Goal: Task Accomplishment & Management: Manage account settings

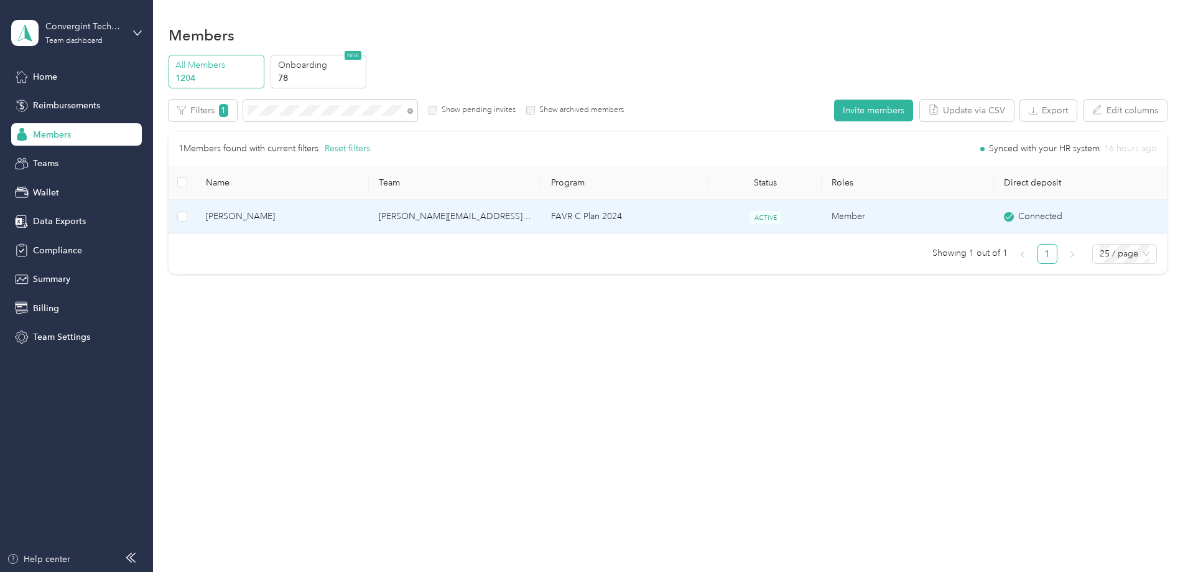
click at [462, 218] on td "[PERSON_NAME][EMAIL_ADDRESS][DOMAIN_NAME]" at bounding box center [455, 217] width 172 height 34
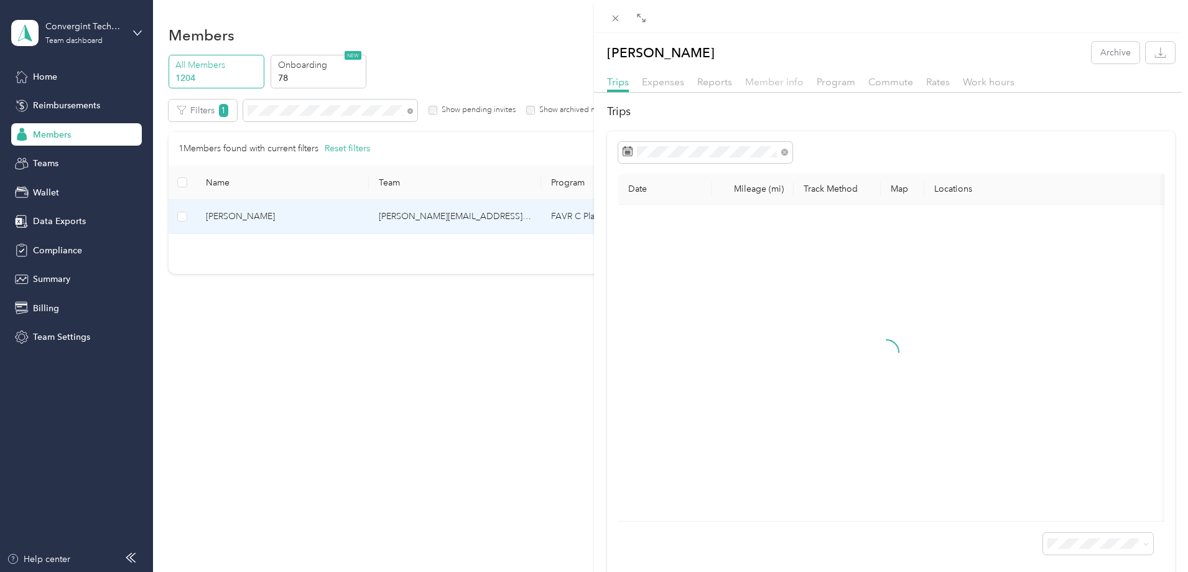
click at [760, 87] on span "Member info" at bounding box center [774, 82] width 58 height 12
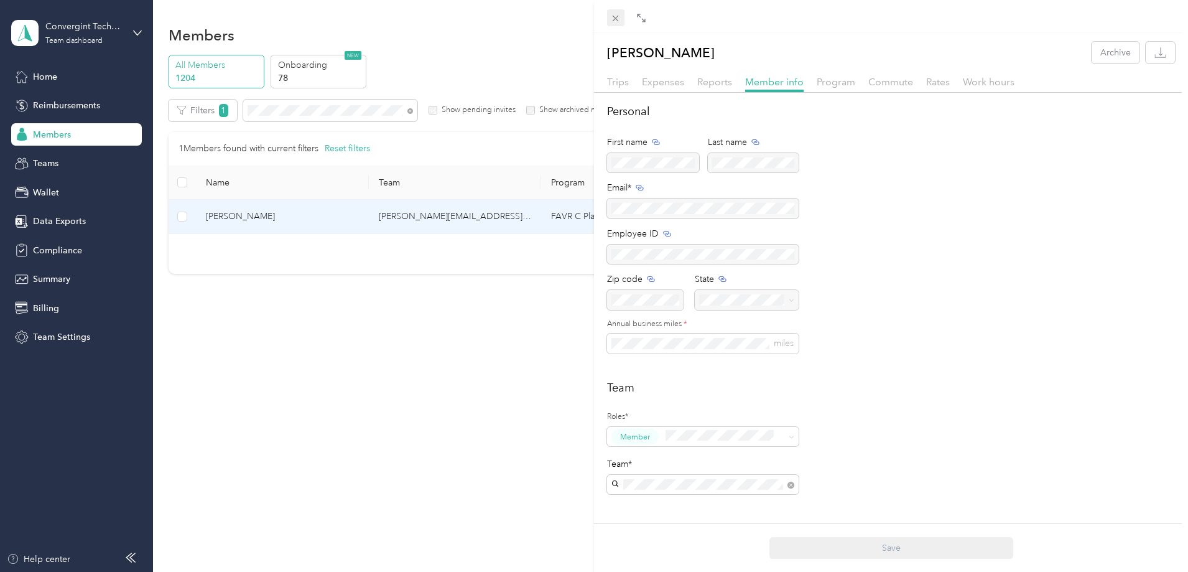
click at [613, 17] on icon at bounding box center [615, 18] width 11 height 11
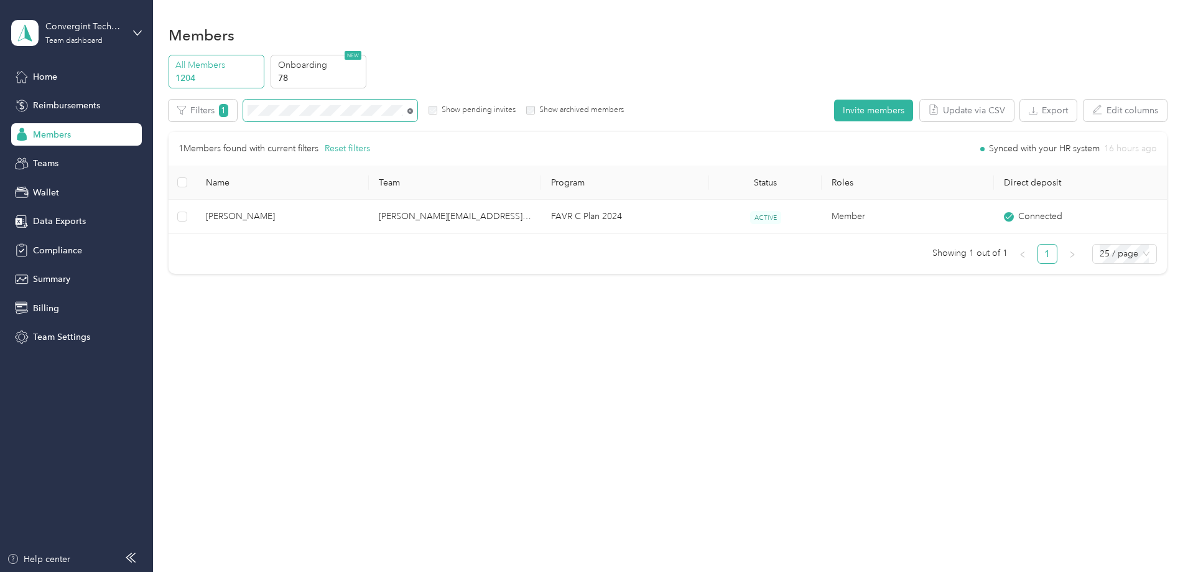
click at [413, 112] on icon at bounding box center [410, 111] width 6 height 6
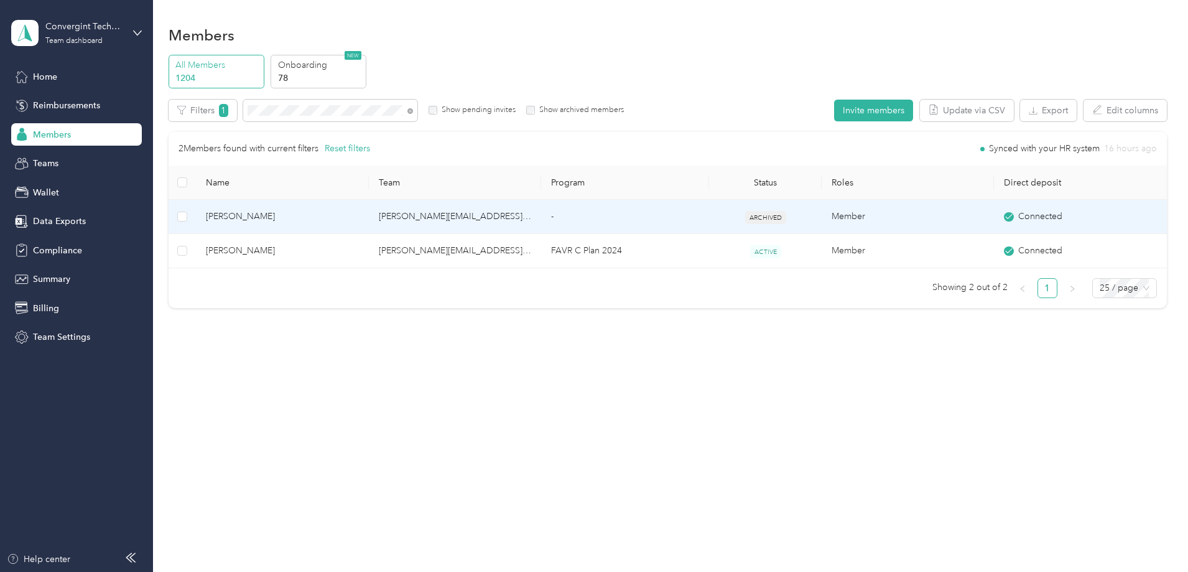
click at [491, 224] on td "[PERSON_NAME][EMAIL_ADDRESS][PERSON_NAME][DOMAIN_NAME]" at bounding box center [455, 217] width 172 height 34
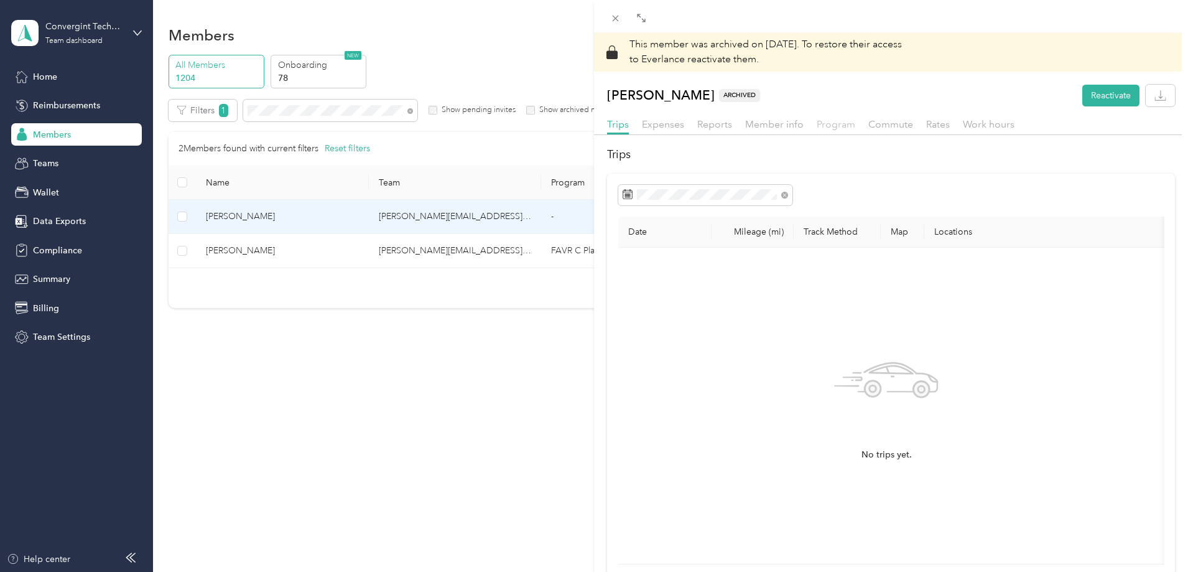
click at [842, 121] on span "Program" at bounding box center [836, 124] width 39 height 12
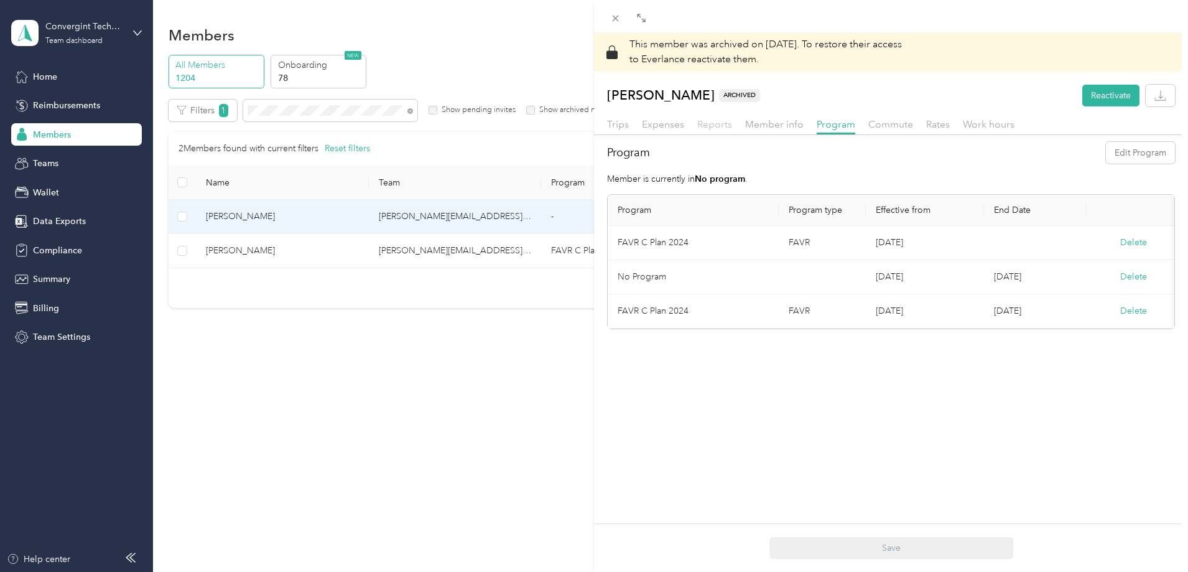
click at [730, 121] on span "Reports" at bounding box center [714, 124] width 35 height 12
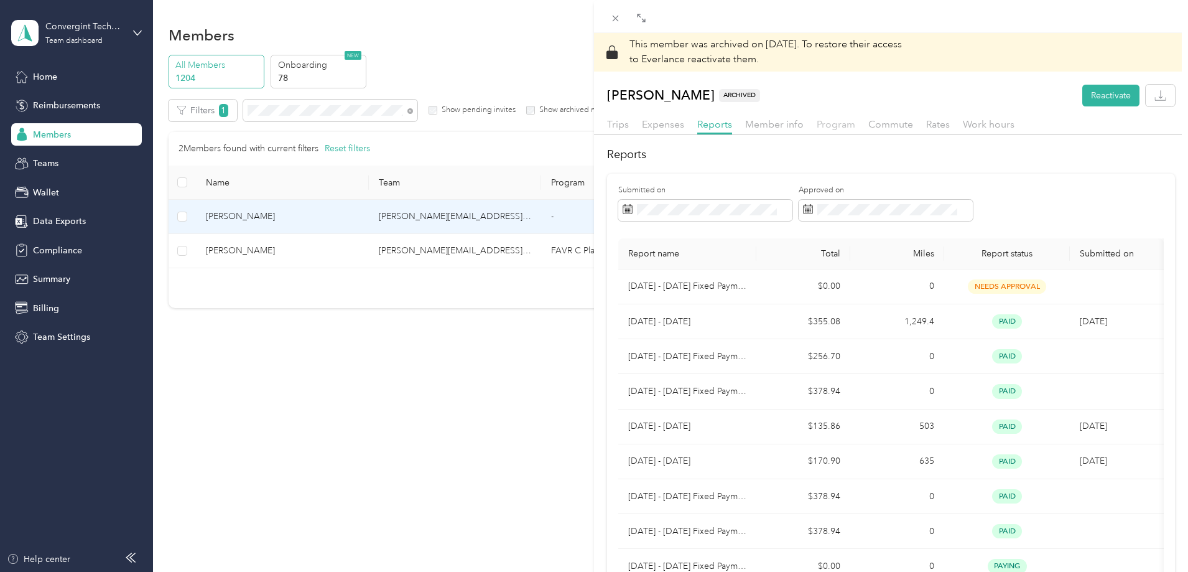
click at [844, 129] on span "Program" at bounding box center [836, 124] width 39 height 12
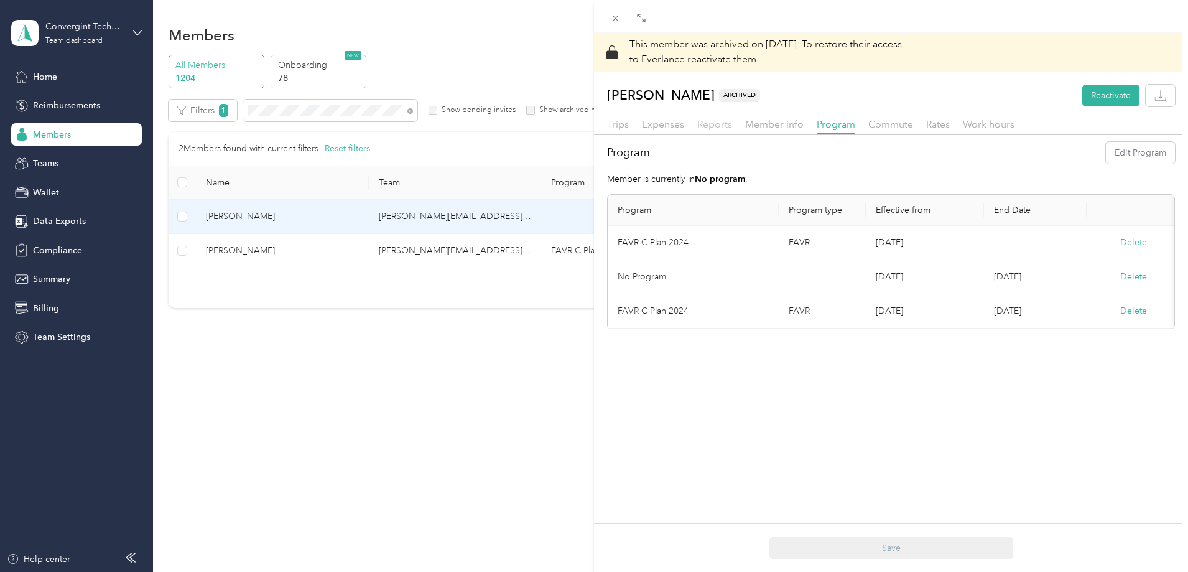
click at [723, 125] on span "Reports" at bounding box center [714, 124] width 35 height 12
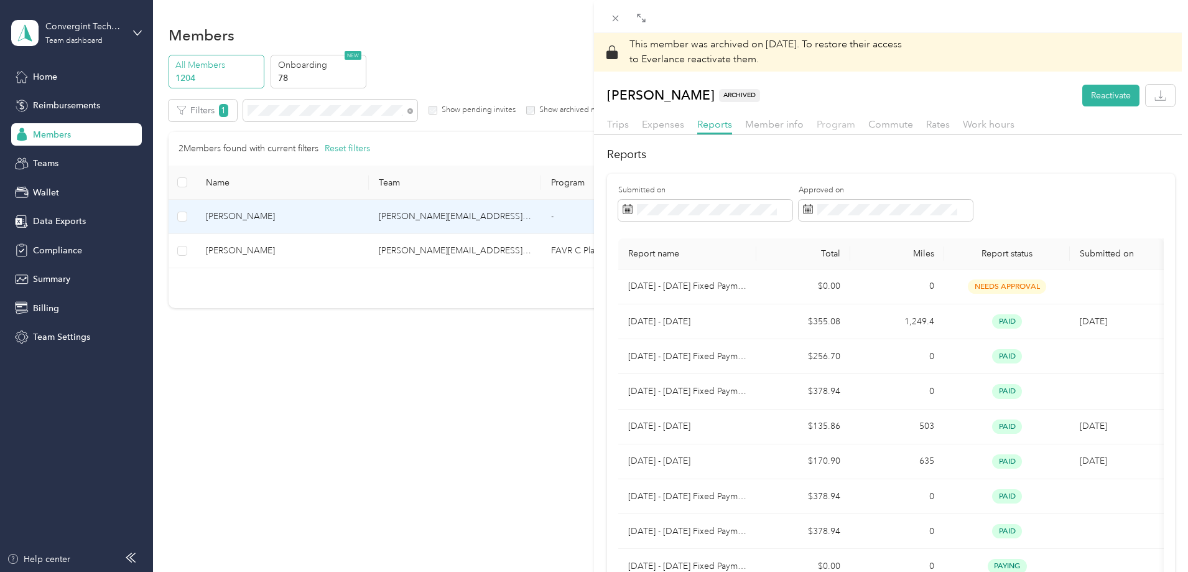
click at [821, 123] on span "Program" at bounding box center [836, 124] width 39 height 12
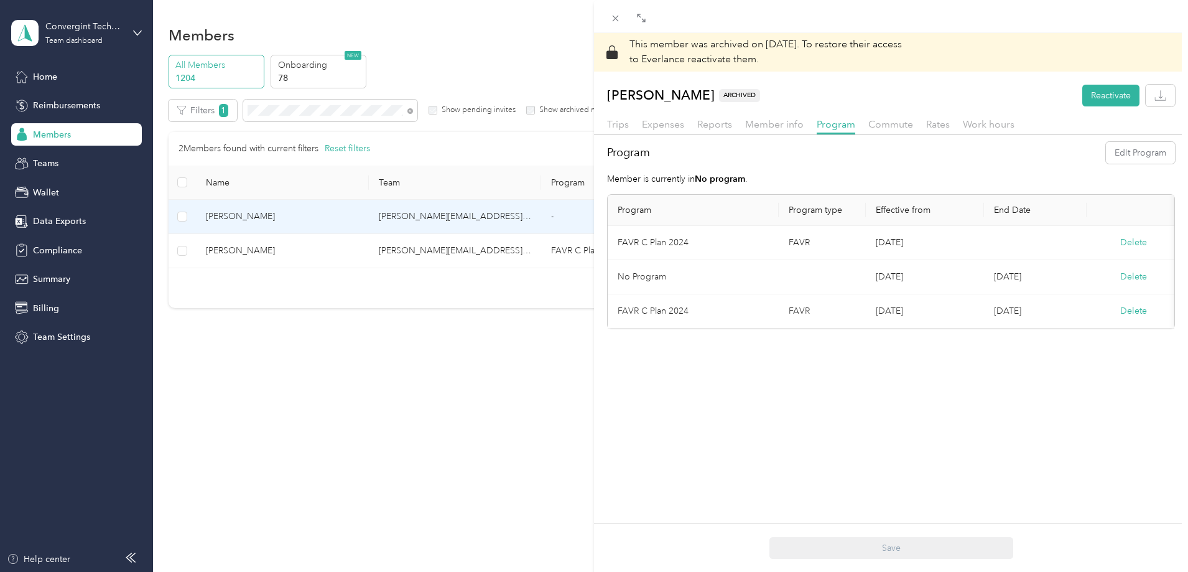
click at [693, 125] on div "Trips Expenses Reports Member info Program Commute Rates Work hours" at bounding box center [891, 126] width 594 height 18
click at [710, 124] on span "Reports" at bounding box center [714, 124] width 35 height 12
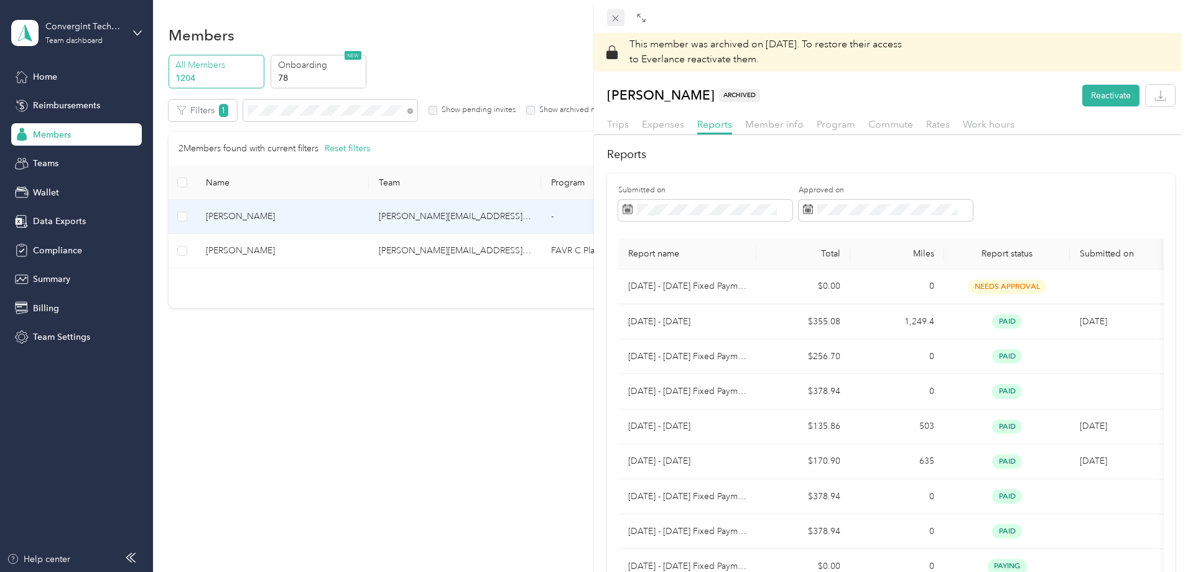
click at [611, 19] on icon at bounding box center [615, 18] width 11 height 11
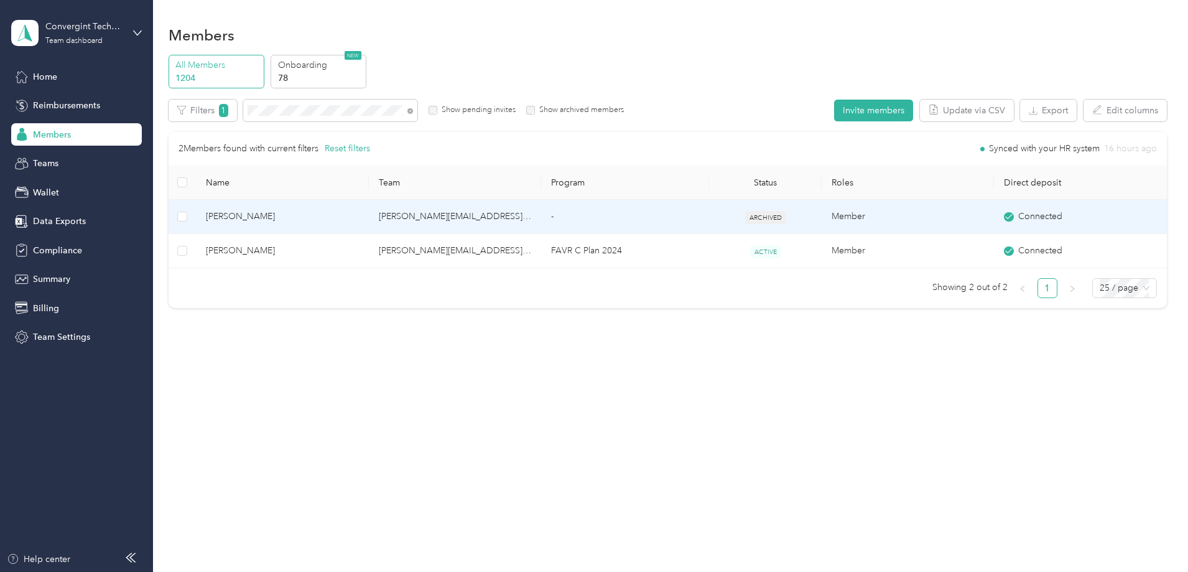
click at [512, 215] on td "[PERSON_NAME][EMAIL_ADDRESS][PERSON_NAME][DOMAIN_NAME]" at bounding box center [455, 217] width 172 height 34
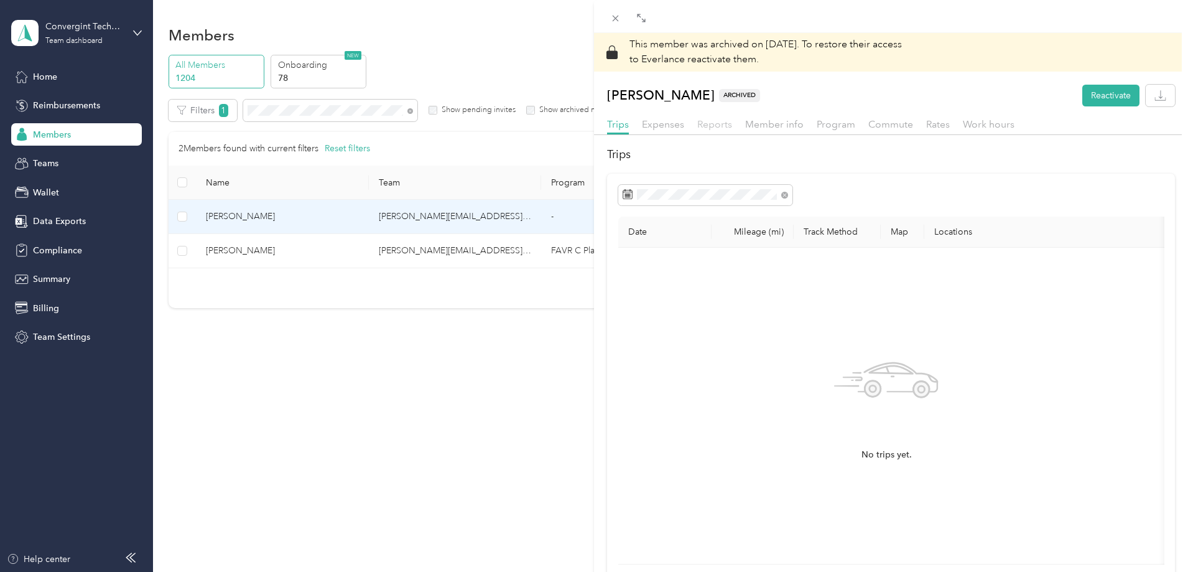
click at [718, 130] on div "Reports" at bounding box center [714, 125] width 35 height 16
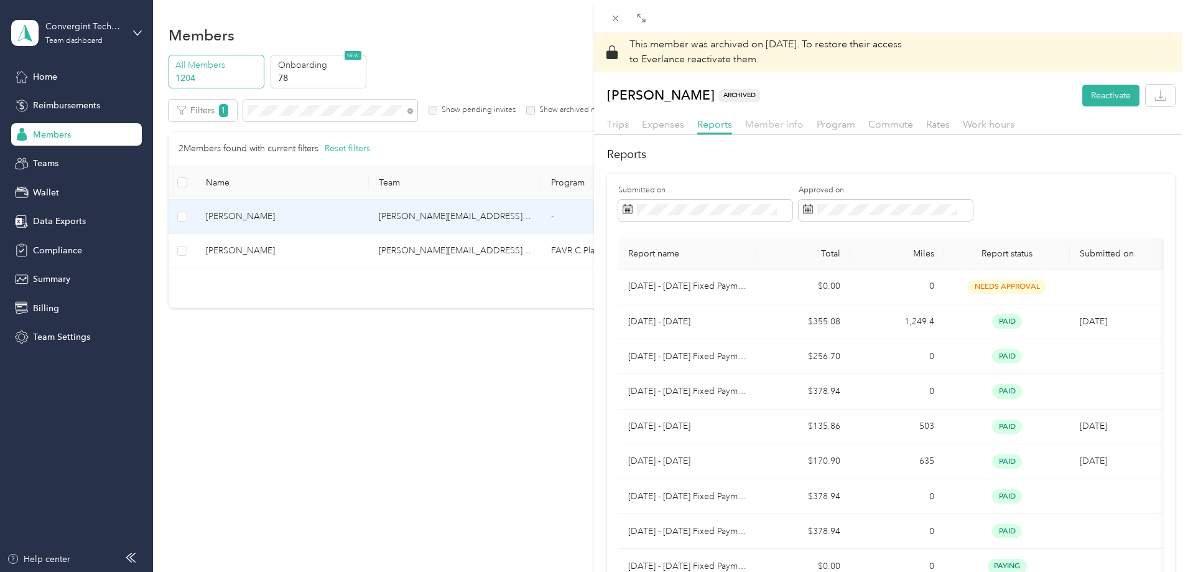
click at [781, 129] on span "Member info" at bounding box center [774, 124] width 58 height 12
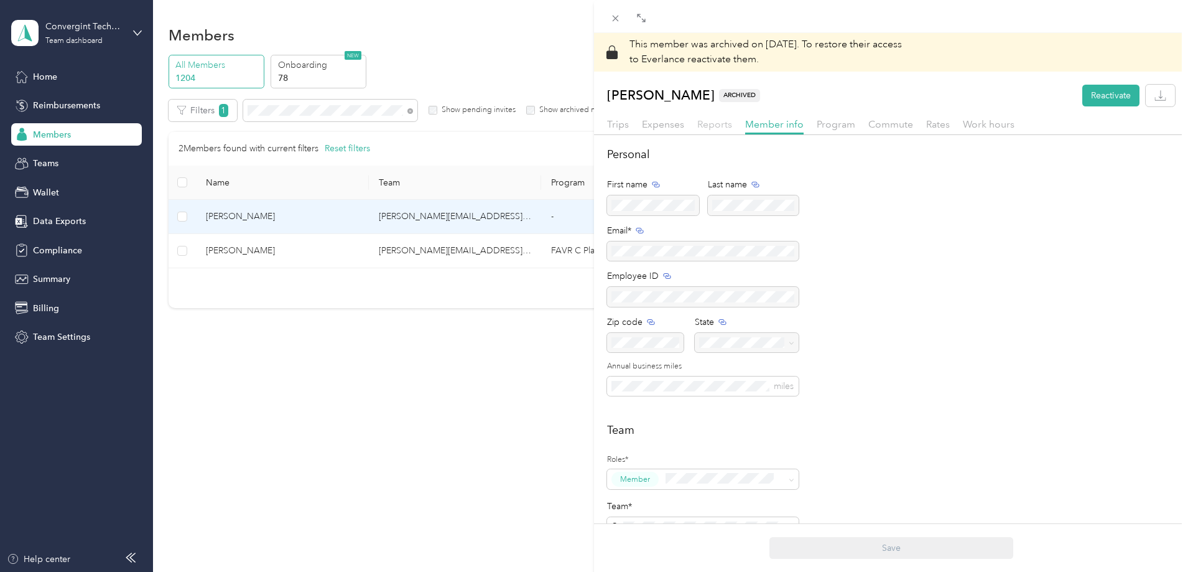
click at [710, 124] on span "Reports" at bounding box center [714, 124] width 35 height 12
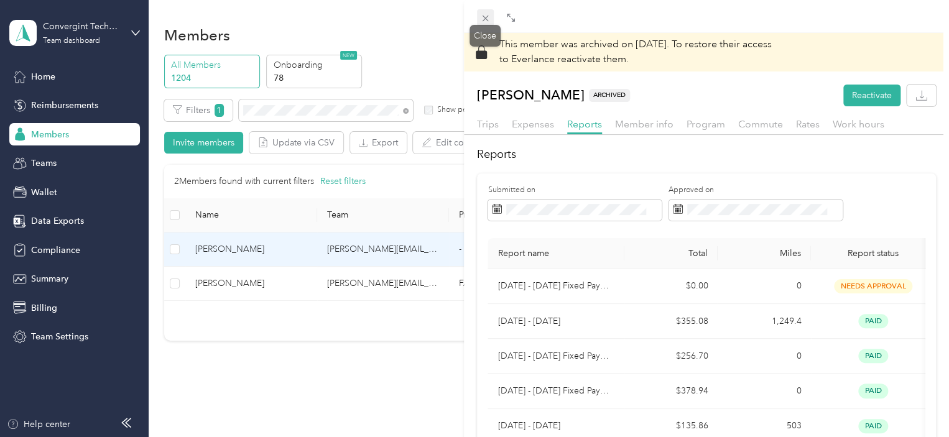
click at [485, 18] on icon at bounding box center [486, 19] width 6 height 6
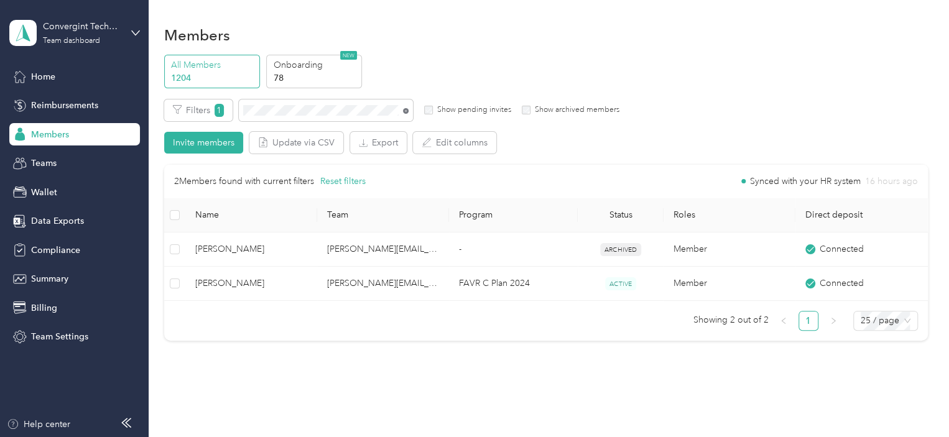
click at [405, 112] on icon at bounding box center [406, 111] width 6 height 6
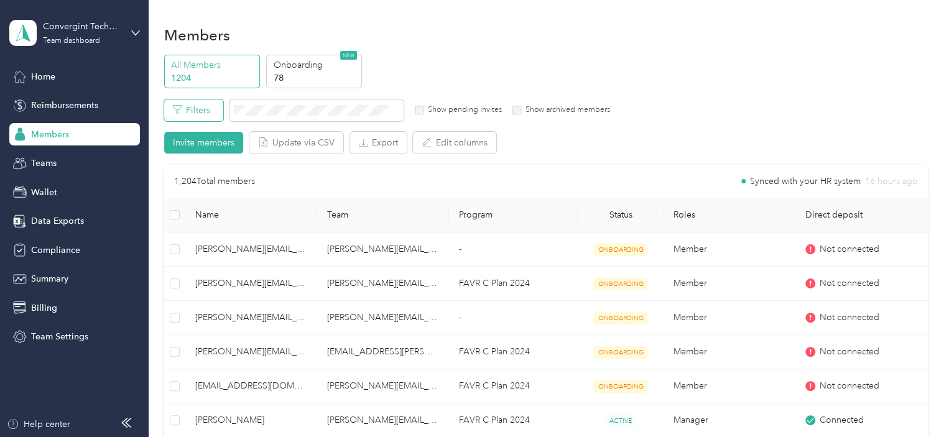
click at [196, 111] on button "Filters" at bounding box center [193, 111] width 59 height 22
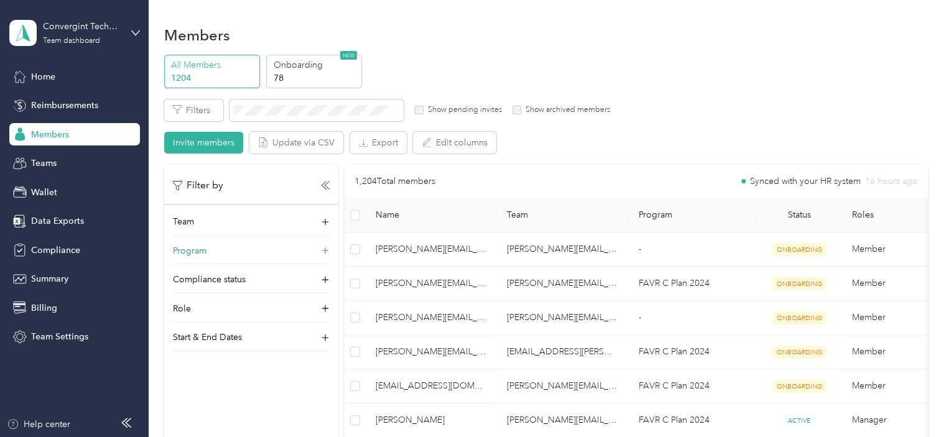
click at [327, 250] on icon at bounding box center [325, 251] width 12 height 12
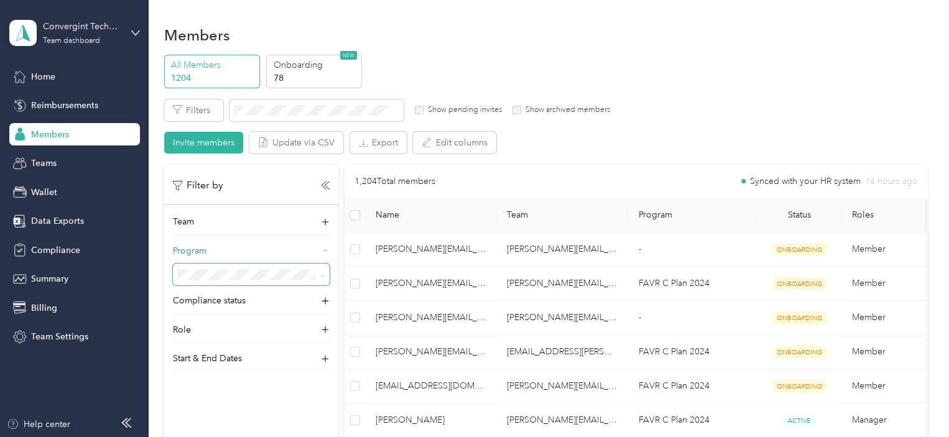
click at [320, 277] on icon at bounding box center [323, 276] width 6 height 6
click at [232, 251] on div "No program" at bounding box center [251, 251] width 139 height 13
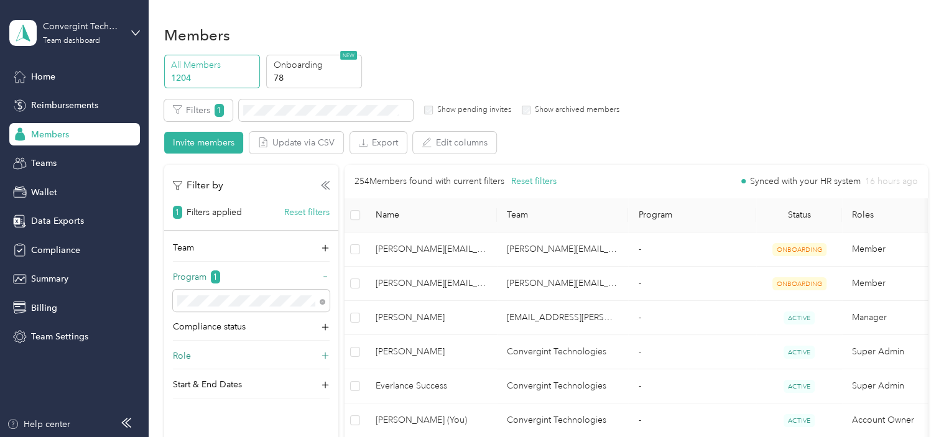
click at [324, 354] on icon at bounding box center [325, 356] width 12 height 12
click at [328, 183] on icon at bounding box center [327, 185] width 4 height 7
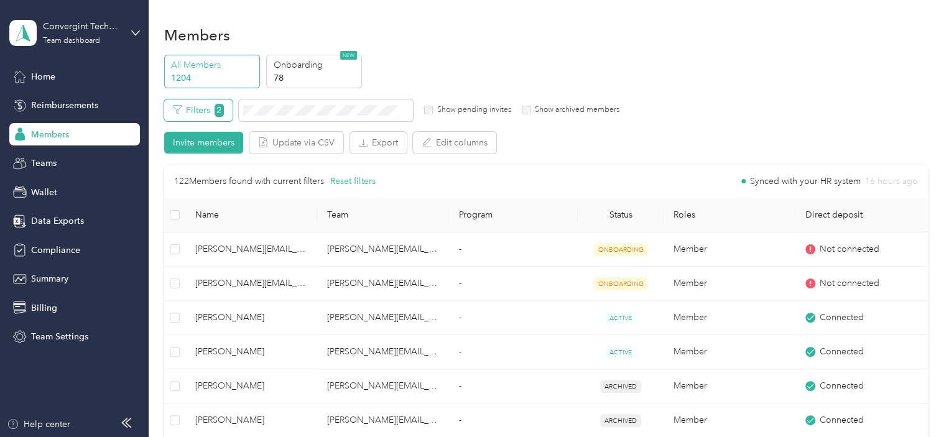
click at [198, 113] on button "Filters 2" at bounding box center [198, 111] width 68 height 22
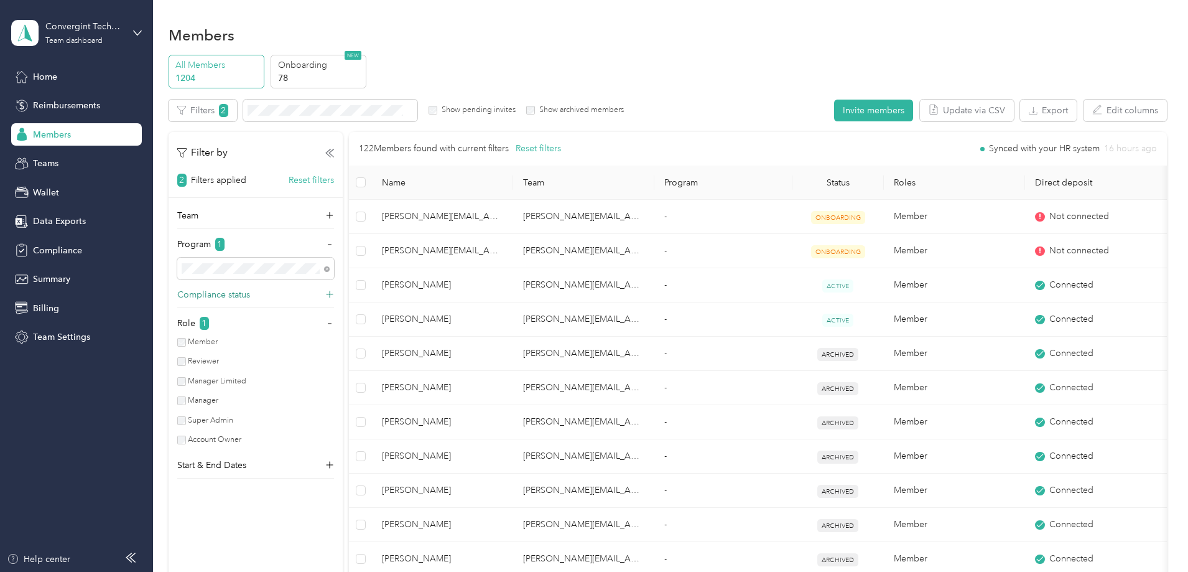
click at [336, 294] on icon at bounding box center [330, 295] width 12 height 12
click at [334, 295] on icon at bounding box center [329, 294] width 9 height 9
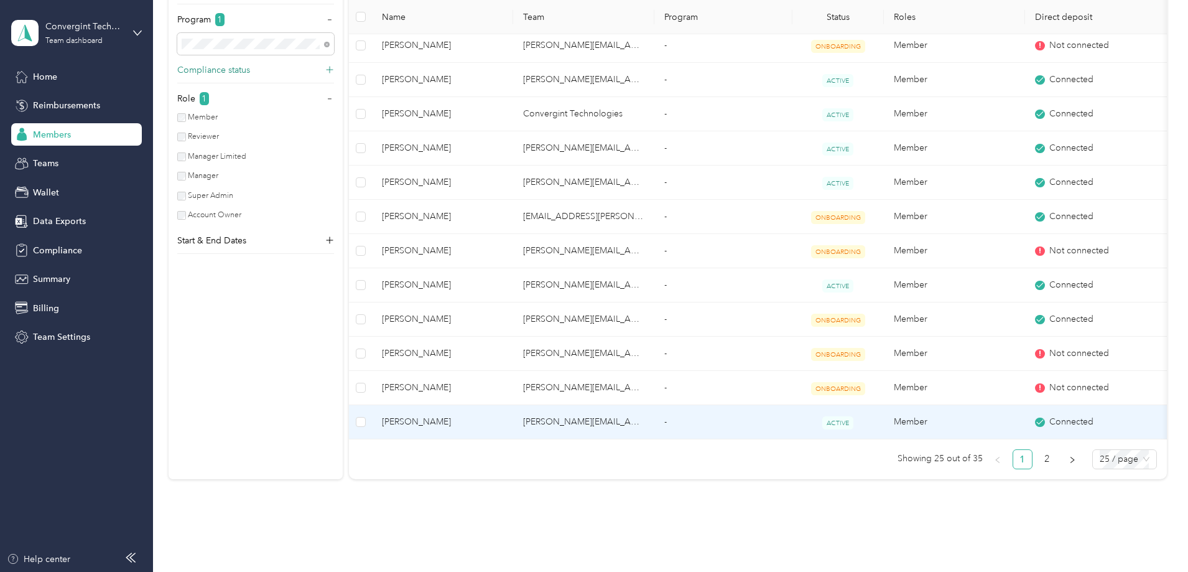
scroll to position [672, 0]
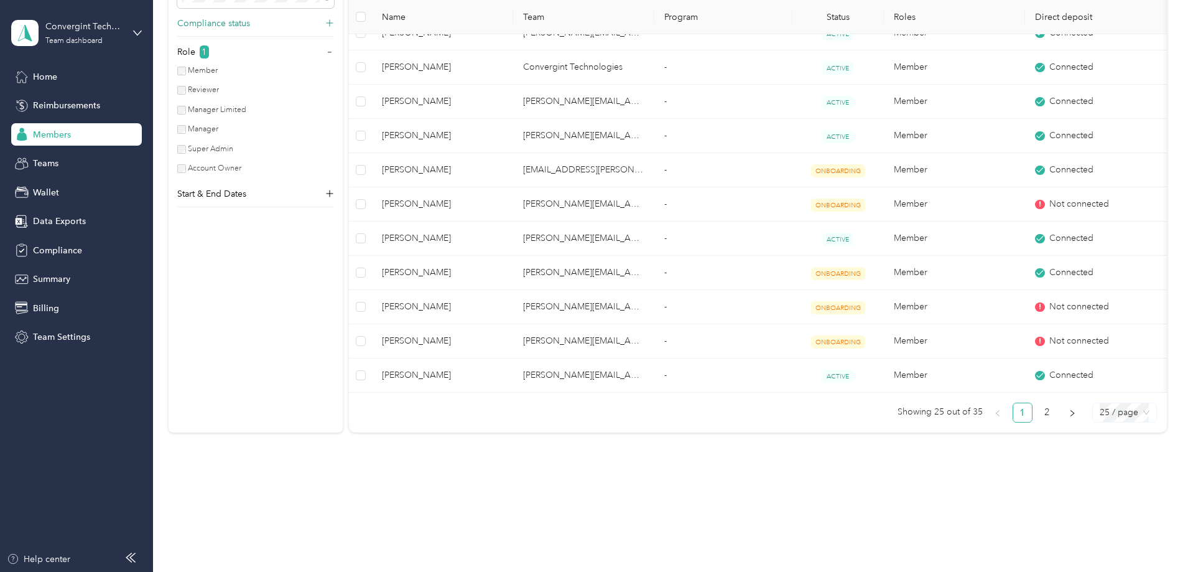
click at [1100, 412] on span "25 / page" at bounding box center [1125, 412] width 50 height 19
click at [1102, 477] on div "100 / page" at bounding box center [1124, 477] width 44 height 14
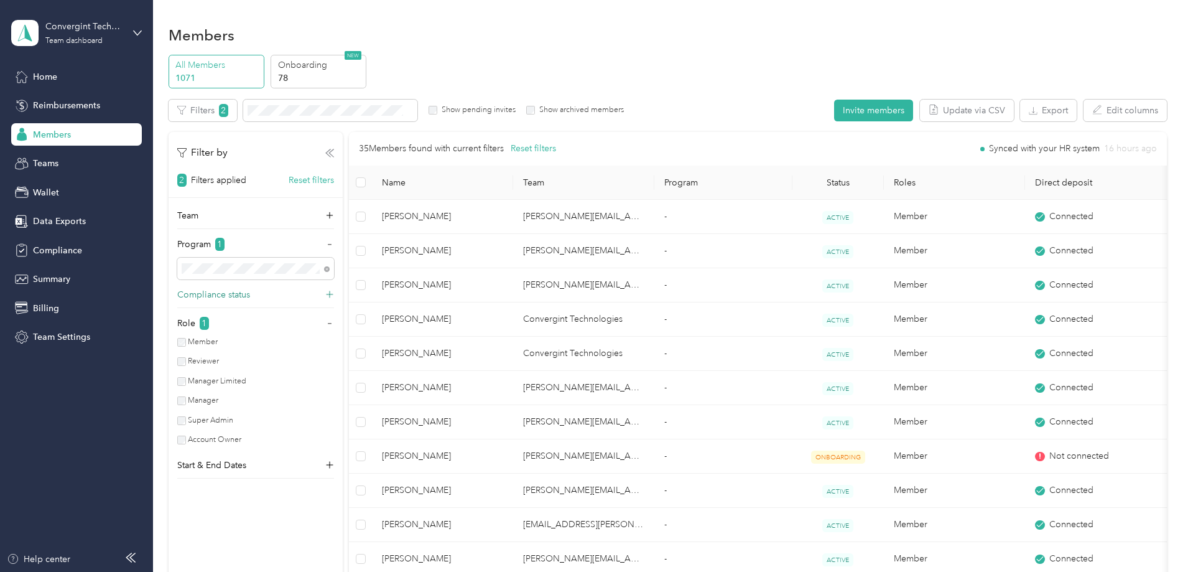
click at [334, 157] on icon at bounding box center [329, 153] width 9 height 9
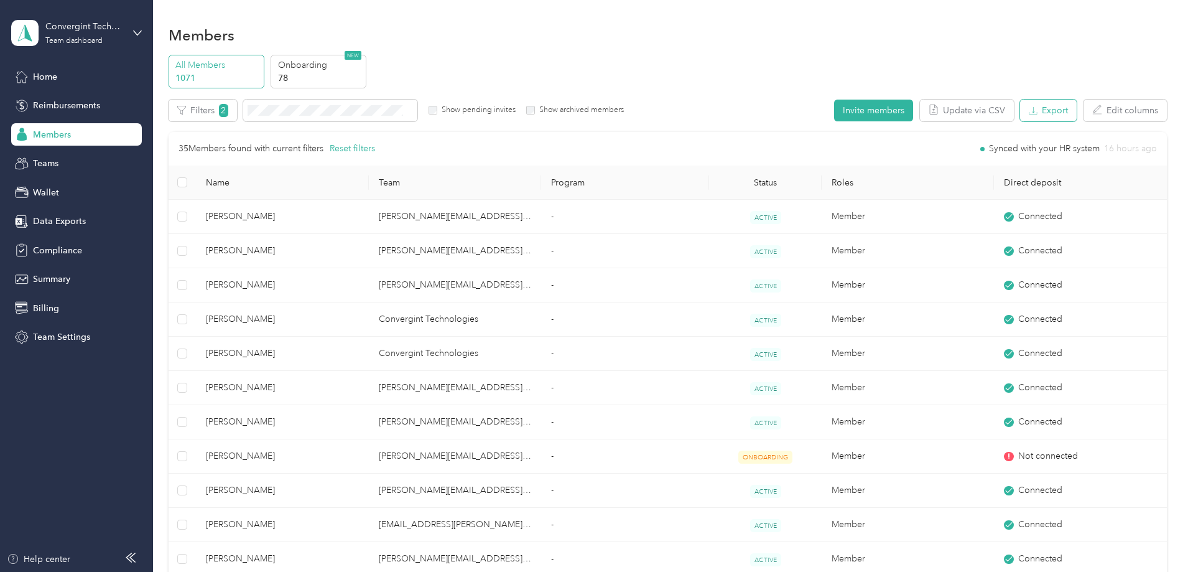
click at [1020, 104] on button "Export" at bounding box center [1048, 111] width 57 height 22
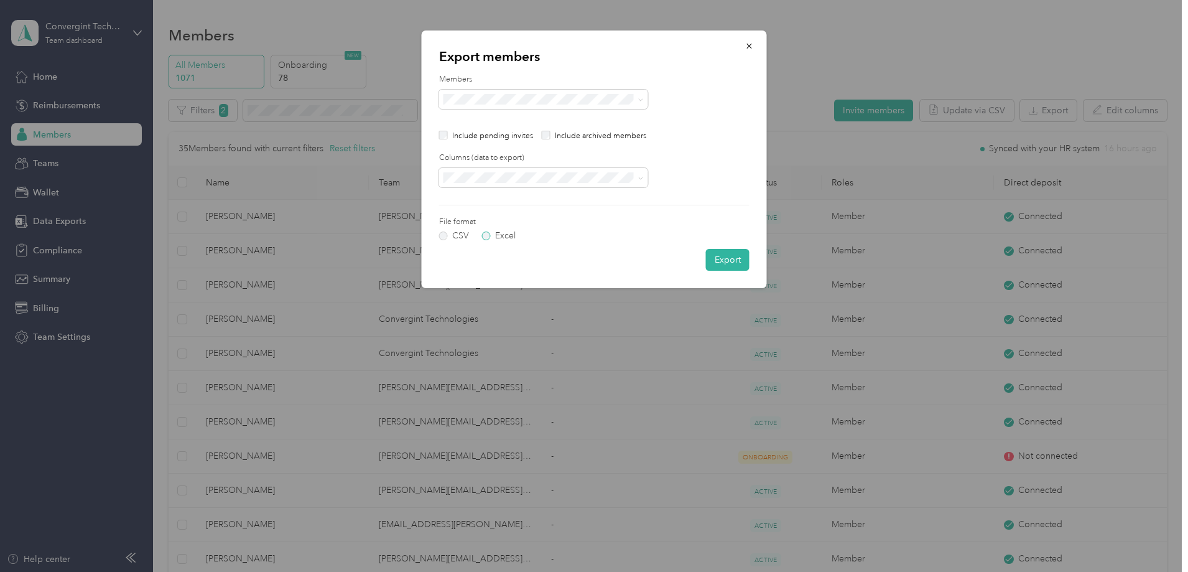
click at [488, 238] on label "Excel" at bounding box center [499, 235] width 34 height 9
click at [724, 263] on button "Export" at bounding box center [728, 260] width 44 height 22
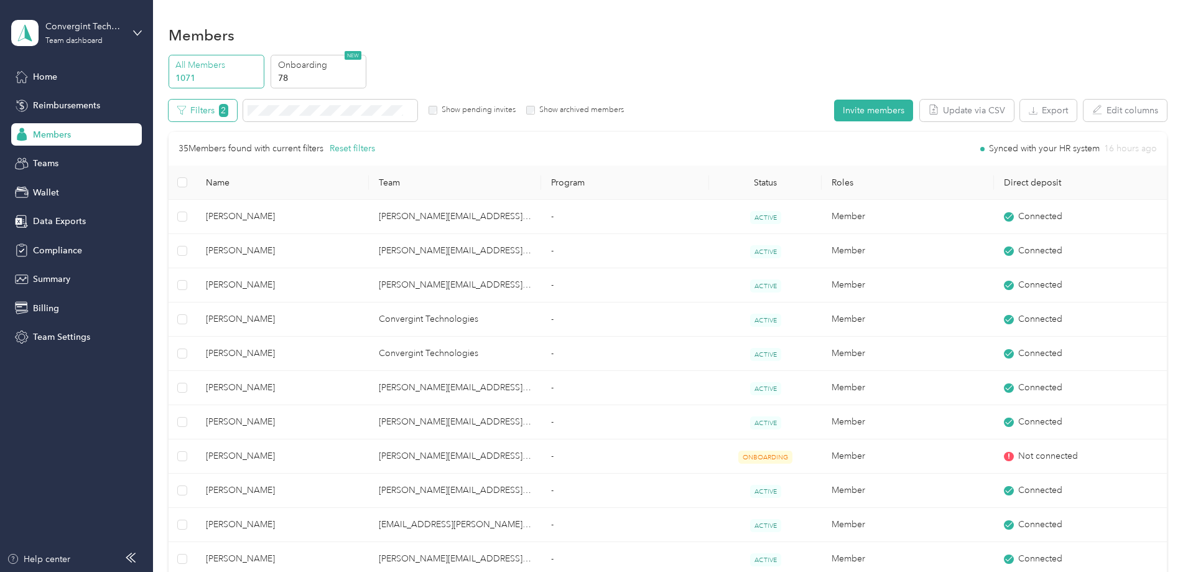
click at [237, 109] on button "Filters 2" at bounding box center [203, 111] width 68 height 22
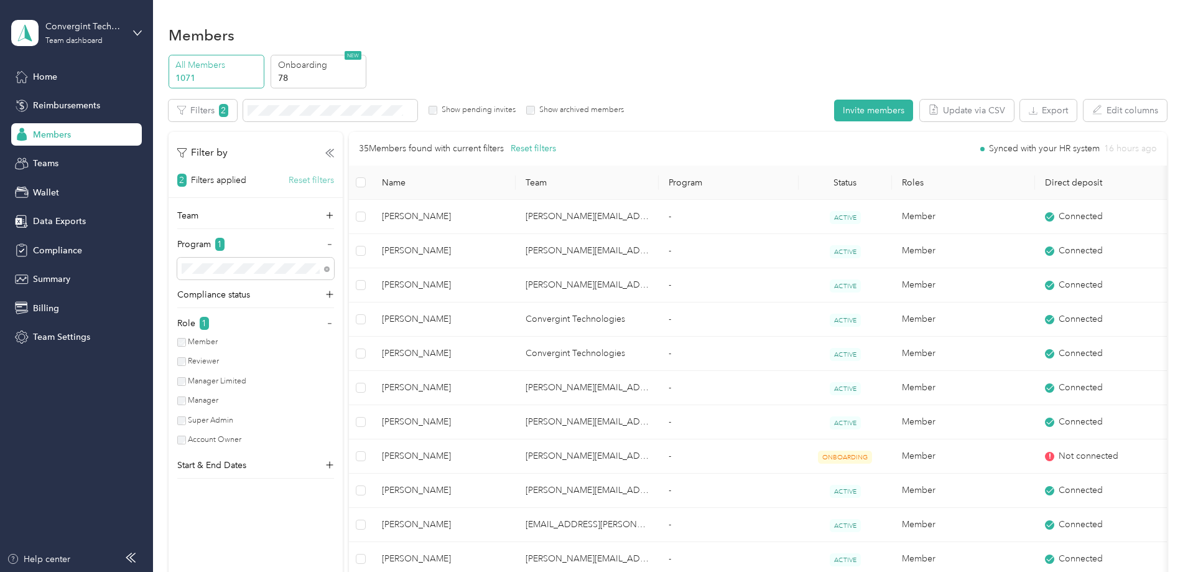
click at [334, 180] on button "Reset filters" at bounding box center [311, 180] width 45 height 13
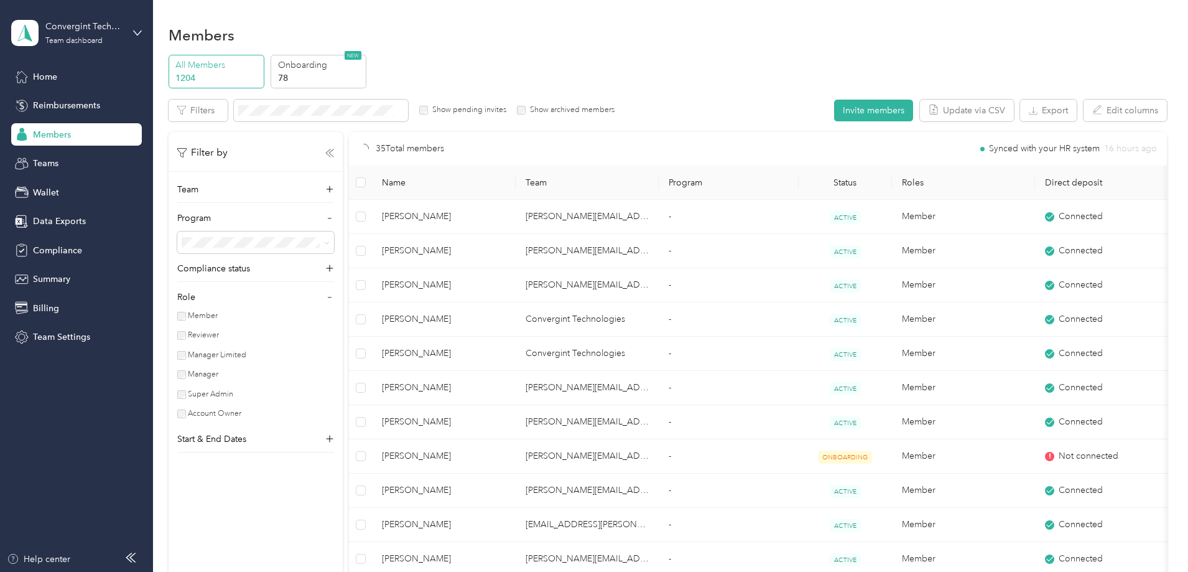
click at [334, 156] on icon at bounding box center [329, 153] width 9 height 9
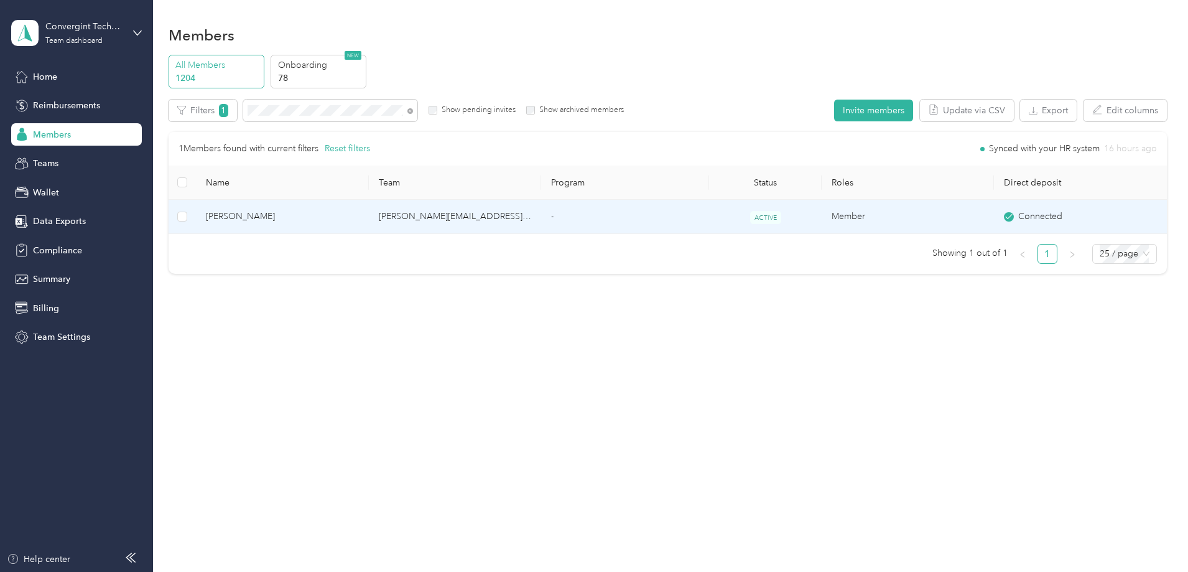
click at [541, 218] on td "[PERSON_NAME][EMAIL_ADDRESS][DOMAIN_NAME]" at bounding box center [455, 217] width 172 height 34
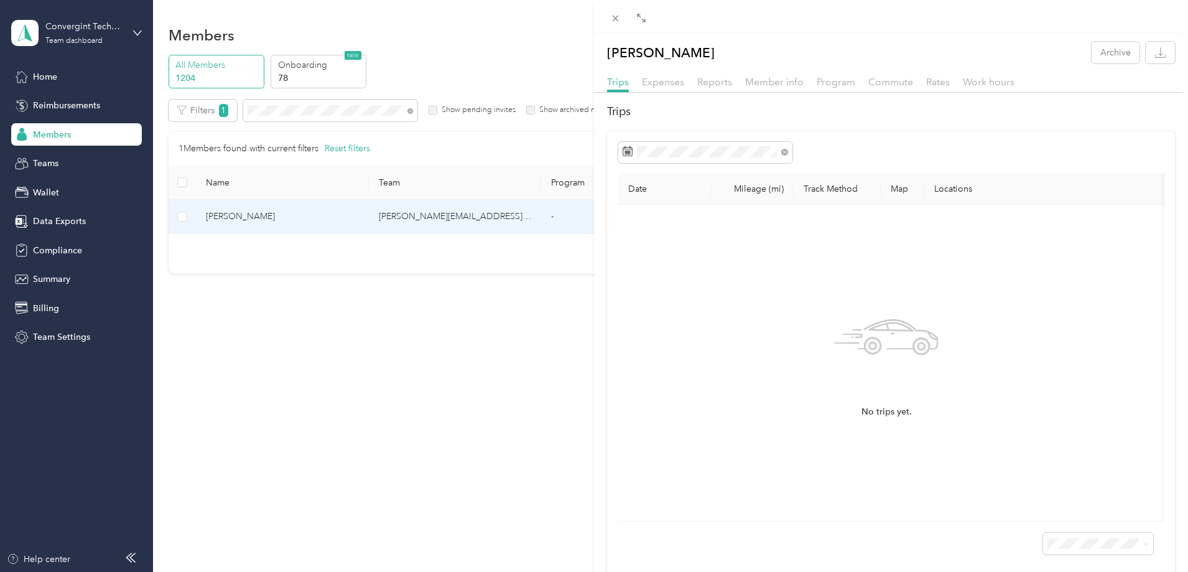
click at [826, 90] on div "Trips Expenses Reports Member info Program Commute Rates Work hours" at bounding box center [891, 84] width 594 height 18
click at [827, 85] on span "Program" at bounding box center [836, 82] width 39 height 12
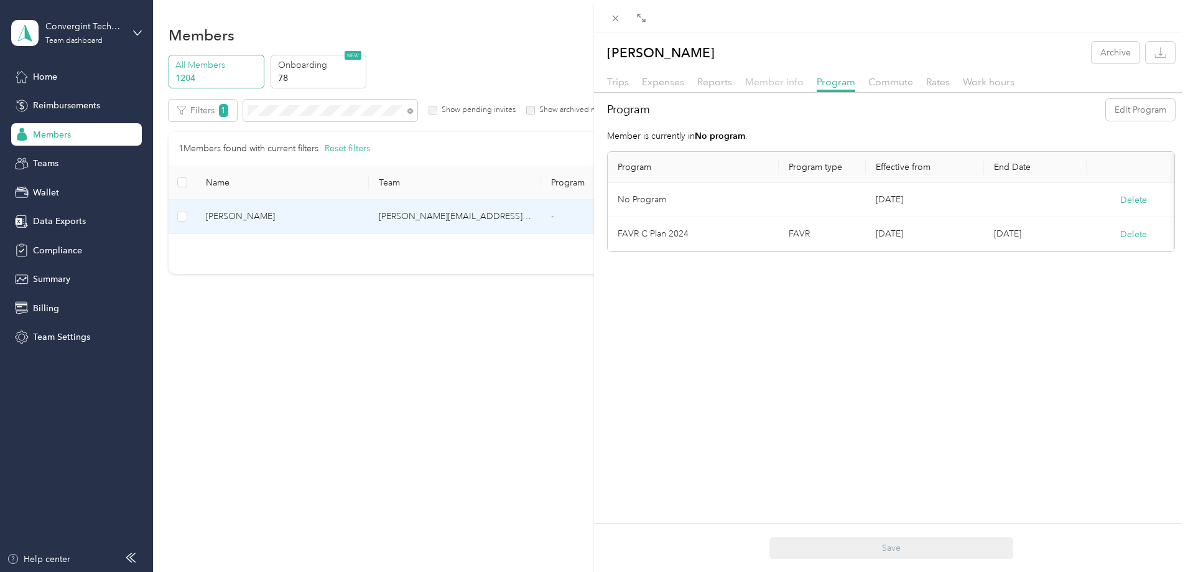
click at [755, 83] on span "Member info" at bounding box center [774, 82] width 58 height 12
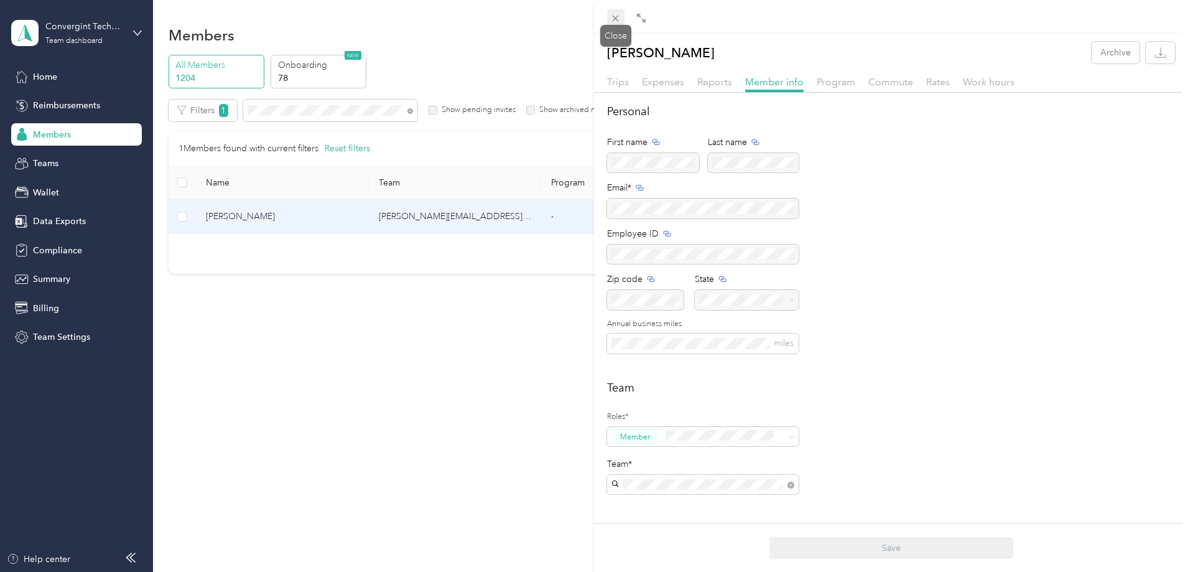
click at [618, 17] on icon at bounding box center [615, 18] width 11 height 11
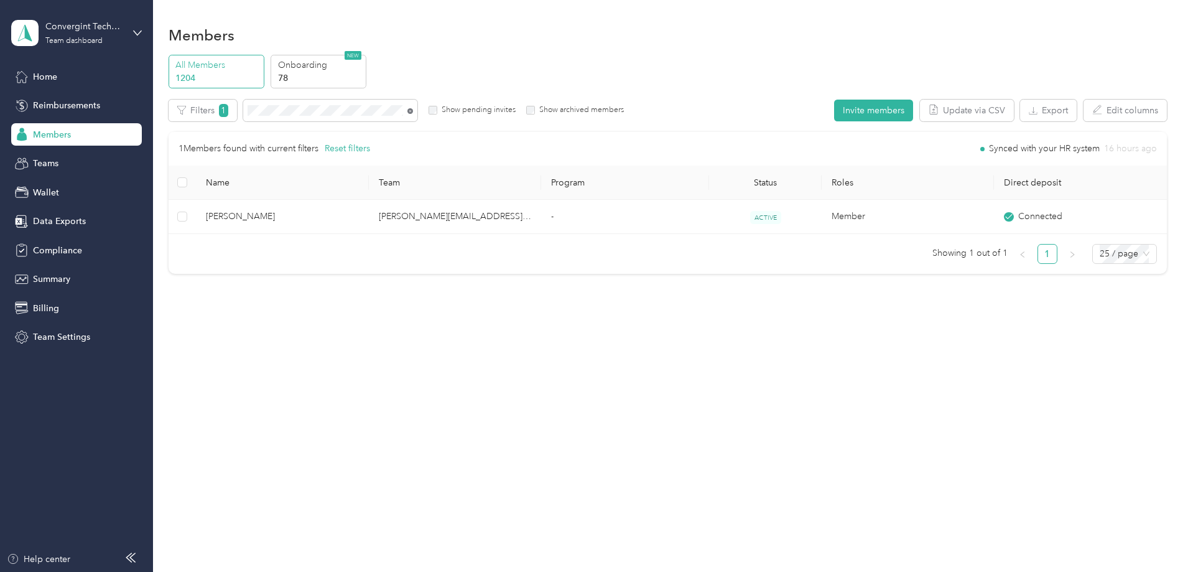
click at [413, 112] on icon at bounding box center [410, 111] width 6 height 6
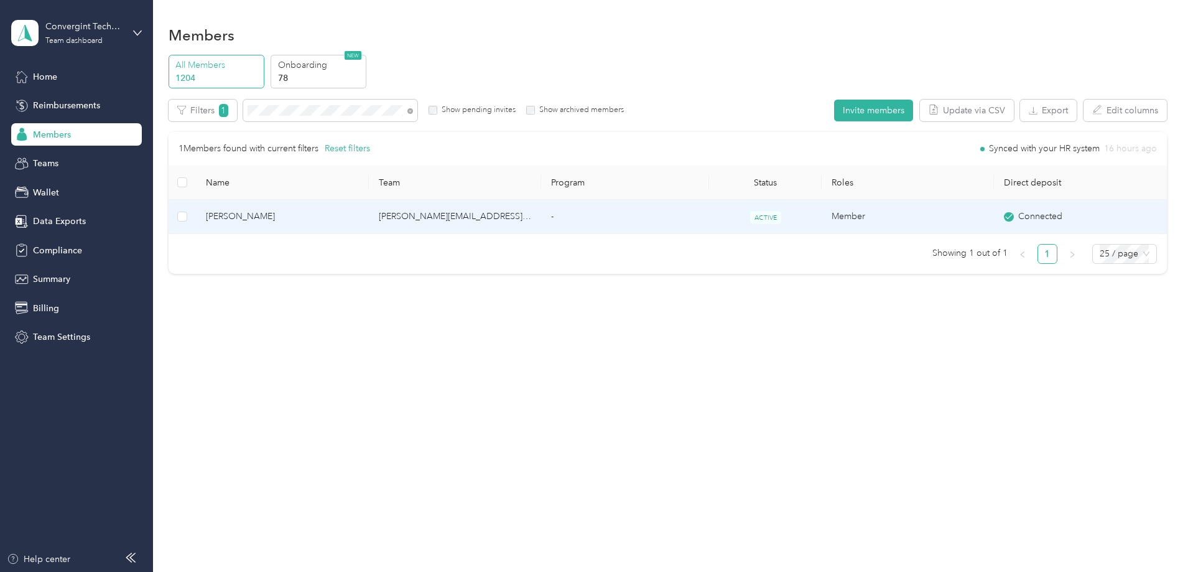
click at [737, 223] on td "ACTIVE" at bounding box center [765, 217] width 112 height 34
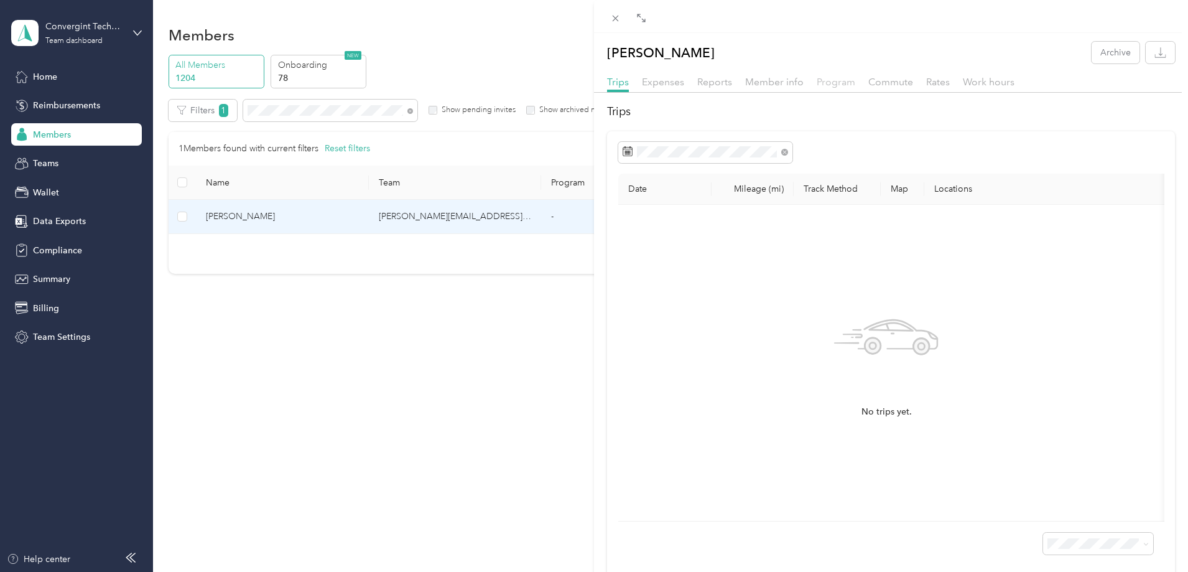
click at [828, 83] on span "Program" at bounding box center [836, 82] width 39 height 12
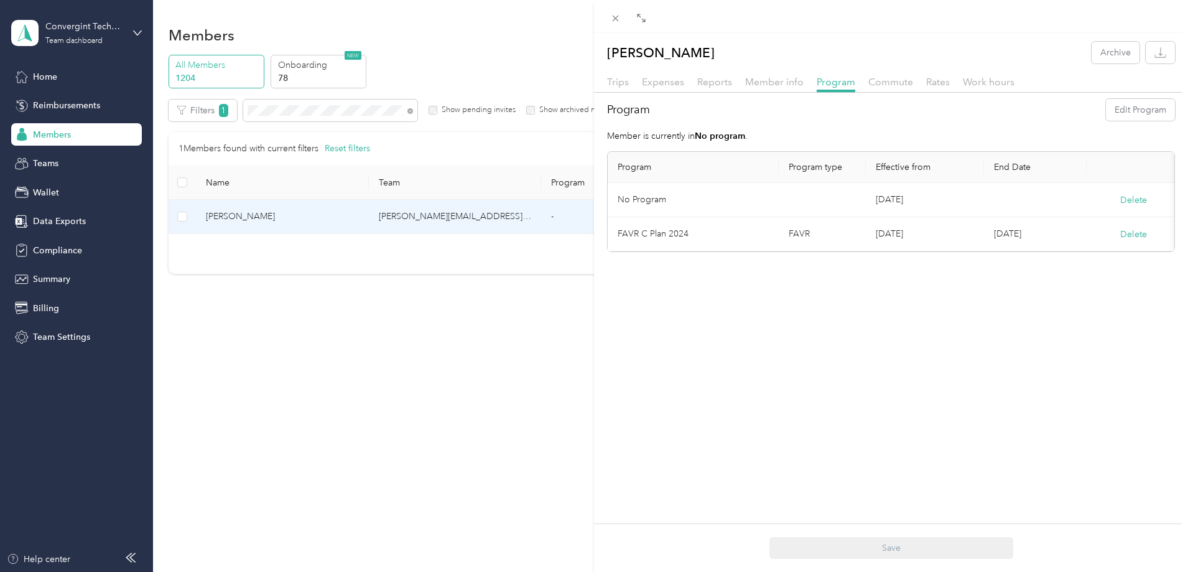
drag, startPoint x: 618, startPoint y: 16, endPoint x: 522, endPoint y: 88, distance: 119.9
click at [618, 17] on icon at bounding box center [616, 19] width 6 height 6
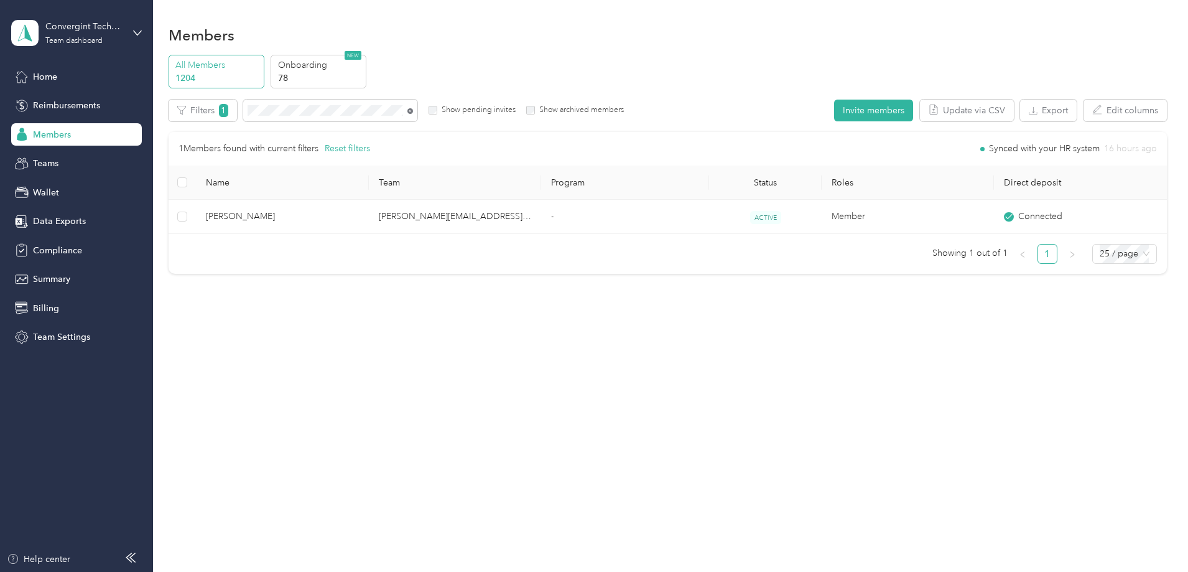
click at [413, 111] on icon at bounding box center [410, 111] width 6 height 6
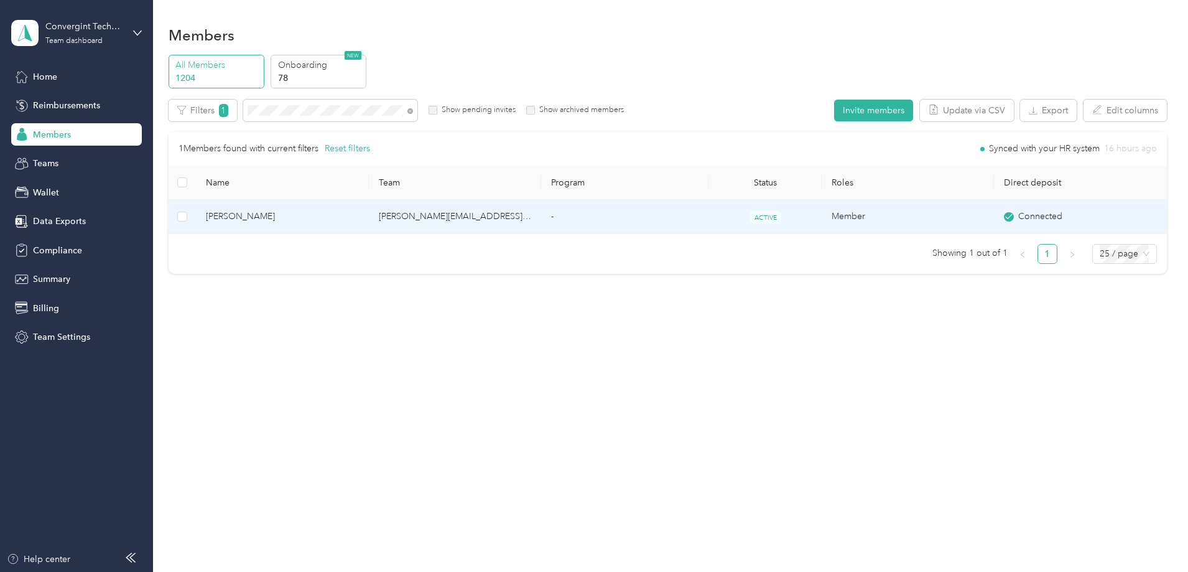
click at [822, 223] on td "Member" at bounding box center [908, 217] width 172 height 34
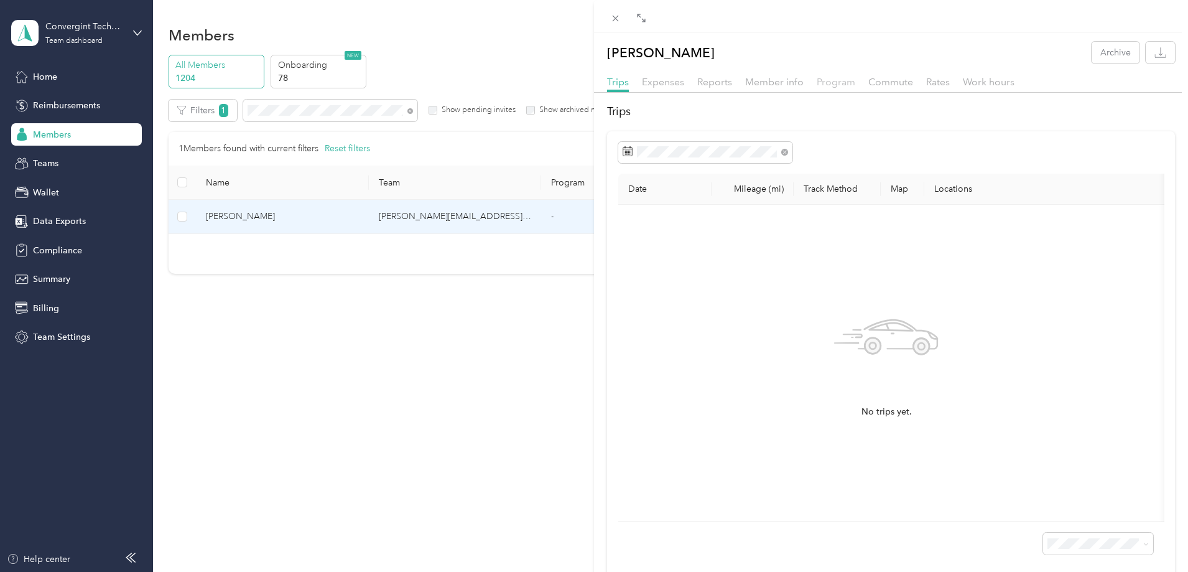
click at [844, 80] on span "Program" at bounding box center [836, 82] width 39 height 12
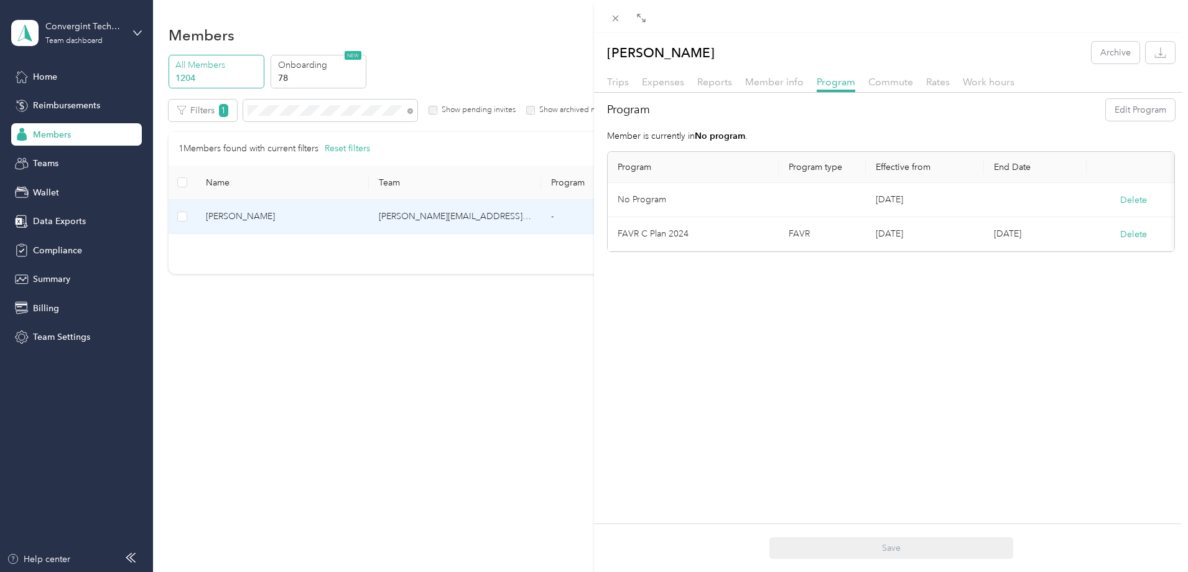
drag, startPoint x: 612, startPoint y: 12, endPoint x: 586, endPoint y: 74, distance: 66.7
click at [612, 12] on span at bounding box center [615, 17] width 17 height 17
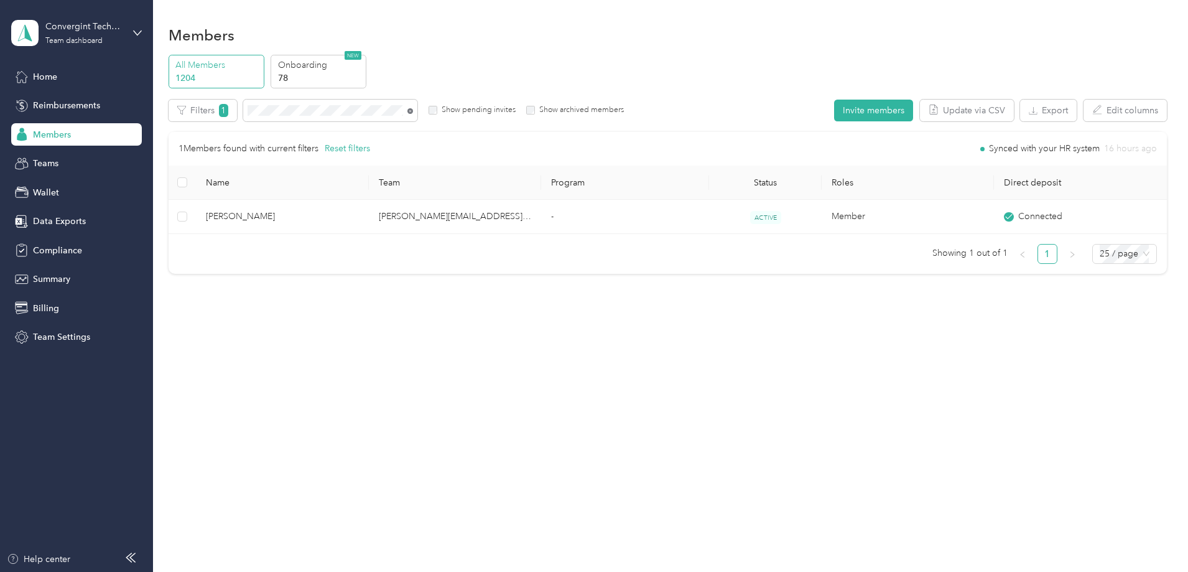
click at [413, 111] on icon at bounding box center [410, 111] width 6 height 6
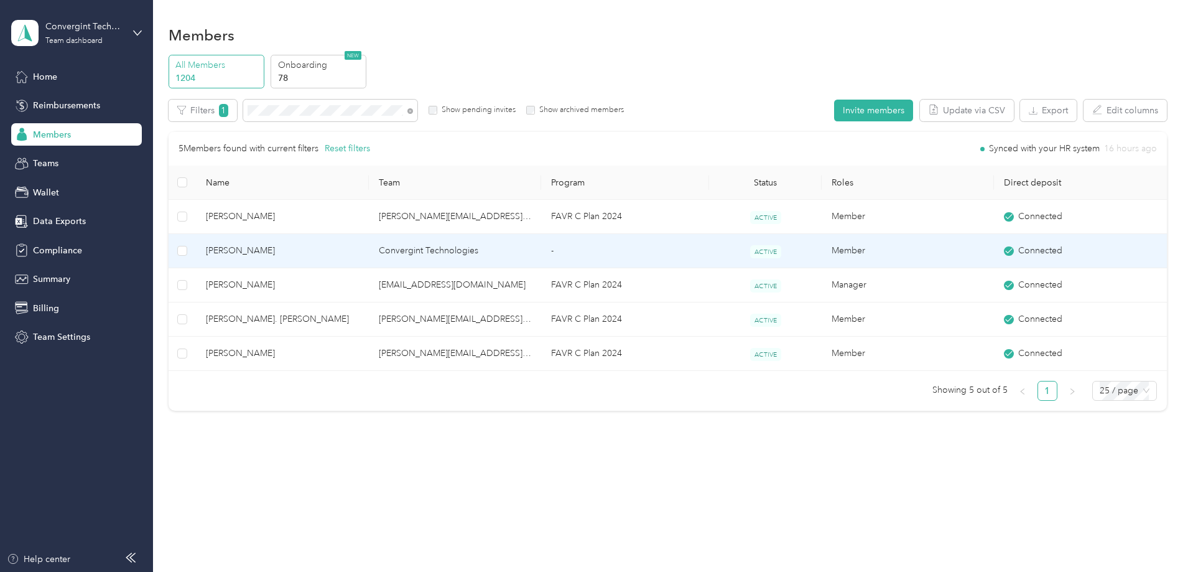
click at [757, 249] on span "ACTIVE" at bounding box center [765, 251] width 31 height 13
click at [444, 251] on td "Convergint Technologies" at bounding box center [455, 251] width 172 height 34
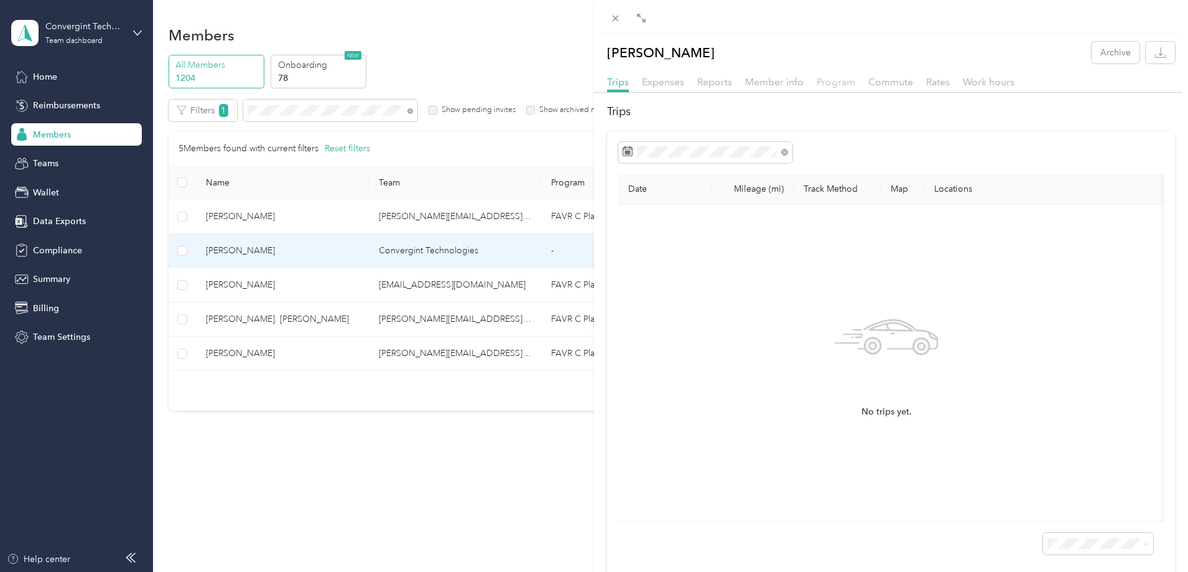
click at [823, 85] on span "Program" at bounding box center [836, 82] width 39 height 12
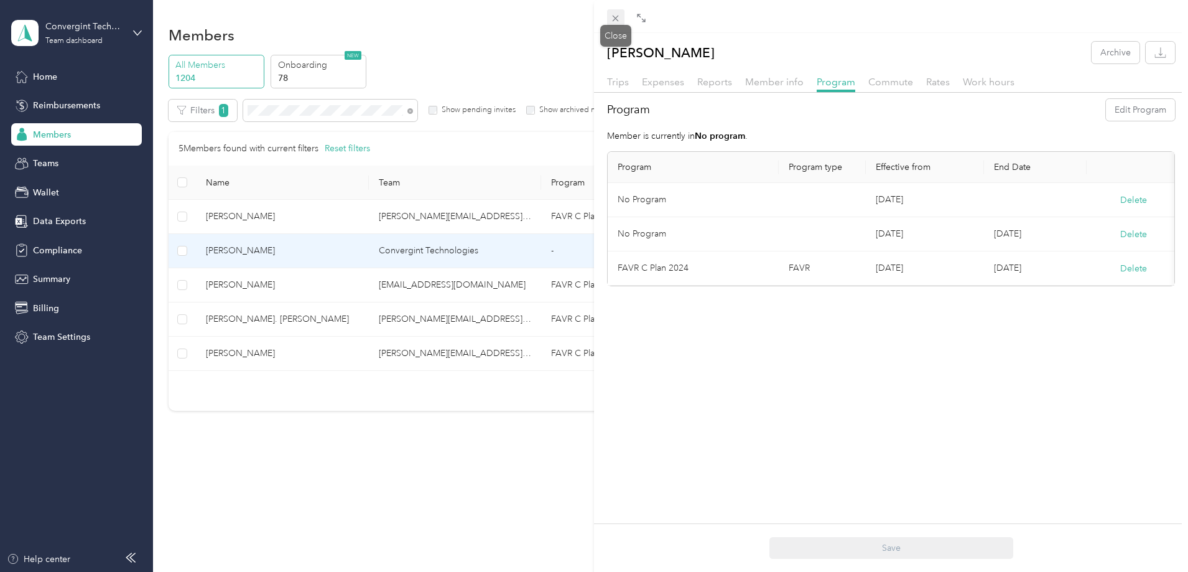
click at [614, 18] on icon at bounding box center [615, 18] width 11 height 11
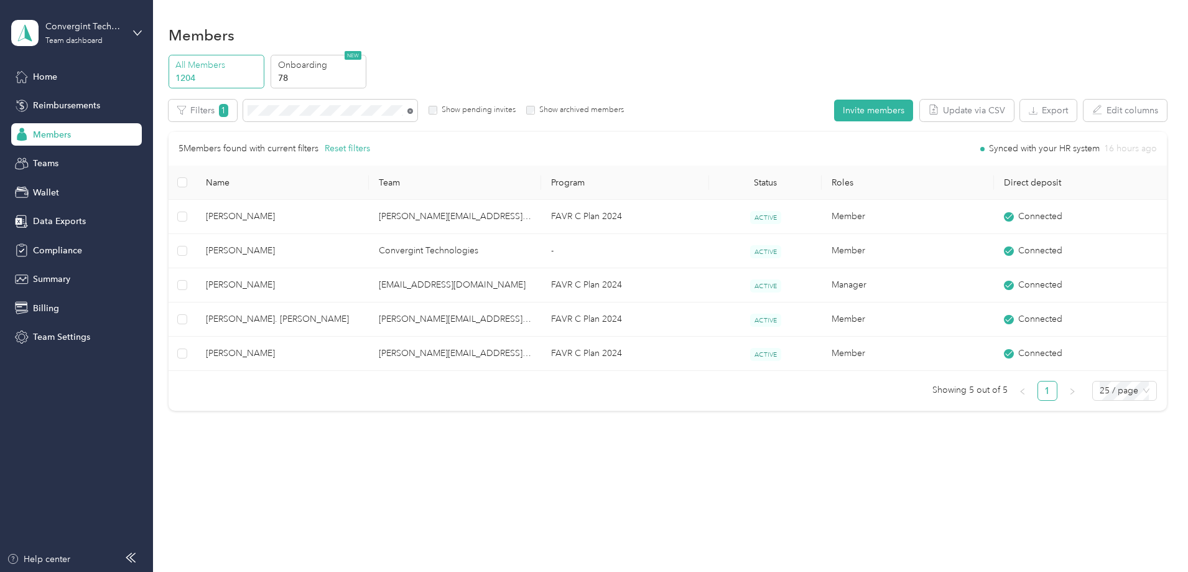
click at [413, 111] on icon at bounding box center [410, 111] width 6 height 6
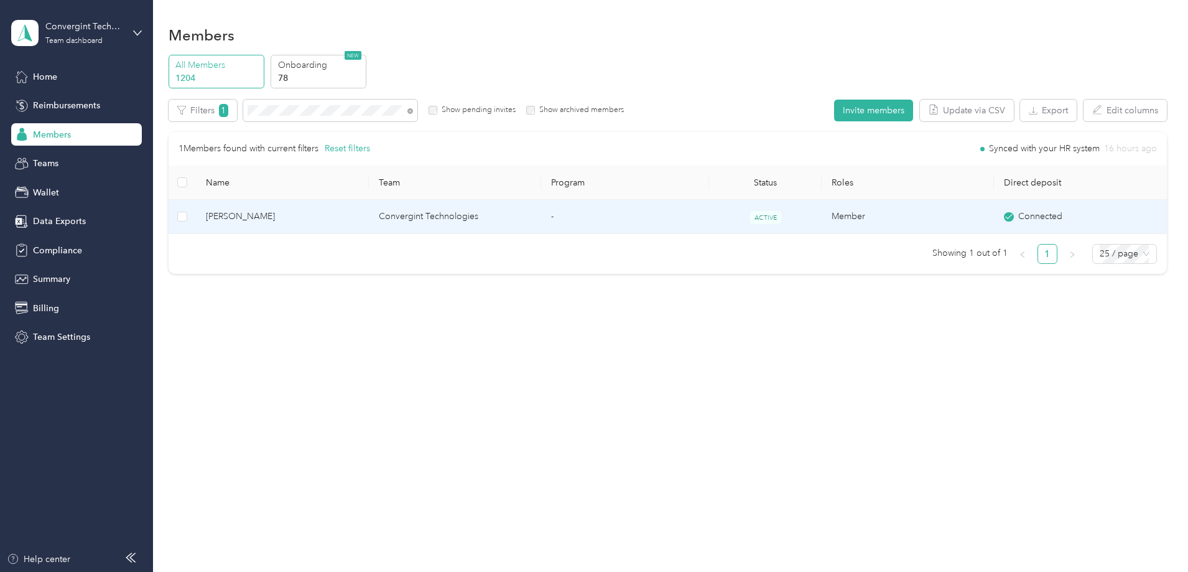
click at [643, 213] on td "-" at bounding box center [625, 217] width 168 height 34
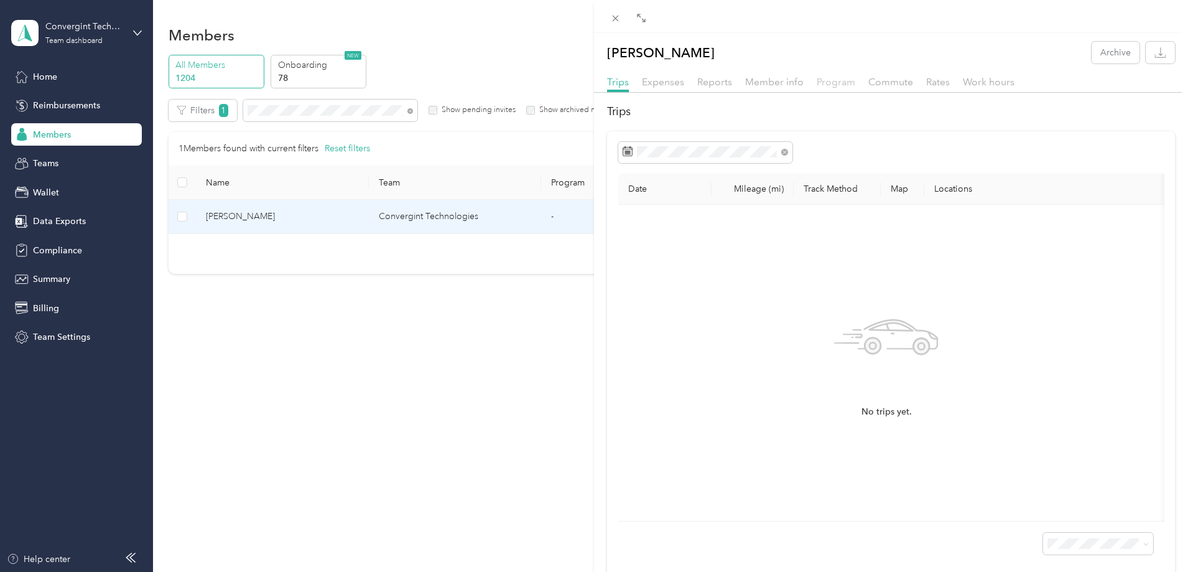
click at [832, 80] on span "Program" at bounding box center [836, 82] width 39 height 12
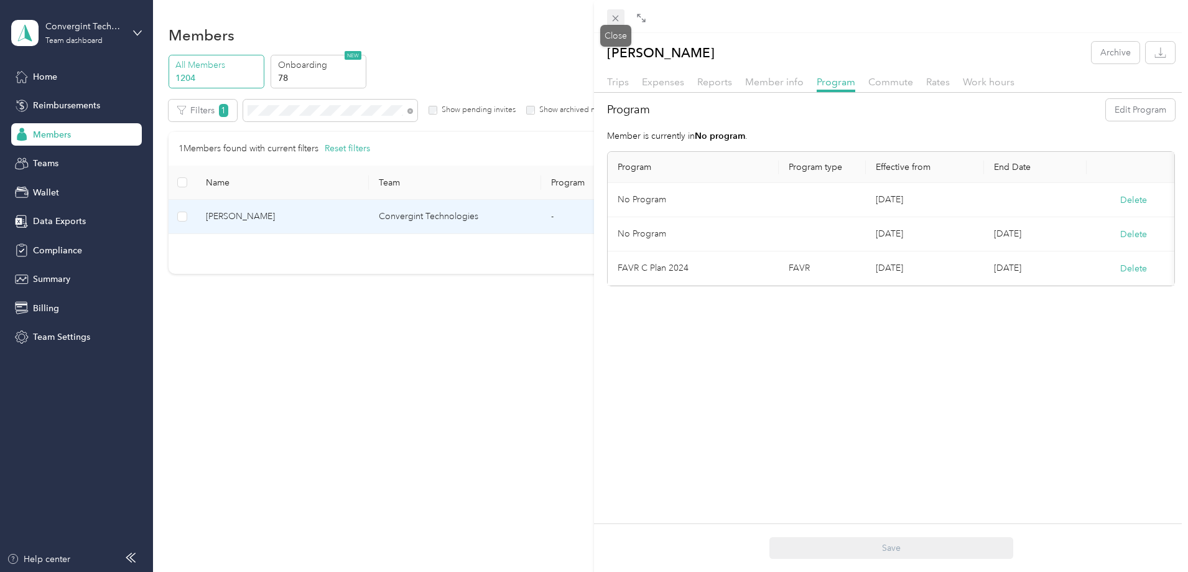
click at [618, 15] on icon at bounding box center [615, 18] width 11 height 11
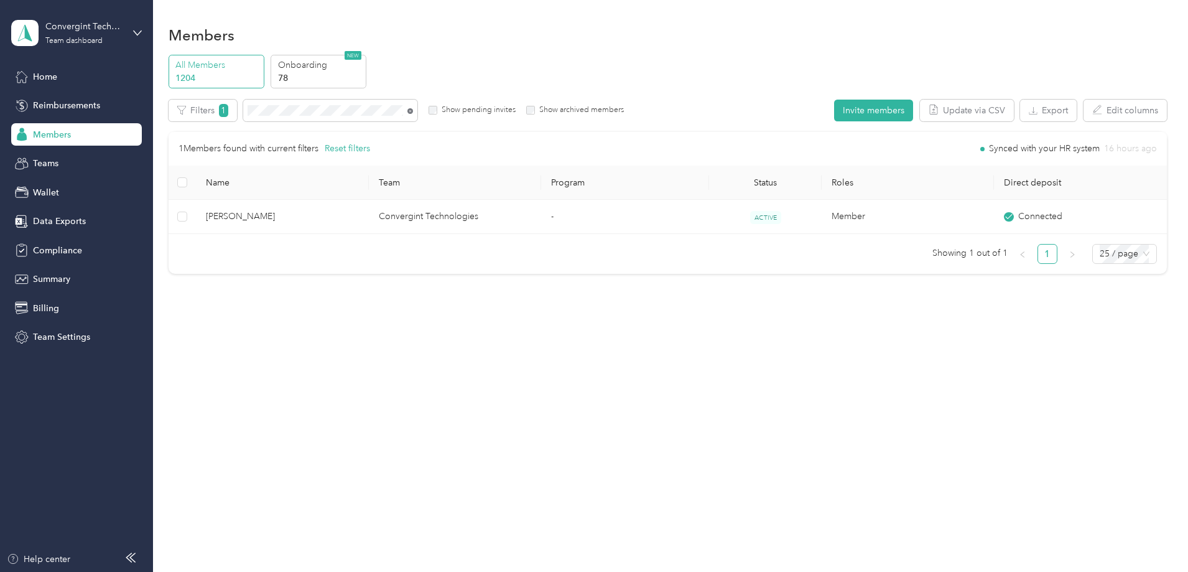
click at [413, 113] on icon at bounding box center [410, 111] width 6 height 6
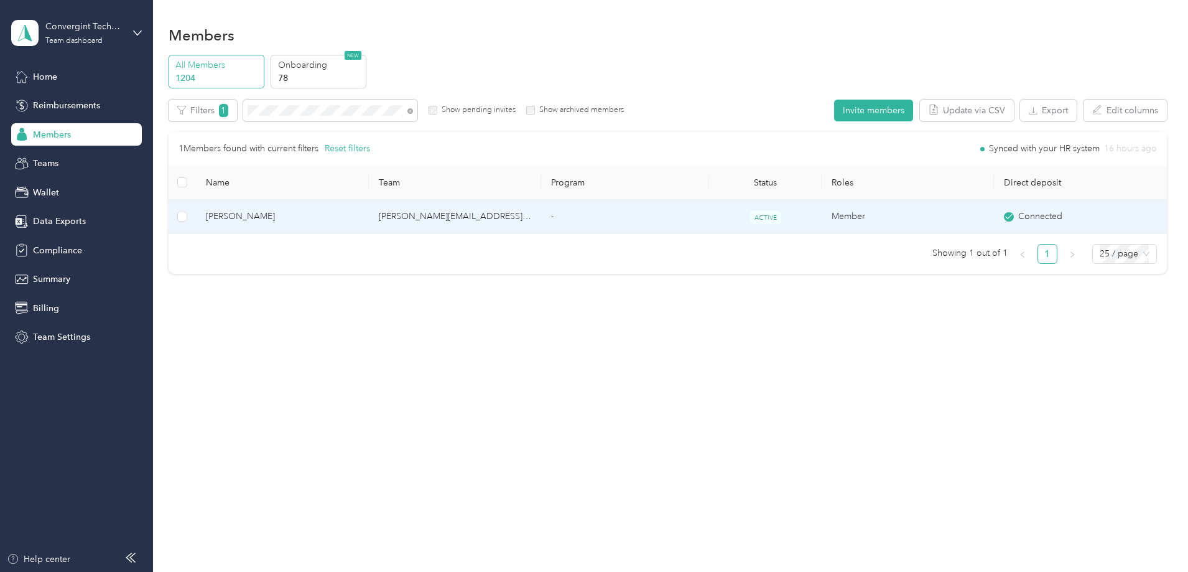
click at [528, 215] on td "[PERSON_NAME][EMAIL_ADDRESS][PERSON_NAME][DOMAIN_NAME]" at bounding box center [455, 217] width 172 height 34
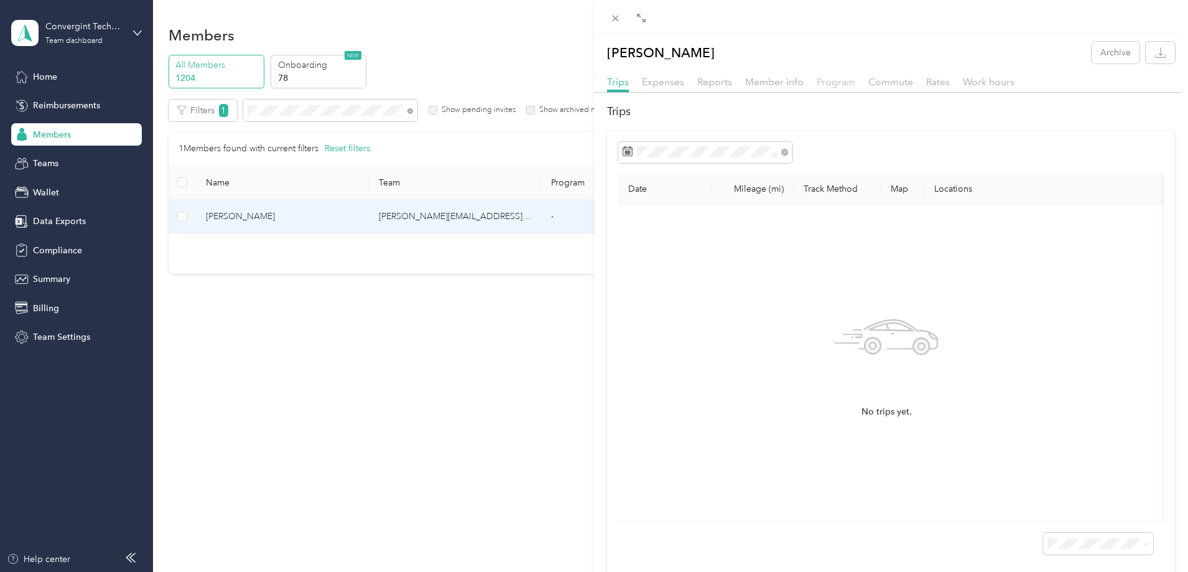
click at [823, 80] on span "Program" at bounding box center [836, 82] width 39 height 12
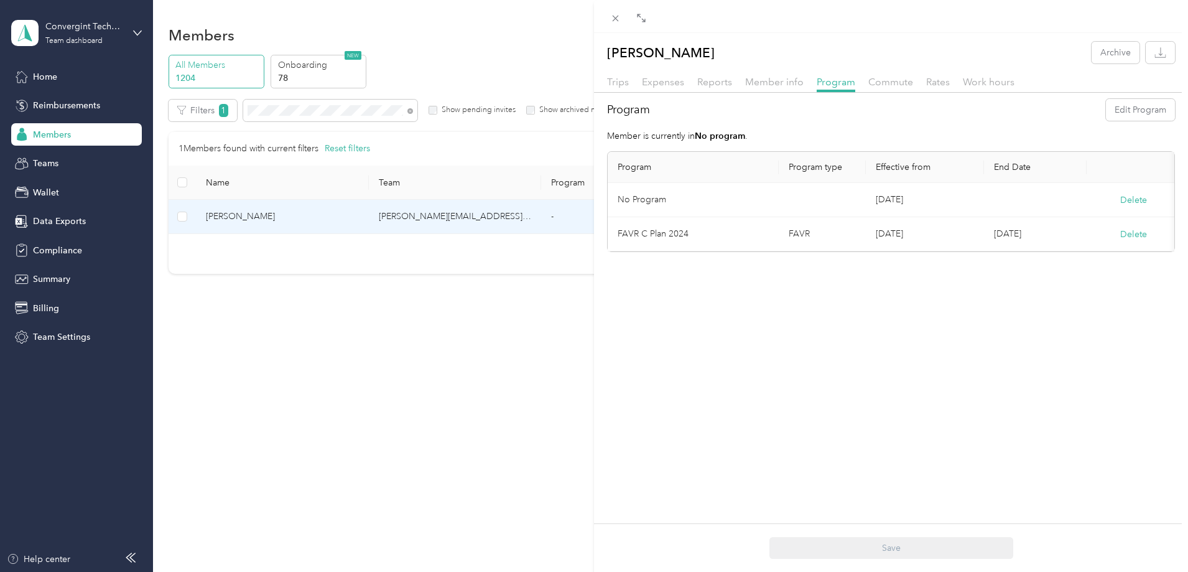
click at [758, 88] on div "Member info" at bounding box center [774, 83] width 58 height 16
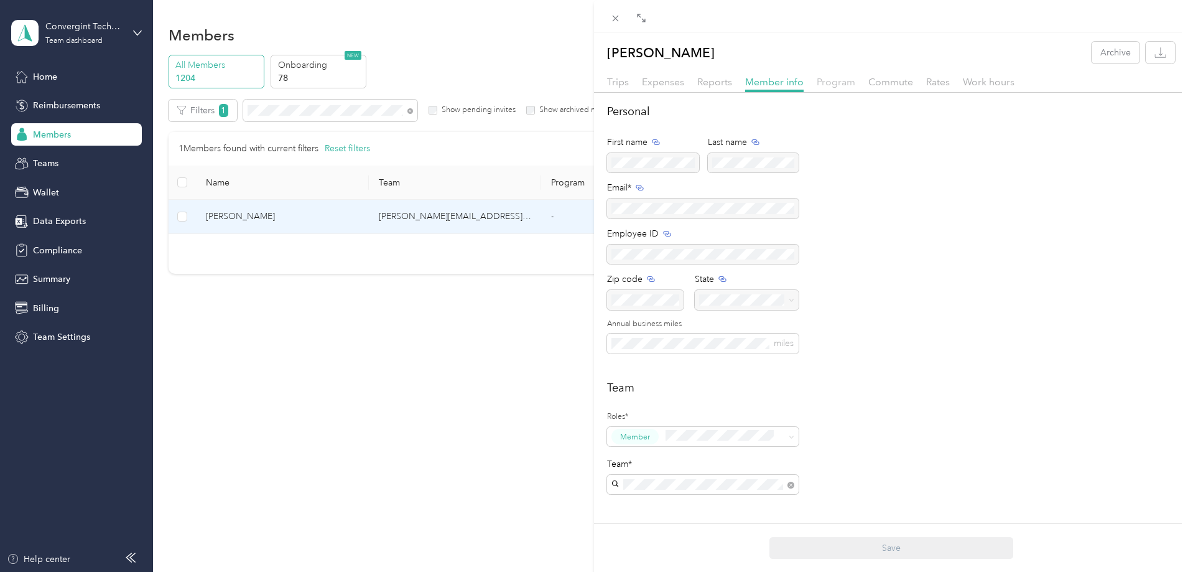
click at [832, 83] on span "Program" at bounding box center [836, 82] width 39 height 12
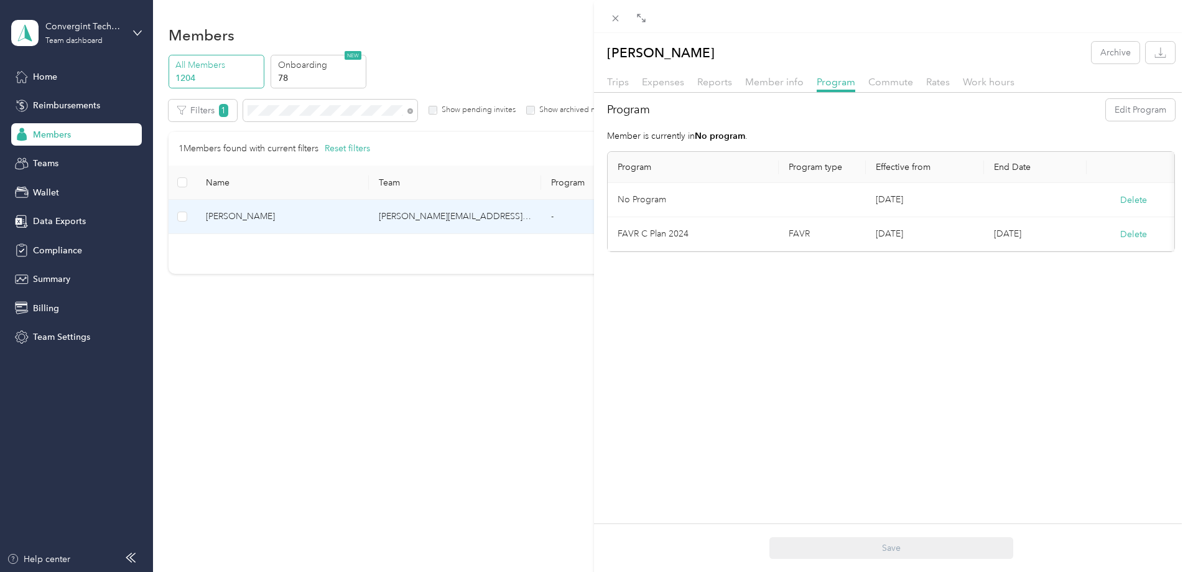
drag, startPoint x: 710, startPoint y: 81, endPoint x: 700, endPoint y: 106, distance: 27.0
click at [710, 81] on span "Reports" at bounding box center [714, 82] width 35 height 12
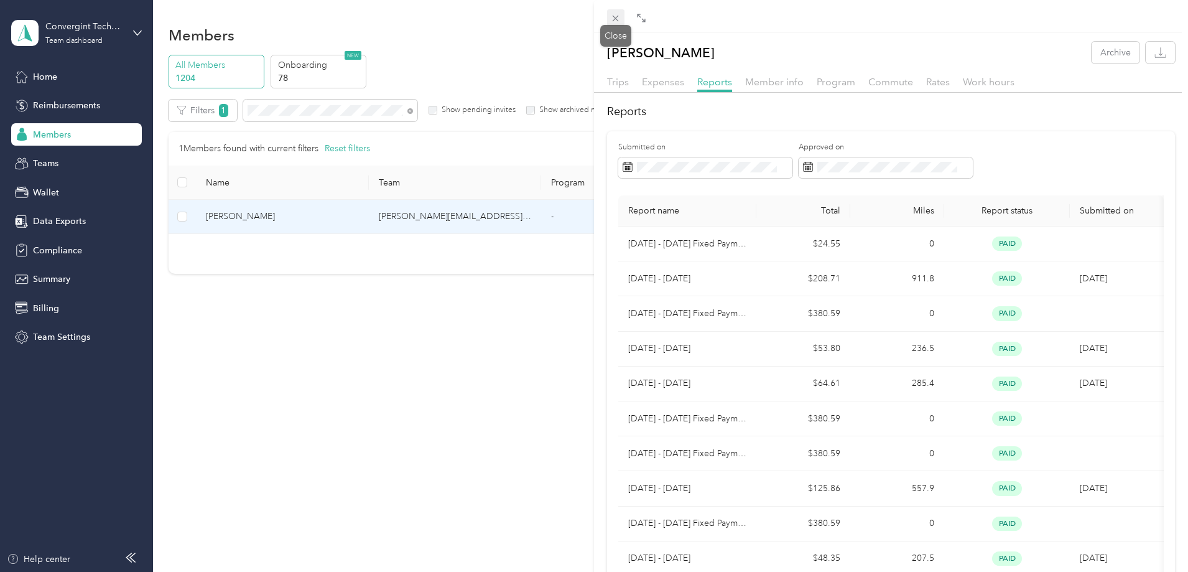
click at [613, 19] on icon at bounding box center [615, 18] width 11 height 11
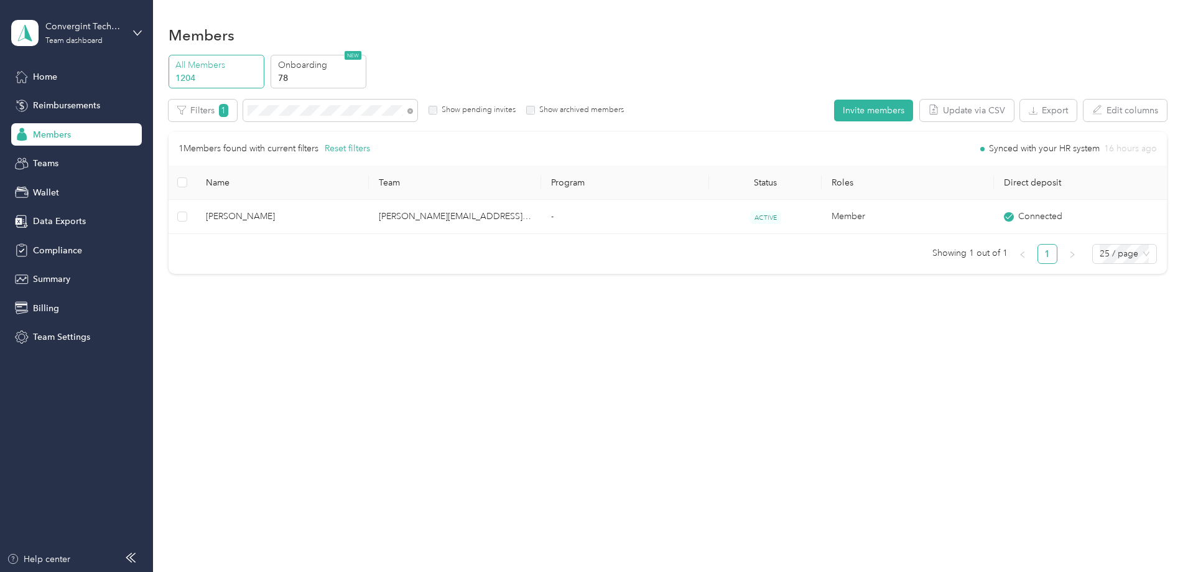
drag, startPoint x: 494, startPoint y: 111, endPoint x: 487, endPoint y: 111, distance: 6.8
click at [413, 111] on icon at bounding box center [410, 111] width 6 height 6
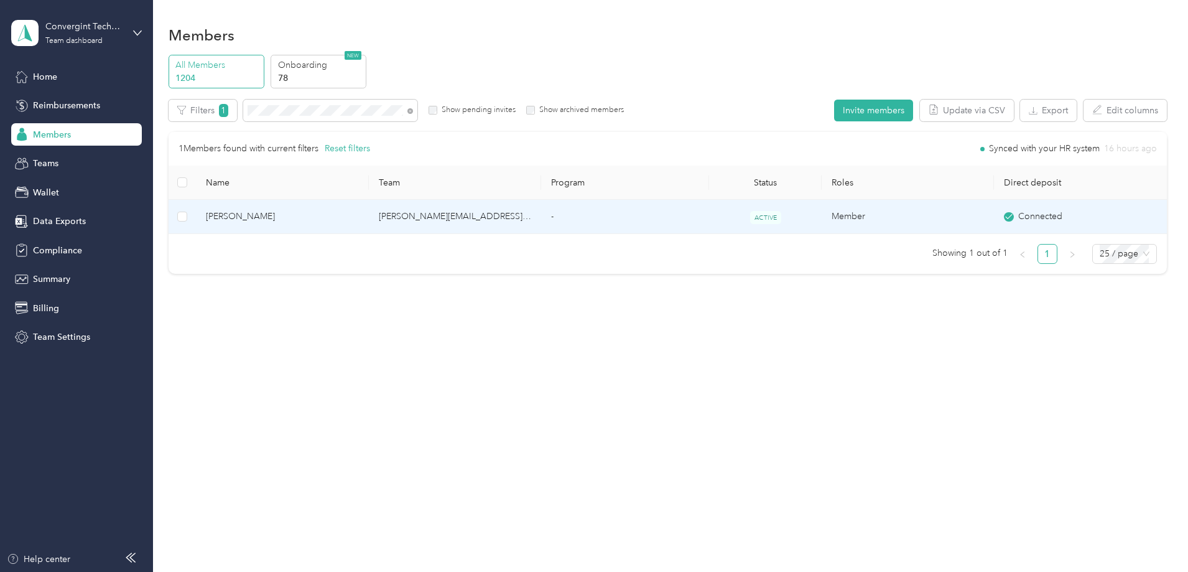
click at [640, 230] on td "-" at bounding box center [625, 217] width 168 height 34
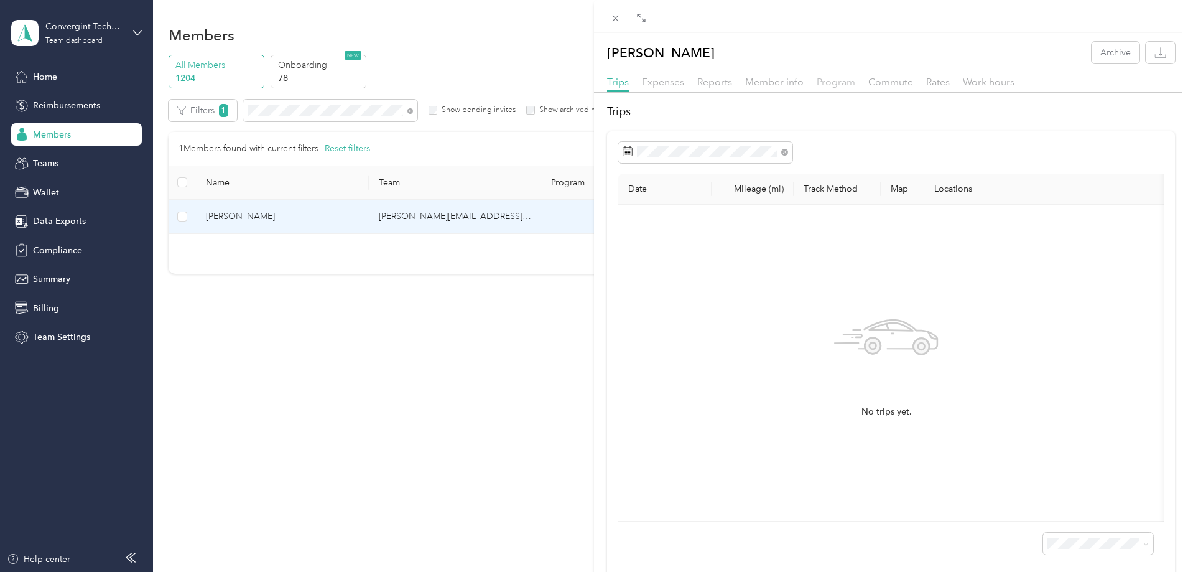
click at [821, 85] on span "Program" at bounding box center [836, 82] width 39 height 12
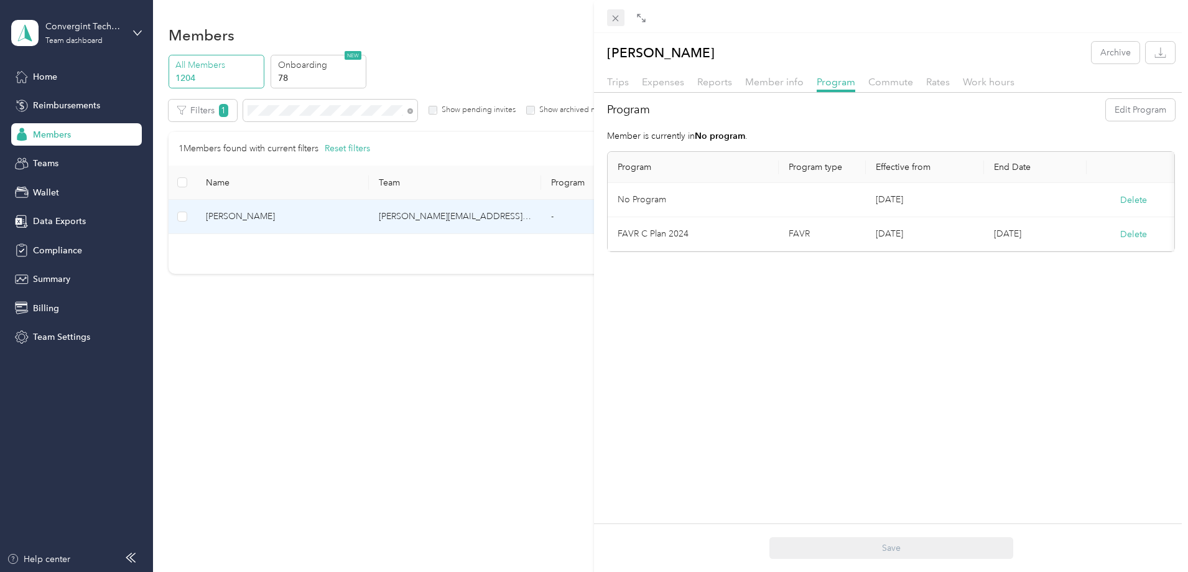
click at [618, 16] on icon at bounding box center [615, 18] width 11 height 11
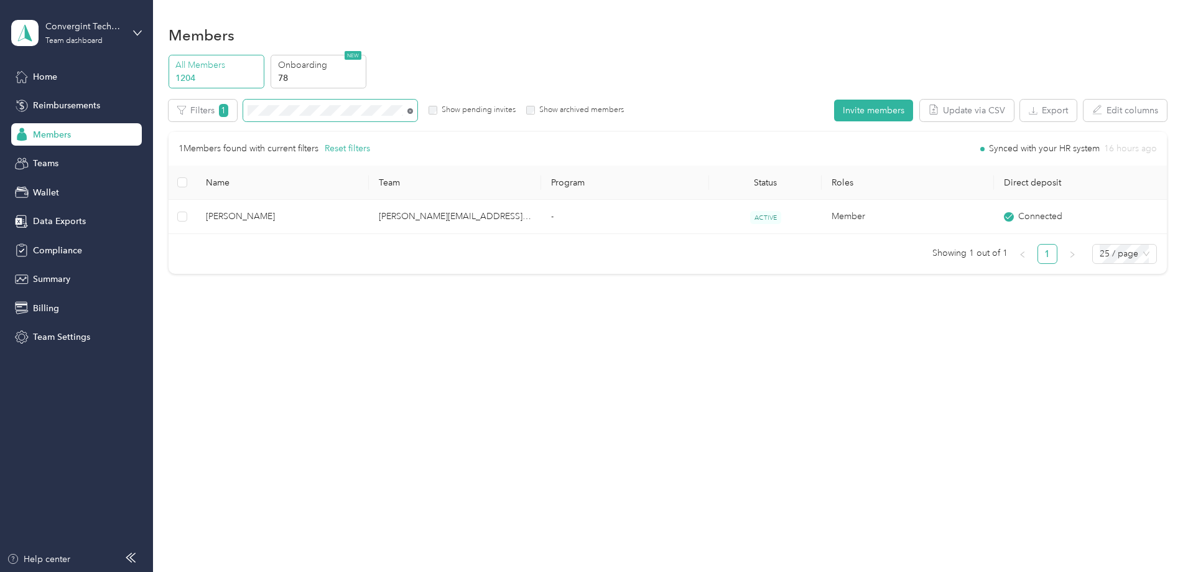
click at [413, 112] on icon at bounding box center [410, 111] width 6 height 6
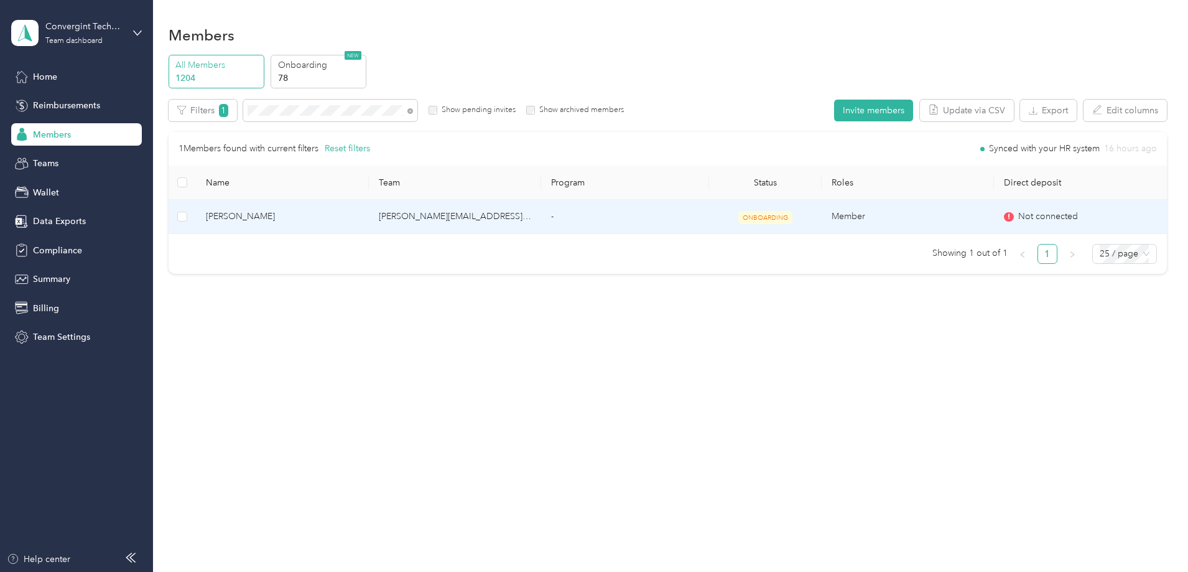
click at [478, 215] on td "david.spears@convergint.com" at bounding box center [455, 217] width 172 height 34
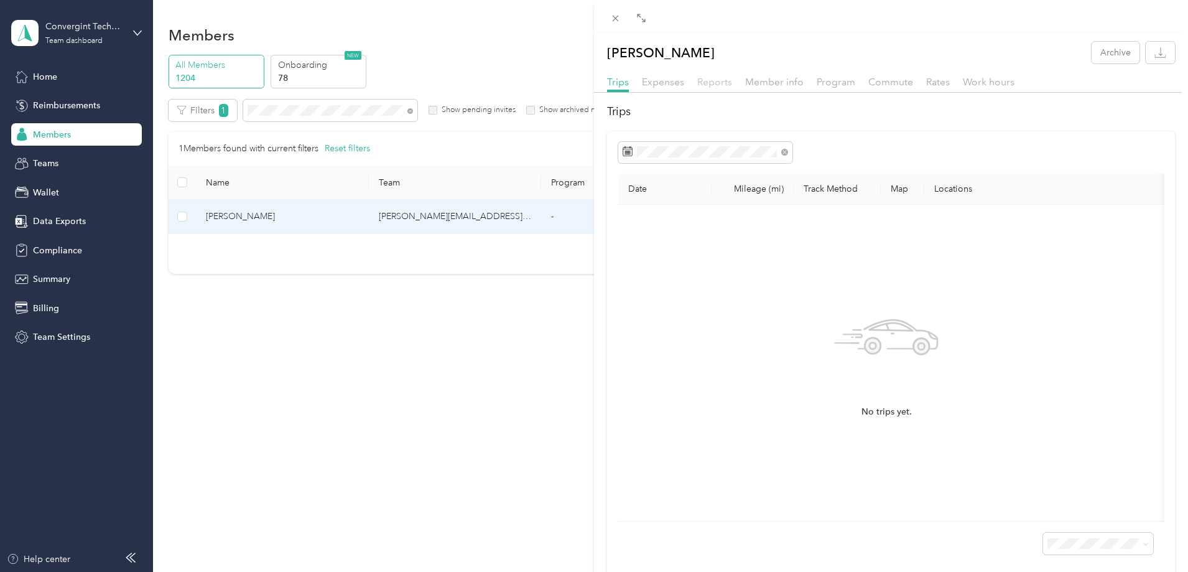
click at [726, 83] on span "Reports" at bounding box center [714, 82] width 35 height 12
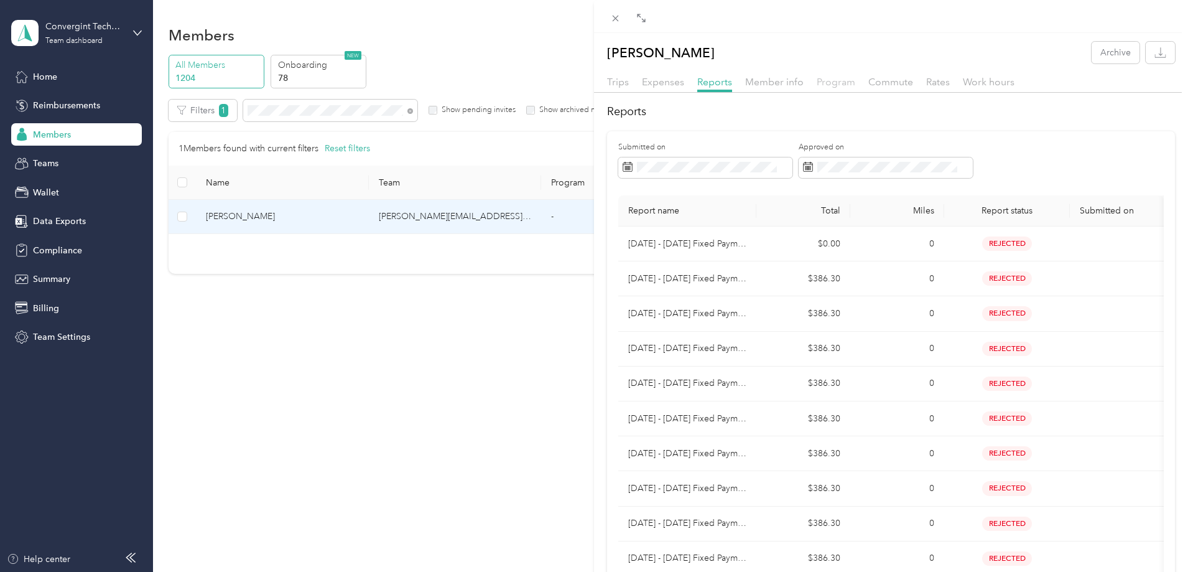
click at [822, 87] on div "Trips Expenses Reports Member info Program Commute Rates Work hours" at bounding box center [891, 84] width 594 height 18
click at [822, 86] on span "Program" at bounding box center [836, 82] width 39 height 12
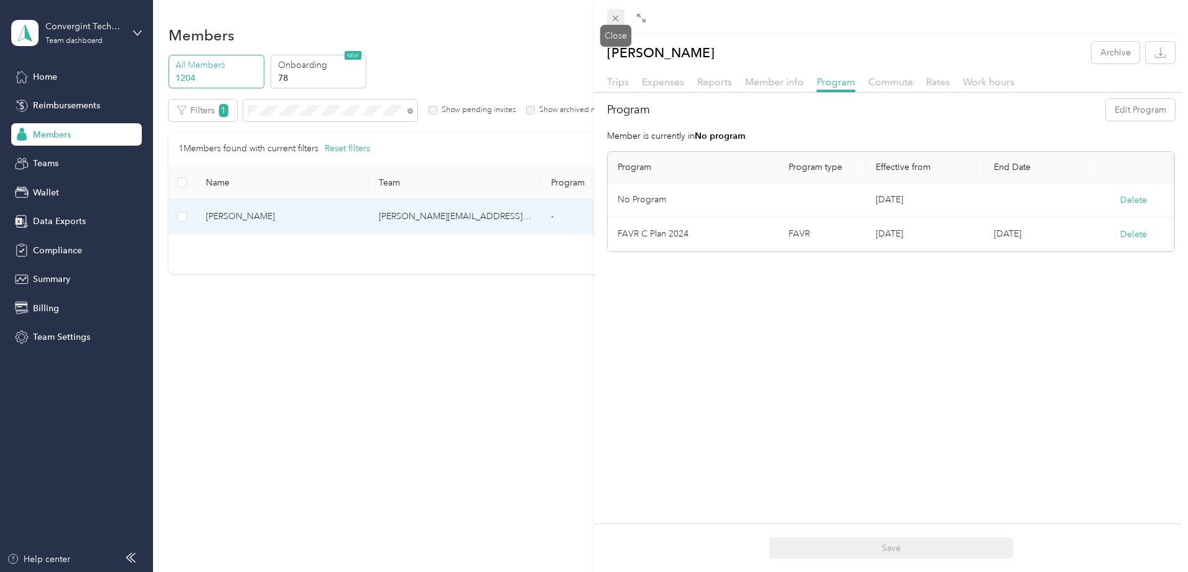
drag, startPoint x: 613, startPoint y: 16, endPoint x: 588, endPoint y: 35, distance: 31.6
click at [612, 17] on icon at bounding box center [615, 18] width 11 height 11
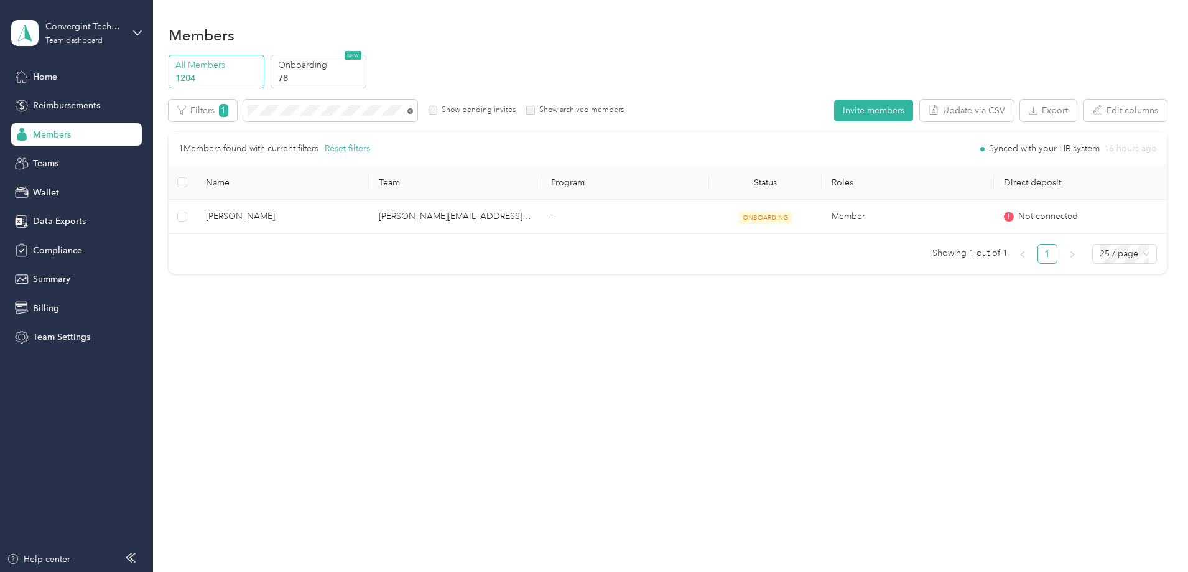
click at [413, 110] on icon at bounding box center [410, 111] width 6 height 6
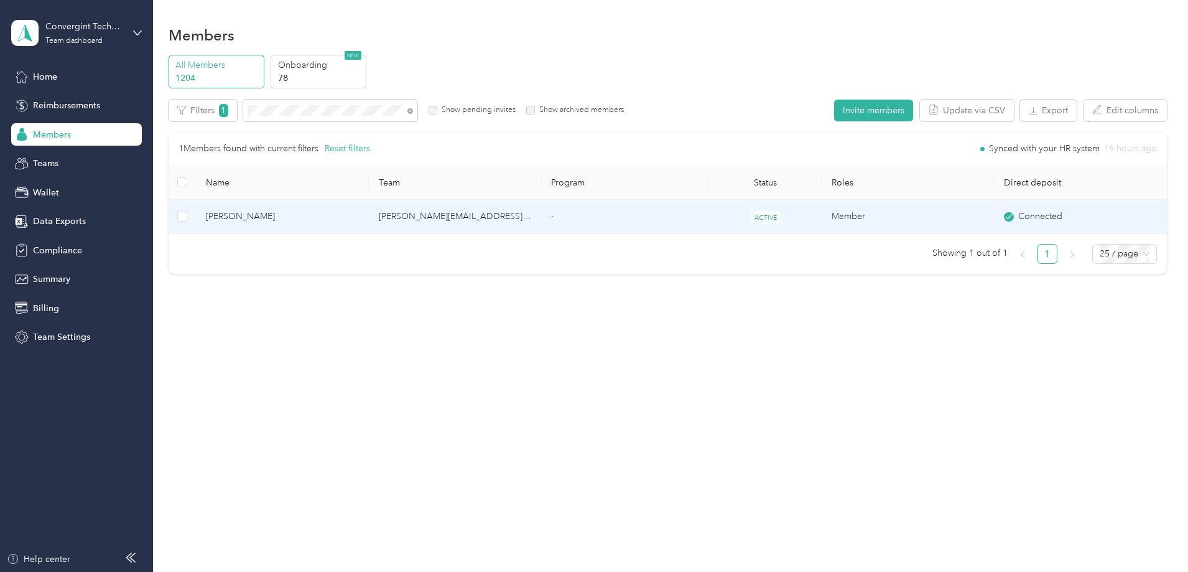
click at [672, 209] on td "-" at bounding box center [625, 217] width 168 height 34
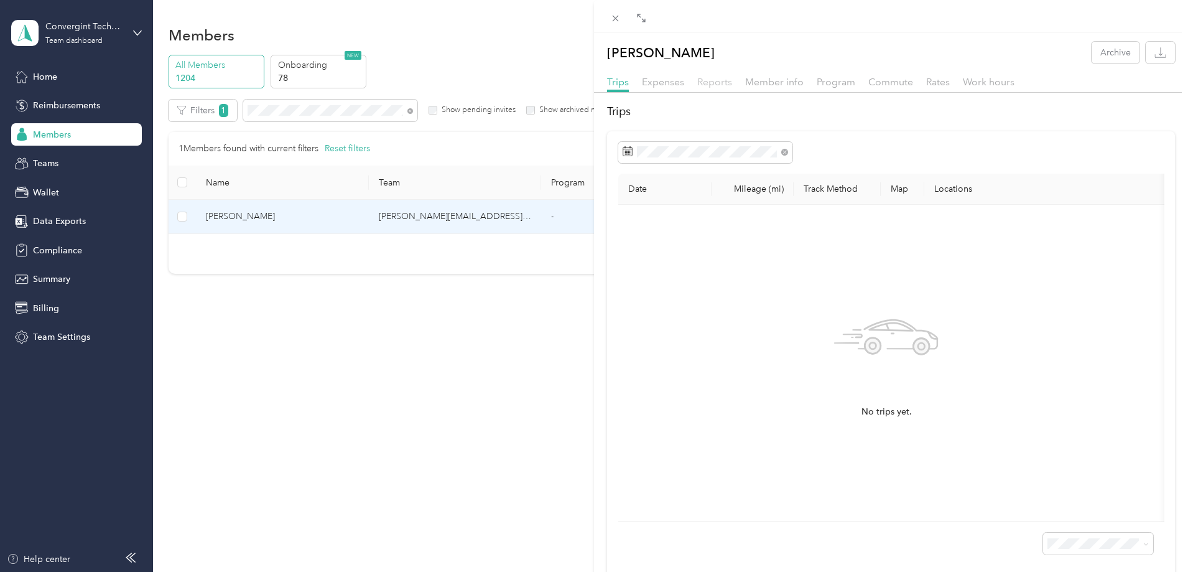
click at [724, 78] on span "Reports" at bounding box center [714, 82] width 35 height 12
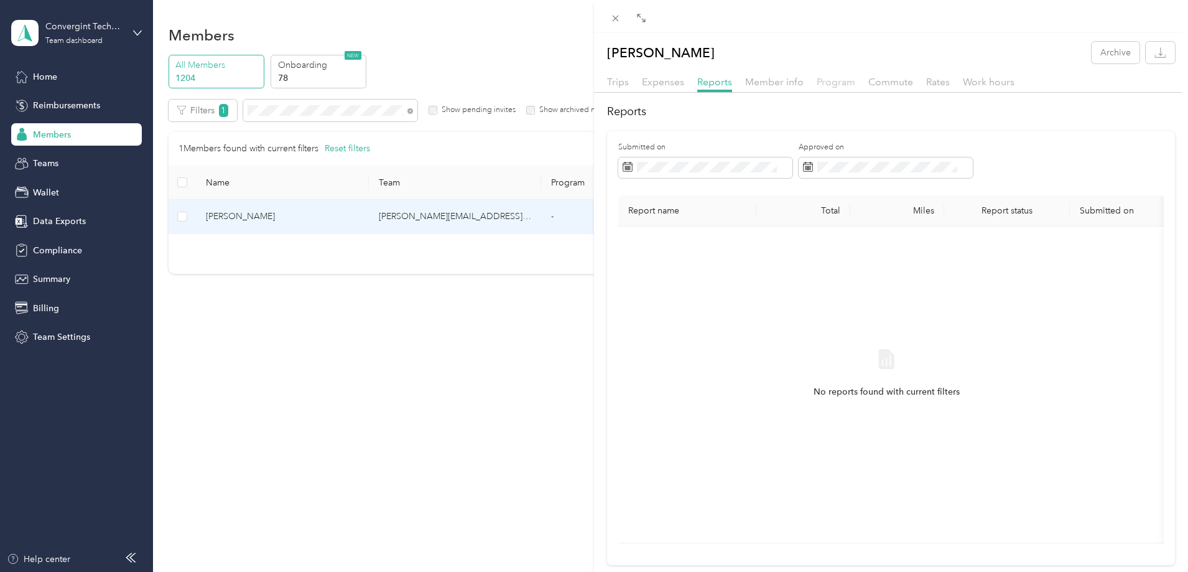
click at [834, 84] on span "Program" at bounding box center [836, 82] width 39 height 12
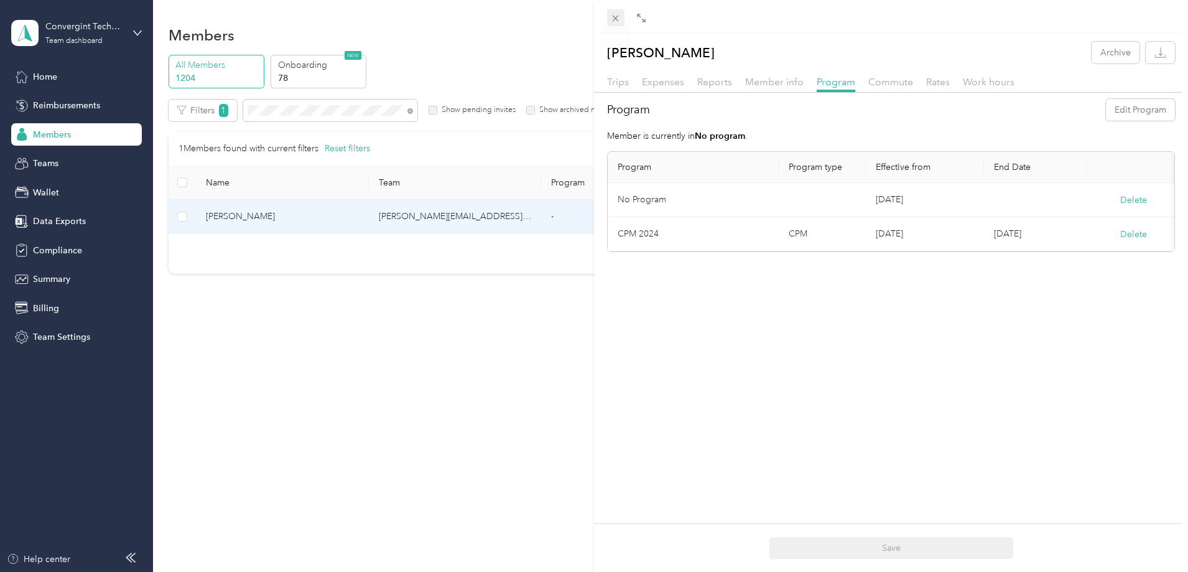
click at [614, 17] on icon at bounding box center [615, 18] width 11 height 11
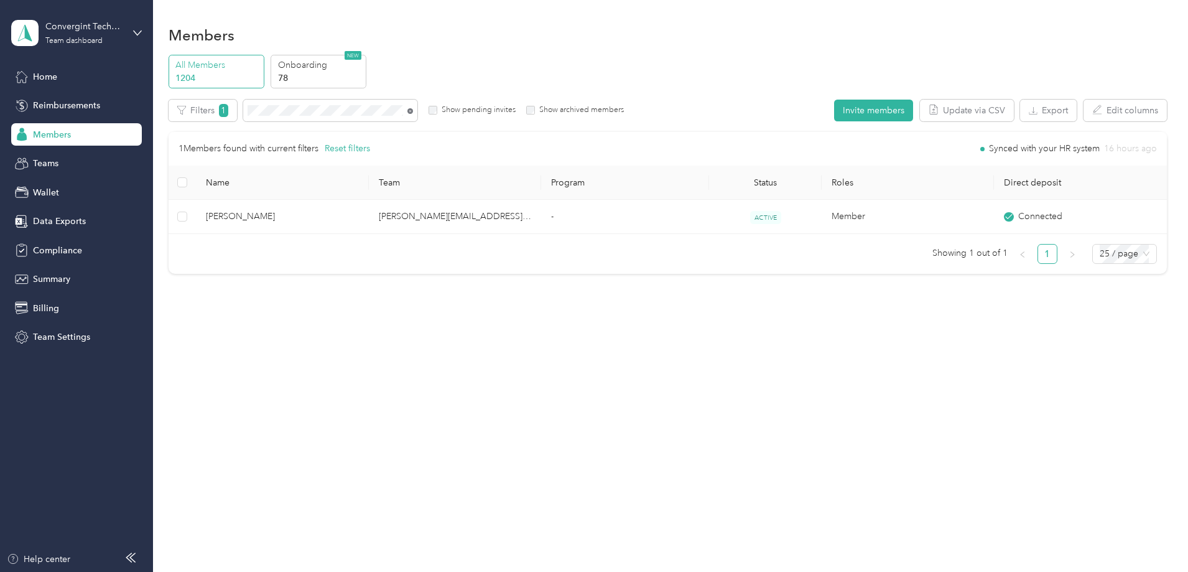
click at [413, 113] on icon at bounding box center [410, 111] width 6 height 6
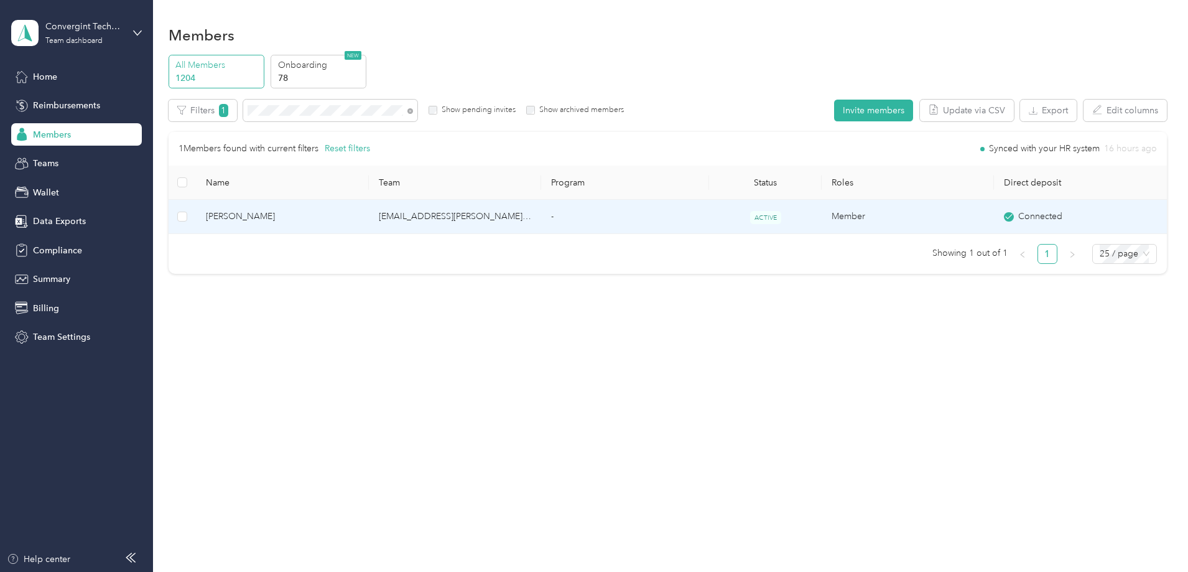
click at [688, 223] on td "-" at bounding box center [625, 217] width 168 height 34
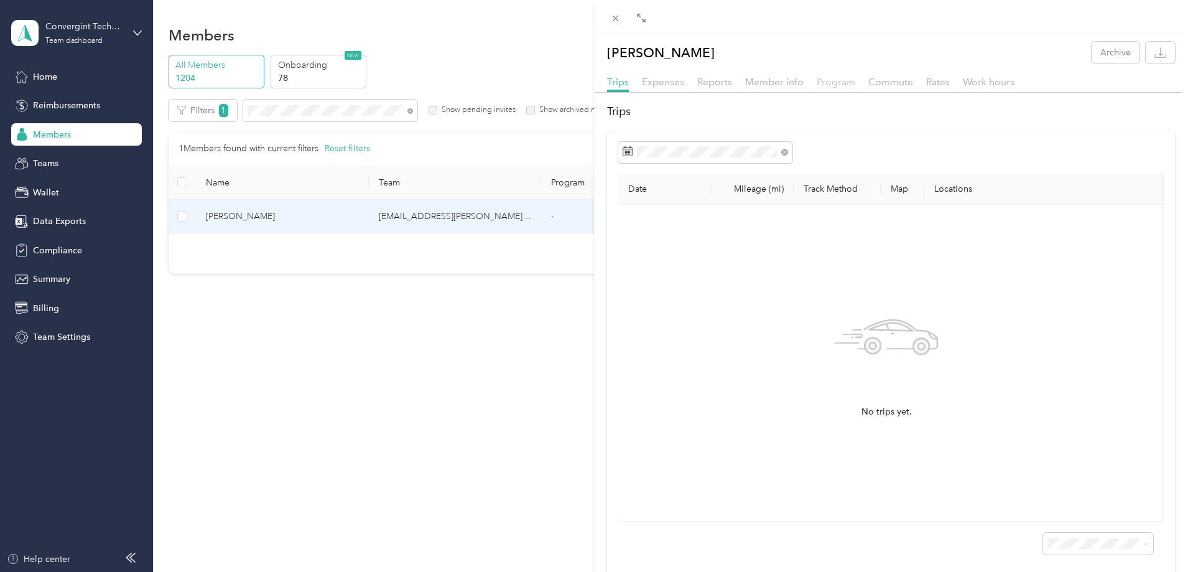
click at [827, 84] on span "Program" at bounding box center [836, 82] width 39 height 12
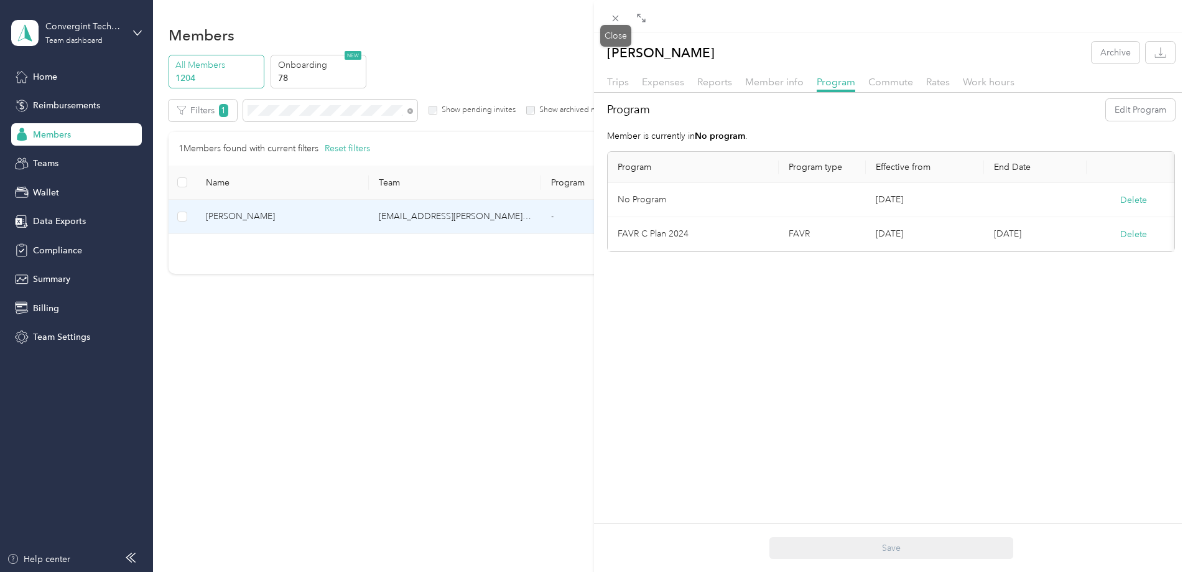
drag, startPoint x: 617, startPoint y: 17, endPoint x: 605, endPoint y: 27, distance: 15.0
click at [617, 17] on icon at bounding box center [616, 19] width 6 height 6
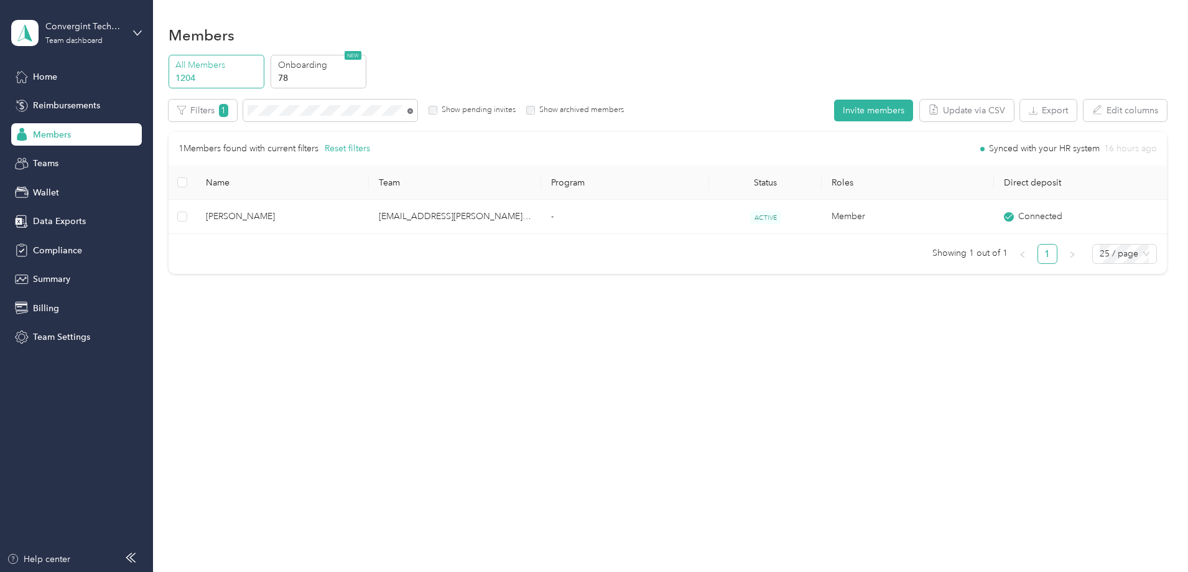
click at [413, 110] on icon at bounding box center [410, 111] width 6 height 6
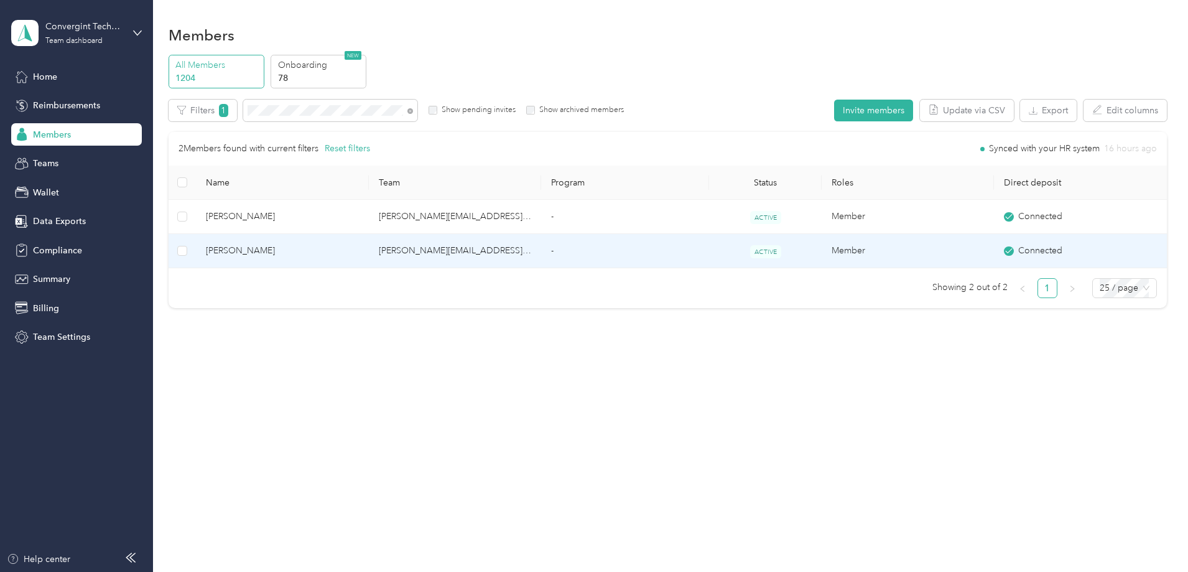
click at [822, 251] on td "Member" at bounding box center [908, 251] width 172 height 34
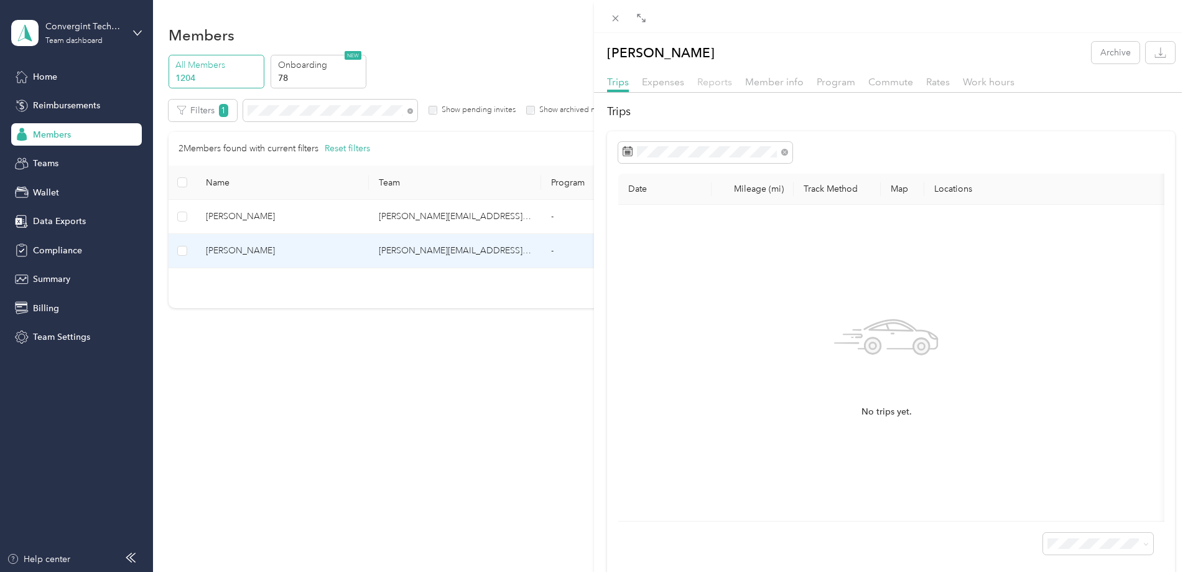
click at [725, 83] on span "Reports" at bounding box center [714, 82] width 35 height 12
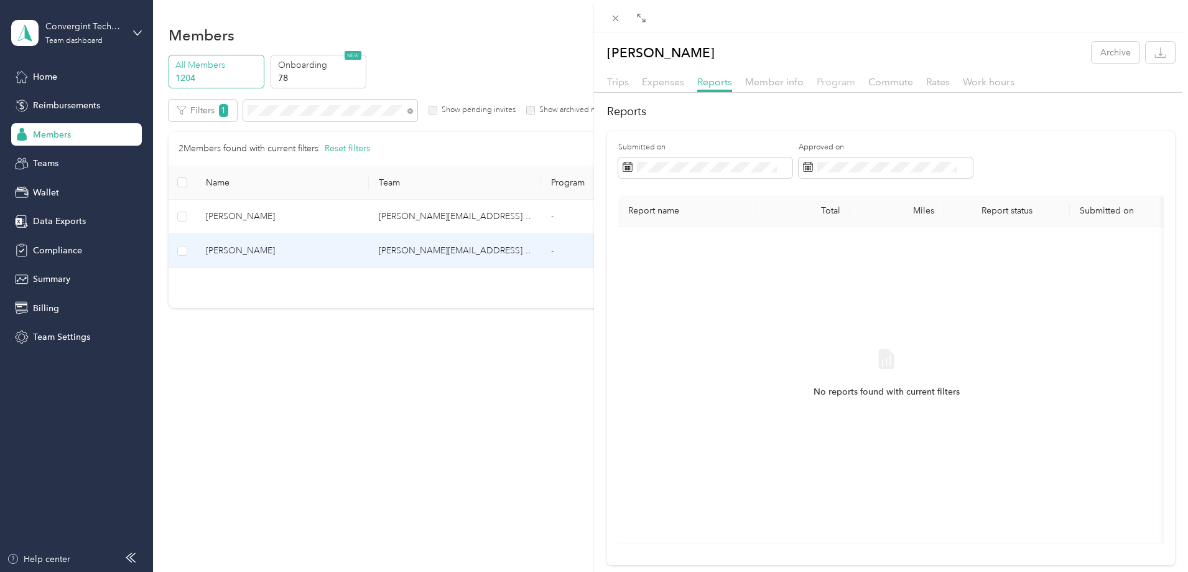
click at [841, 79] on span "Program" at bounding box center [836, 82] width 39 height 12
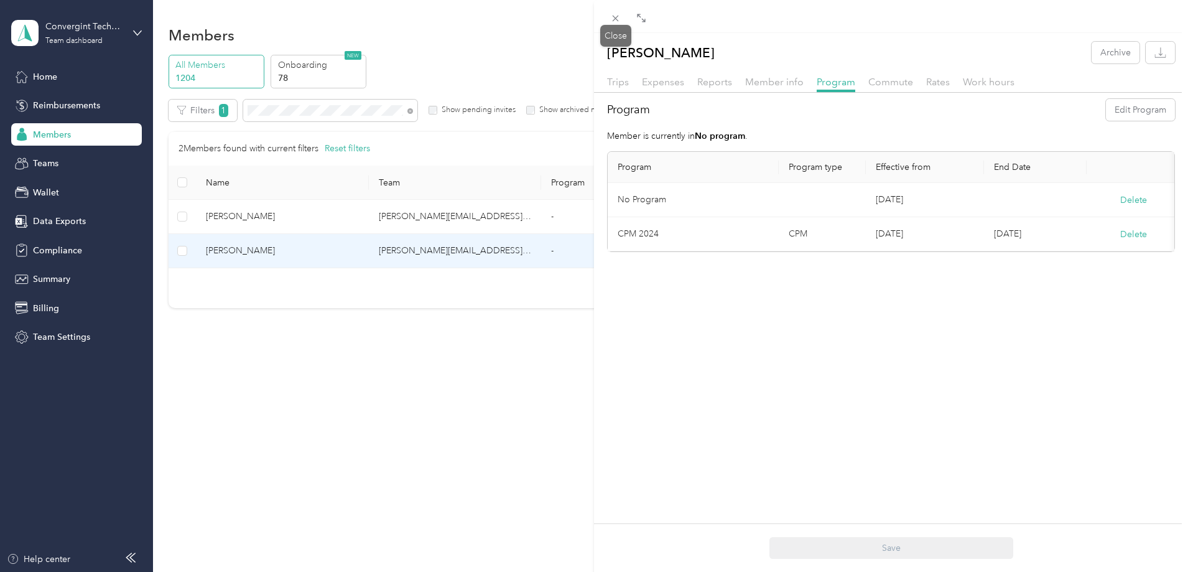
drag, startPoint x: 616, startPoint y: 17, endPoint x: 542, endPoint y: 74, distance: 92.7
click at [616, 17] on icon at bounding box center [615, 18] width 11 height 11
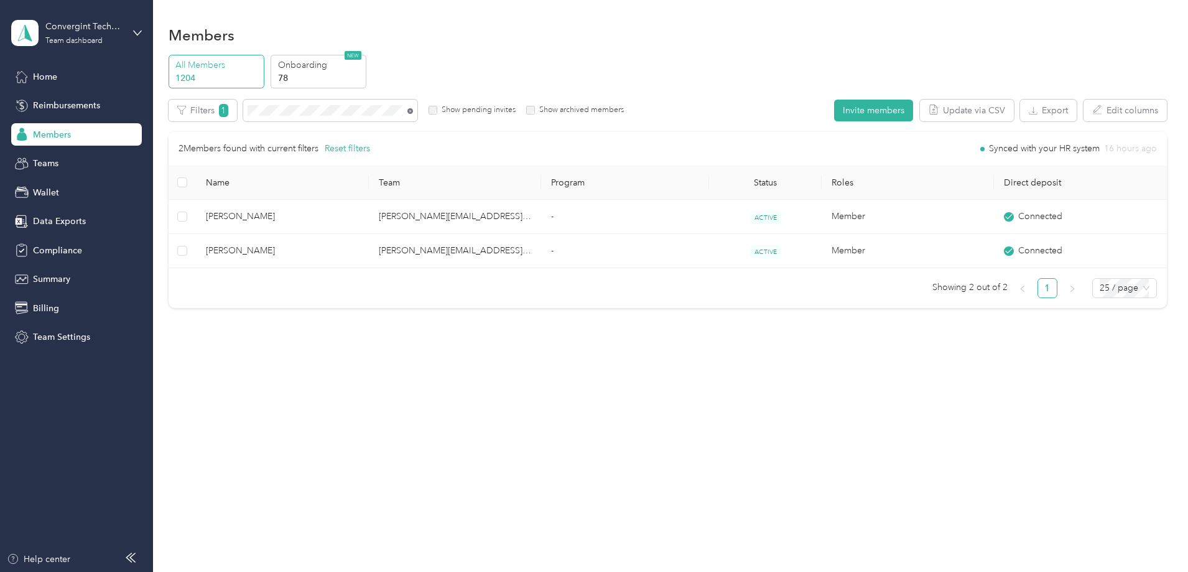
click at [413, 111] on icon at bounding box center [410, 111] width 6 height 6
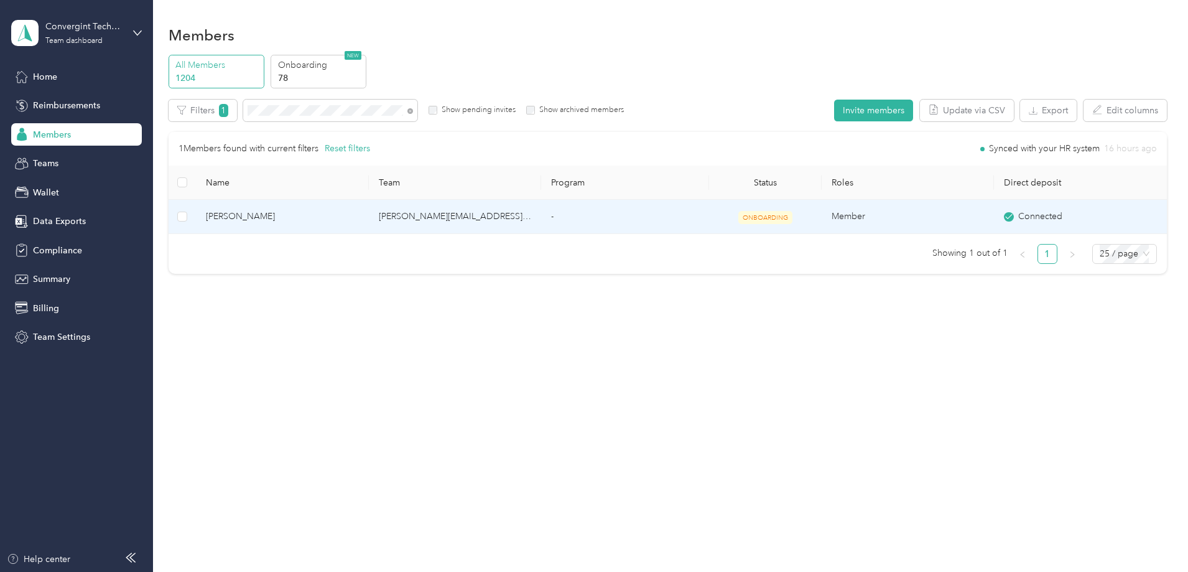
click at [618, 215] on td "-" at bounding box center [625, 217] width 168 height 34
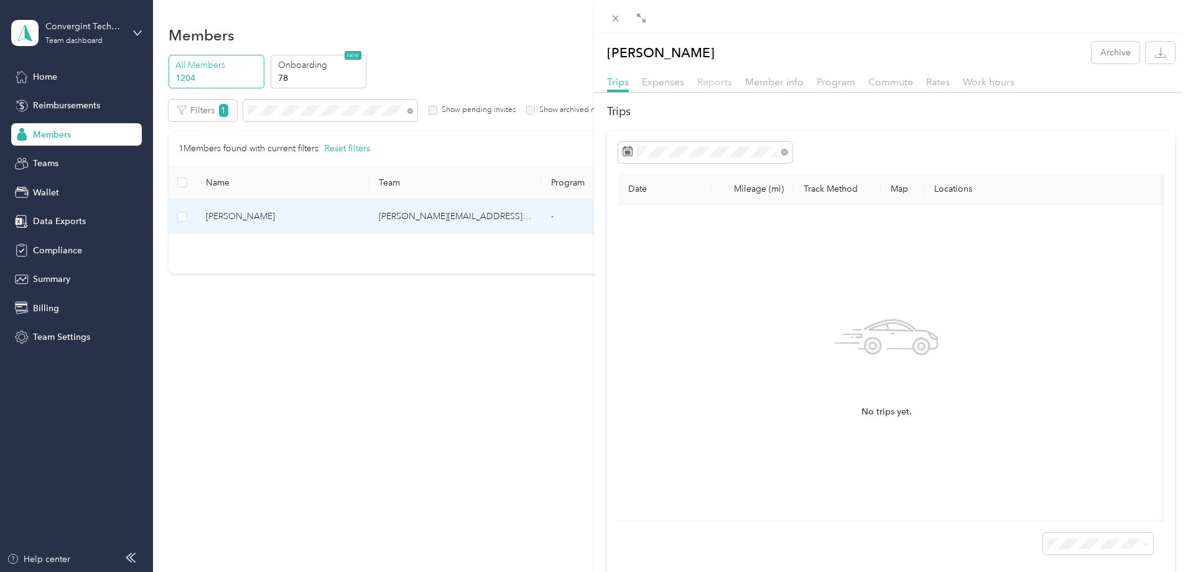
click at [706, 77] on span "Reports" at bounding box center [714, 82] width 35 height 12
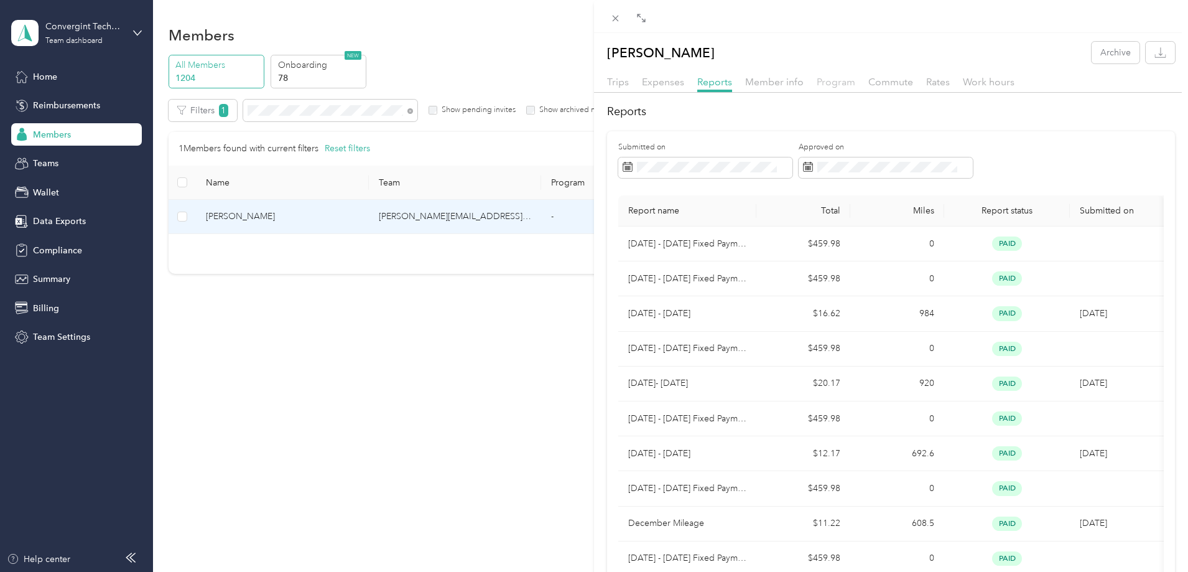
click at [847, 82] on span "Program" at bounding box center [836, 82] width 39 height 12
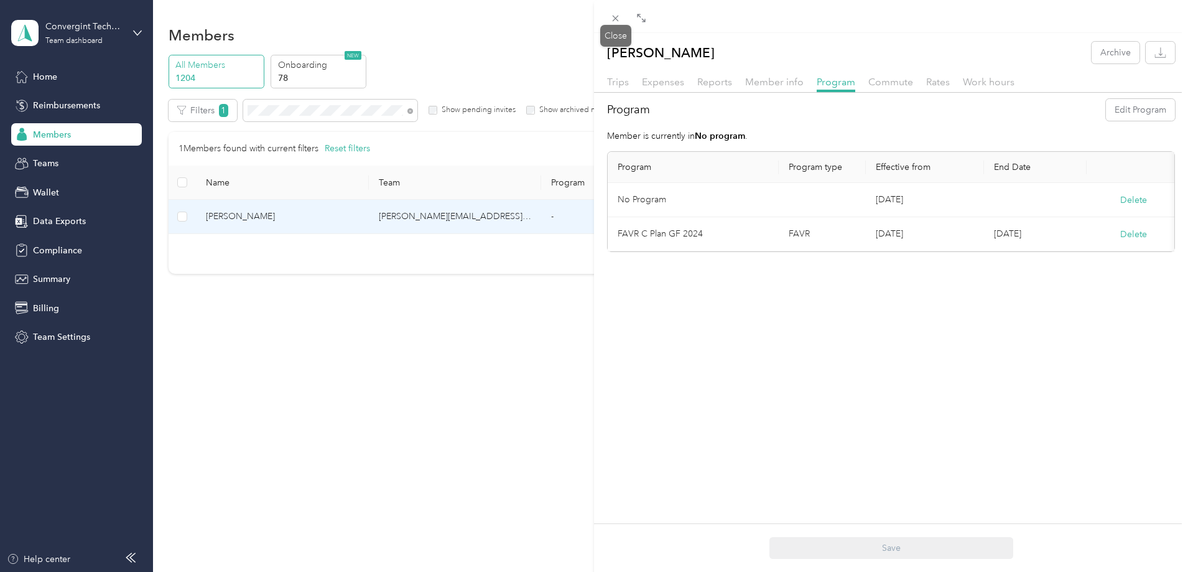
drag, startPoint x: 616, startPoint y: 16, endPoint x: 605, endPoint y: 36, distance: 22.8
click at [616, 16] on icon at bounding box center [615, 18] width 11 height 11
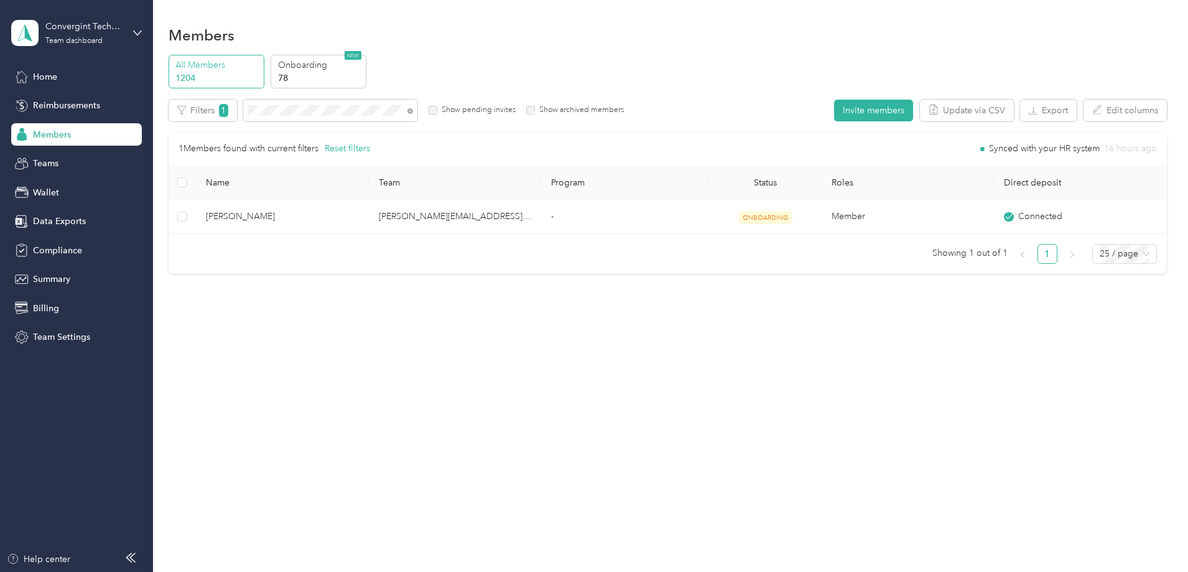
click at [413, 114] on span at bounding box center [410, 110] width 6 height 11
click at [413, 112] on icon at bounding box center [410, 111] width 6 height 6
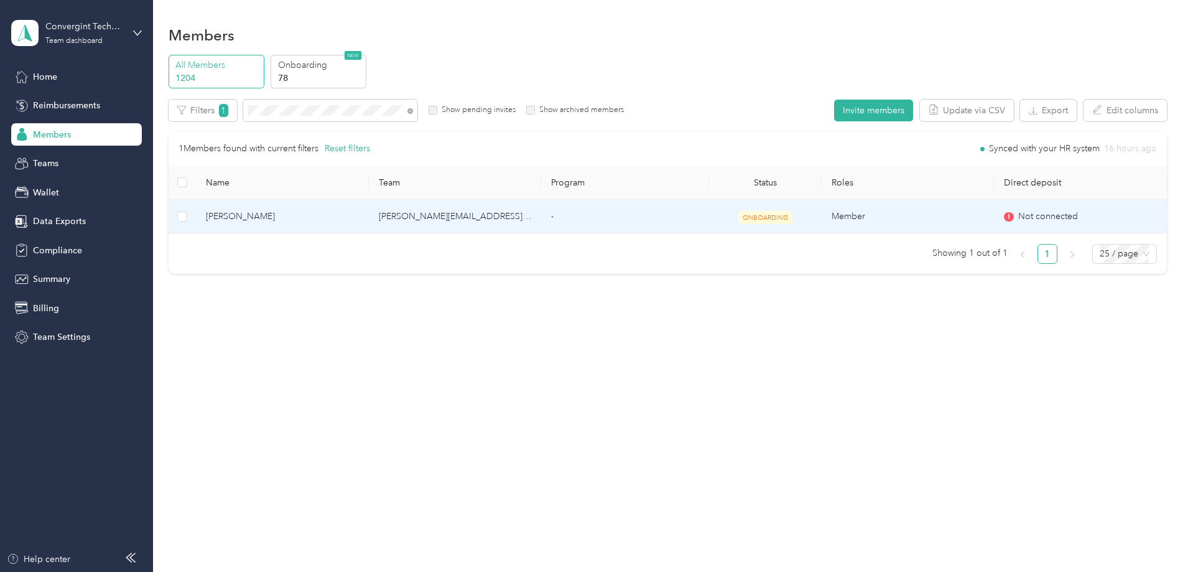
click at [522, 216] on td "tom.ballou@convergint.com" at bounding box center [455, 217] width 172 height 34
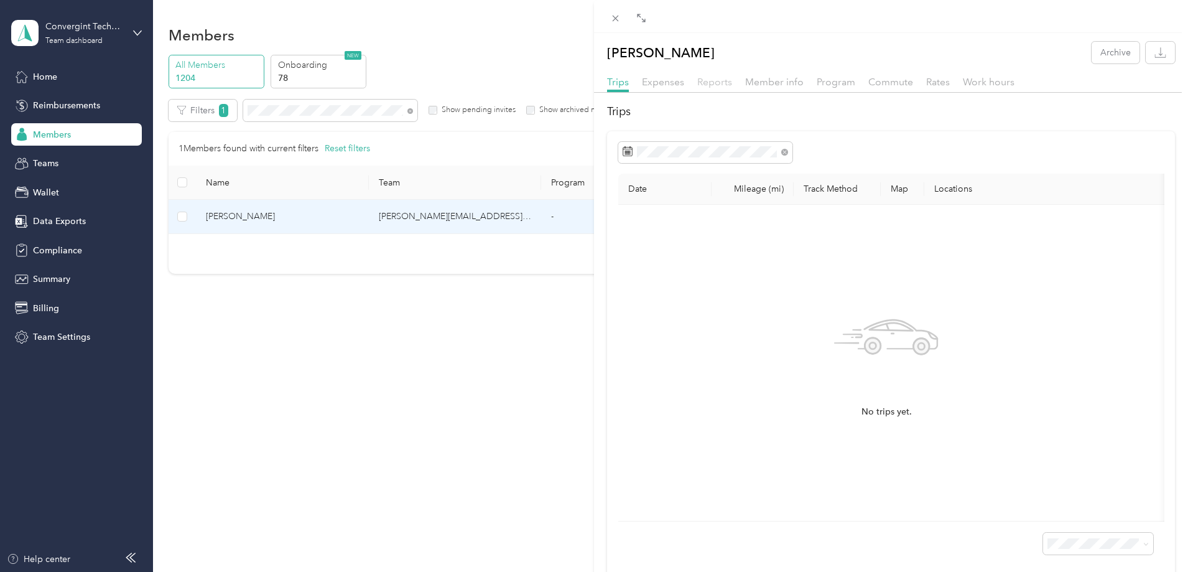
click at [697, 85] on div "Trips Expenses Reports Member info Program Commute Rates Work hours" at bounding box center [891, 84] width 594 height 18
click at [707, 85] on span "Reports" at bounding box center [714, 82] width 35 height 12
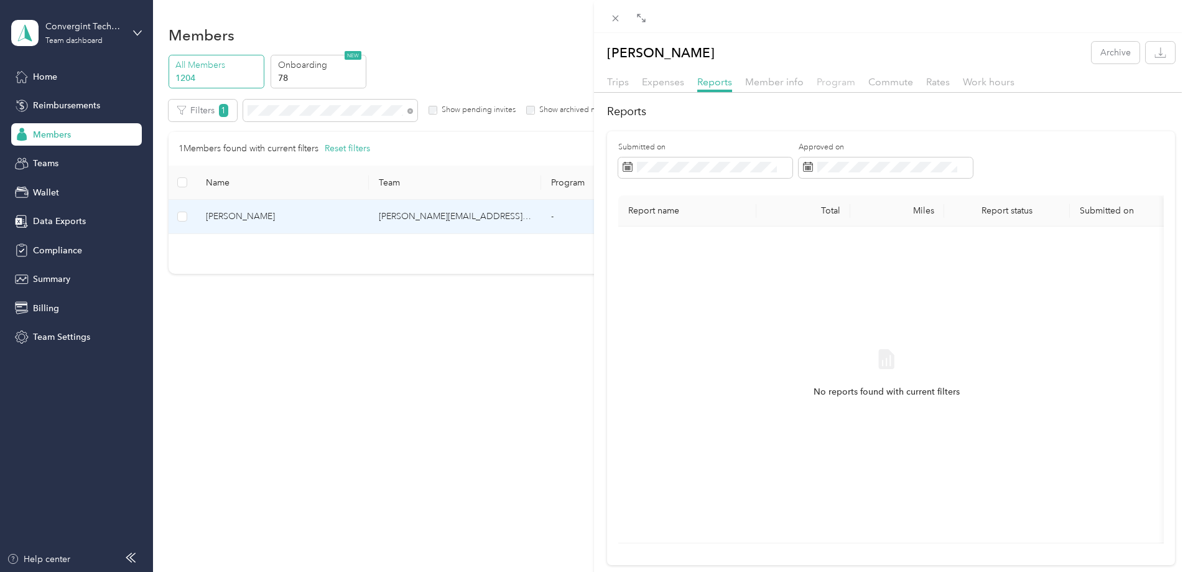
click at [826, 82] on span "Program" at bounding box center [836, 82] width 39 height 12
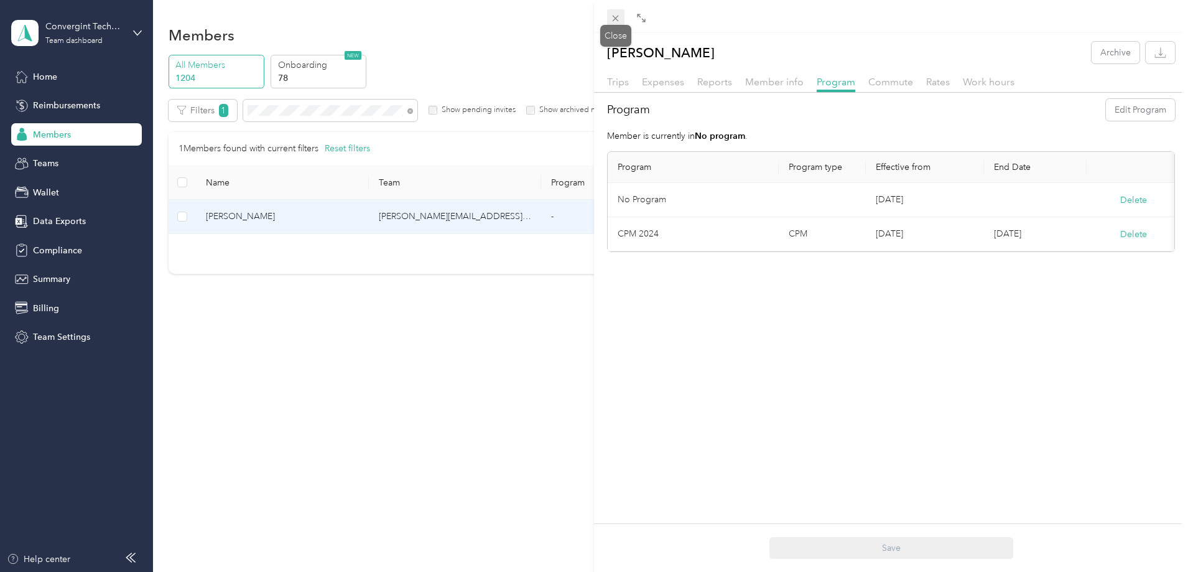
click at [612, 19] on icon at bounding box center [615, 18] width 11 height 11
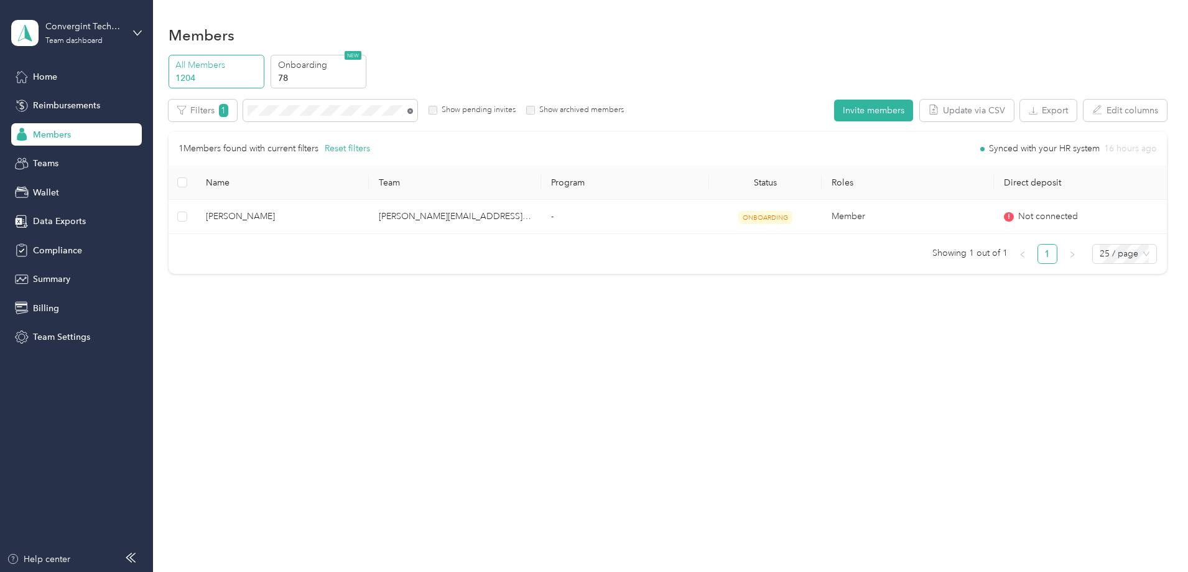
click at [413, 111] on icon at bounding box center [410, 111] width 6 height 6
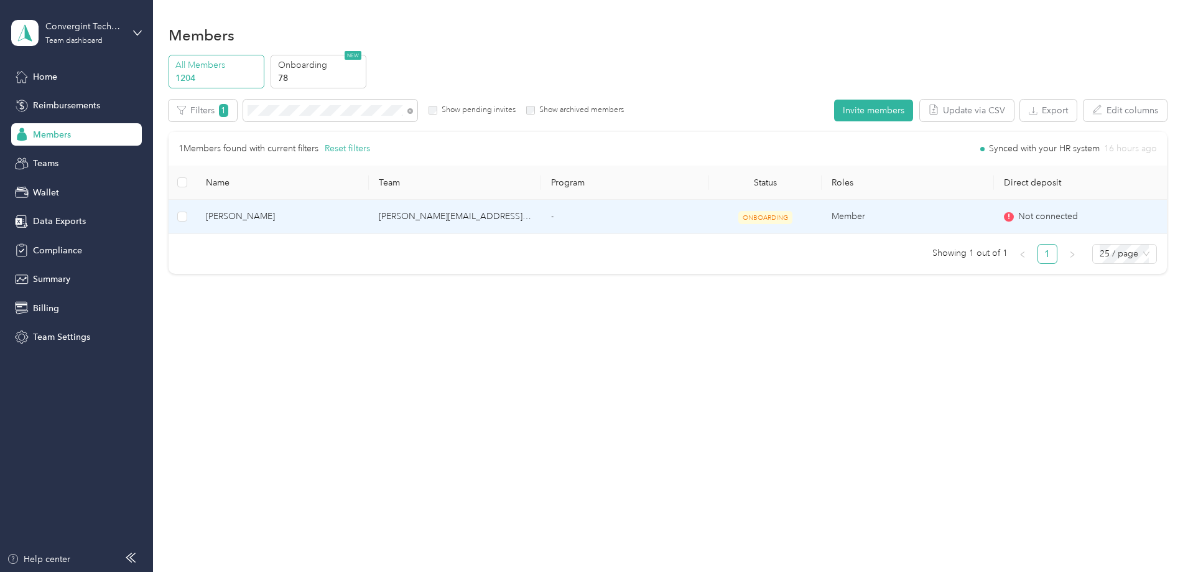
click at [792, 220] on td "ONBOARDING" at bounding box center [765, 217] width 112 height 34
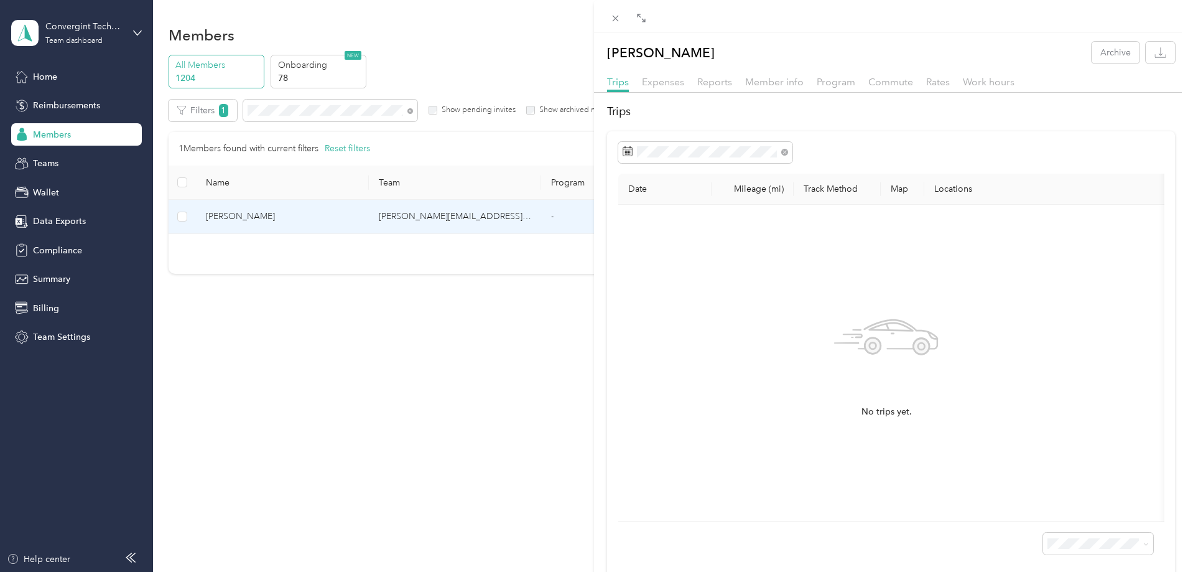
click at [719, 88] on div "Reports" at bounding box center [714, 83] width 35 height 16
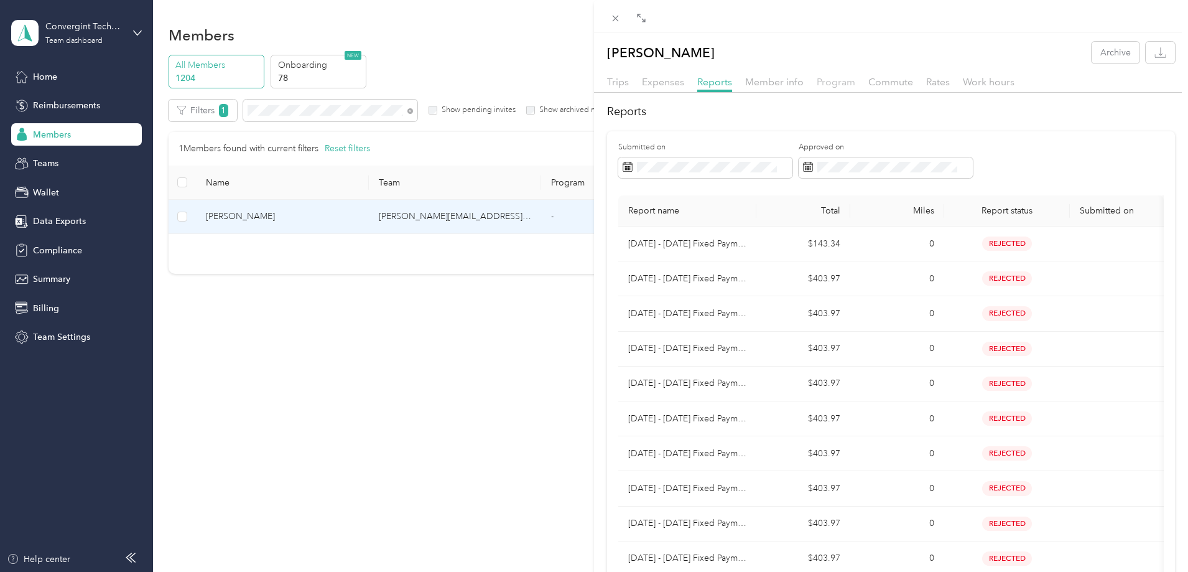
click at [840, 82] on span "Program" at bounding box center [836, 82] width 39 height 12
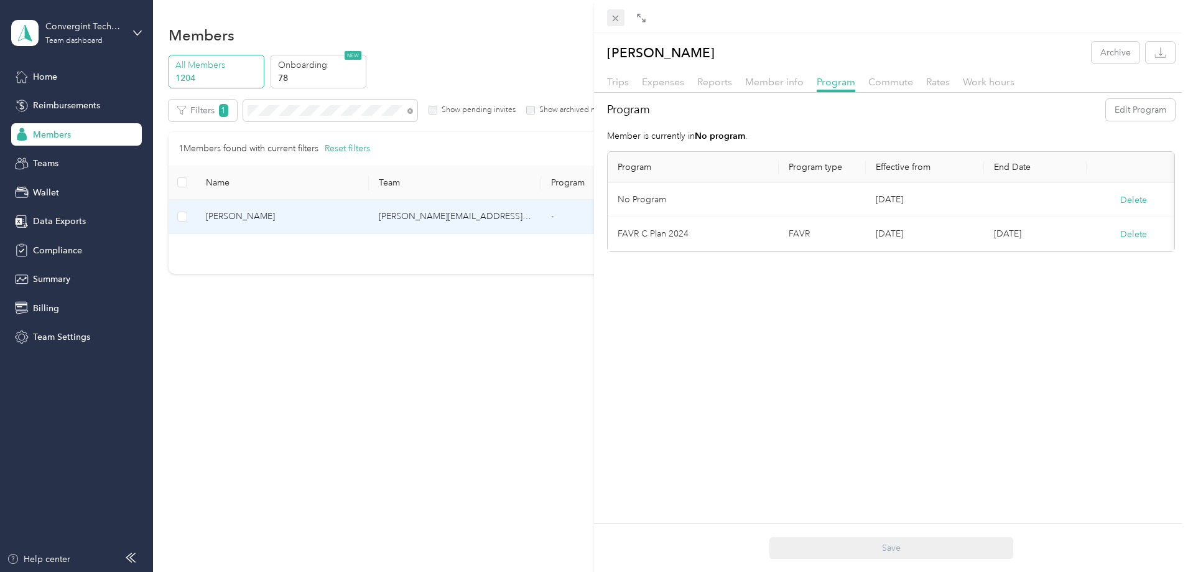
drag, startPoint x: 614, startPoint y: 19, endPoint x: 529, endPoint y: 81, distance: 105.5
click at [614, 19] on icon at bounding box center [615, 18] width 11 height 11
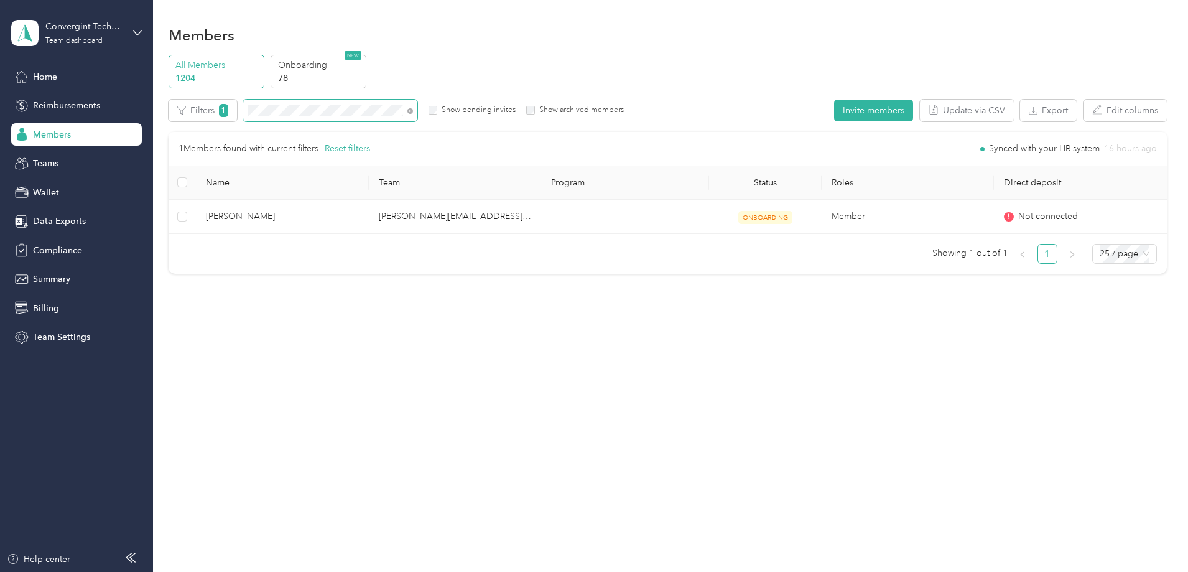
click at [417, 110] on span at bounding box center [330, 111] width 174 height 22
click at [413, 111] on icon at bounding box center [410, 111] width 6 height 6
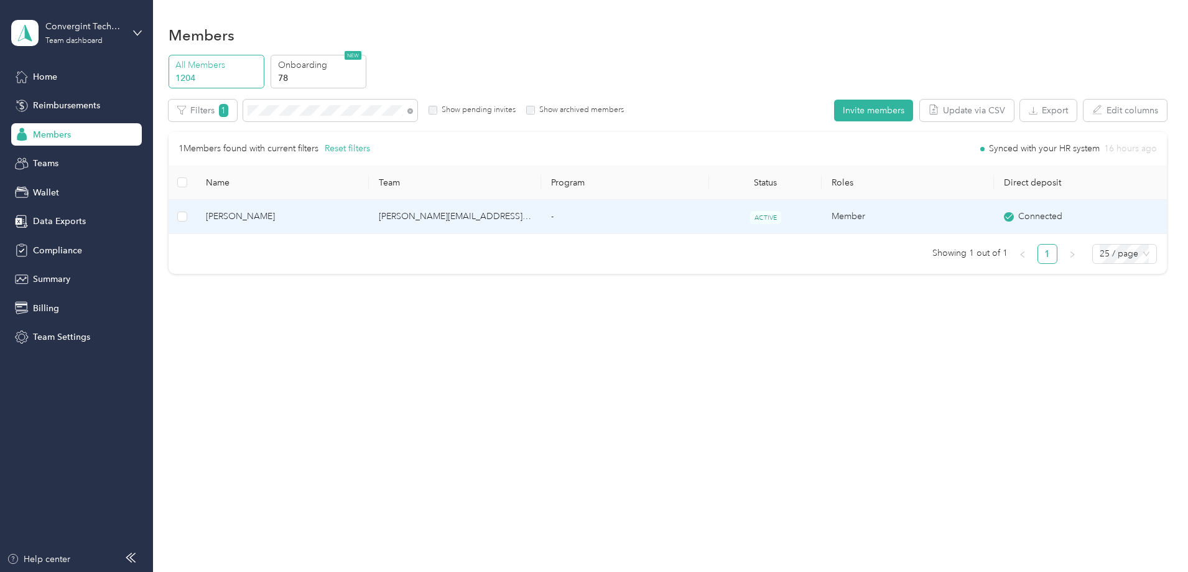
click at [822, 219] on td "Member" at bounding box center [908, 217] width 172 height 34
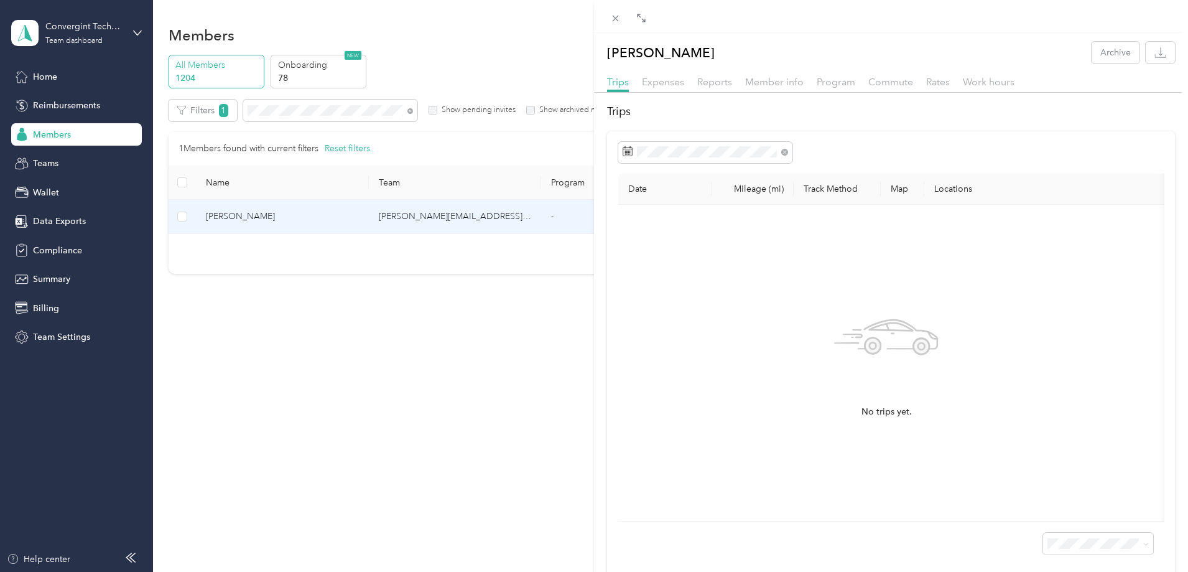
click at [733, 81] on div "Trips Expenses Reports Member info Program Commute Rates Work hours" at bounding box center [891, 84] width 594 height 18
click at [706, 84] on span "Reports" at bounding box center [714, 82] width 35 height 12
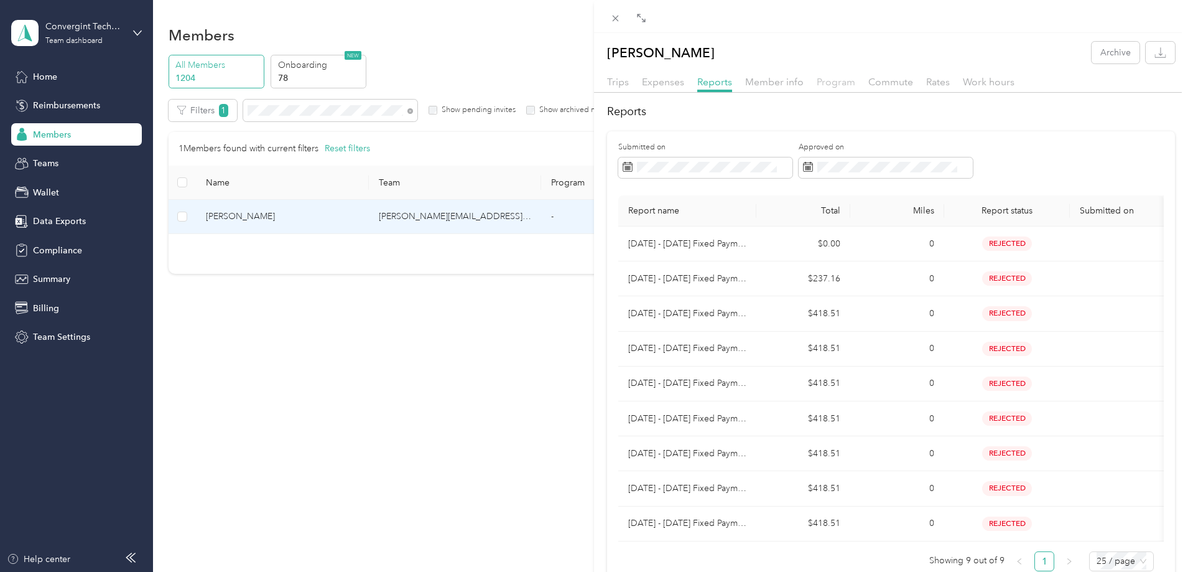
click at [817, 83] on span "Program" at bounding box center [836, 82] width 39 height 12
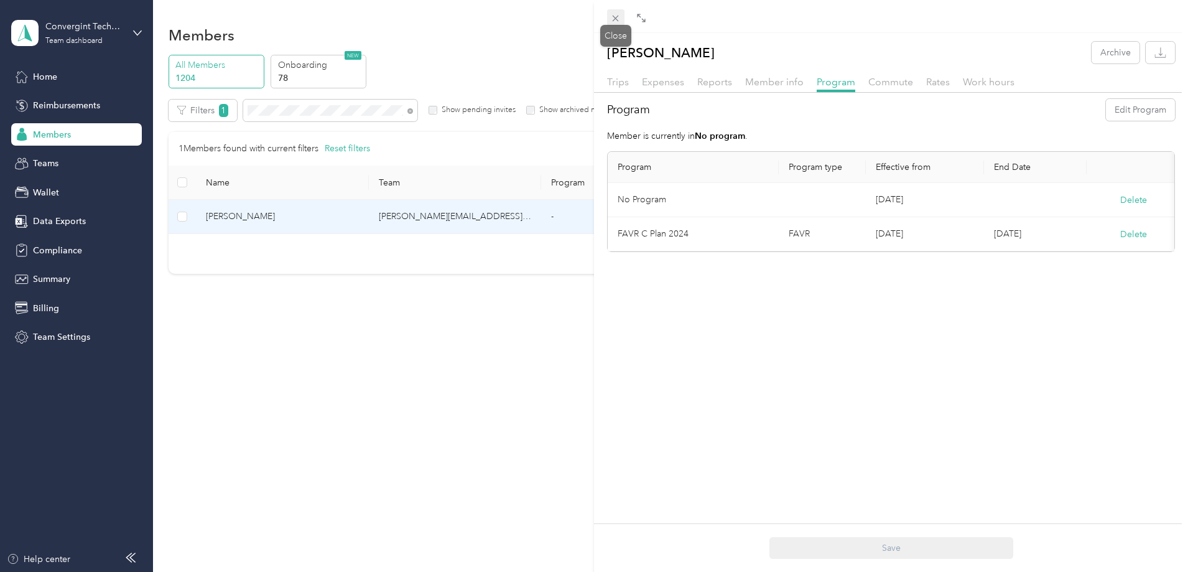
click at [620, 16] on icon at bounding box center [615, 18] width 11 height 11
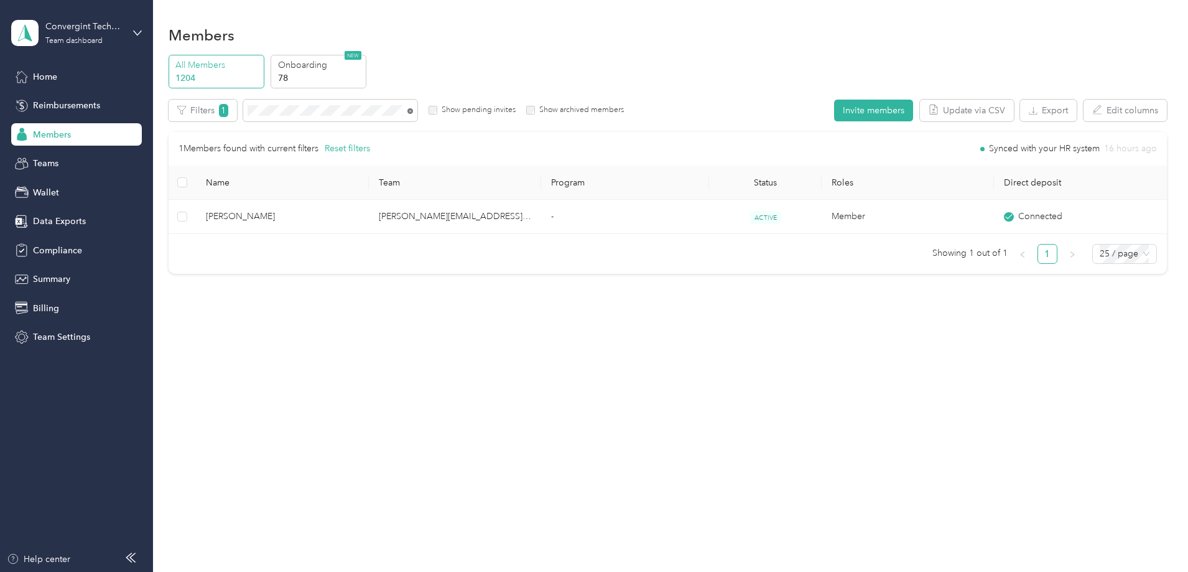
click at [413, 113] on icon at bounding box center [410, 111] width 6 height 6
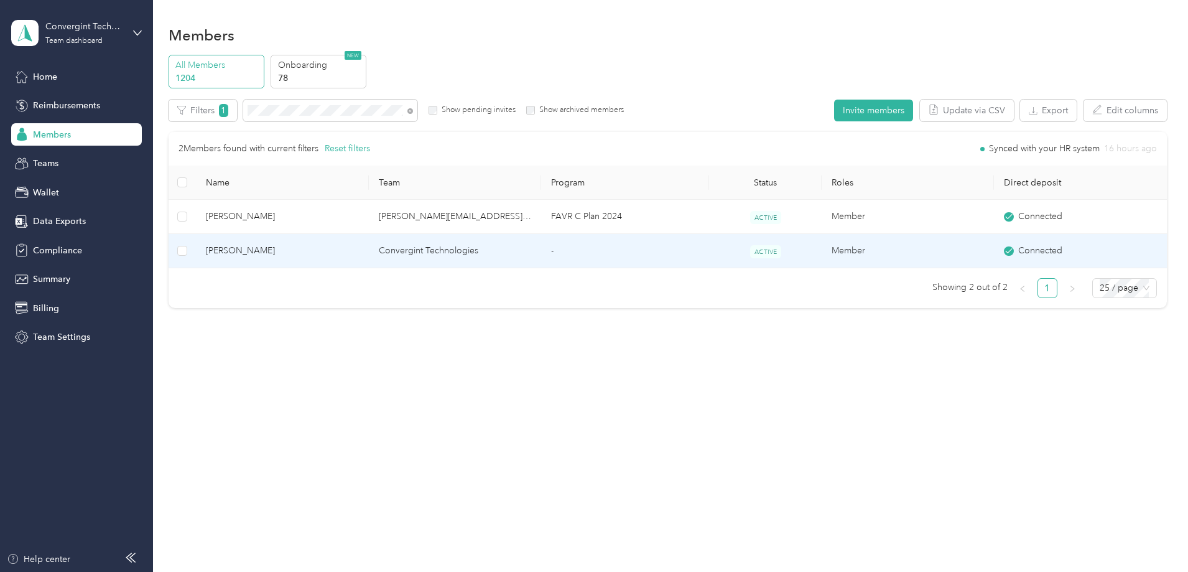
click at [463, 247] on td "Convergint Technologies" at bounding box center [455, 251] width 172 height 34
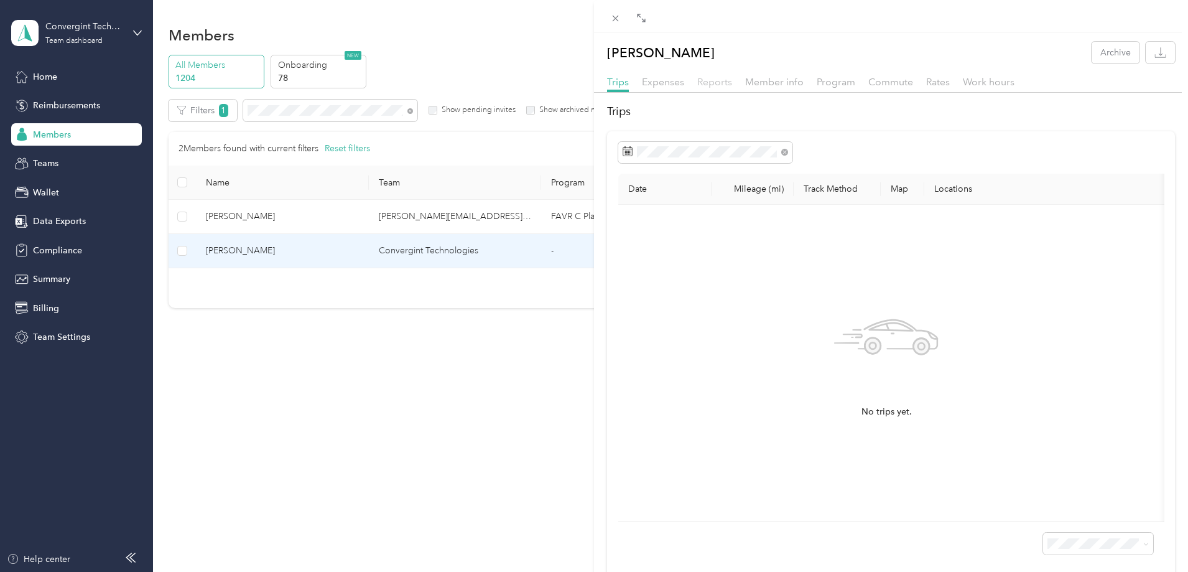
click at [724, 84] on span "Reports" at bounding box center [714, 82] width 35 height 12
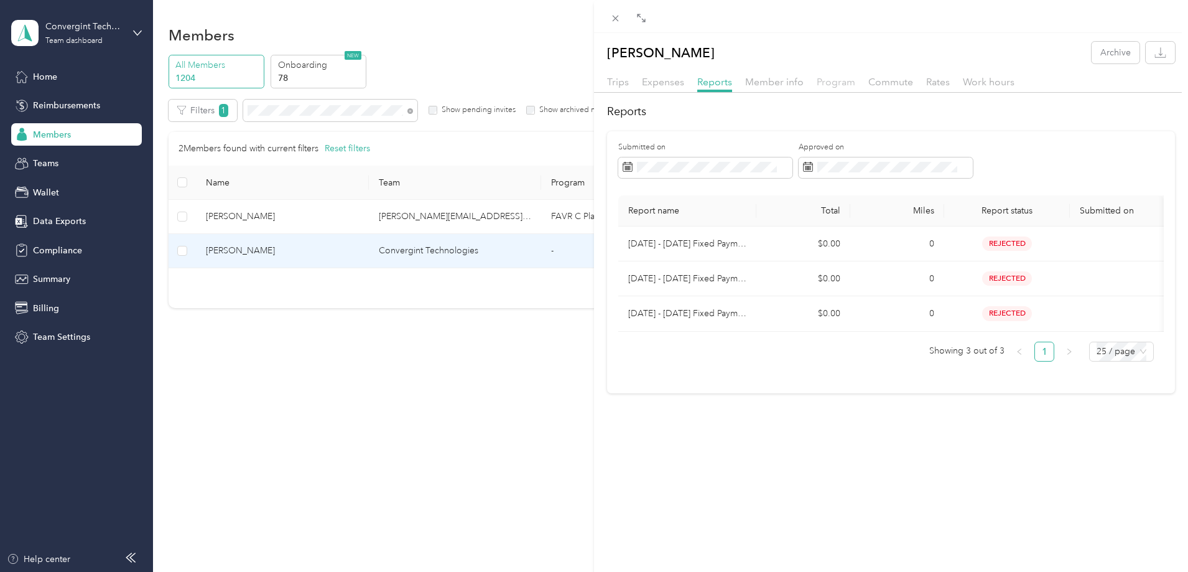
click at [844, 78] on span "Program" at bounding box center [836, 82] width 39 height 12
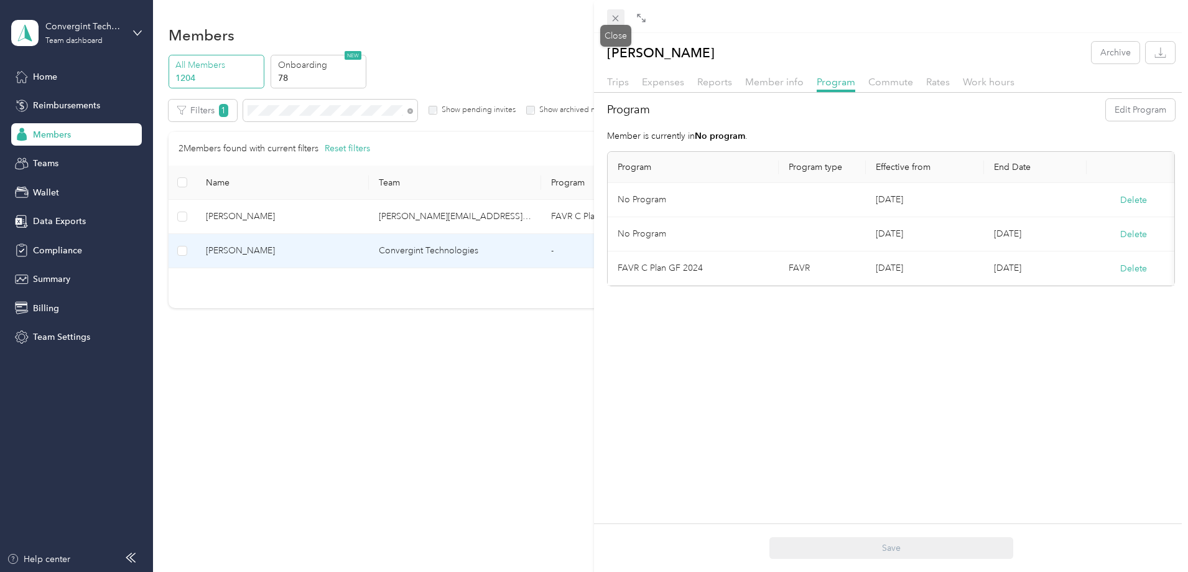
click at [614, 17] on icon at bounding box center [615, 18] width 11 height 11
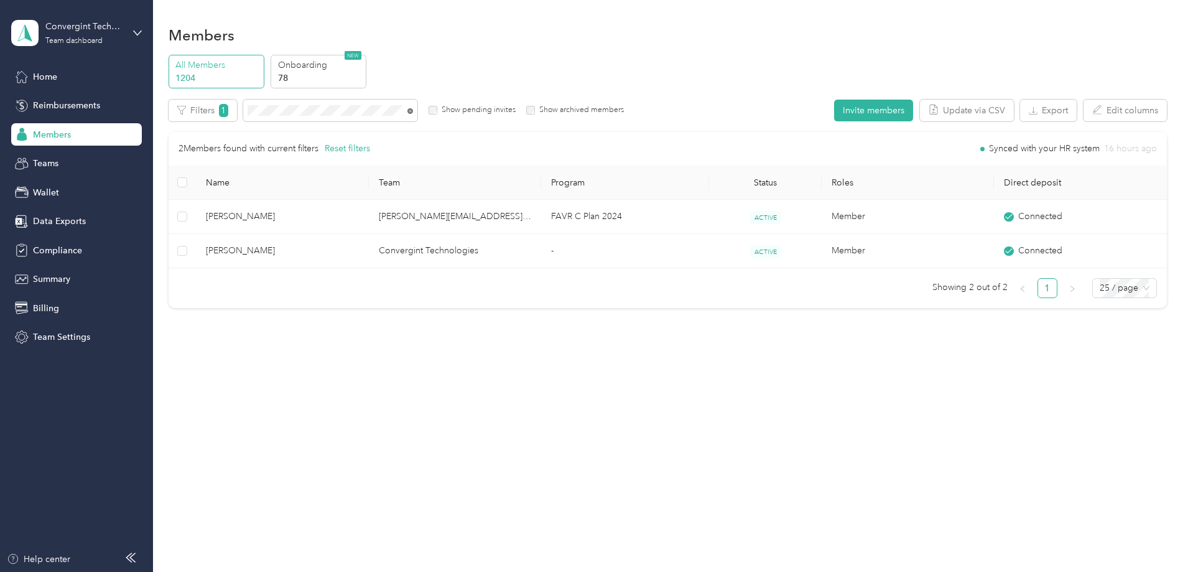
click at [413, 111] on icon at bounding box center [410, 111] width 6 height 6
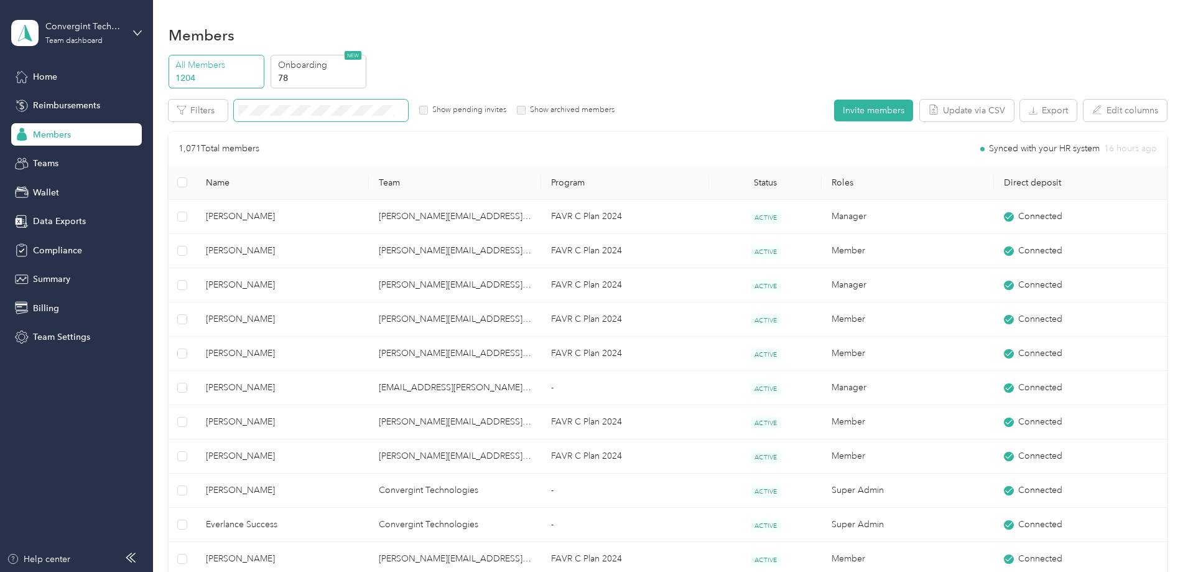
click at [407, 104] on span at bounding box center [321, 111] width 174 height 22
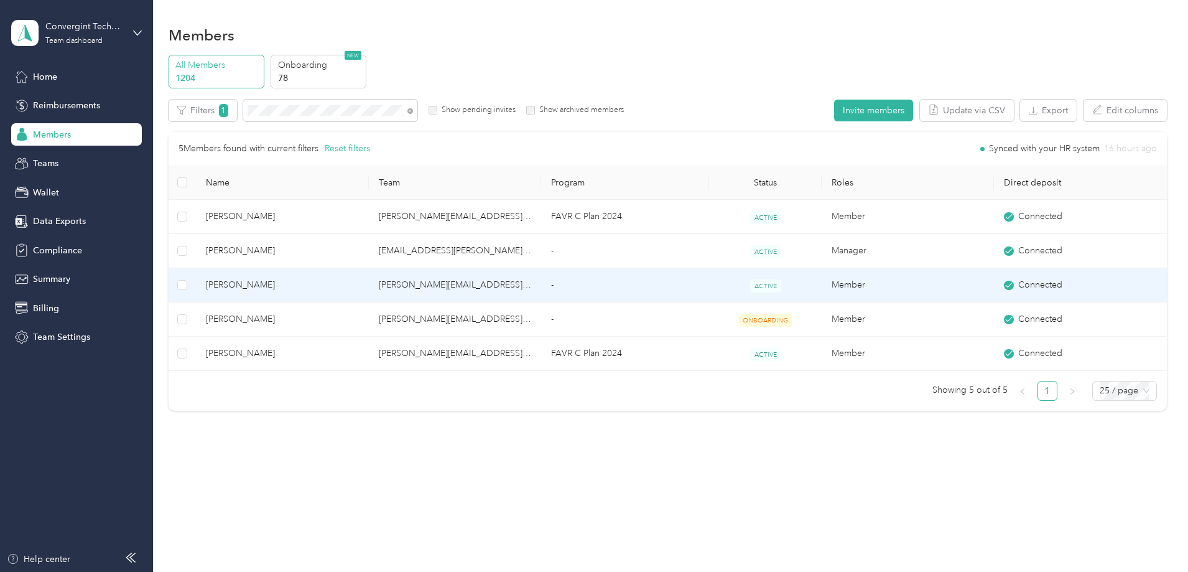
click at [541, 286] on td "[PERSON_NAME][EMAIL_ADDRESS][PERSON_NAME][DOMAIN_NAME]" at bounding box center [455, 285] width 172 height 34
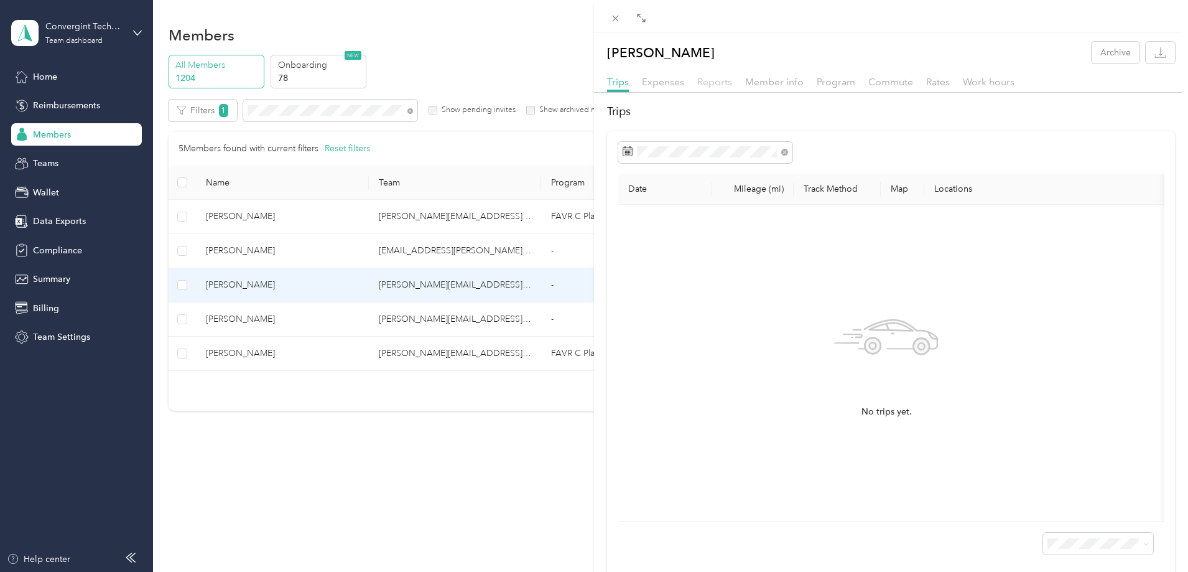
click at [710, 85] on span "Reports" at bounding box center [714, 82] width 35 height 12
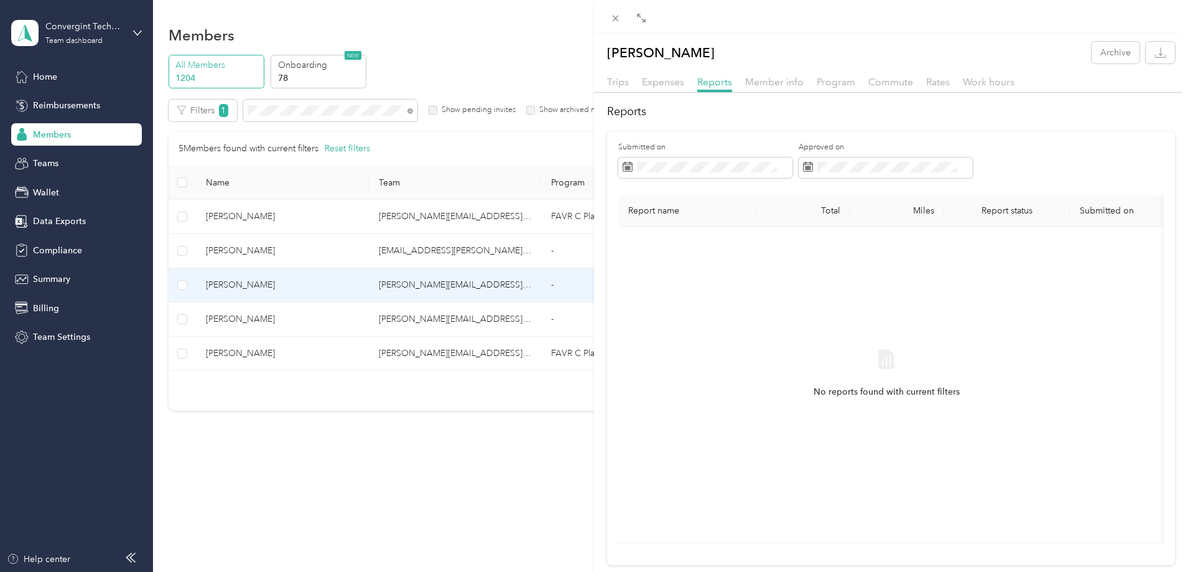
drag, startPoint x: 825, startPoint y: 81, endPoint x: 825, endPoint y: 75, distance: 6.8
click at [825, 75] on div "Program" at bounding box center [836, 83] width 39 height 16
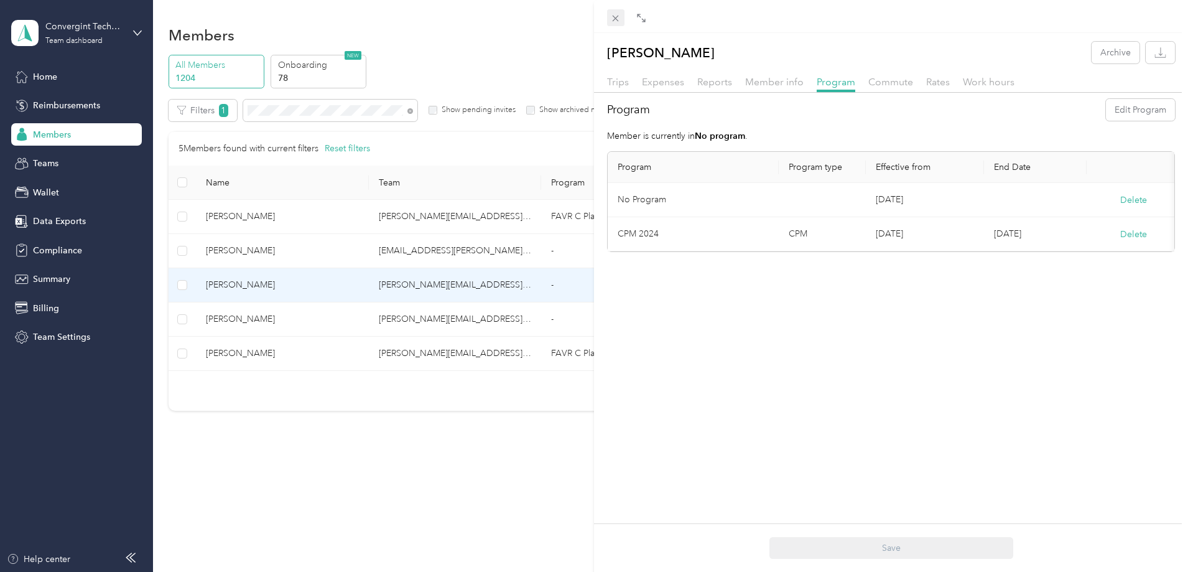
click at [615, 16] on icon at bounding box center [615, 18] width 11 height 11
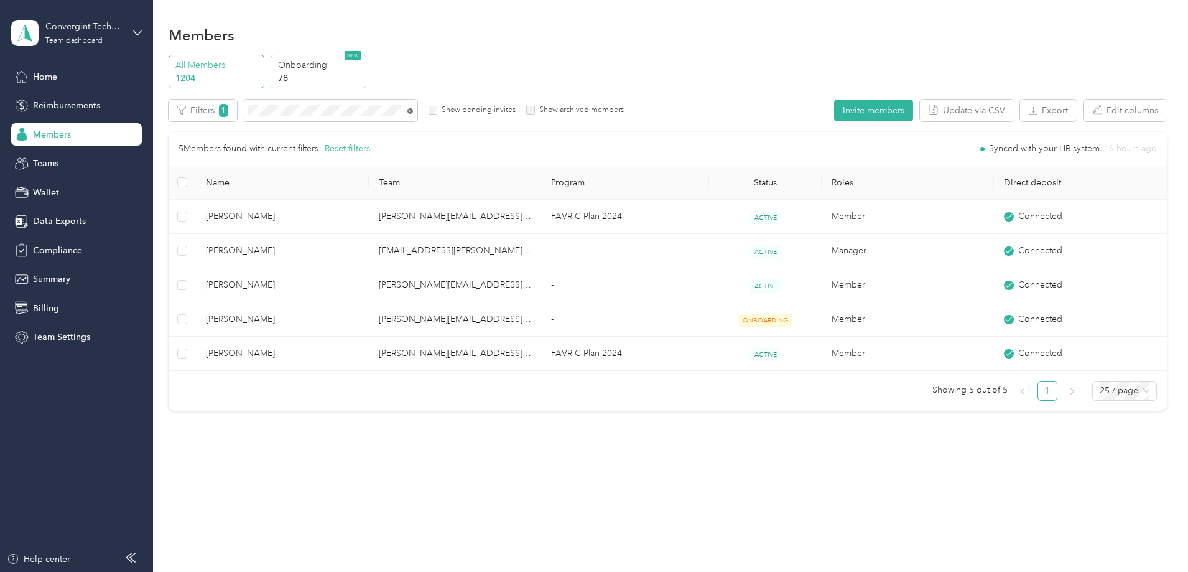
click at [413, 112] on icon at bounding box center [410, 111] width 6 height 6
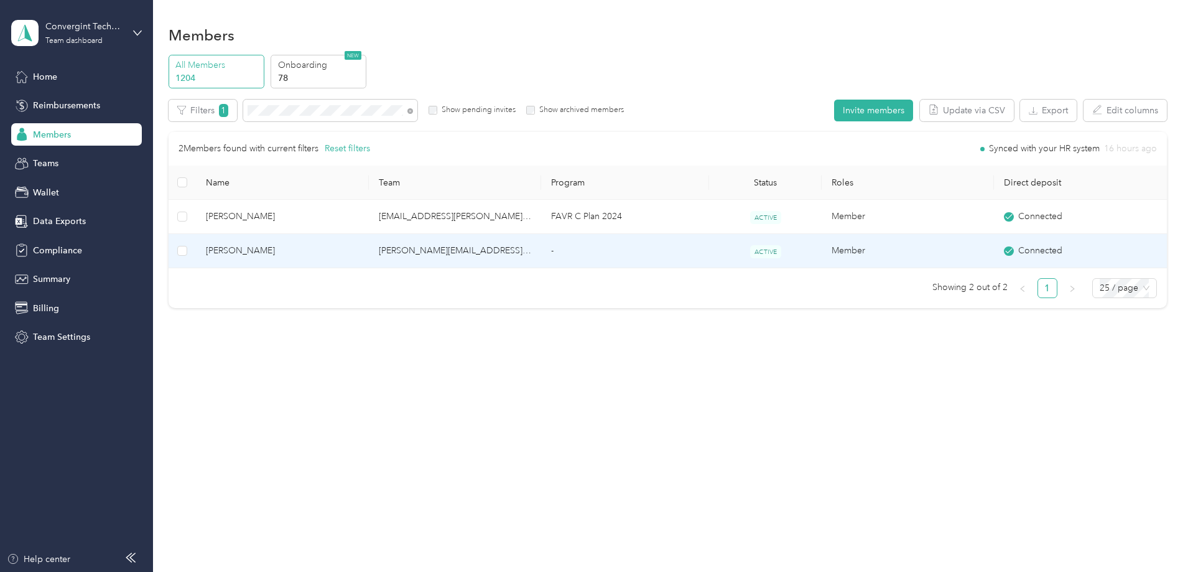
click at [440, 251] on td "justin.morrison@convergint.com" at bounding box center [455, 251] width 172 height 34
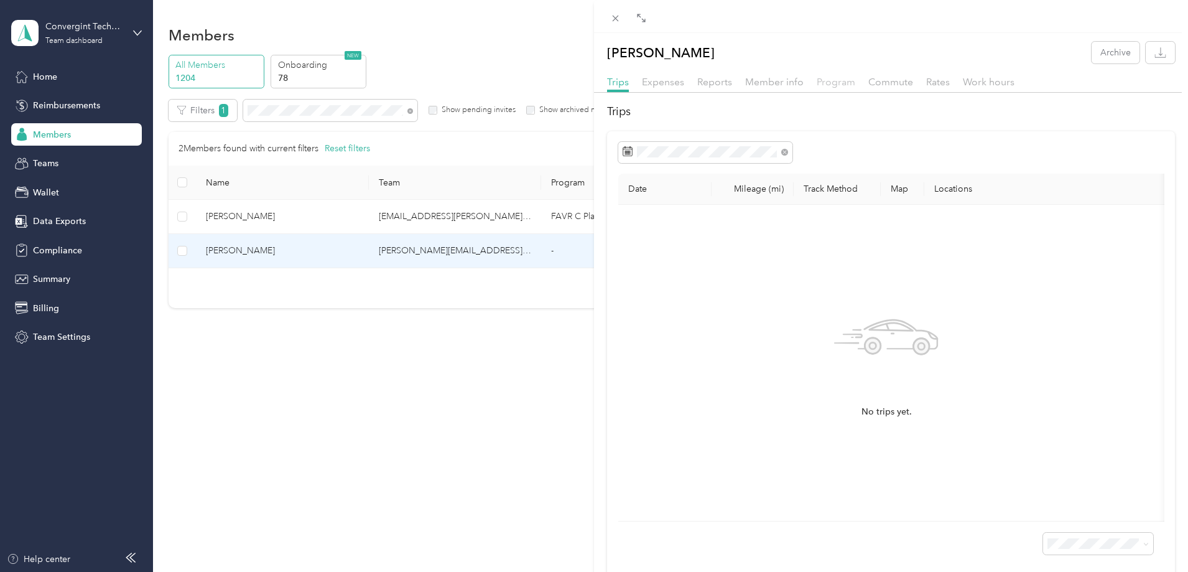
click at [827, 81] on span "Program" at bounding box center [836, 82] width 39 height 12
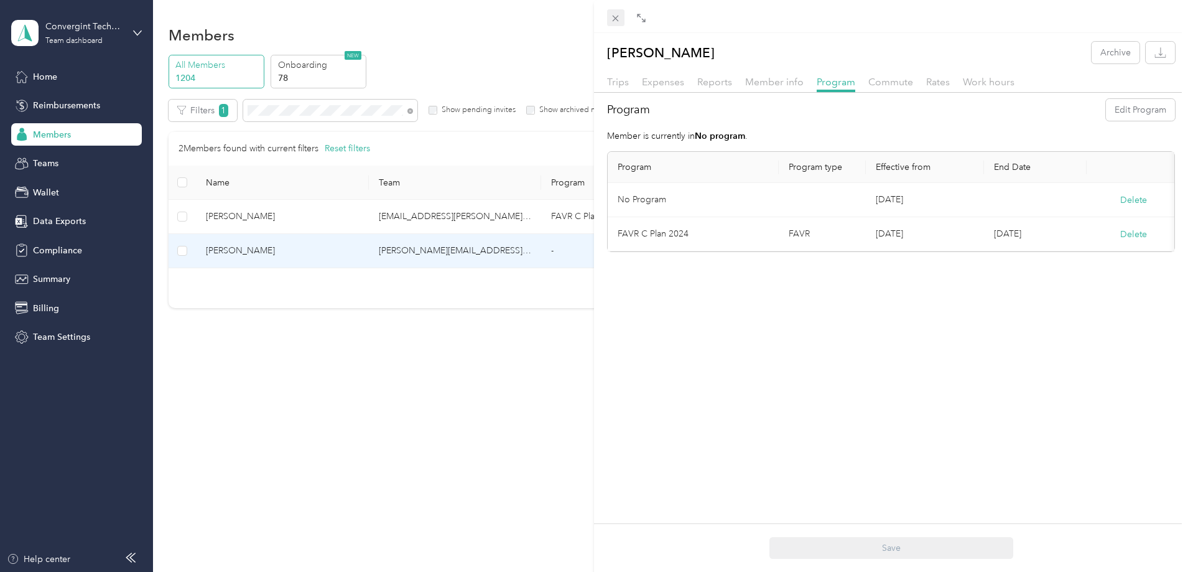
click at [619, 14] on icon at bounding box center [615, 18] width 11 height 11
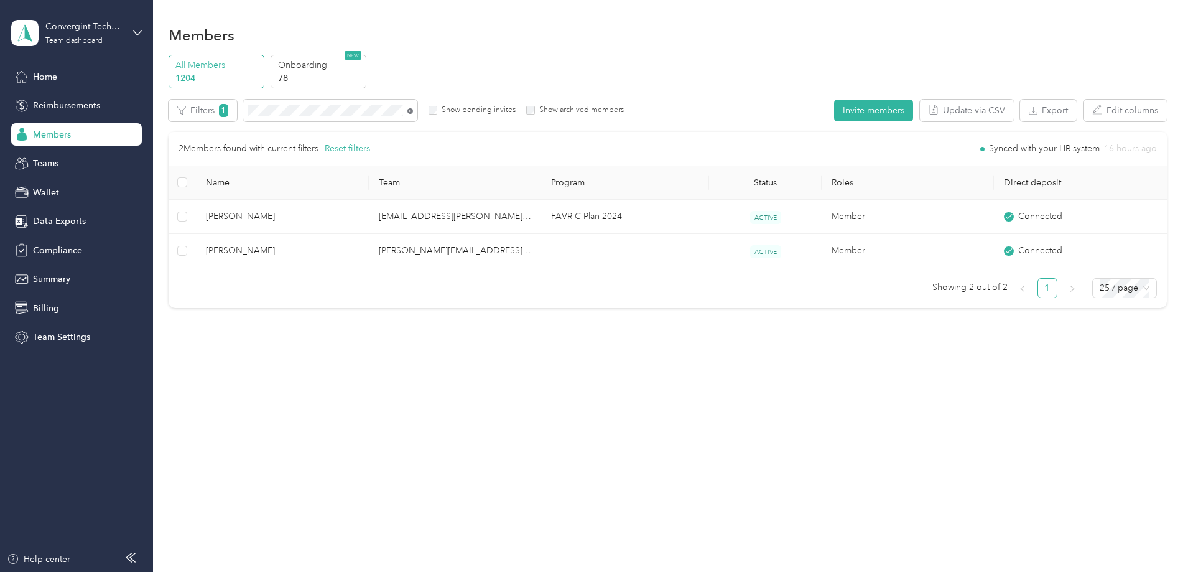
click at [413, 111] on icon at bounding box center [410, 111] width 6 height 6
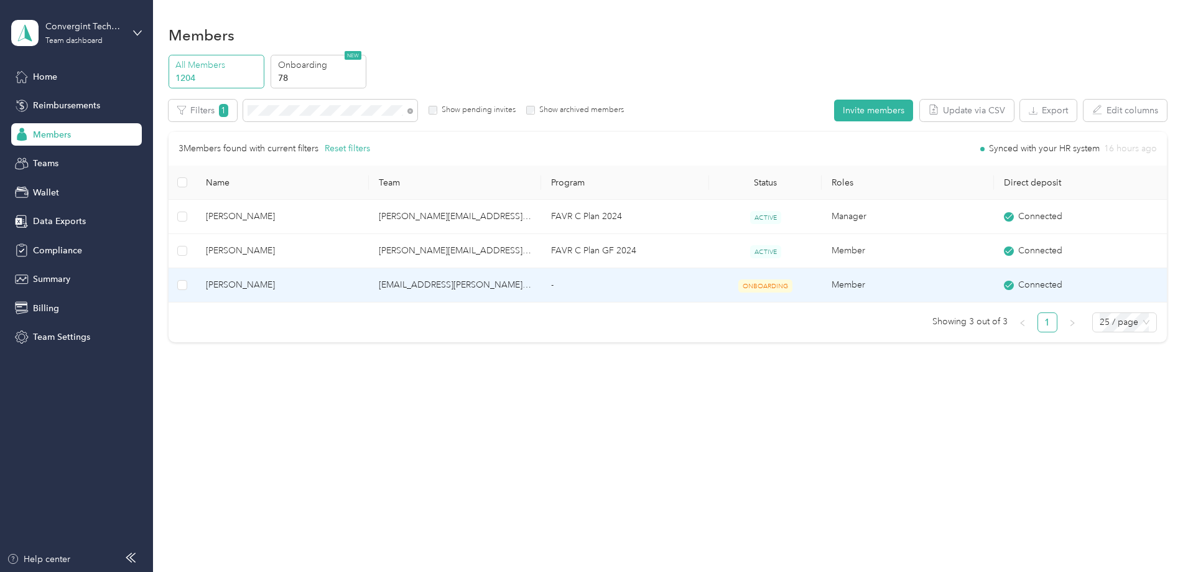
click at [617, 291] on td "-" at bounding box center [625, 285] width 168 height 34
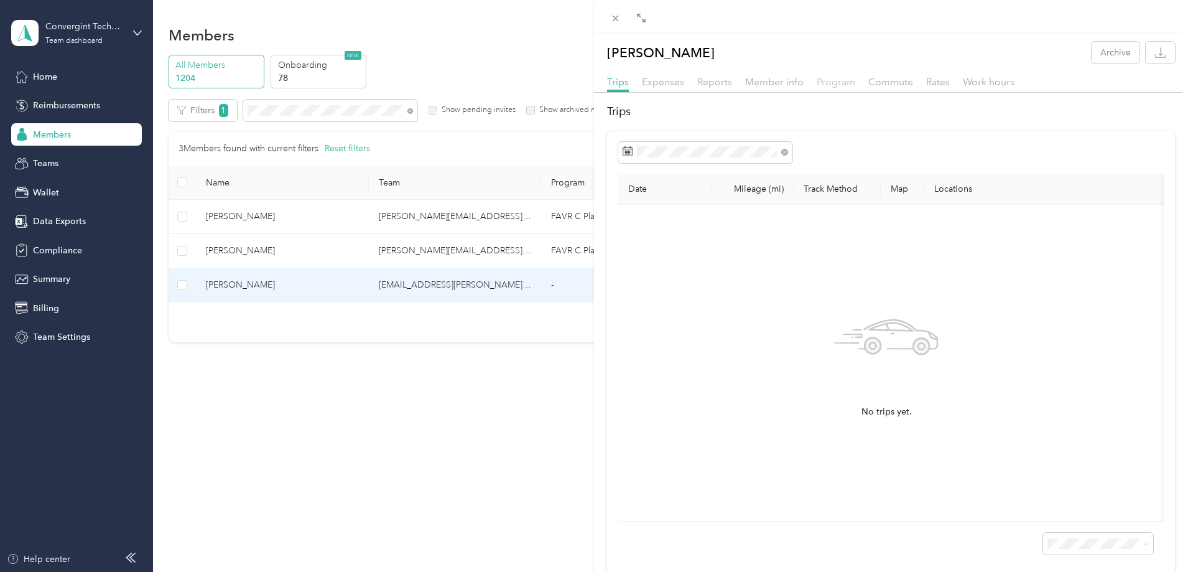
click at [847, 84] on span "Program" at bounding box center [836, 82] width 39 height 12
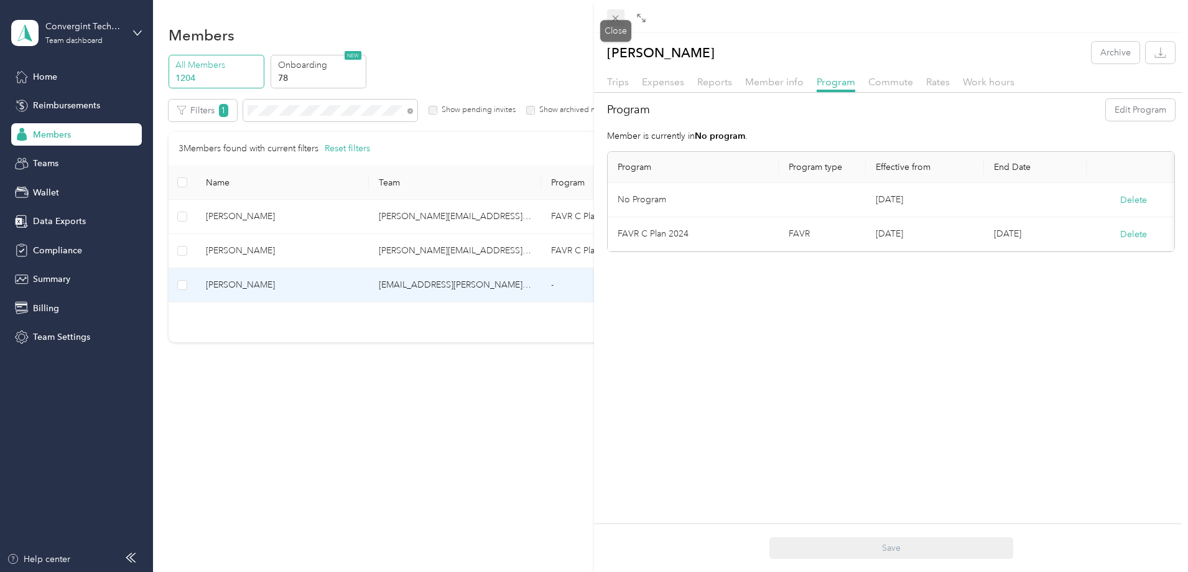
click at [616, 16] on icon at bounding box center [615, 18] width 11 height 11
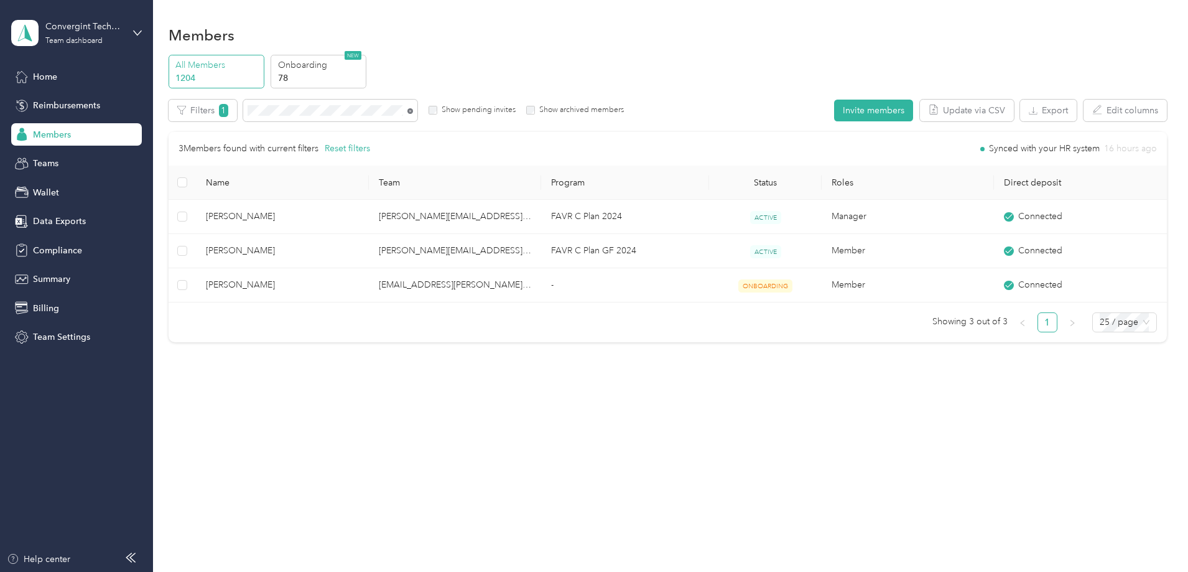
click at [413, 113] on icon at bounding box center [410, 111] width 6 height 6
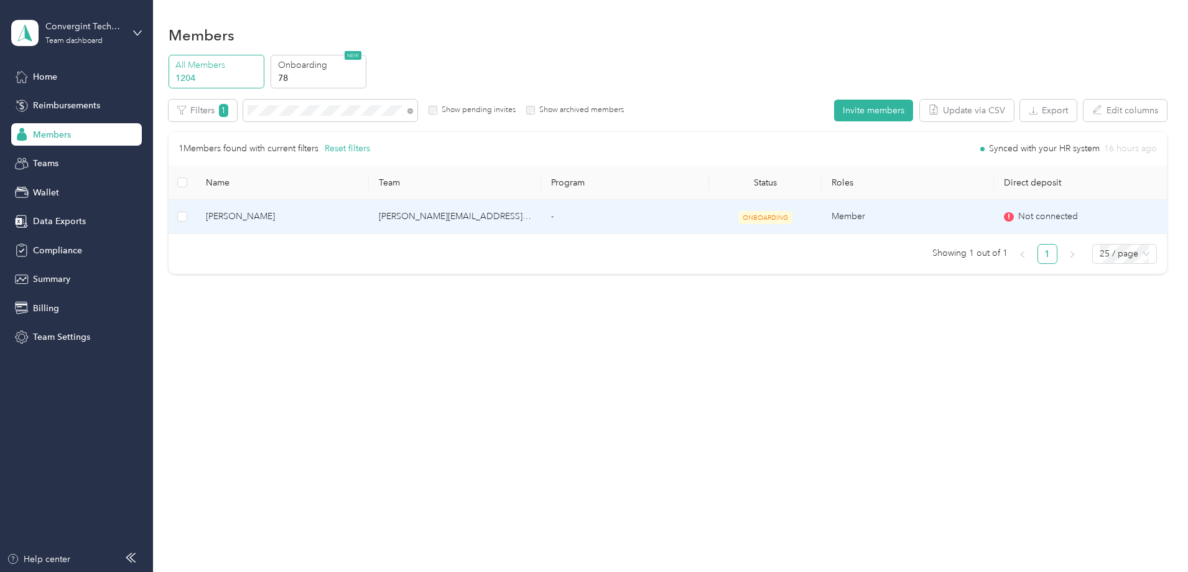
click at [541, 217] on td "[PERSON_NAME][EMAIL_ADDRESS][PERSON_NAME][DOMAIN_NAME]" at bounding box center [455, 217] width 172 height 34
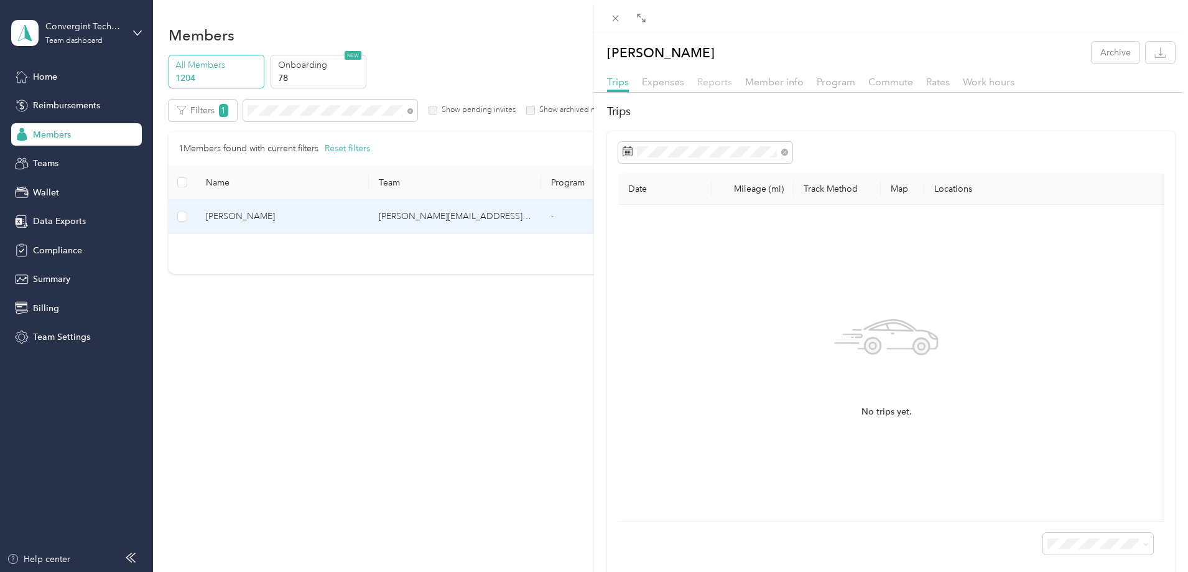
click at [724, 83] on span "Reports" at bounding box center [714, 82] width 35 height 12
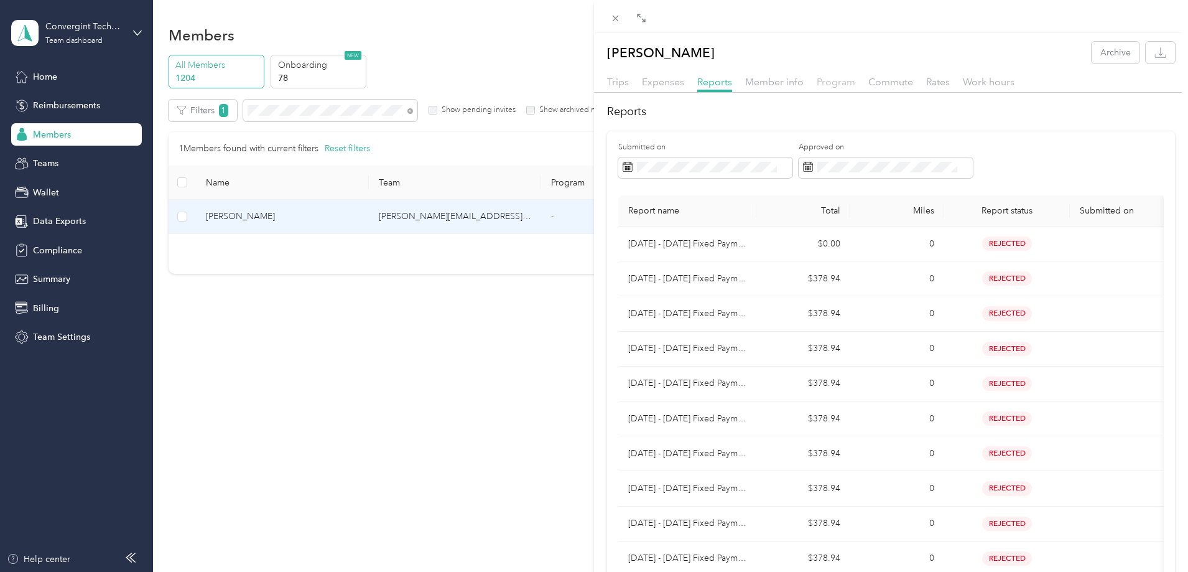
click at [834, 85] on span "Program" at bounding box center [836, 82] width 39 height 12
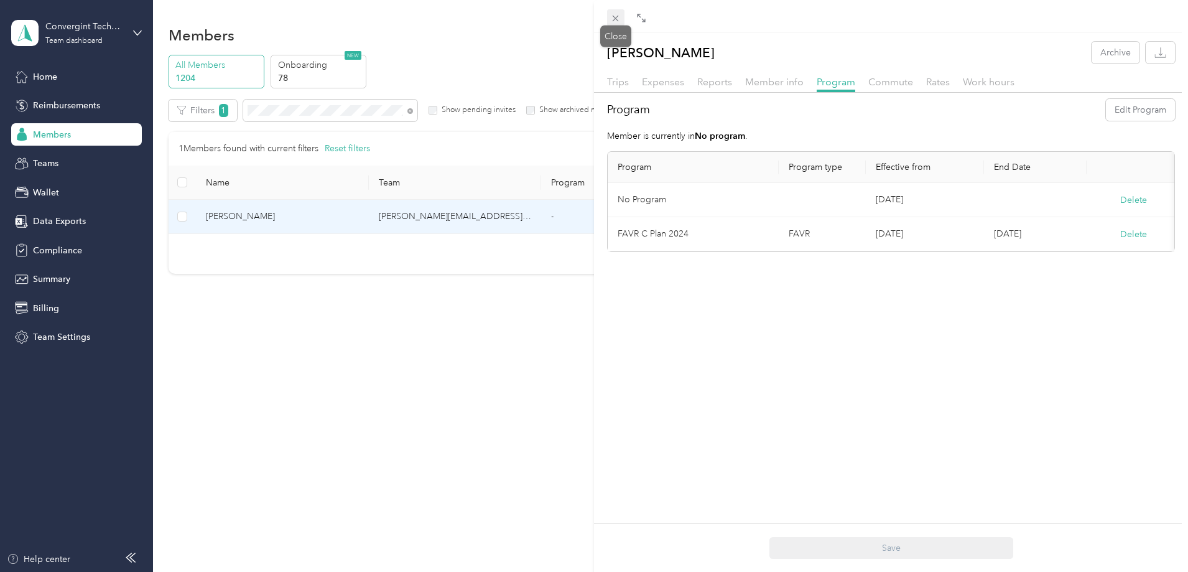
drag, startPoint x: 613, startPoint y: 15, endPoint x: 609, endPoint y: 23, distance: 9.2
click at [614, 15] on icon at bounding box center [615, 18] width 11 height 11
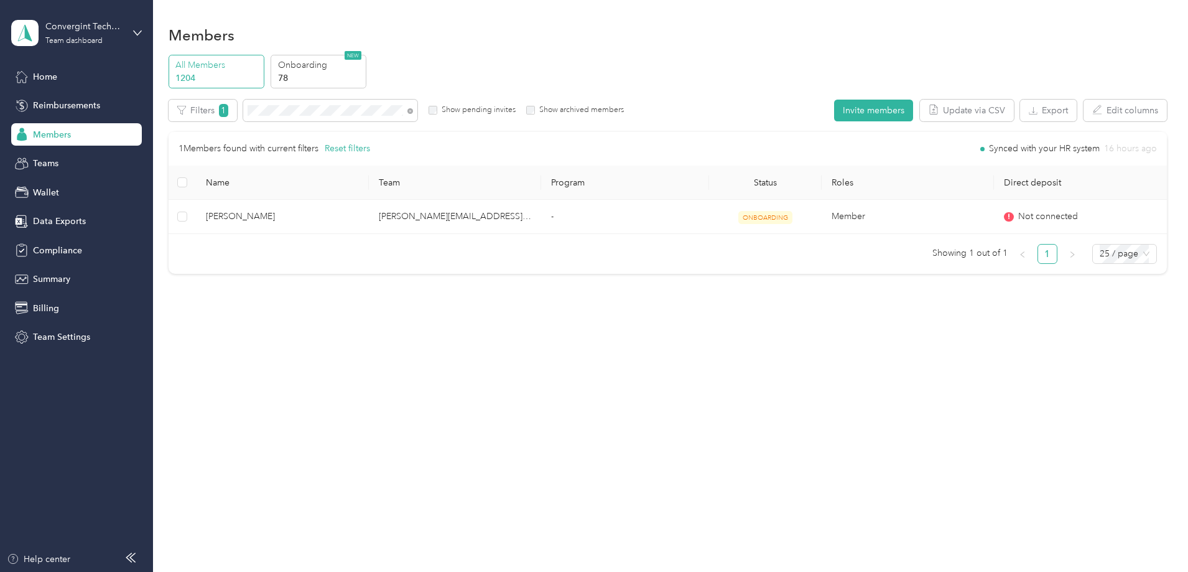
click at [413, 109] on icon at bounding box center [410, 111] width 6 height 6
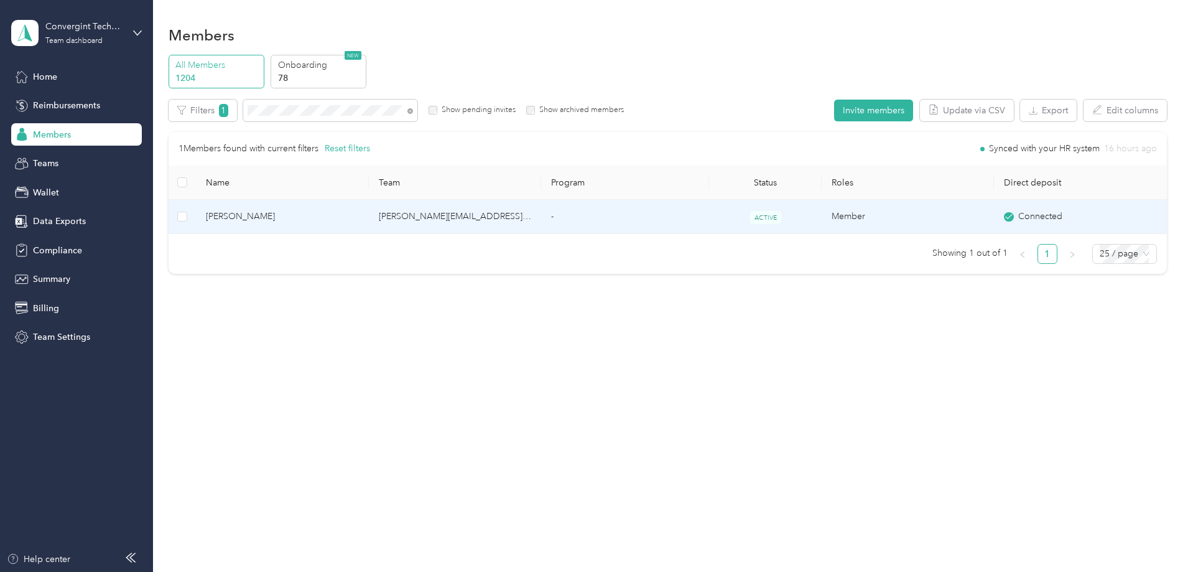
click at [652, 211] on td "-" at bounding box center [625, 217] width 168 height 34
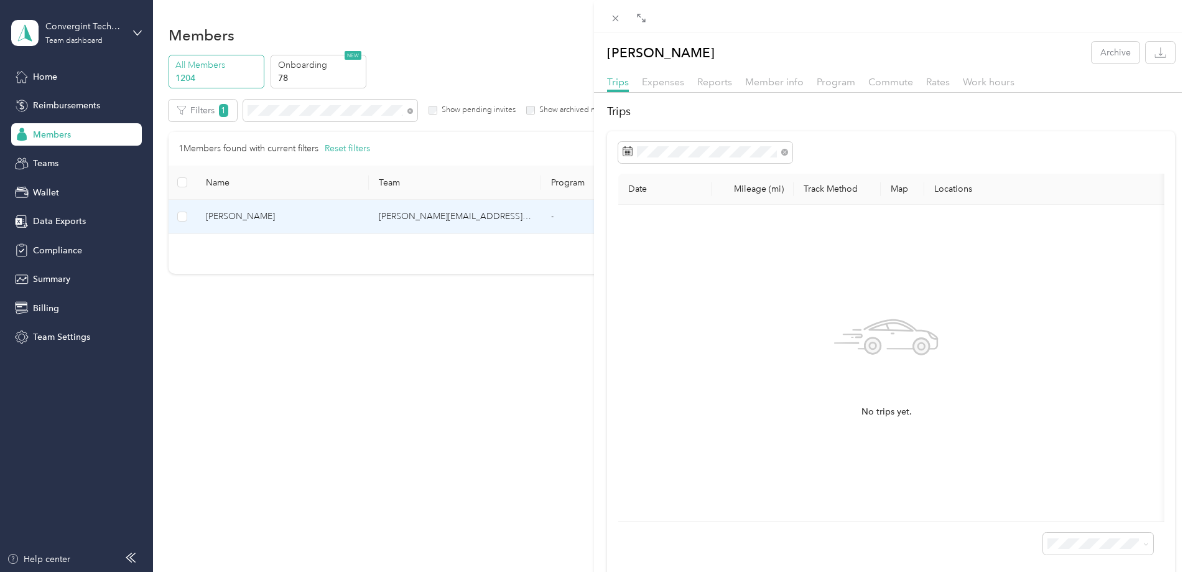
click at [812, 82] on div "Trips Expenses Reports Member info Program Commute Rates Work hours" at bounding box center [891, 84] width 594 height 18
click at [819, 80] on span "Program" at bounding box center [836, 82] width 39 height 12
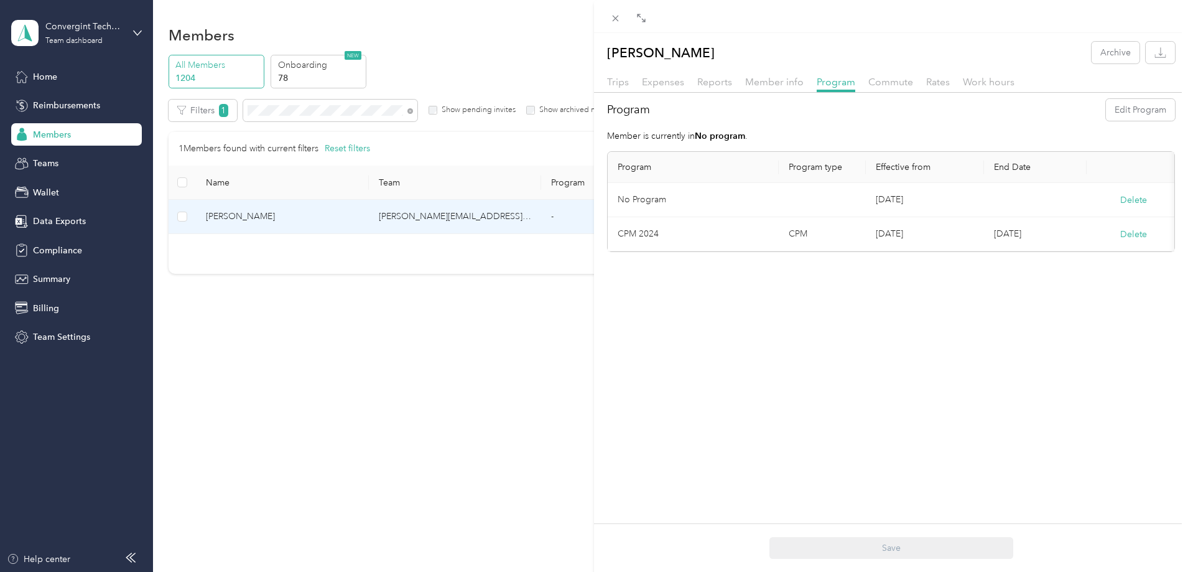
click at [706, 88] on div "Reports" at bounding box center [714, 83] width 35 height 16
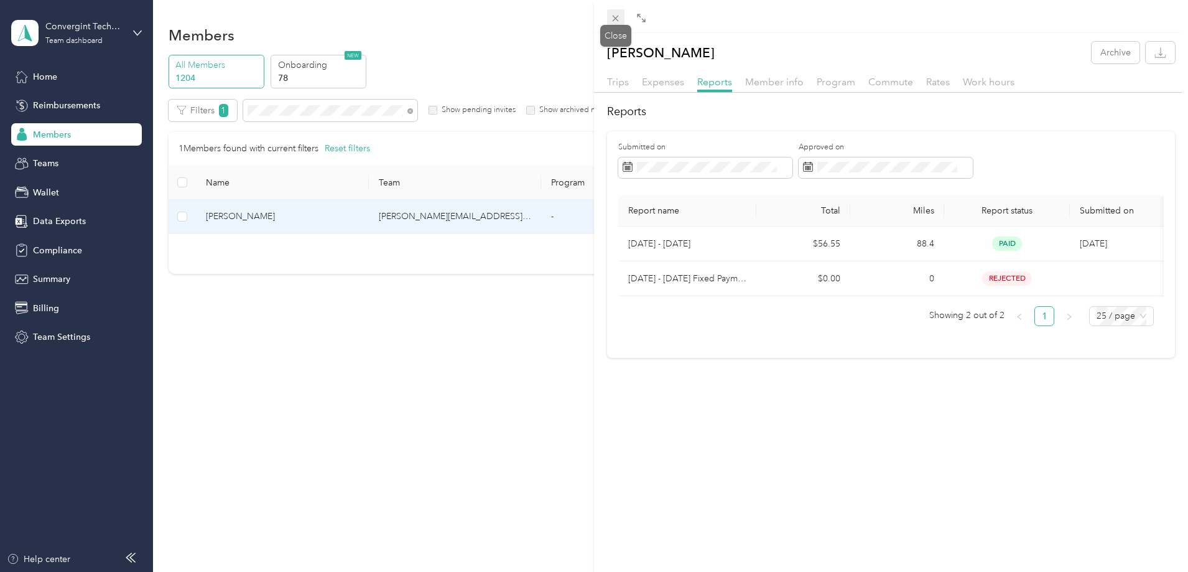
click at [620, 18] on icon at bounding box center [615, 18] width 11 height 11
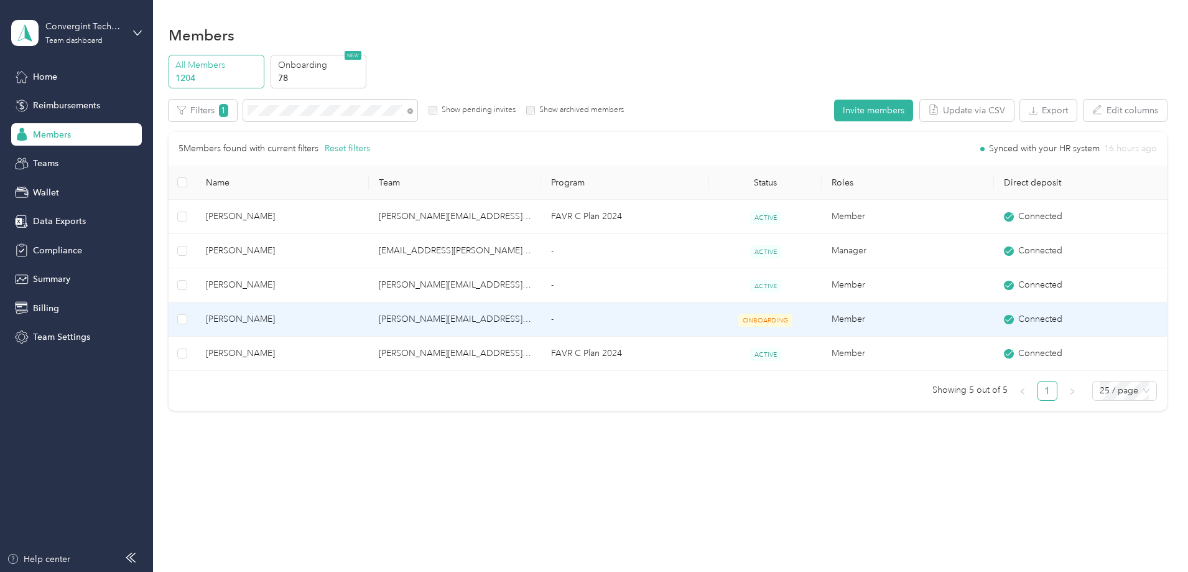
click at [533, 315] on td "michael.brisben@convergint.com" at bounding box center [455, 319] width 172 height 34
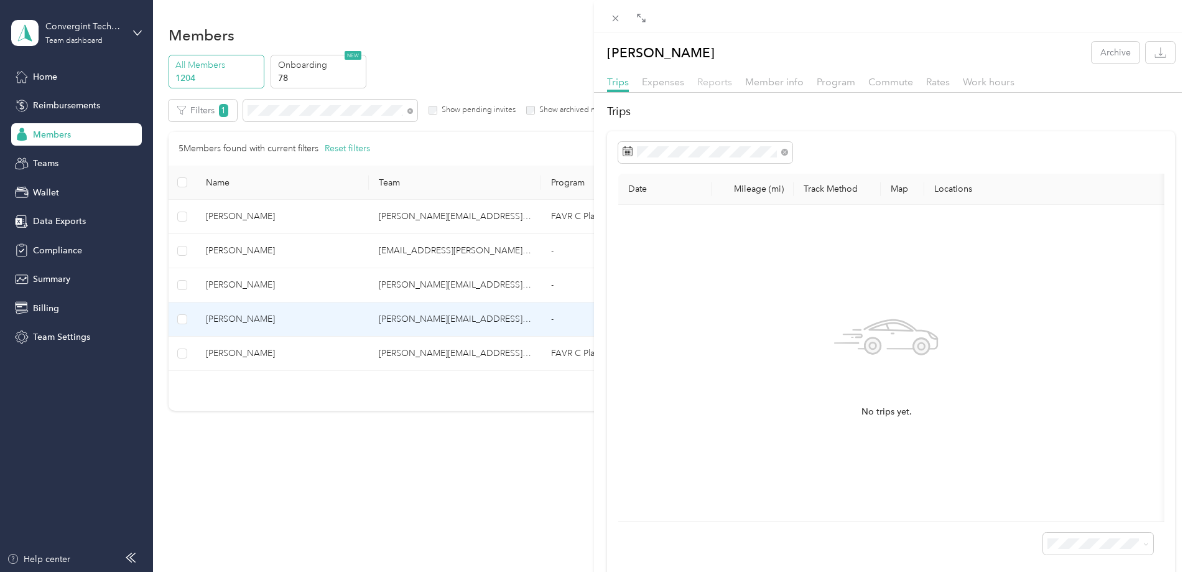
click at [712, 85] on span "Reports" at bounding box center [714, 82] width 35 height 12
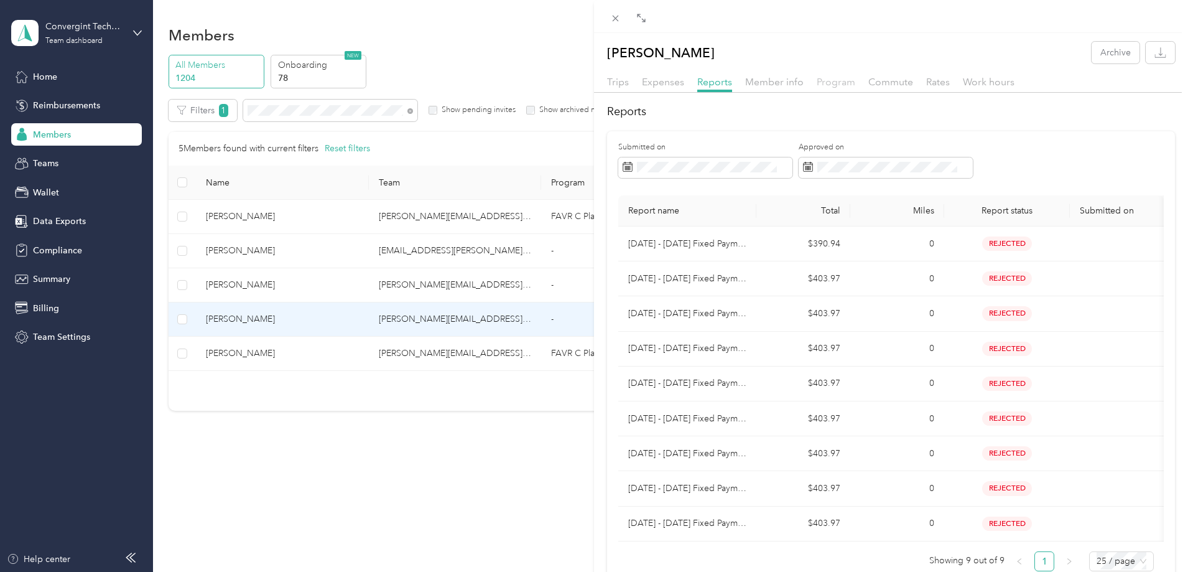
click at [844, 84] on span "Program" at bounding box center [836, 82] width 39 height 12
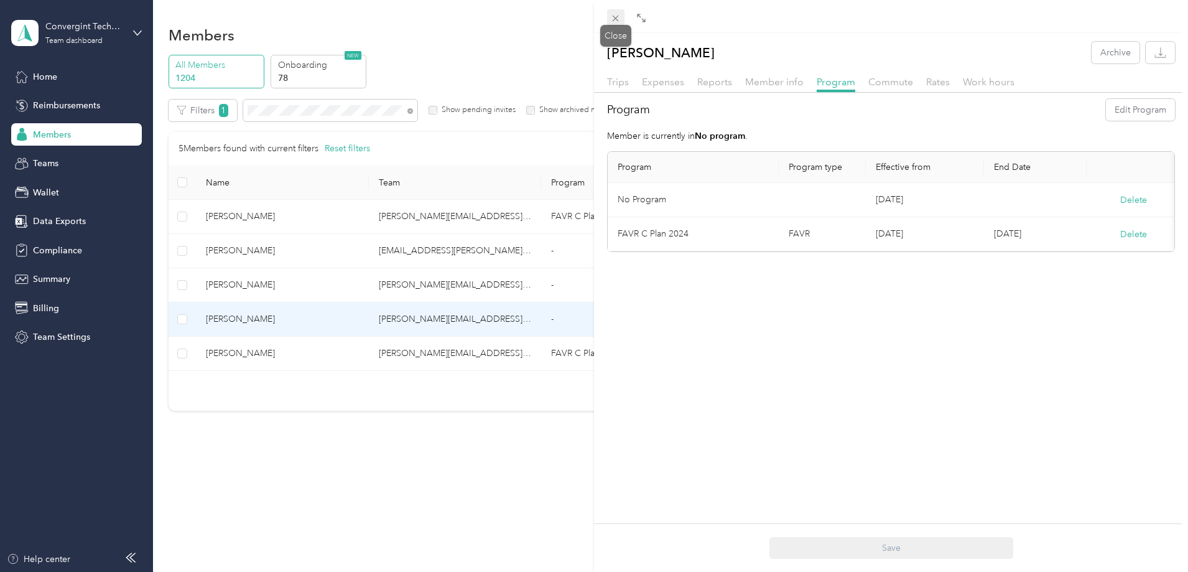
click at [618, 16] on icon at bounding box center [616, 19] width 6 height 6
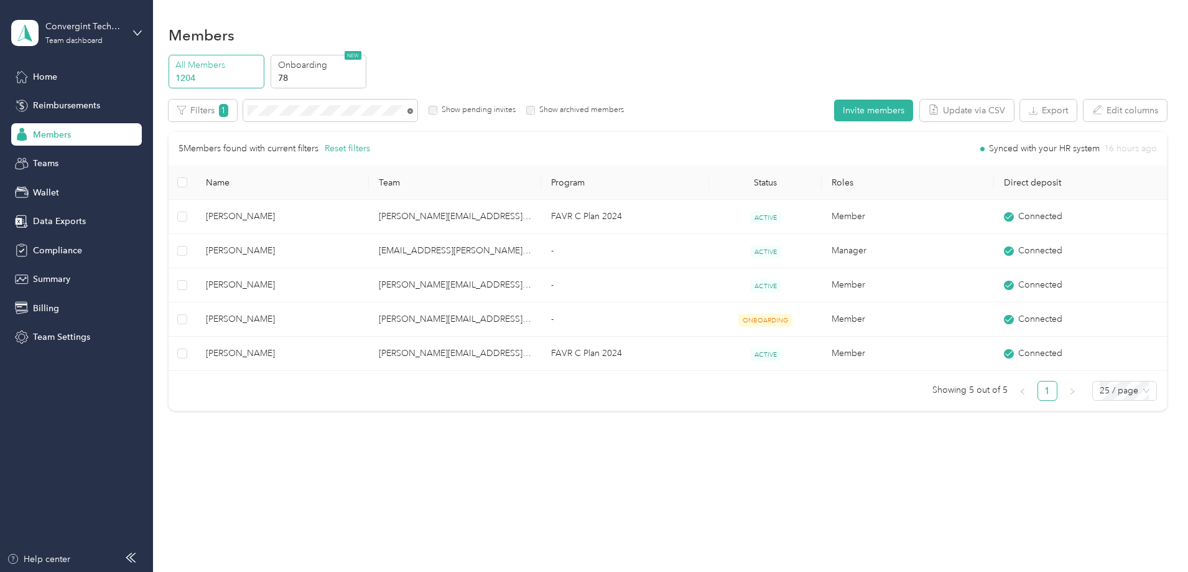
click at [413, 113] on icon at bounding box center [410, 111] width 6 height 6
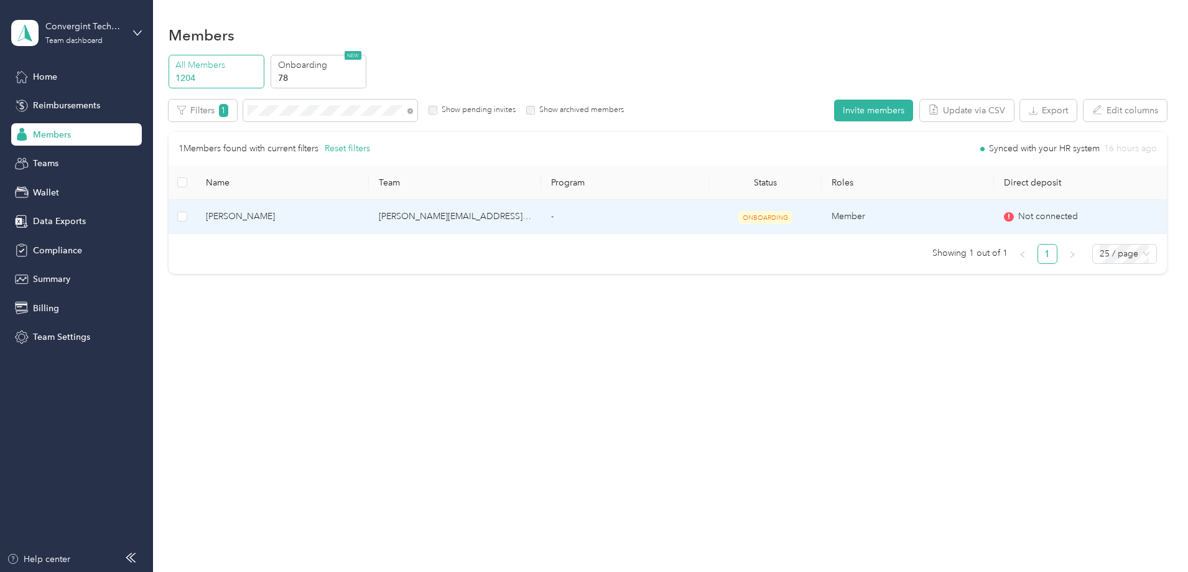
click at [445, 210] on td "dave.hovater@convergint.com" at bounding box center [455, 217] width 172 height 34
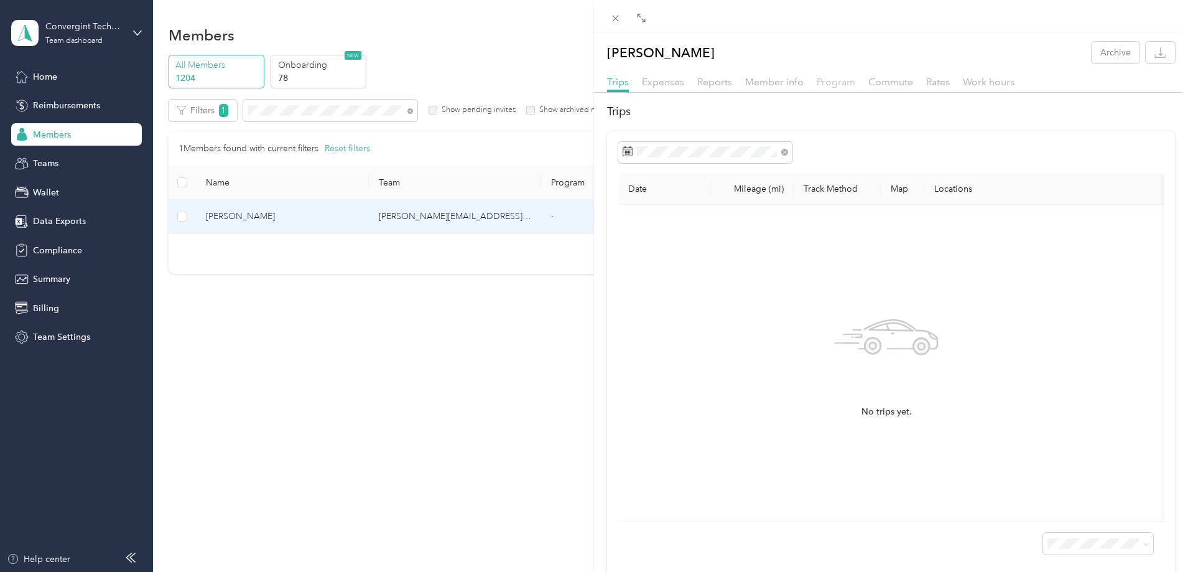
click at [826, 83] on span "Program" at bounding box center [836, 82] width 39 height 12
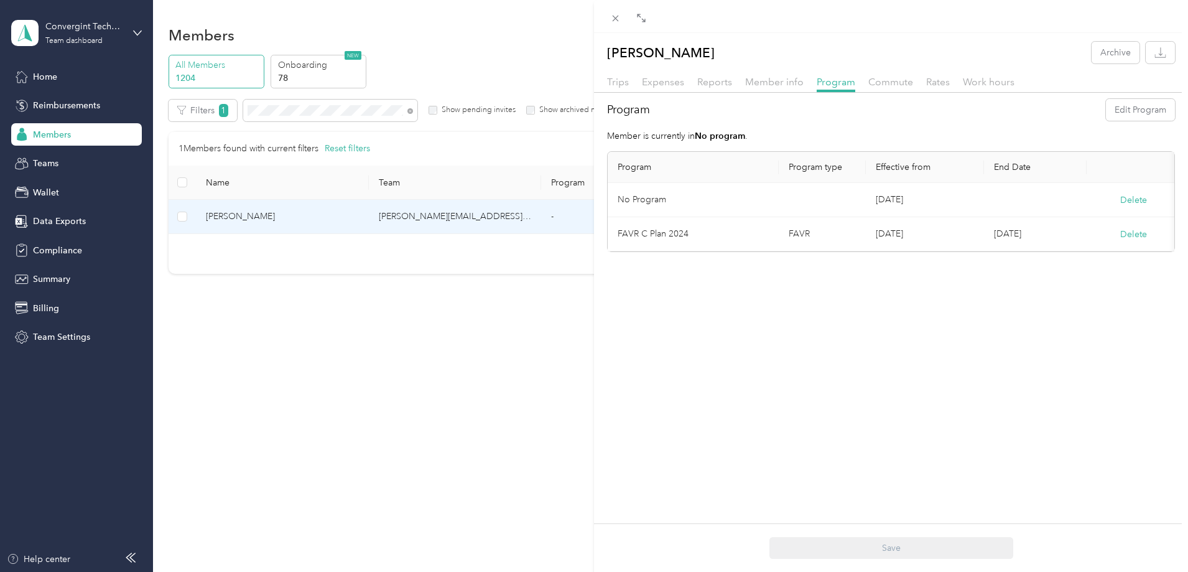
drag, startPoint x: 613, startPoint y: 17, endPoint x: 600, endPoint y: 34, distance: 21.3
click at [613, 17] on icon at bounding box center [615, 18] width 11 height 11
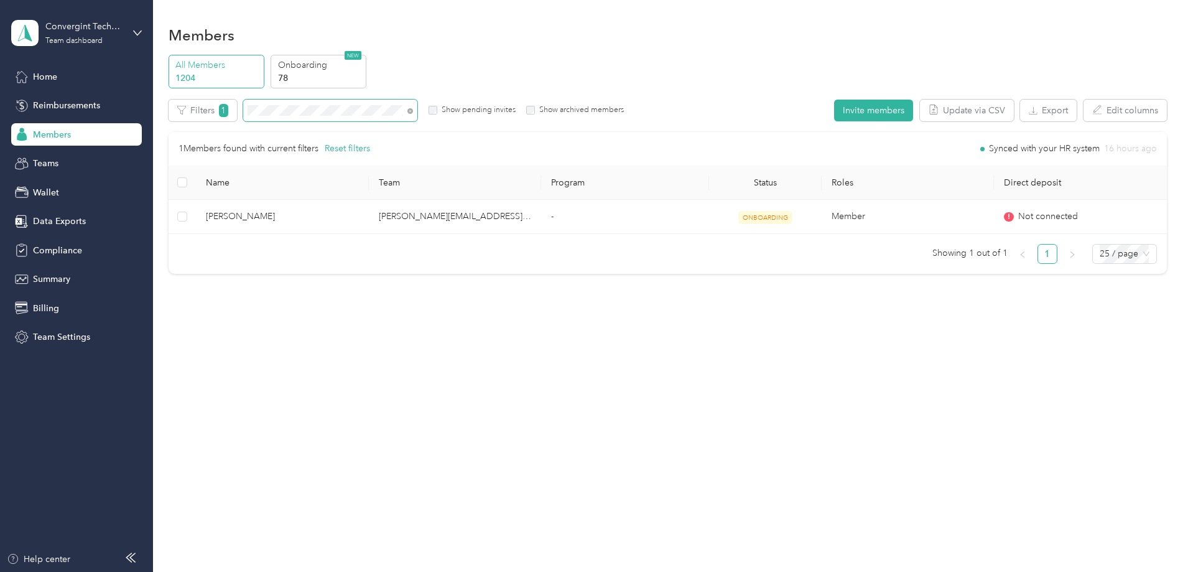
click at [417, 112] on span at bounding box center [330, 111] width 174 height 22
click at [413, 112] on icon at bounding box center [410, 111] width 6 height 6
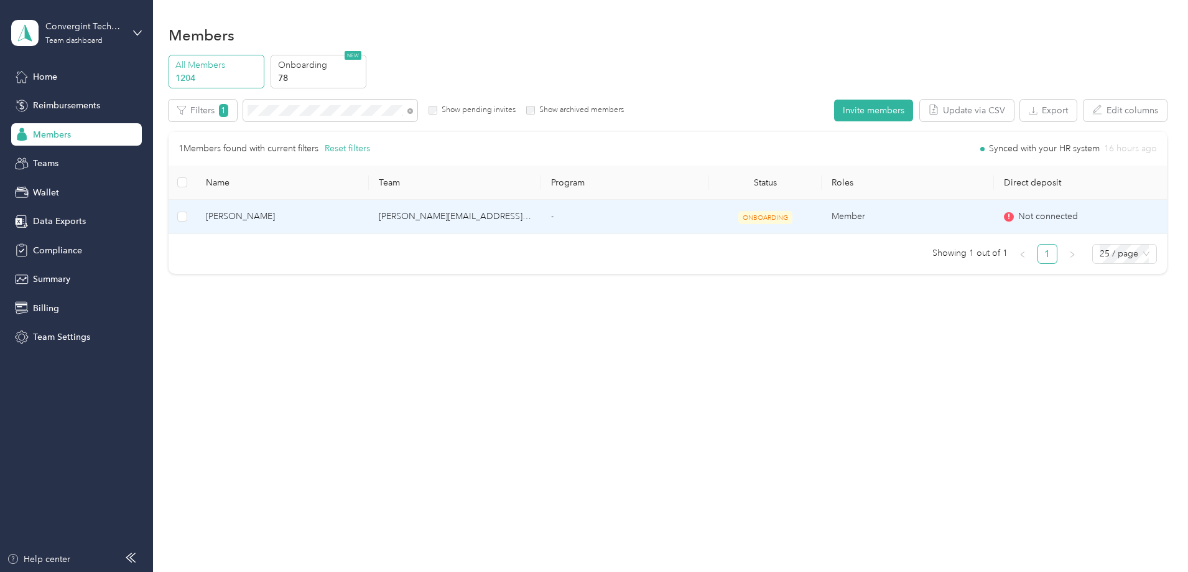
click at [602, 223] on td "-" at bounding box center [625, 217] width 168 height 34
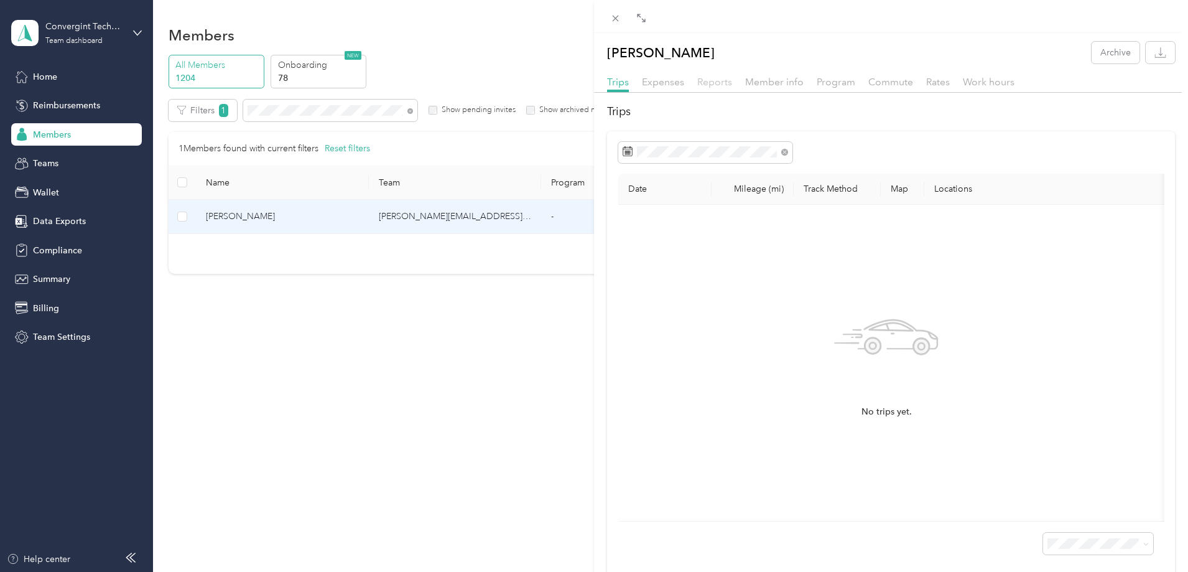
click at [720, 82] on span "Reports" at bounding box center [714, 82] width 35 height 12
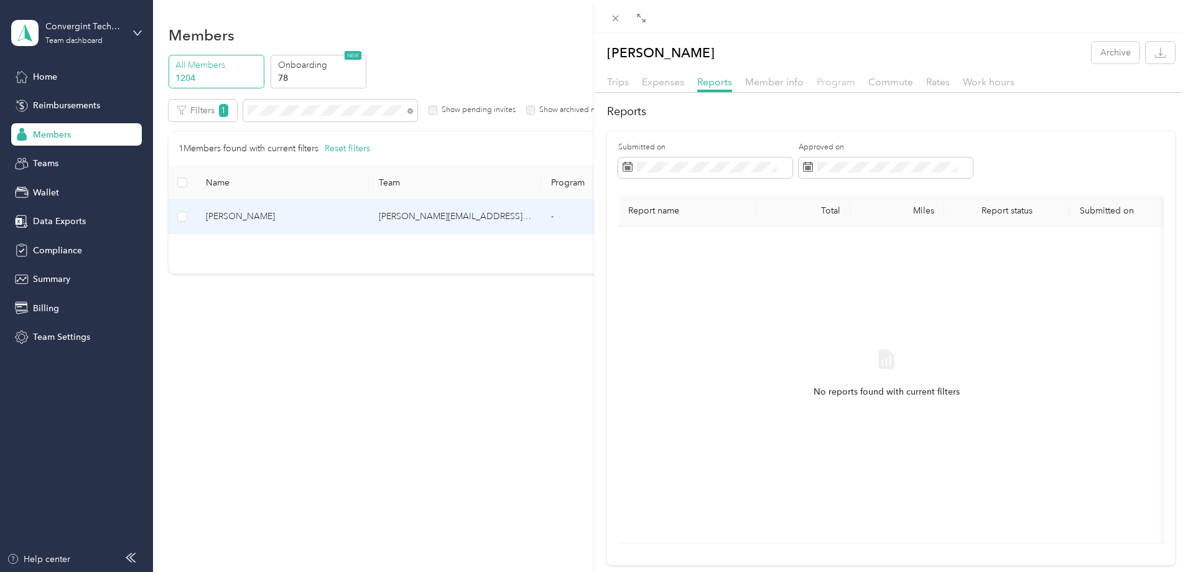
click at [827, 86] on span "Program" at bounding box center [836, 82] width 39 height 12
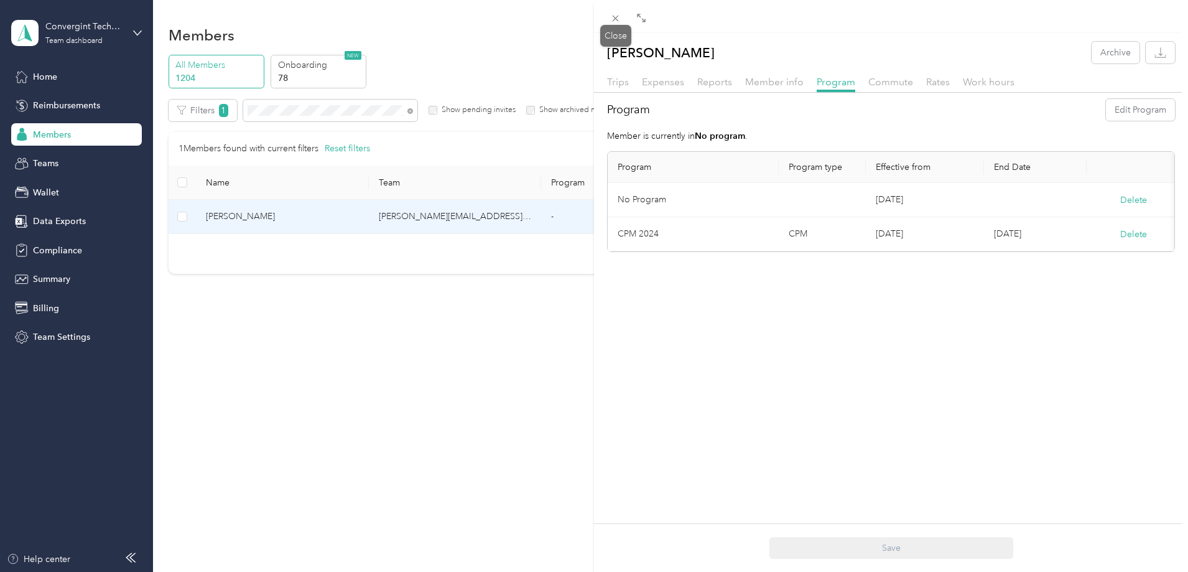
drag, startPoint x: 614, startPoint y: 17, endPoint x: 538, endPoint y: 85, distance: 102.2
click at [614, 17] on icon at bounding box center [615, 18] width 11 height 11
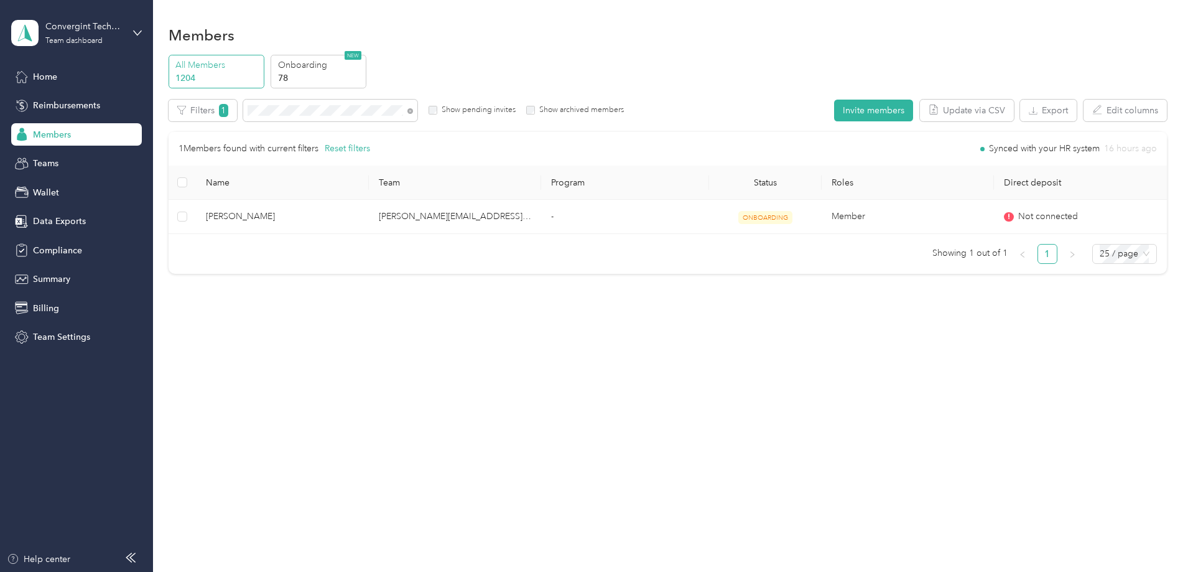
click at [413, 112] on icon at bounding box center [410, 111] width 6 height 6
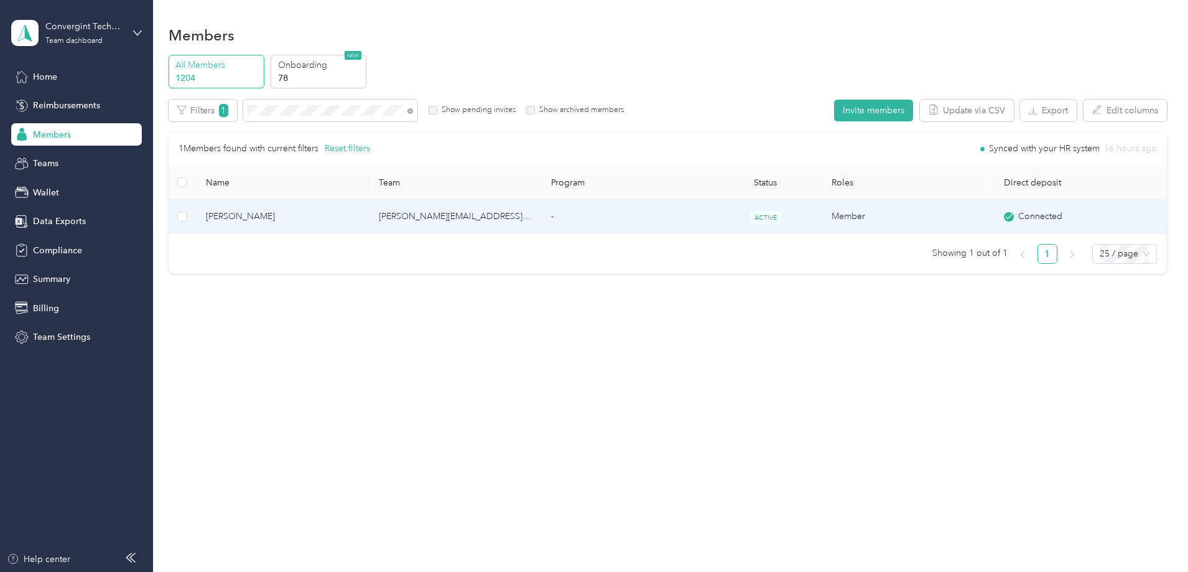
click at [444, 220] on td "simon.davis@convergint.com" at bounding box center [455, 217] width 172 height 34
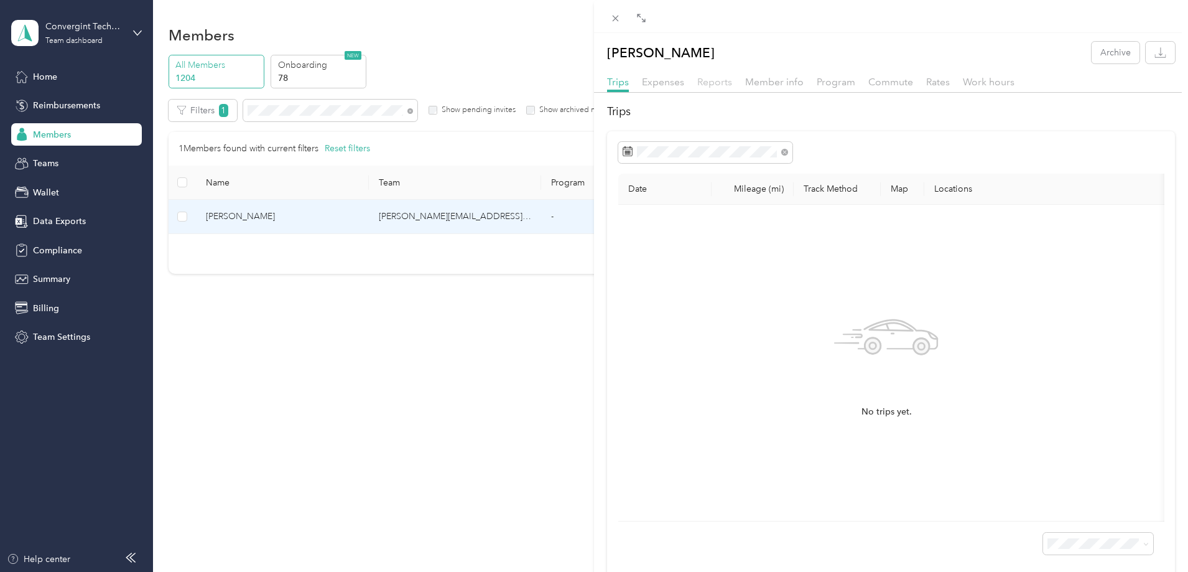
click at [714, 83] on span "Reports" at bounding box center [714, 82] width 35 height 12
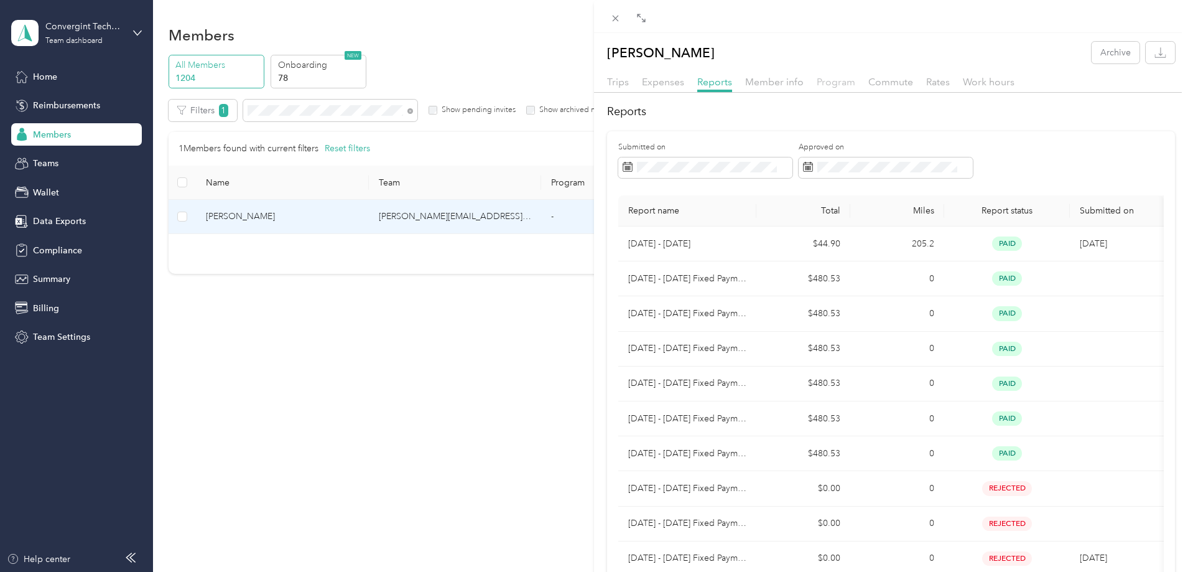
click at [827, 83] on span "Program" at bounding box center [836, 82] width 39 height 12
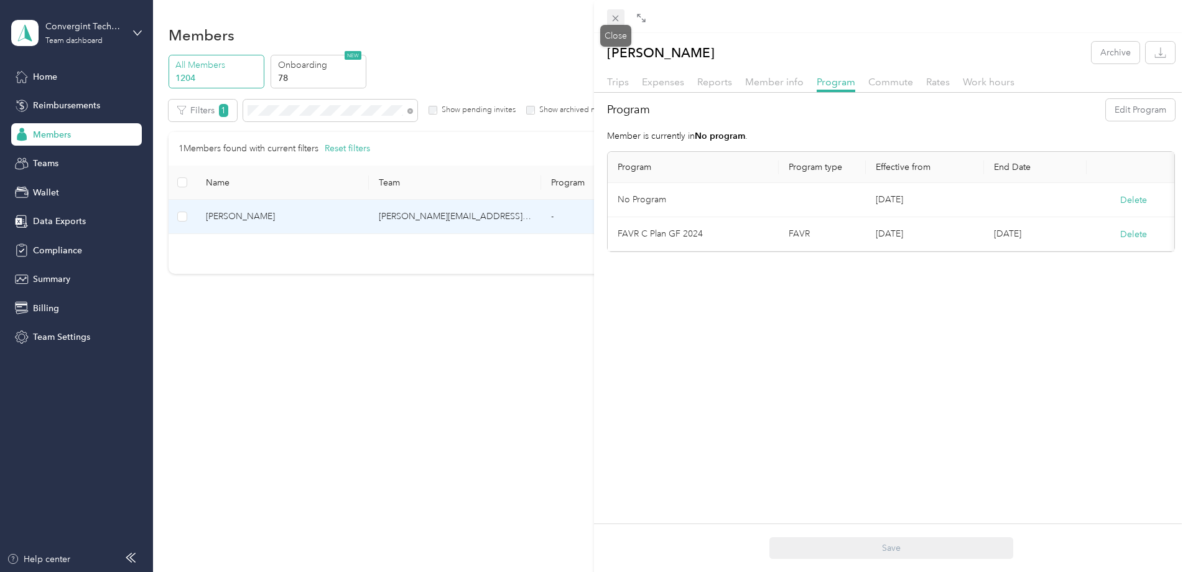
click at [613, 16] on icon at bounding box center [616, 19] width 6 height 6
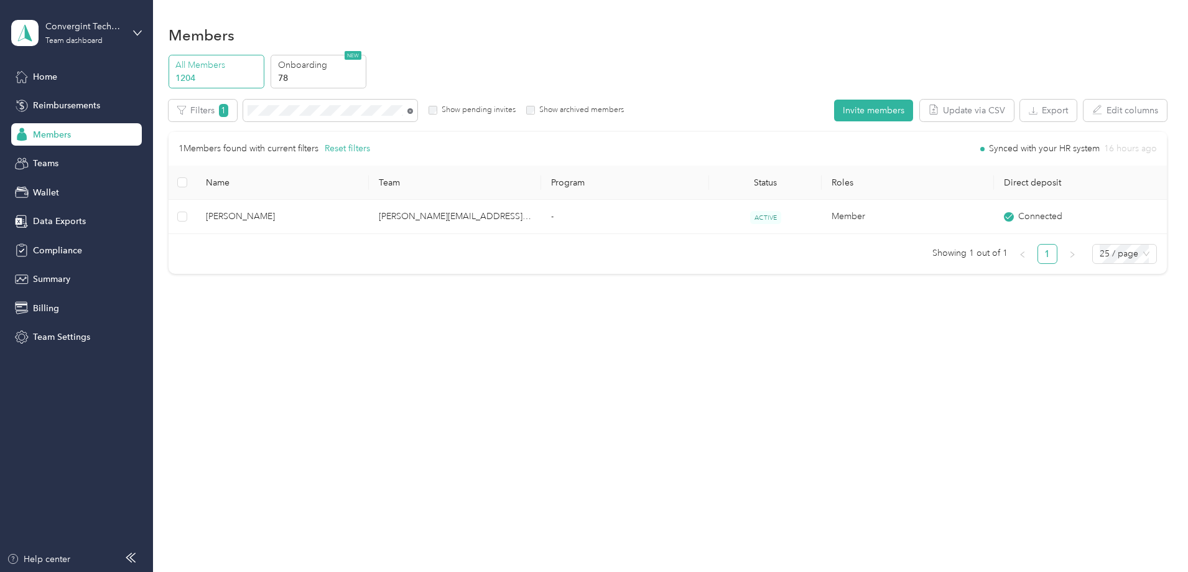
click at [413, 111] on icon at bounding box center [410, 111] width 6 height 6
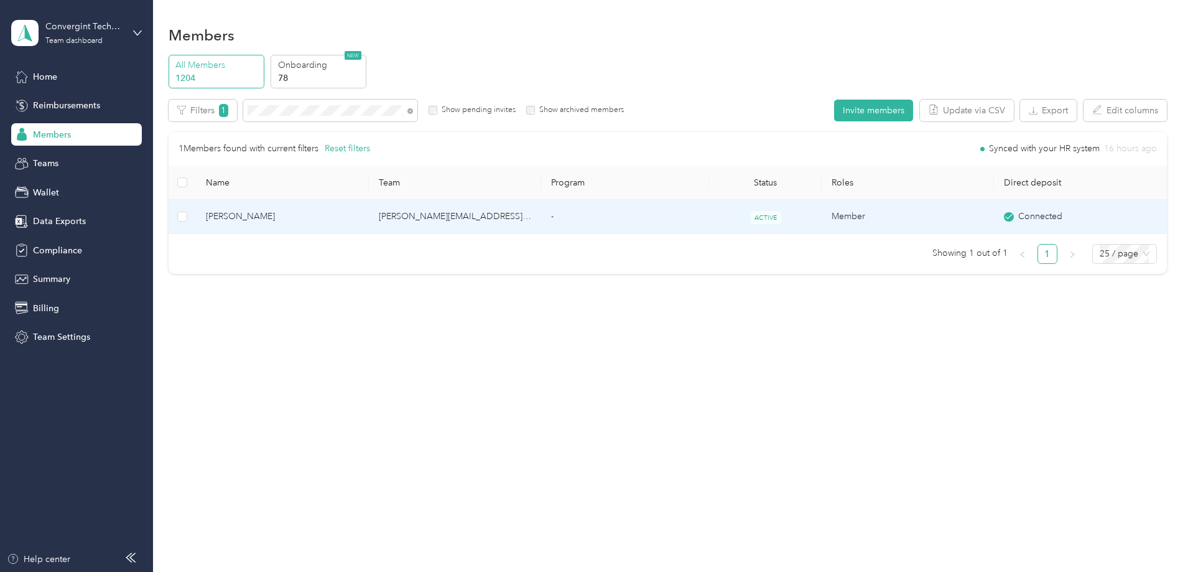
click at [444, 220] on td "joseph.forsythe@convergint.com" at bounding box center [455, 217] width 172 height 34
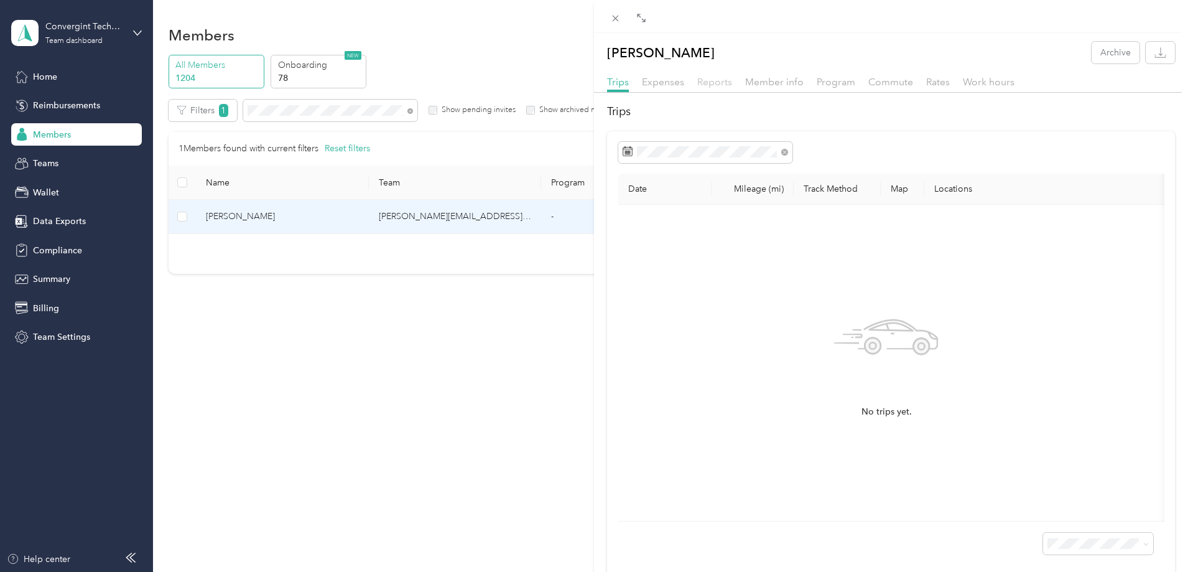
click at [711, 86] on span "Reports" at bounding box center [714, 82] width 35 height 12
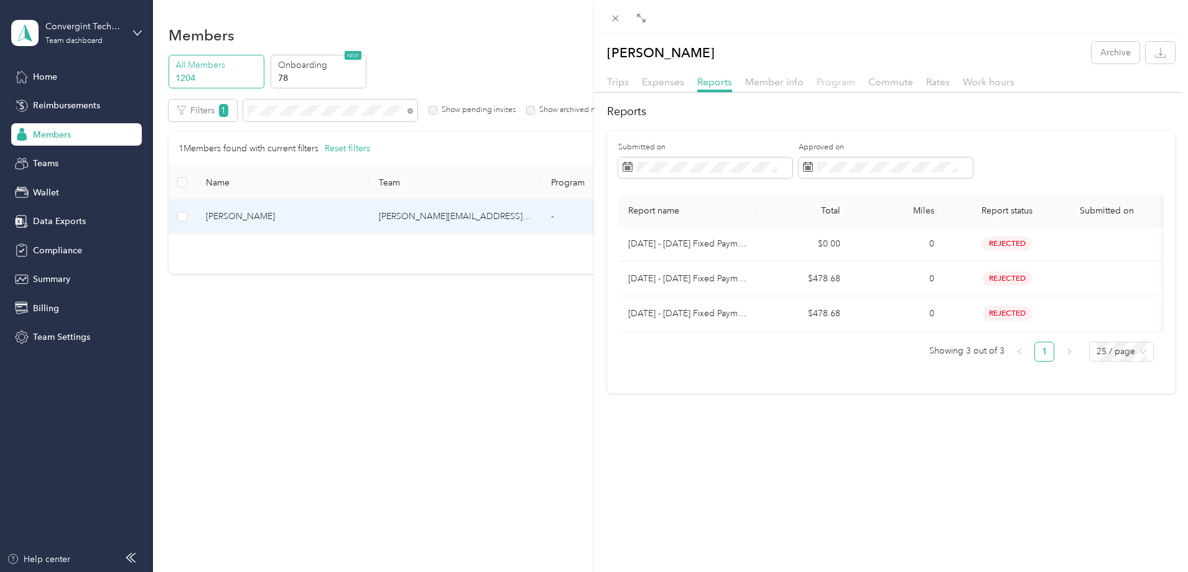
click at [834, 85] on span "Program" at bounding box center [836, 82] width 39 height 12
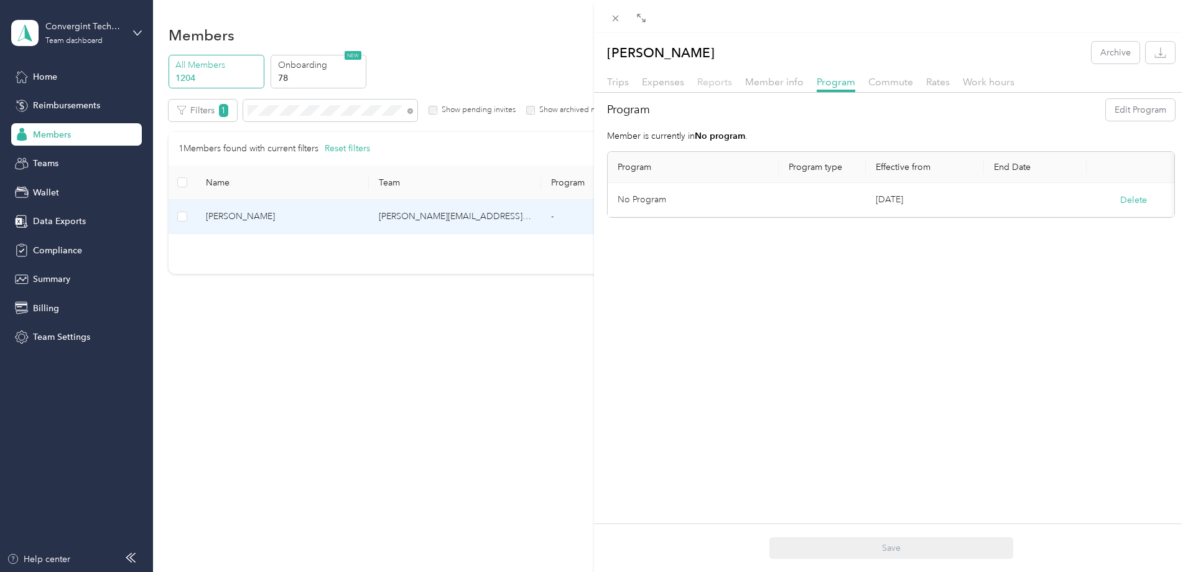
click at [719, 82] on span "Reports" at bounding box center [714, 82] width 35 height 12
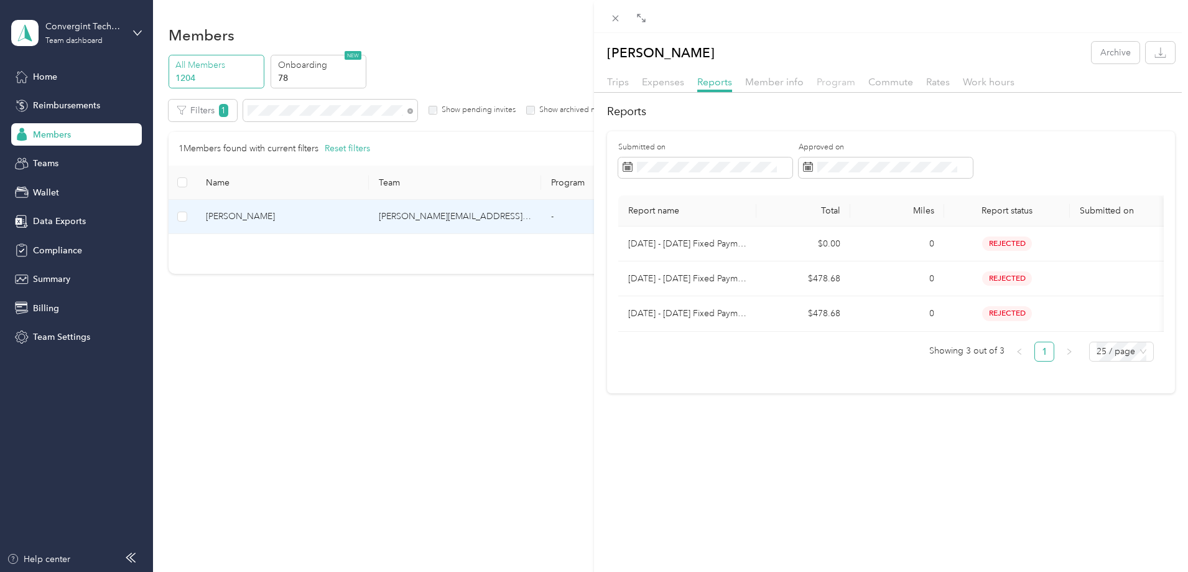
click at [833, 83] on span "Program" at bounding box center [836, 82] width 39 height 12
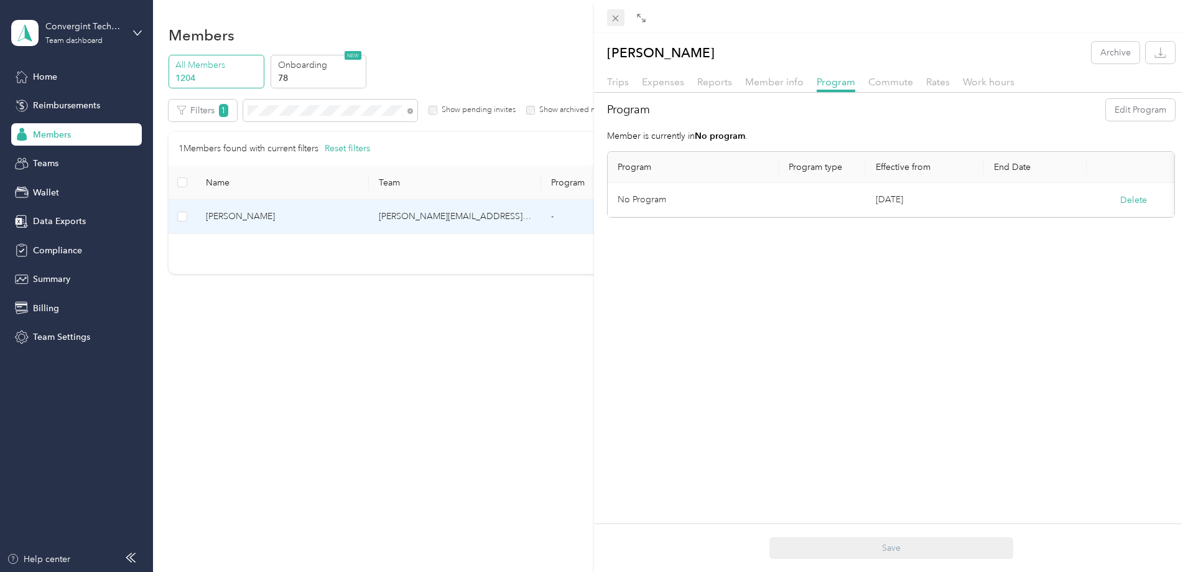
click at [619, 14] on icon at bounding box center [615, 18] width 11 height 11
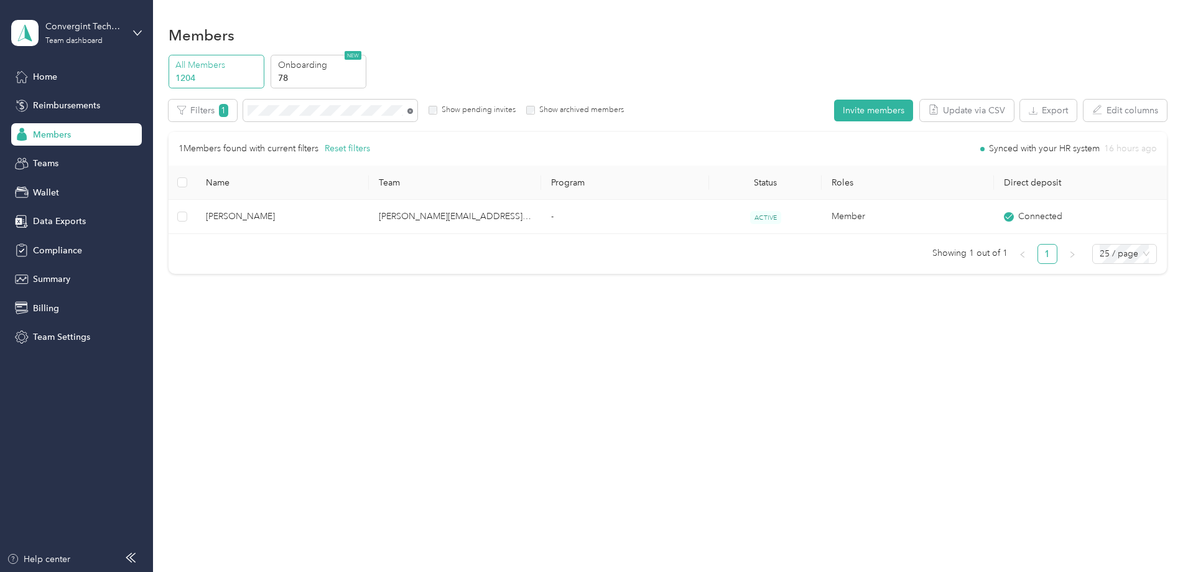
click at [413, 111] on icon at bounding box center [410, 111] width 6 height 6
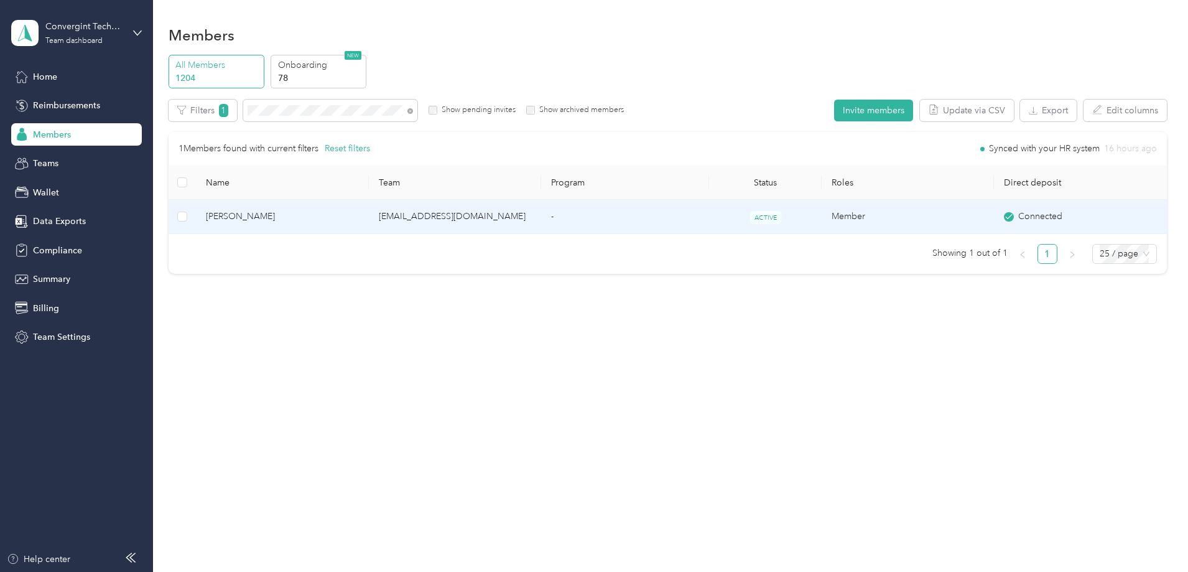
click at [456, 224] on td "tav.tsegha@convergint.com" at bounding box center [455, 217] width 172 height 34
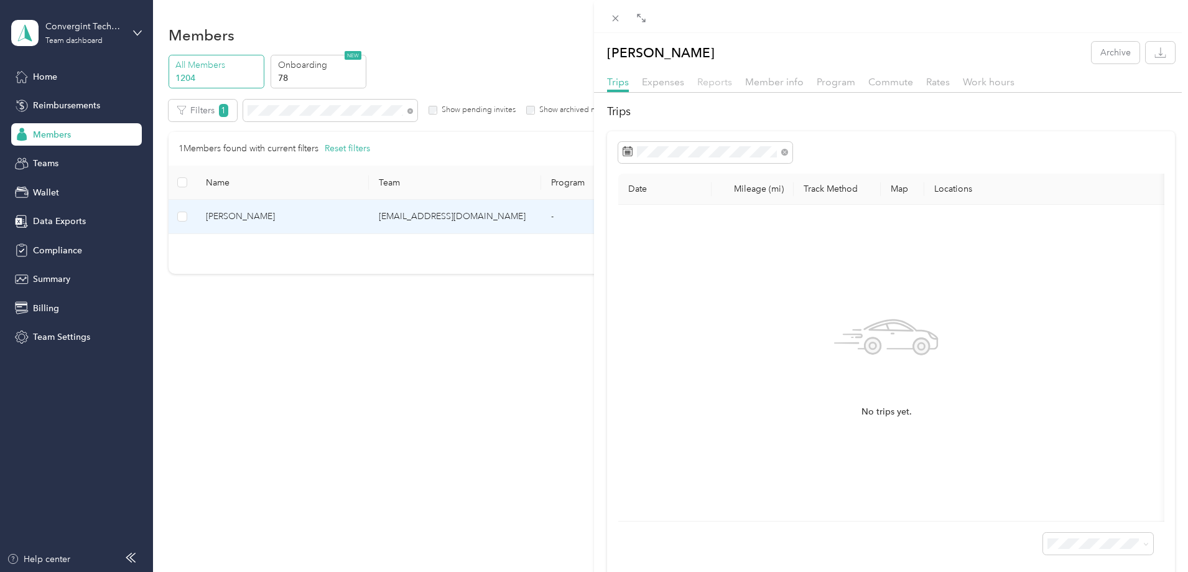
click at [705, 81] on span "Reports" at bounding box center [714, 82] width 35 height 12
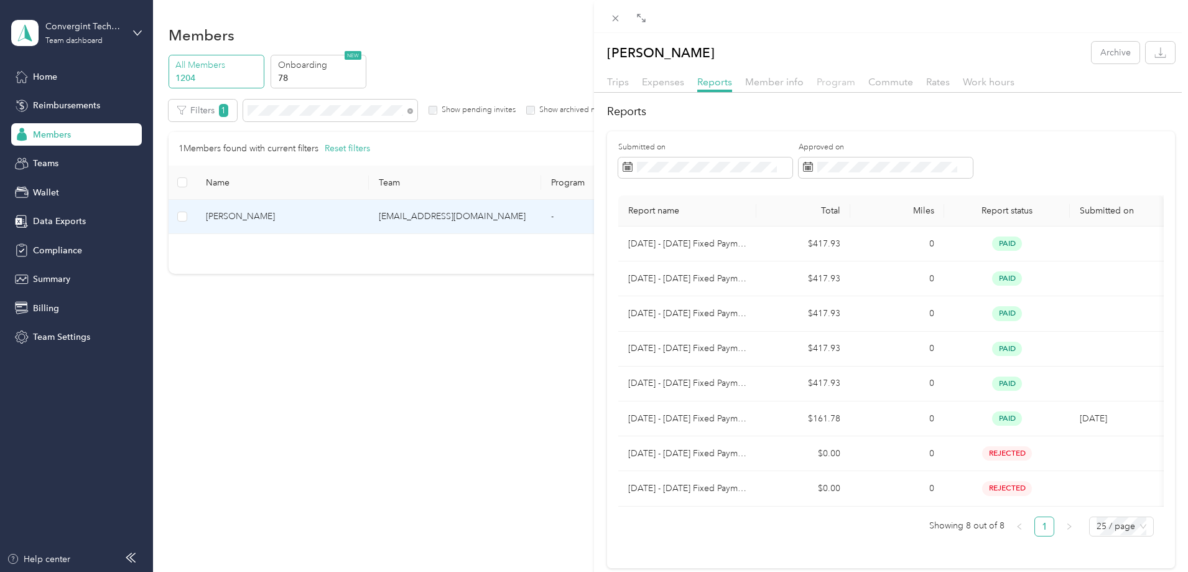
click at [836, 80] on span "Program" at bounding box center [836, 82] width 39 height 12
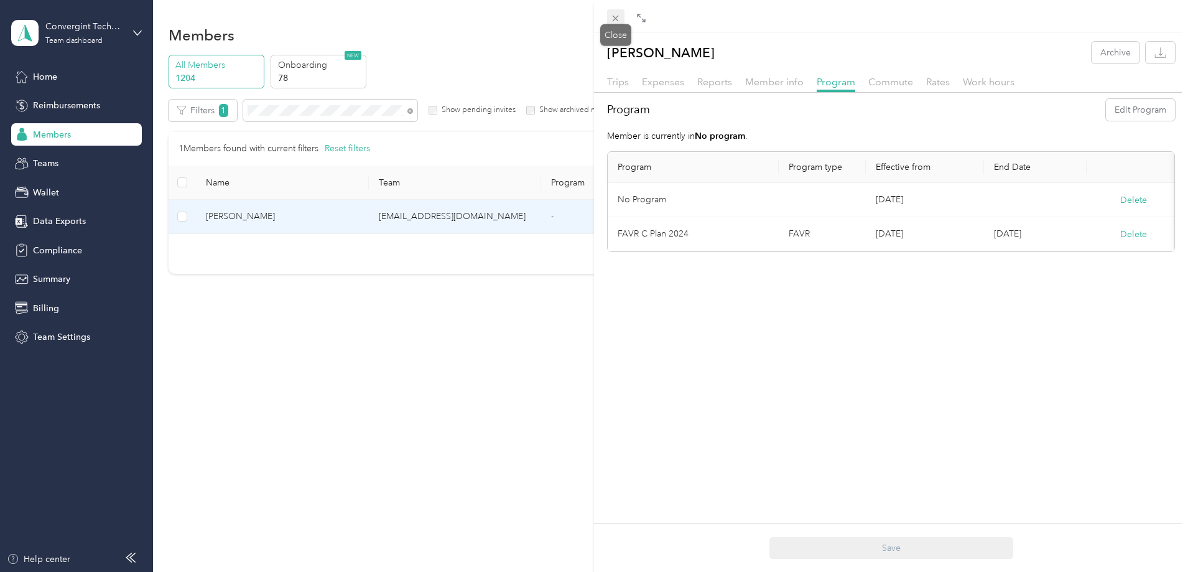
click at [617, 17] on icon at bounding box center [615, 18] width 11 height 11
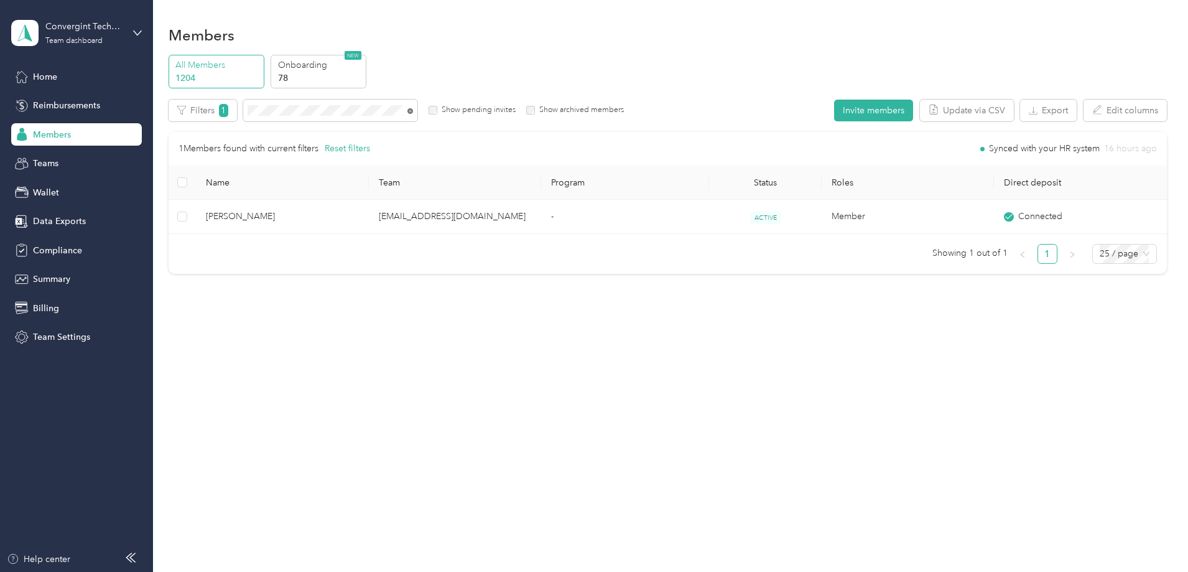
click at [413, 111] on icon at bounding box center [410, 111] width 6 height 6
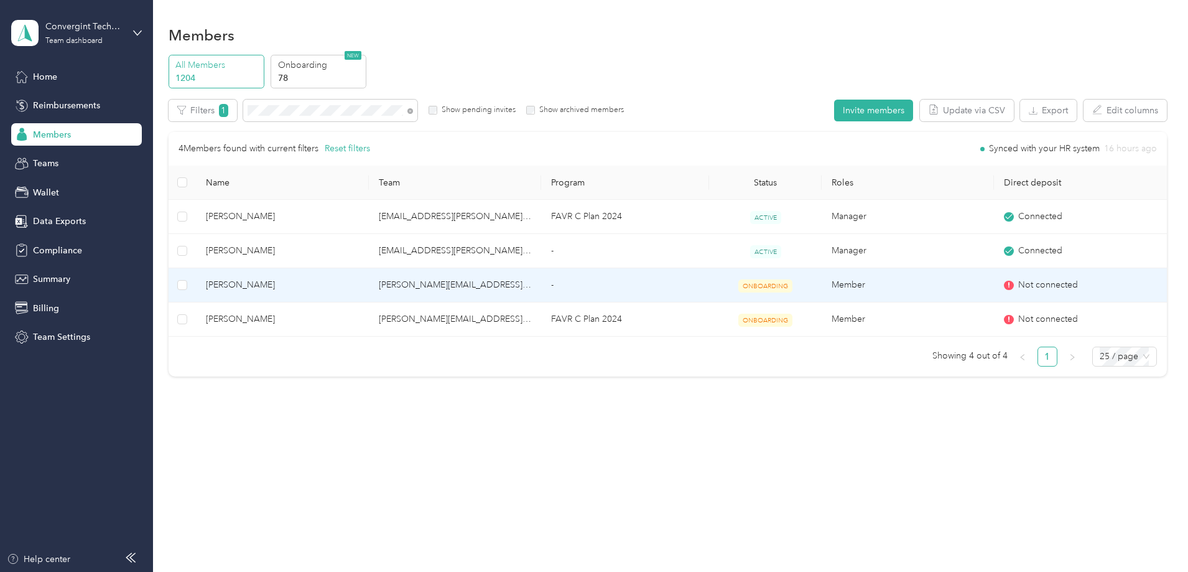
click at [541, 294] on td "brian.lance@convergint.com" at bounding box center [455, 285] width 172 height 34
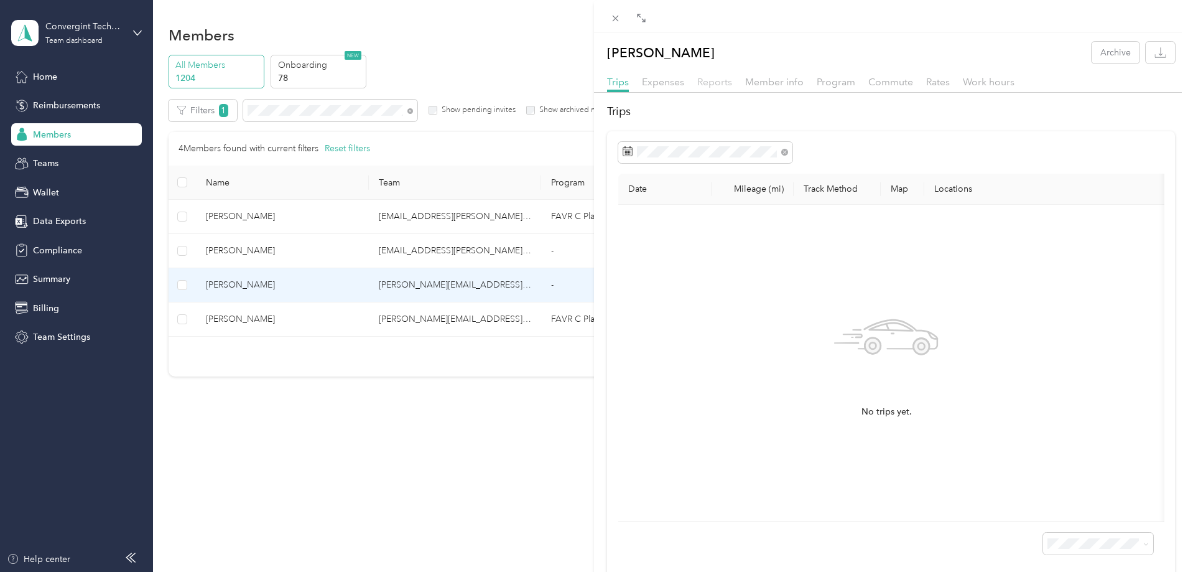
click at [702, 80] on span "Reports" at bounding box center [714, 82] width 35 height 12
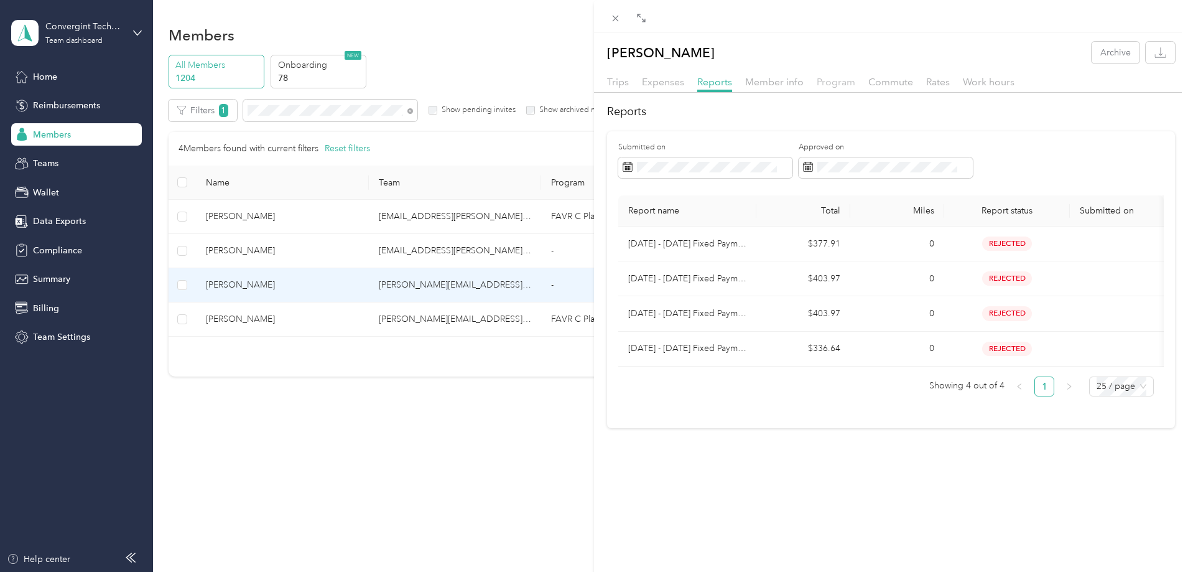
click at [832, 86] on span "Program" at bounding box center [836, 82] width 39 height 12
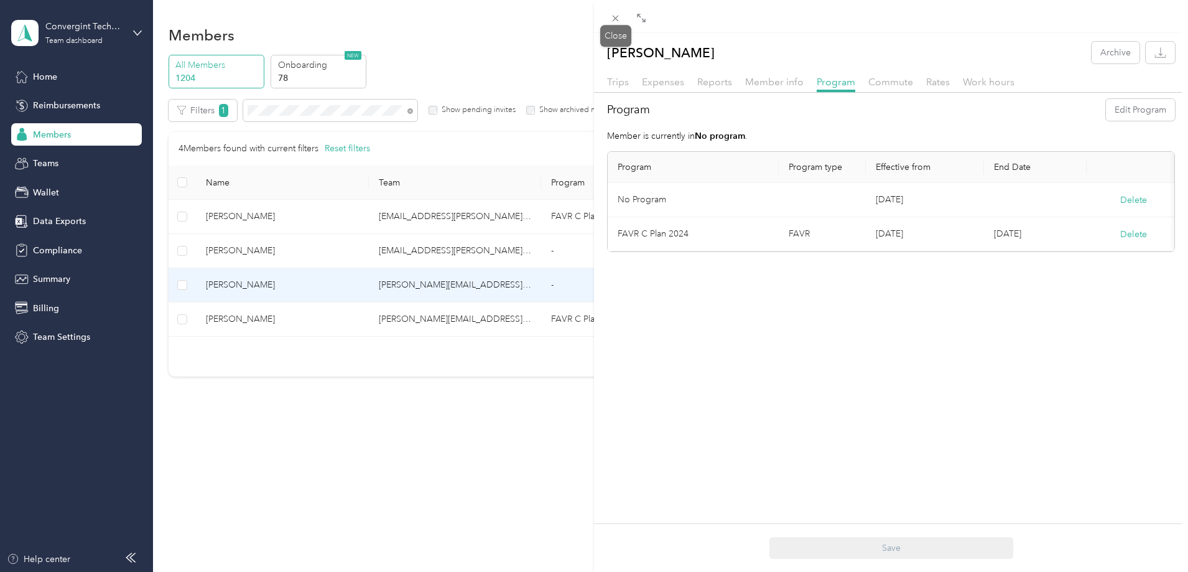
drag, startPoint x: 617, startPoint y: 18, endPoint x: 411, endPoint y: 84, distance: 215.6
click at [617, 17] on icon at bounding box center [616, 19] width 6 height 6
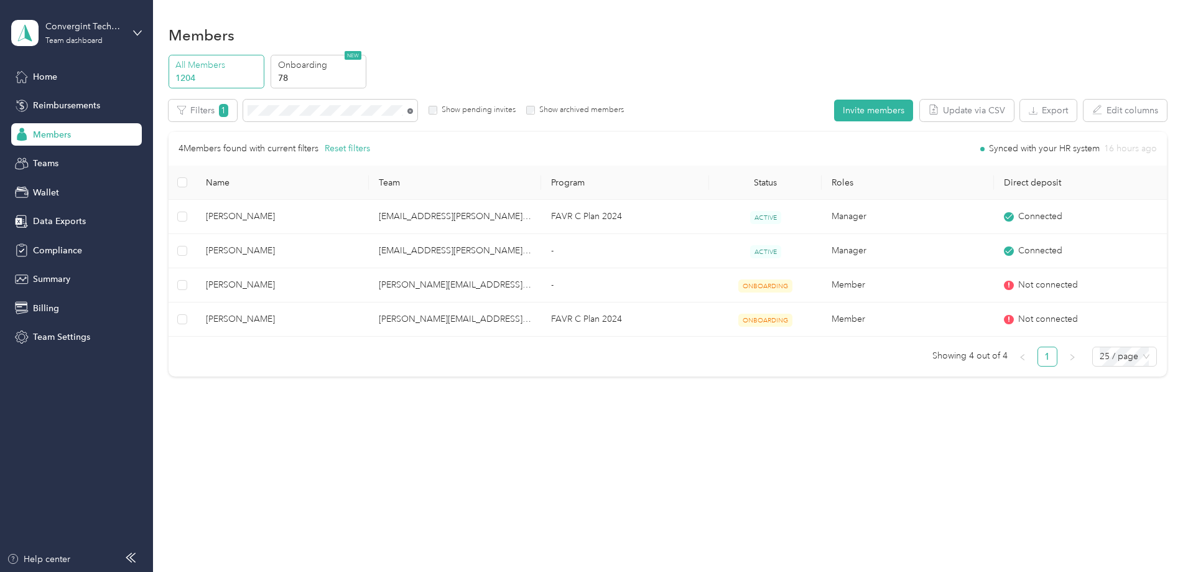
click at [413, 113] on icon at bounding box center [410, 111] width 6 height 6
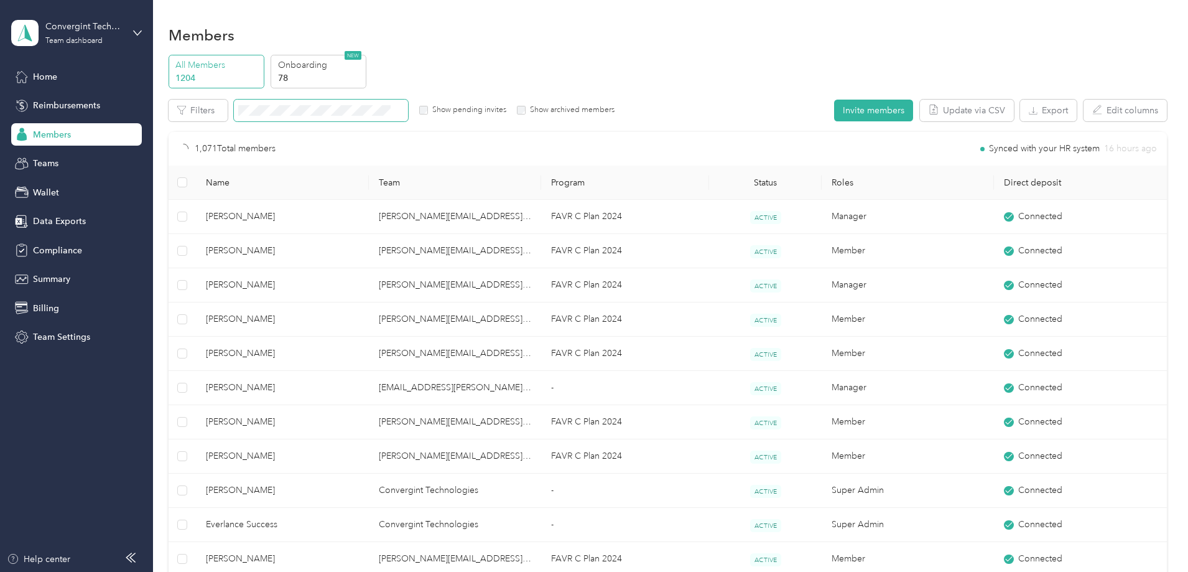
click at [365, 103] on span at bounding box center [321, 111] width 174 height 22
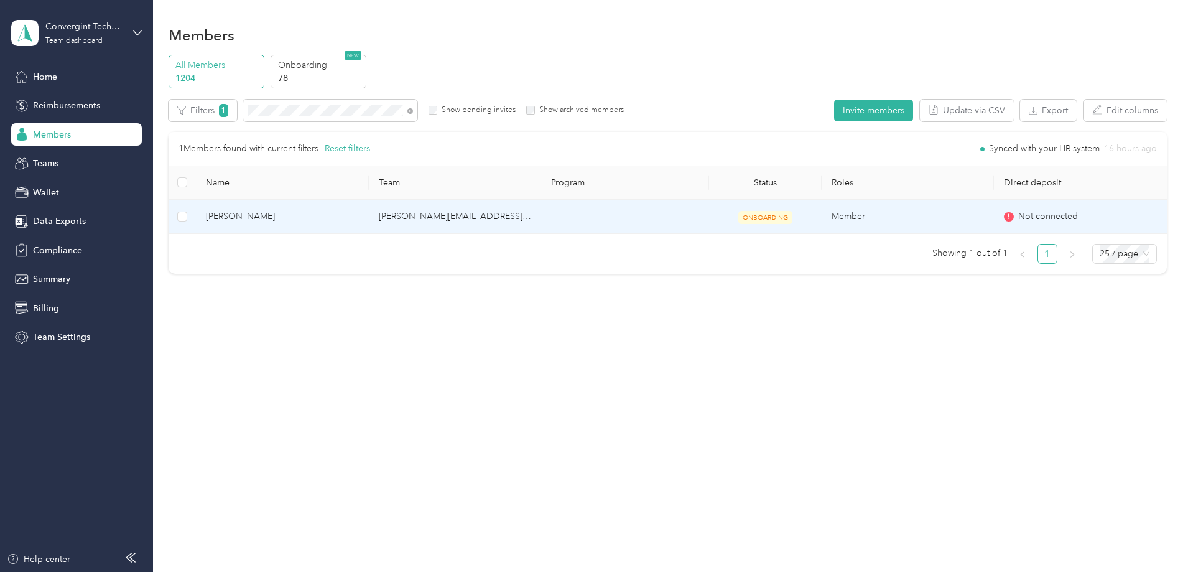
click at [466, 220] on td "brian.lance@convergint.com" at bounding box center [455, 217] width 172 height 34
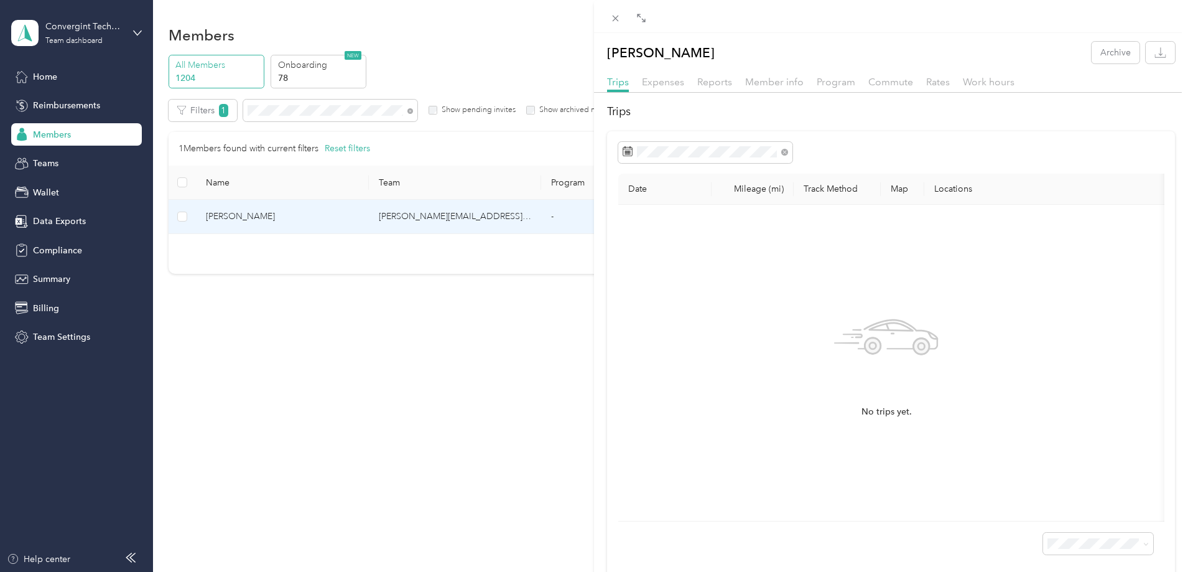
click at [714, 72] on div "Jeremy Alford Archive Trips Expenses Reports Member info Program Commute Rates …" at bounding box center [891, 309] width 594 height 534
click at [714, 81] on span "Reports" at bounding box center [714, 82] width 35 height 12
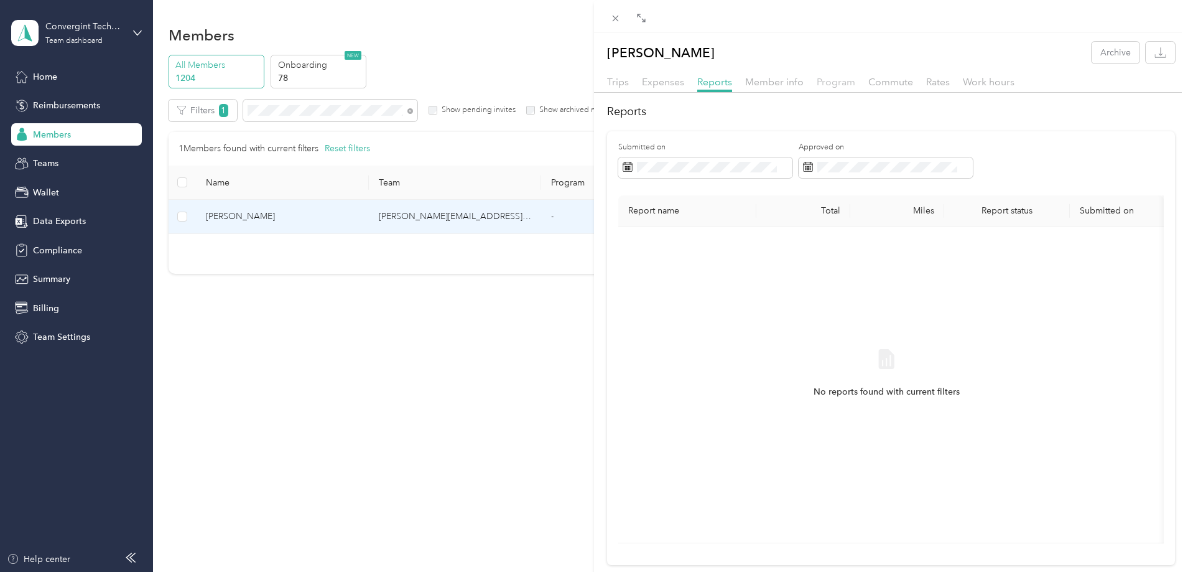
click at [825, 82] on span "Program" at bounding box center [836, 82] width 39 height 12
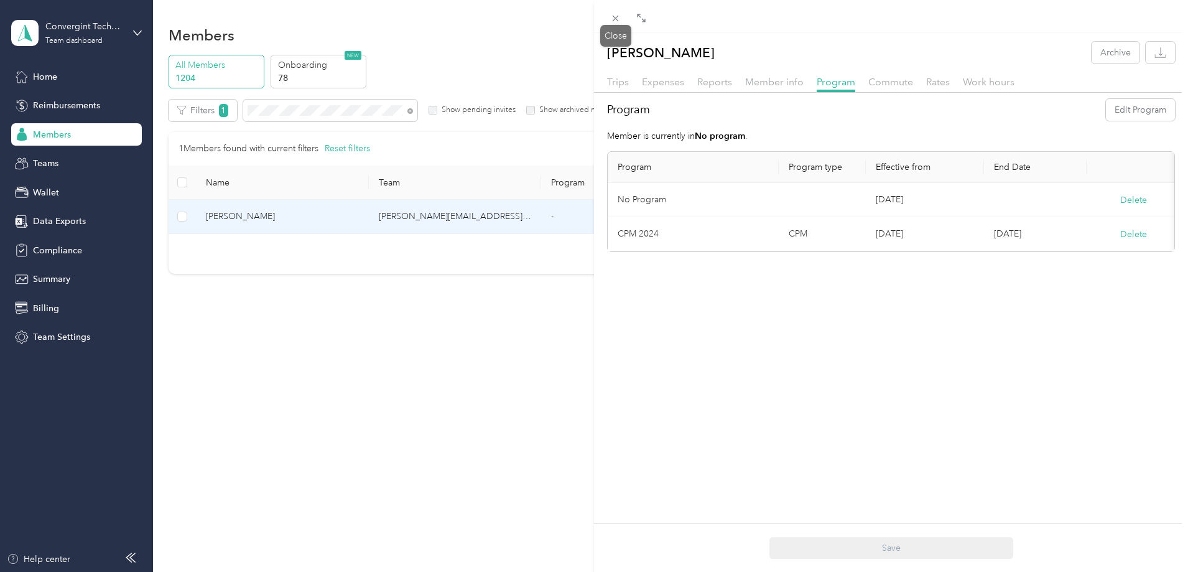
drag, startPoint x: 615, startPoint y: 17, endPoint x: 542, endPoint y: 87, distance: 100.8
click at [615, 17] on icon at bounding box center [616, 19] width 6 height 6
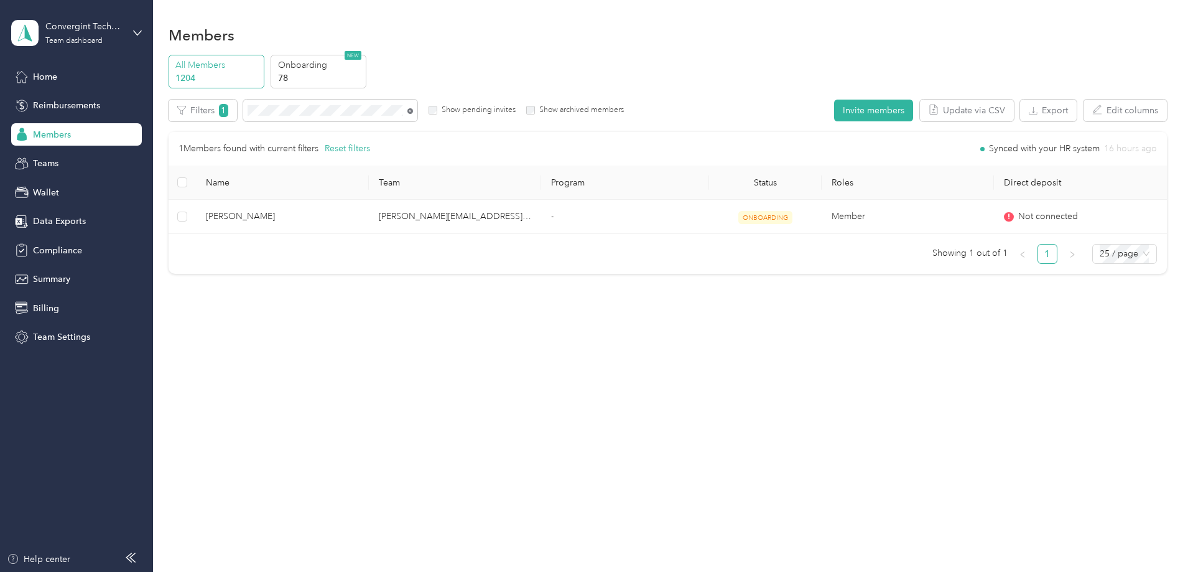
click at [413, 113] on icon at bounding box center [410, 111] width 6 height 6
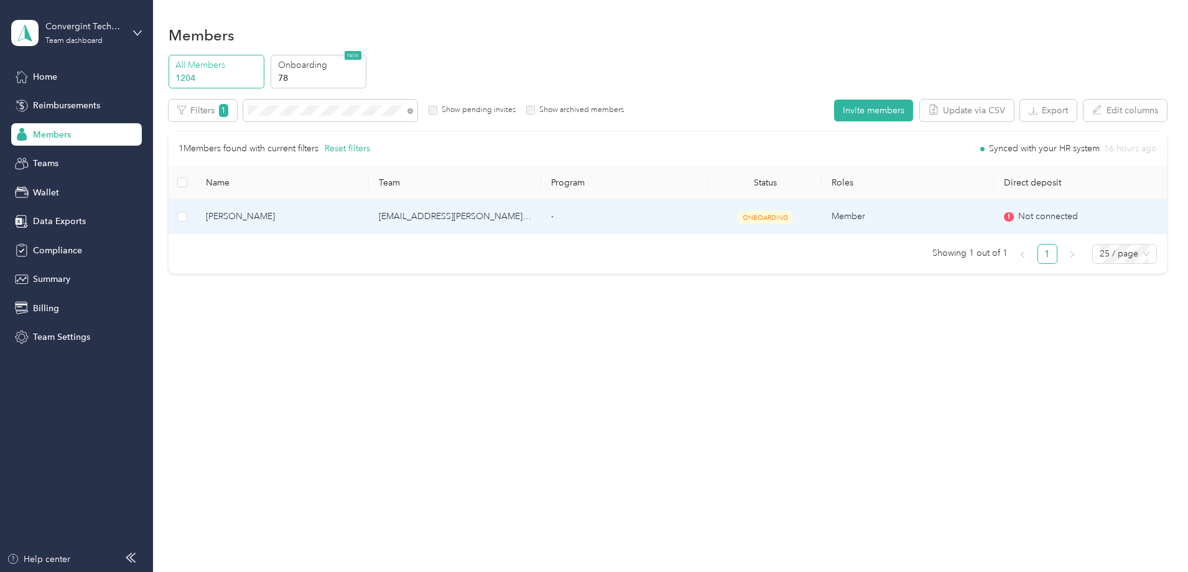
click at [472, 218] on td "hari.gunturu@convergint.com" at bounding box center [455, 217] width 172 height 34
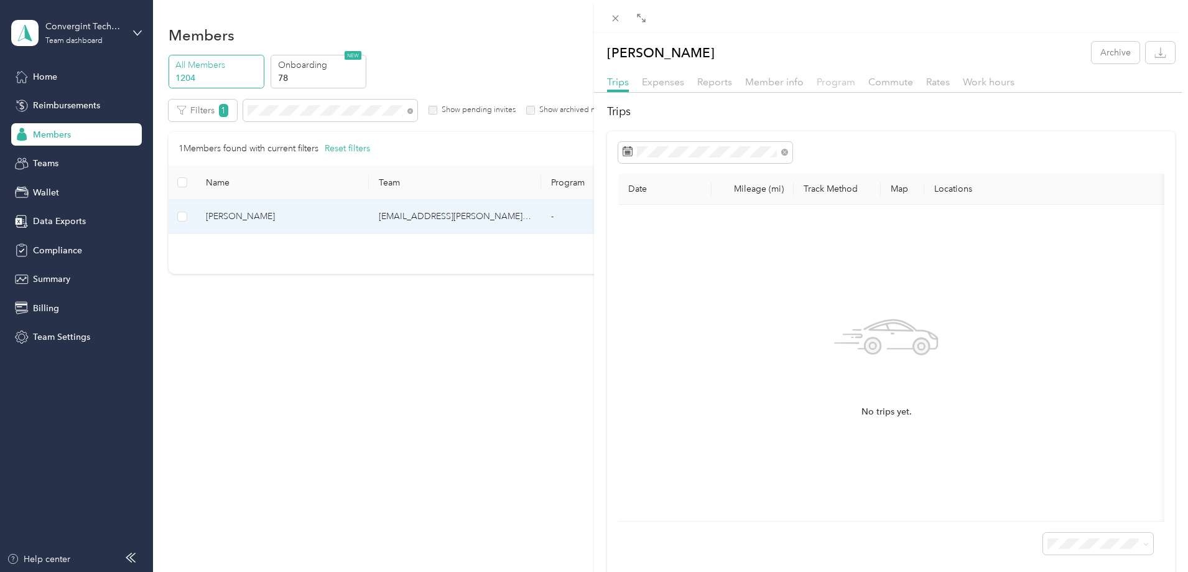
click at [839, 84] on span "Program" at bounding box center [836, 82] width 39 height 12
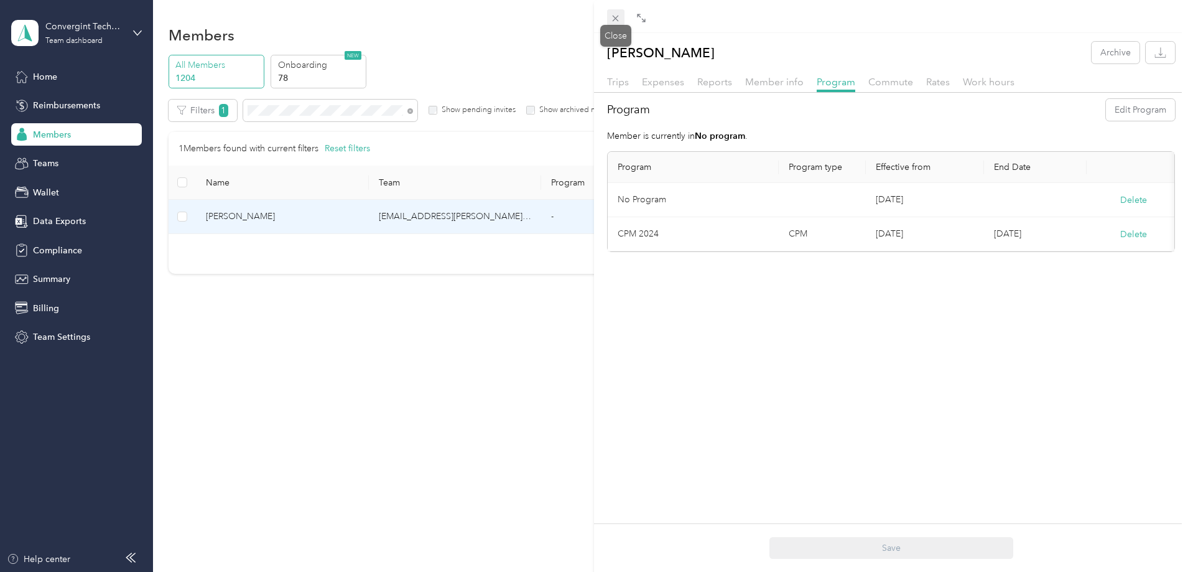
click at [613, 19] on icon at bounding box center [615, 18] width 11 height 11
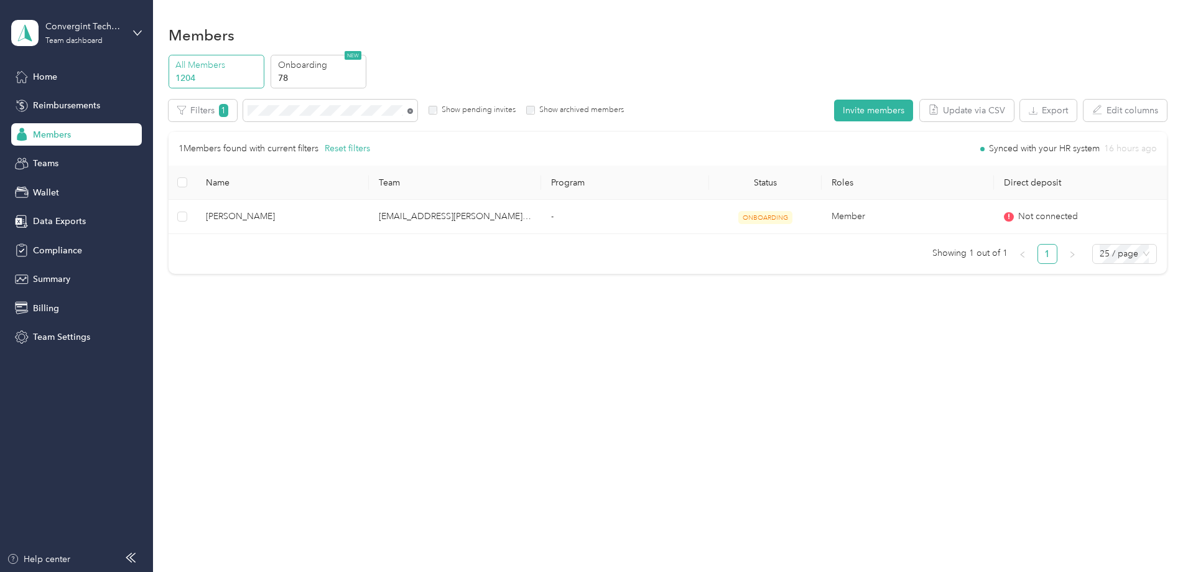
click at [413, 110] on icon at bounding box center [410, 111] width 6 height 6
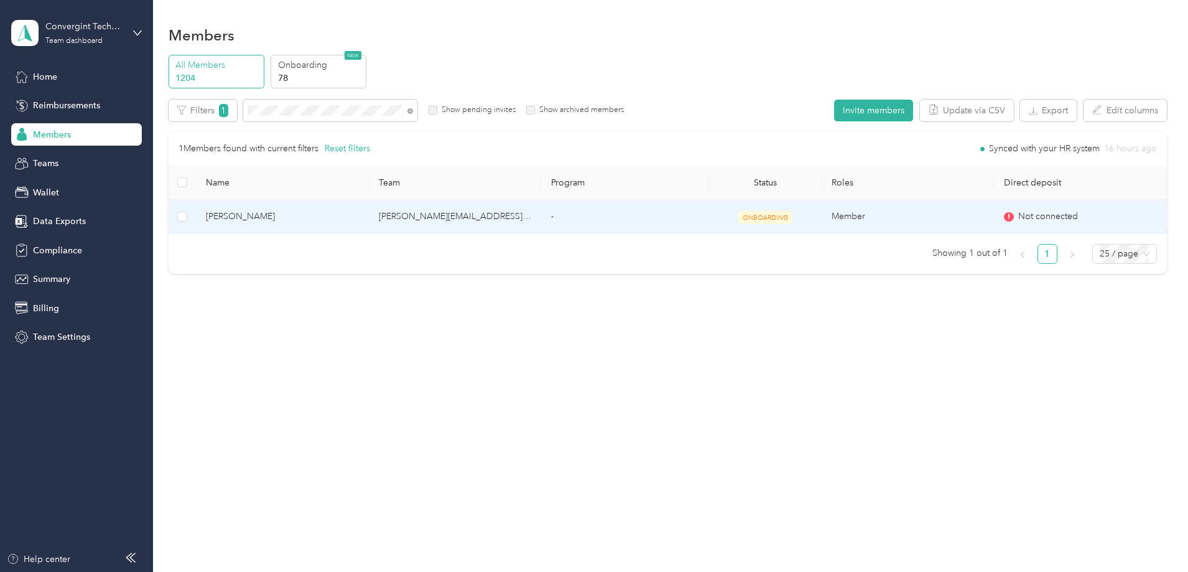
click at [432, 221] on td "sam.martinez@convergint.com" at bounding box center [455, 217] width 172 height 34
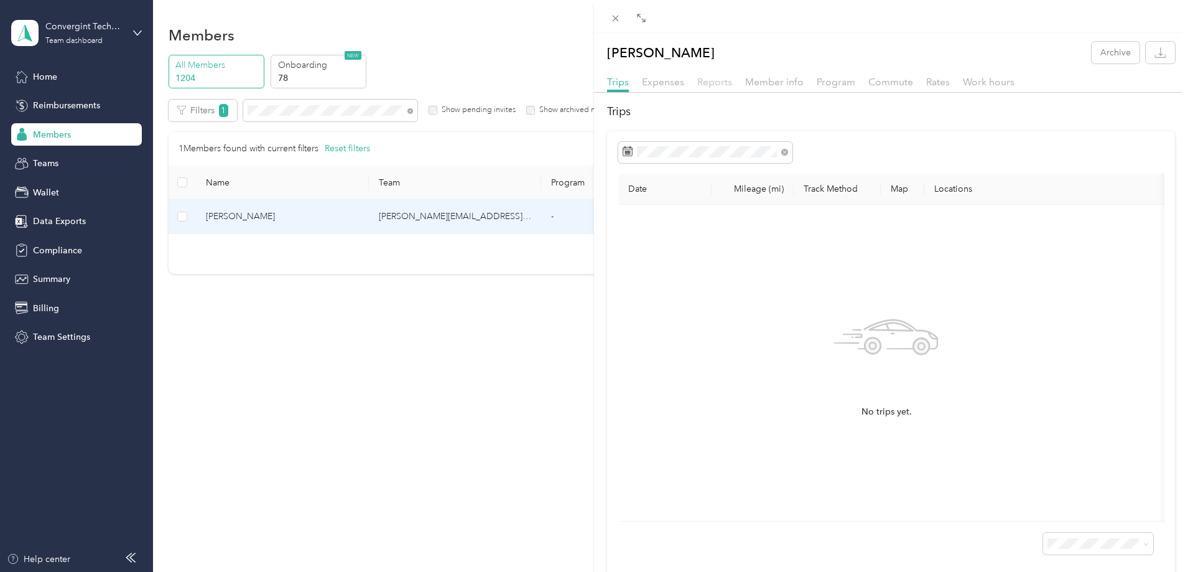
click at [708, 81] on span "Reports" at bounding box center [714, 82] width 35 height 12
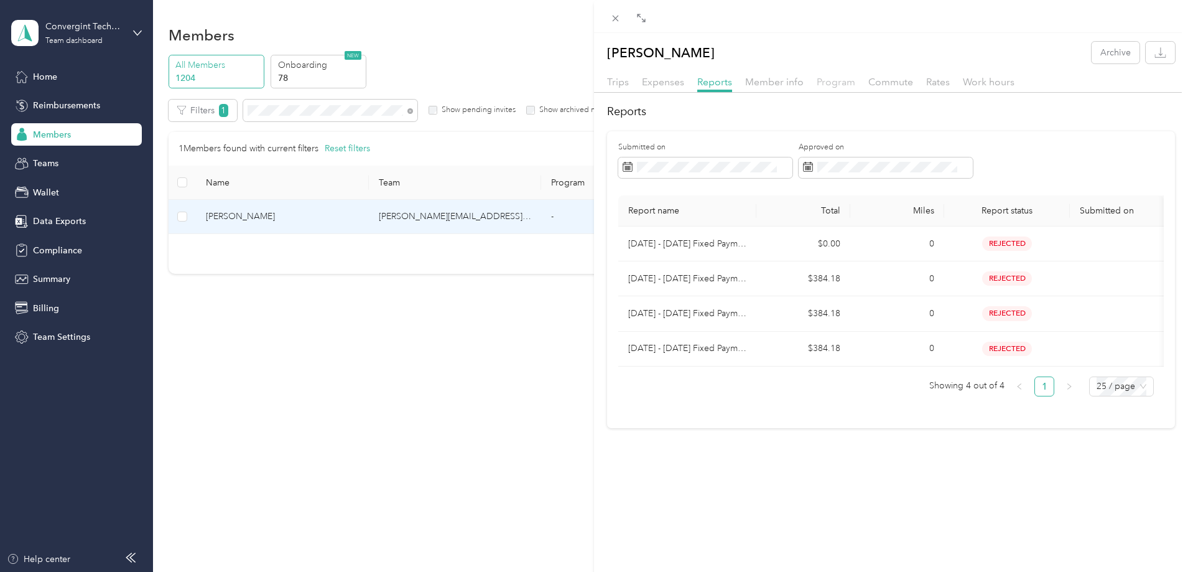
click at [836, 83] on span "Program" at bounding box center [836, 82] width 39 height 12
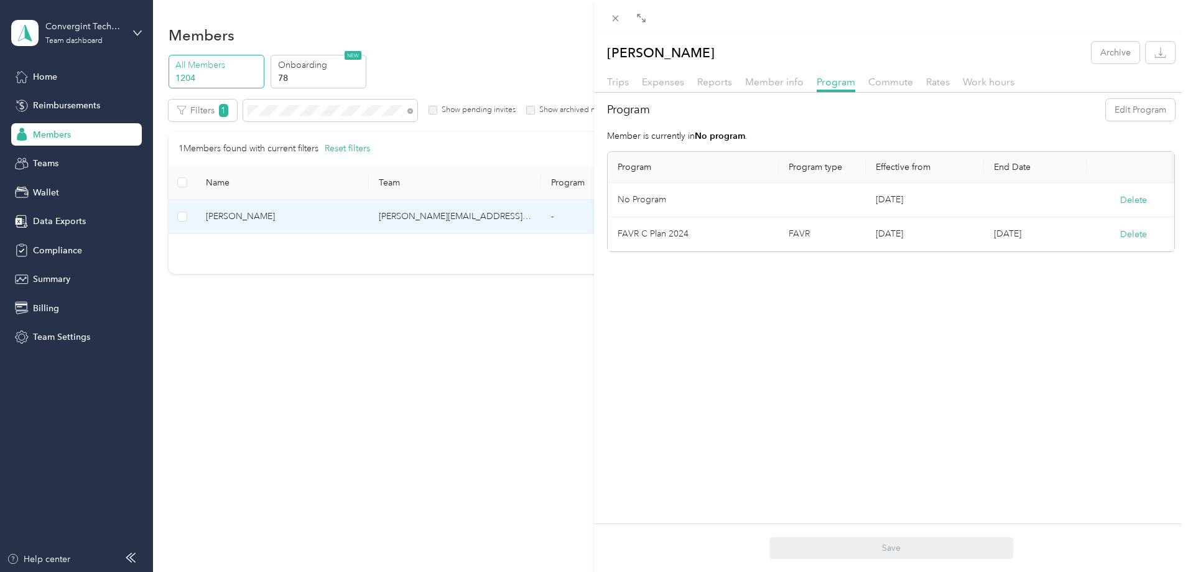
drag, startPoint x: 617, startPoint y: 16, endPoint x: 614, endPoint y: 24, distance: 8.1
click at [617, 16] on icon at bounding box center [615, 18] width 11 height 11
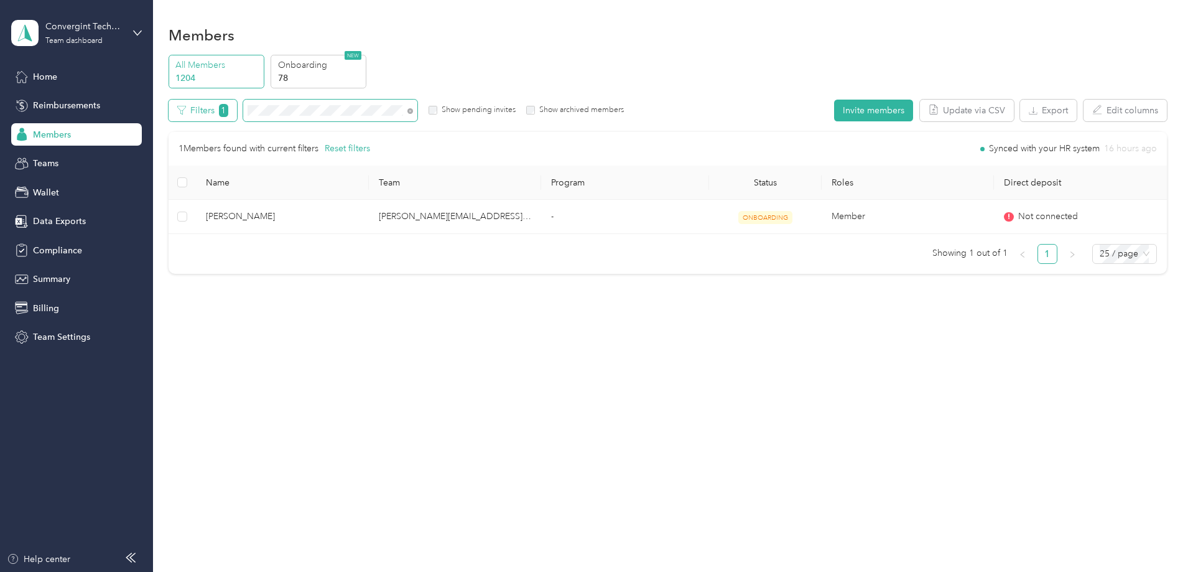
click at [295, 104] on div "Filters 1 Show pending invites Show archived members" at bounding box center [397, 111] width 456 height 22
click at [413, 111] on icon at bounding box center [410, 111] width 6 height 6
click at [413, 110] on icon at bounding box center [410, 111] width 6 height 6
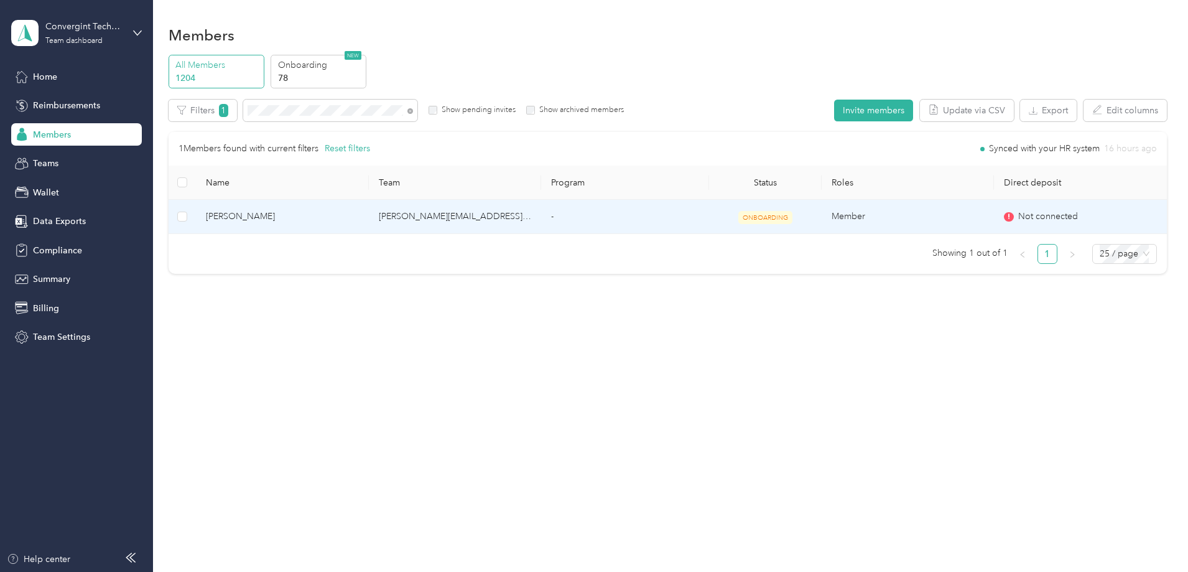
click at [490, 214] on td "[PERSON_NAME][EMAIL_ADDRESS][DOMAIN_NAME]" at bounding box center [455, 217] width 172 height 34
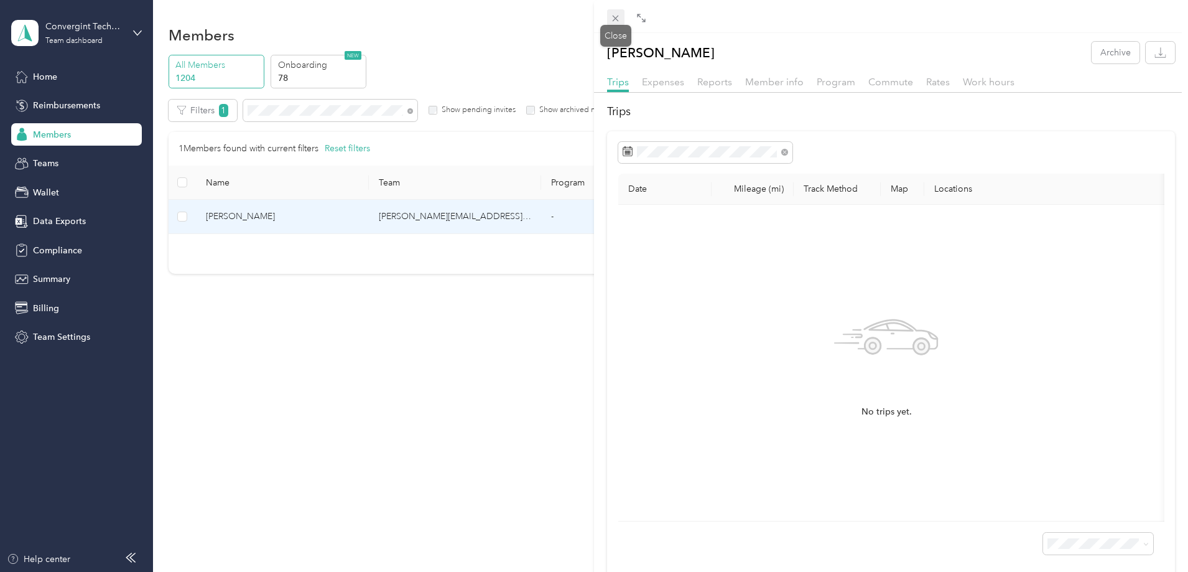
click at [621, 16] on icon at bounding box center [615, 18] width 11 height 11
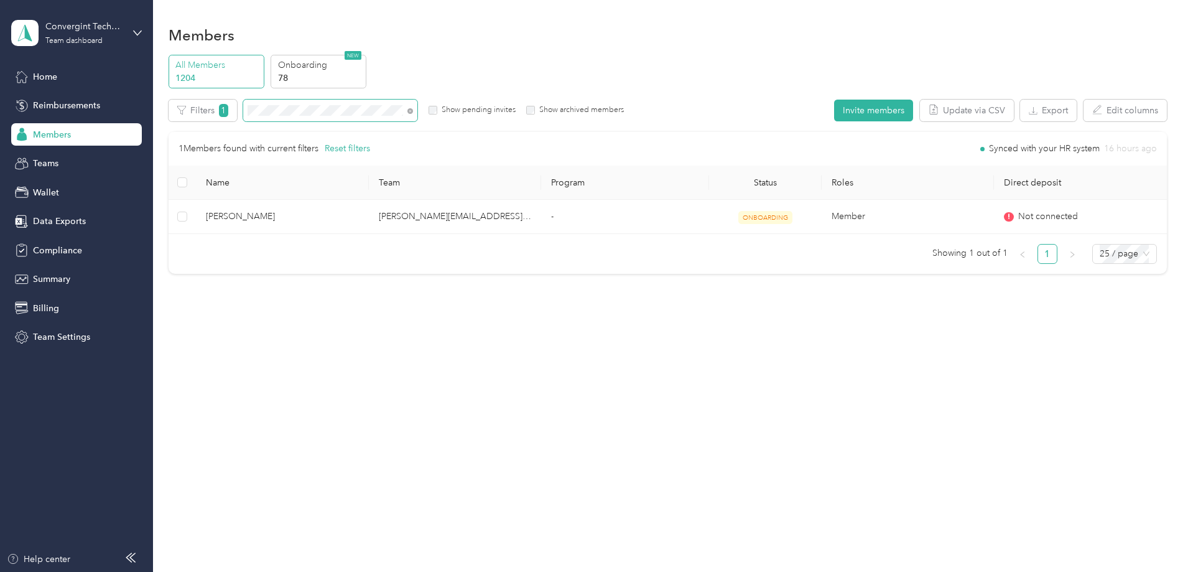
click at [223, 91] on div "All Members 1204 Onboarding 78 NEW Edit role Edit team Edit program Export Sele…" at bounding box center [668, 170] width 999 height 230
click at [413, 112] on icon at bounding box center [410, 111] width 6 height 6
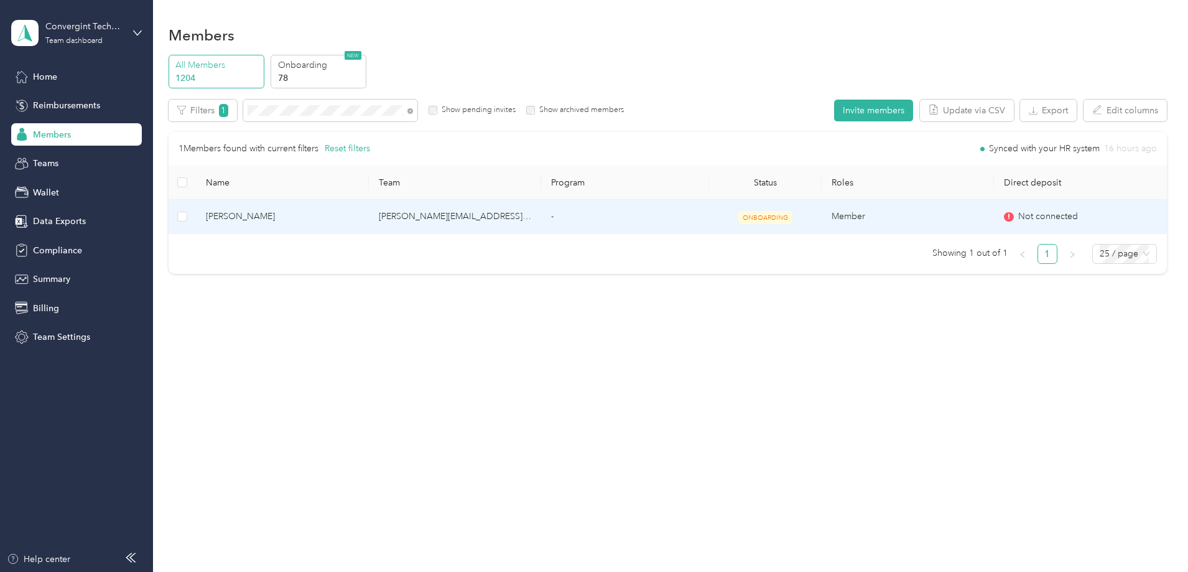
click at [617, 212] on td "-" at bounding box center [625, 217] width 168 height 34
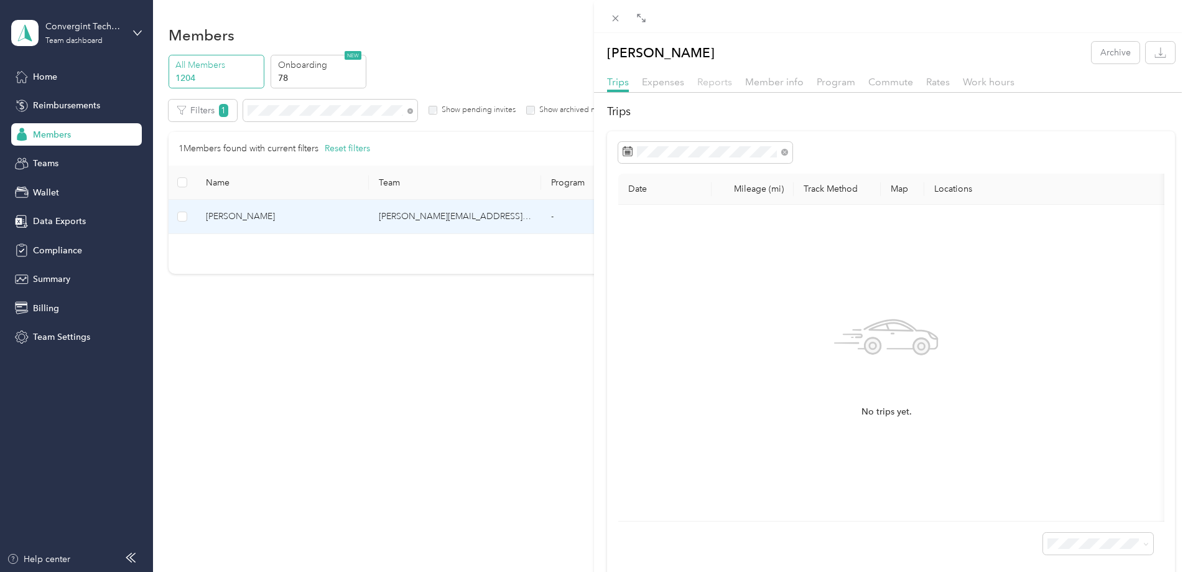
click at [715, 82] on span "Reports" at bounding box center [714, 82] width 35 height 12
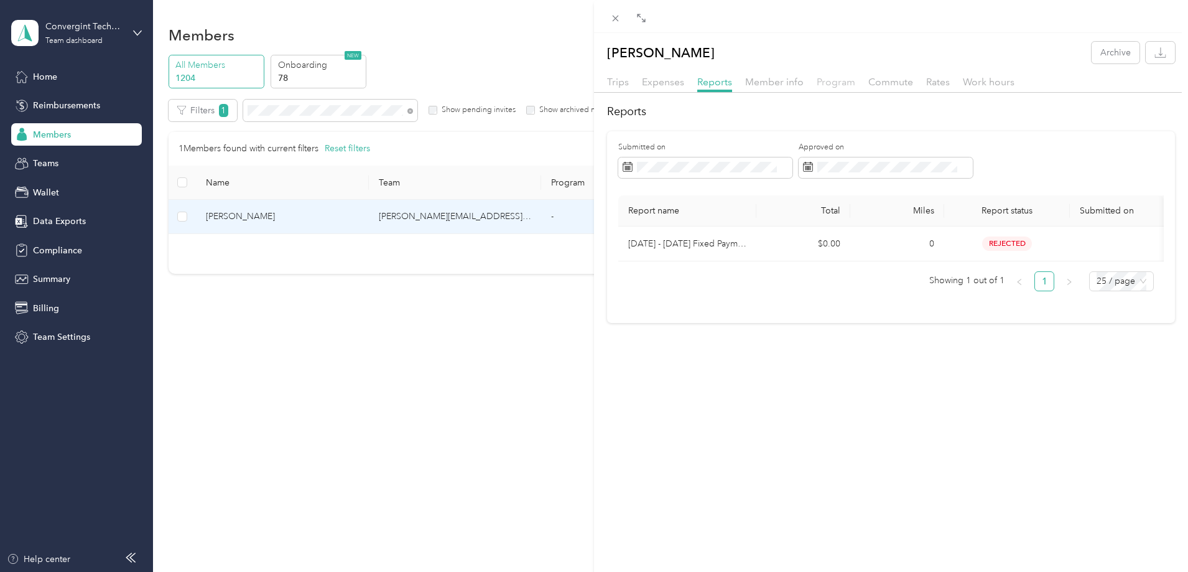
click at [834, 83] on span "Program" at bounding box center [836, 82] width 39 height 12
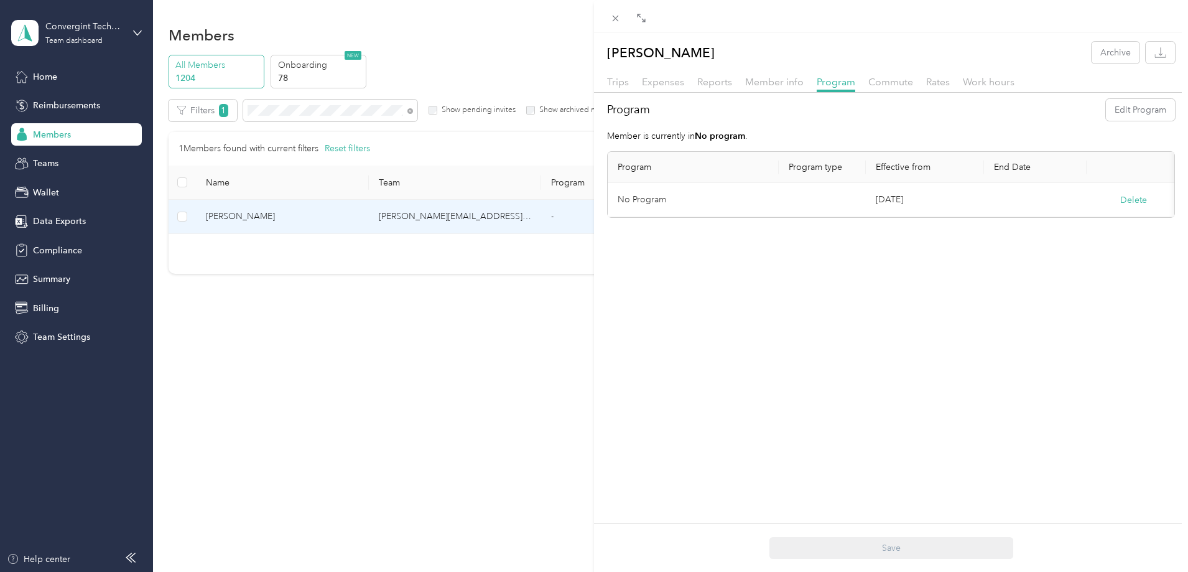
drag, startPoint x: 617, startPoint y: 21, endPoint x: 613, endPoint y: 26, distance: 6.6
click at [617, 21] on icon at bounding box center [615, 18] width 11 height 11
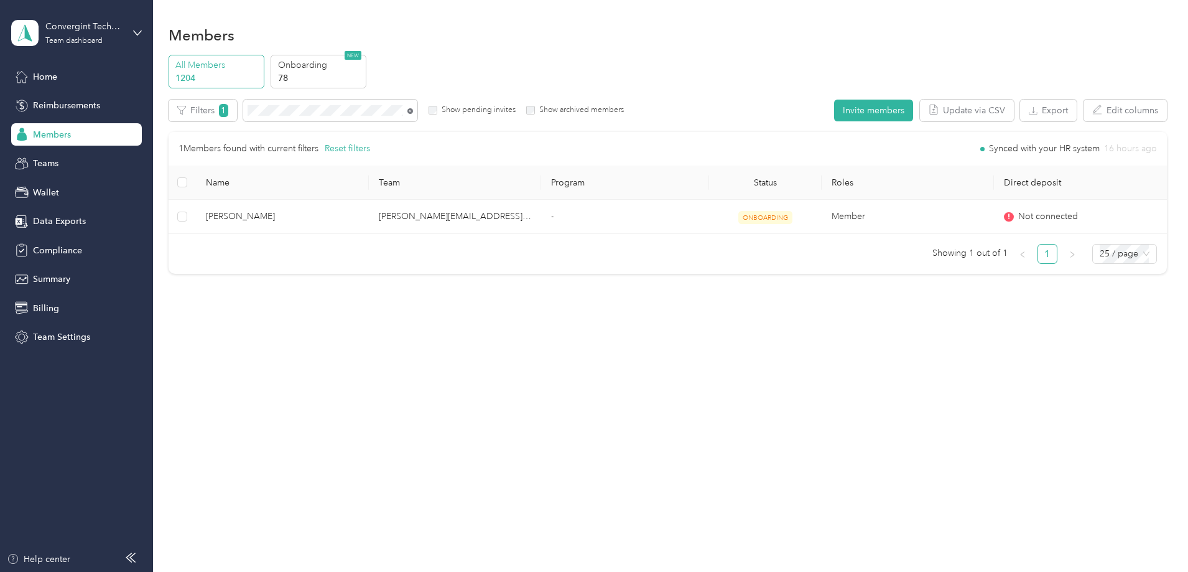
click at [413, 112] on icon at bounding box center [410, 111] width 6 height 6
click at [413, 111] on icon at bounding box center [410, 111] width 6 height 6
click at [388, 100] on span at bounding box center [321, 111] width 174 height 22
click at [277, 95] on div "All Members 1204 Onboarding 78 NEW Edit role Edit team Edit program Export Sele…" at bounding box center [668, 170] width 999 height 230
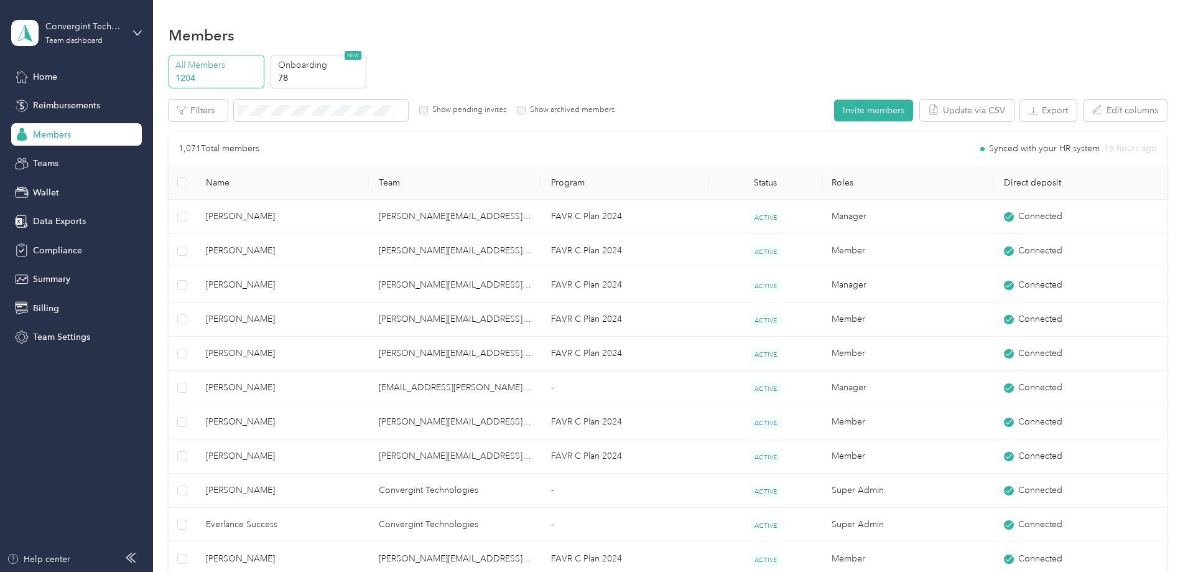
click at [260, 59] on p "All Members" at bounding box center [217, 64] width 85 height 13
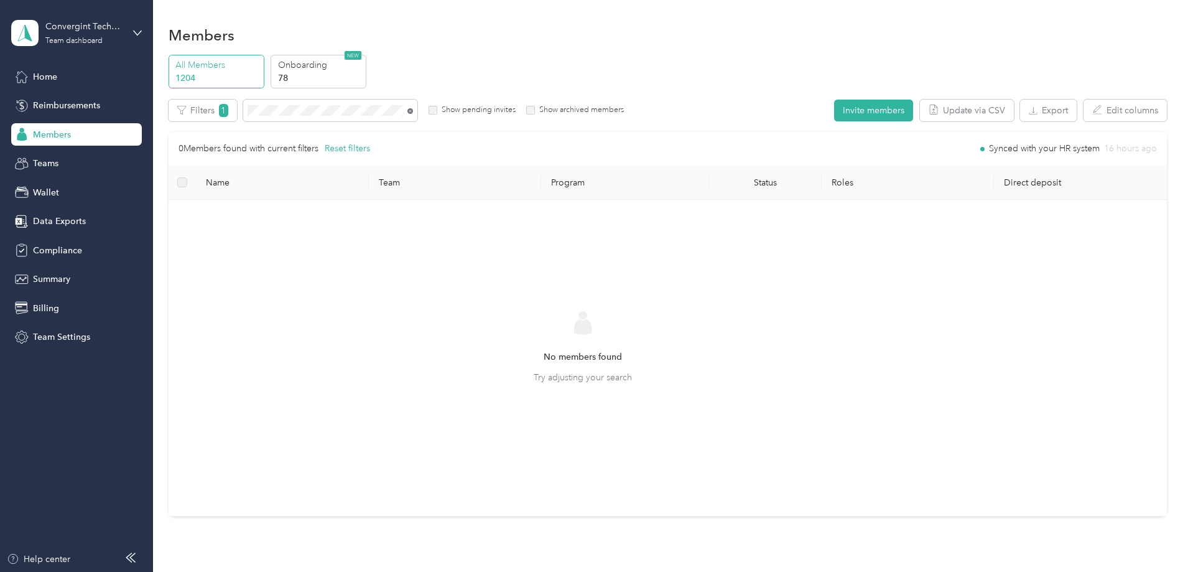
click at [413, 110] on icon at bounding box center [410, 111] width 6 height 6
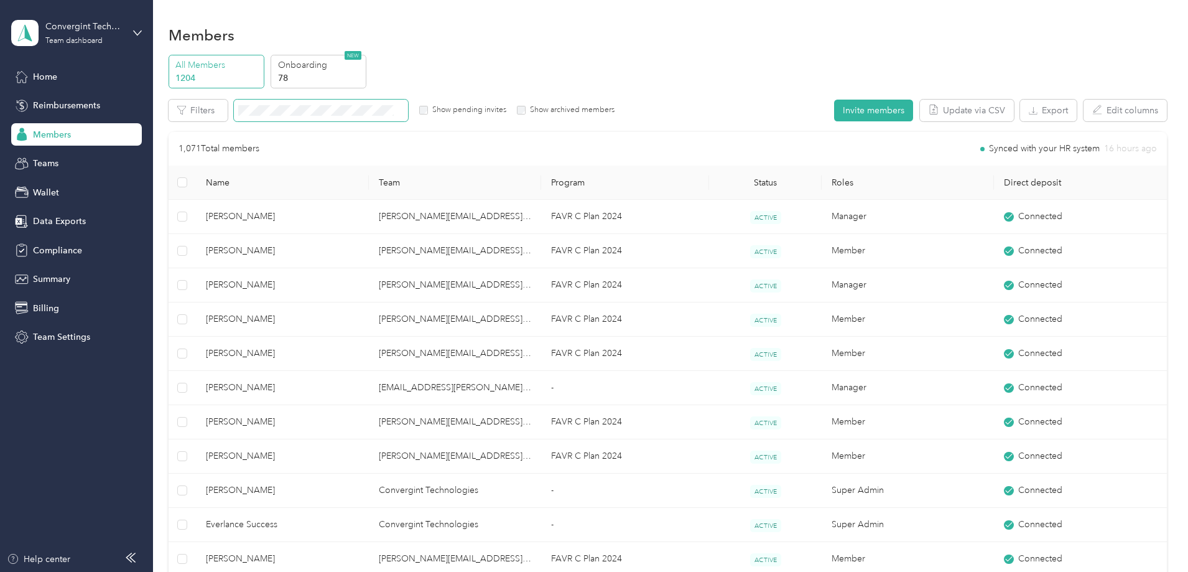
click at [352, 103] on span at bounding box center [321, 111] width 174 height 22
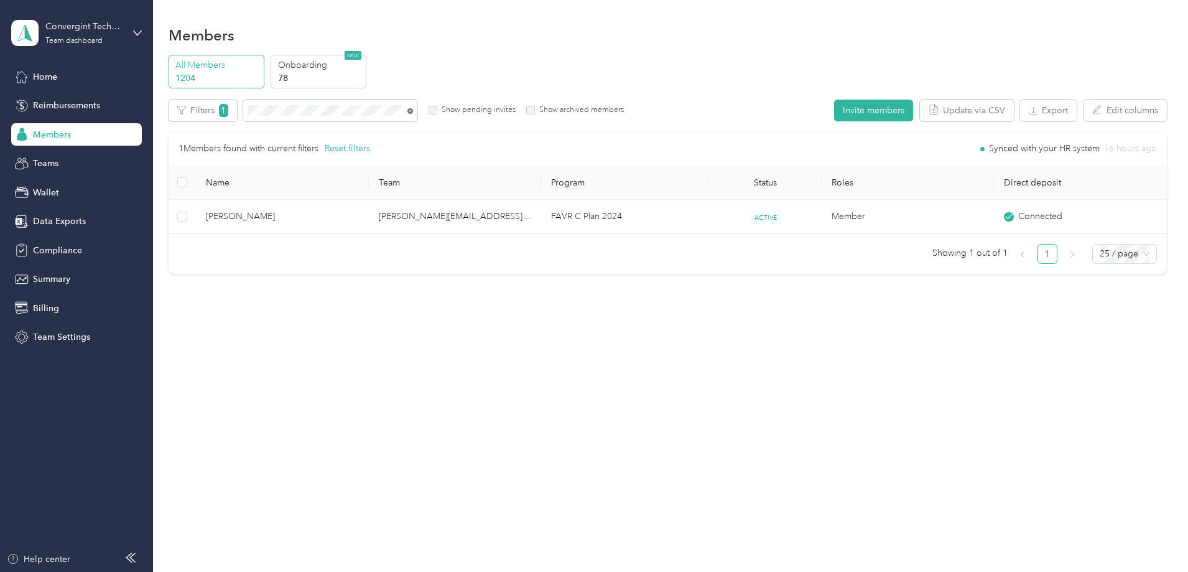
click at [413, 108] on icon at bounding box center [410, 111] width 6 height 6
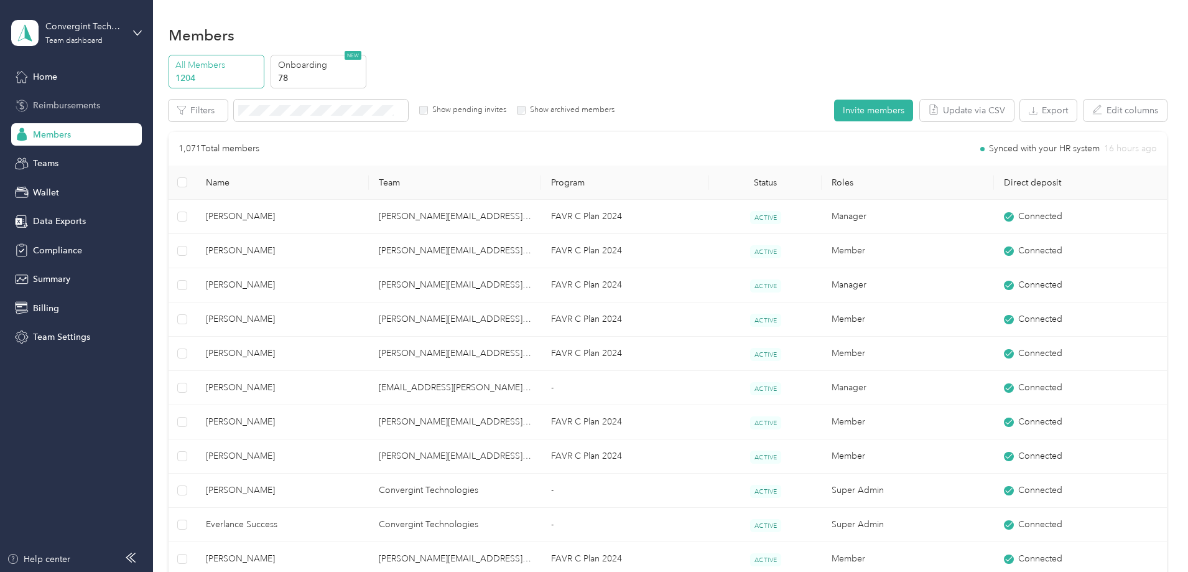
click at [86, 107] on span "Reimbursements" at bounding box center [66, 105] width 67 height 13
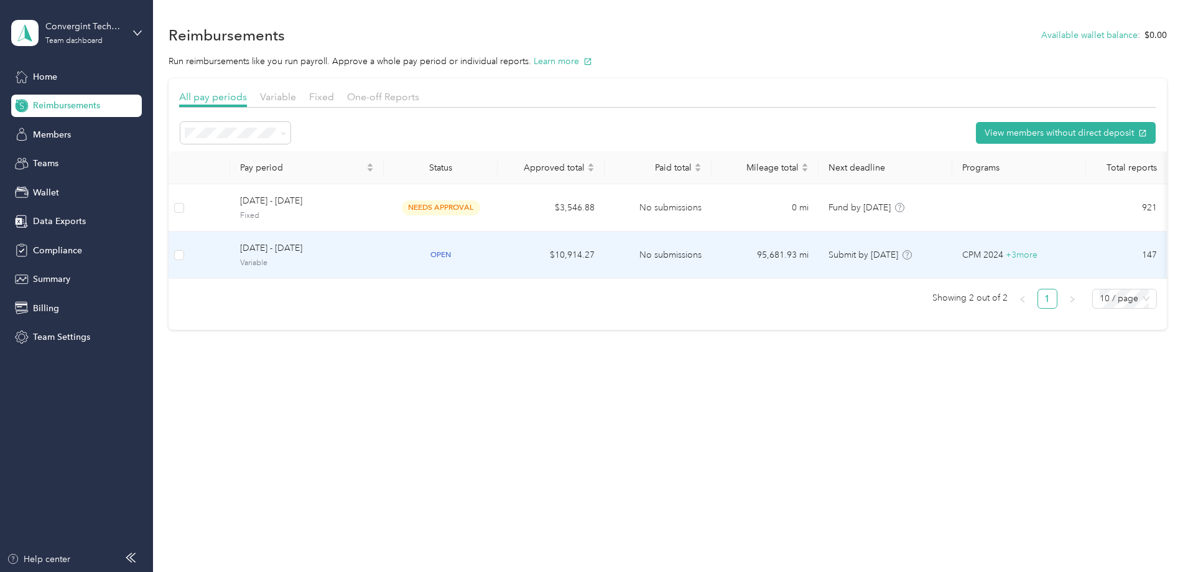
click at [374, 254] on span "September 1 - 30, 2025" at bounding box center [307, 248] width 134 height 14
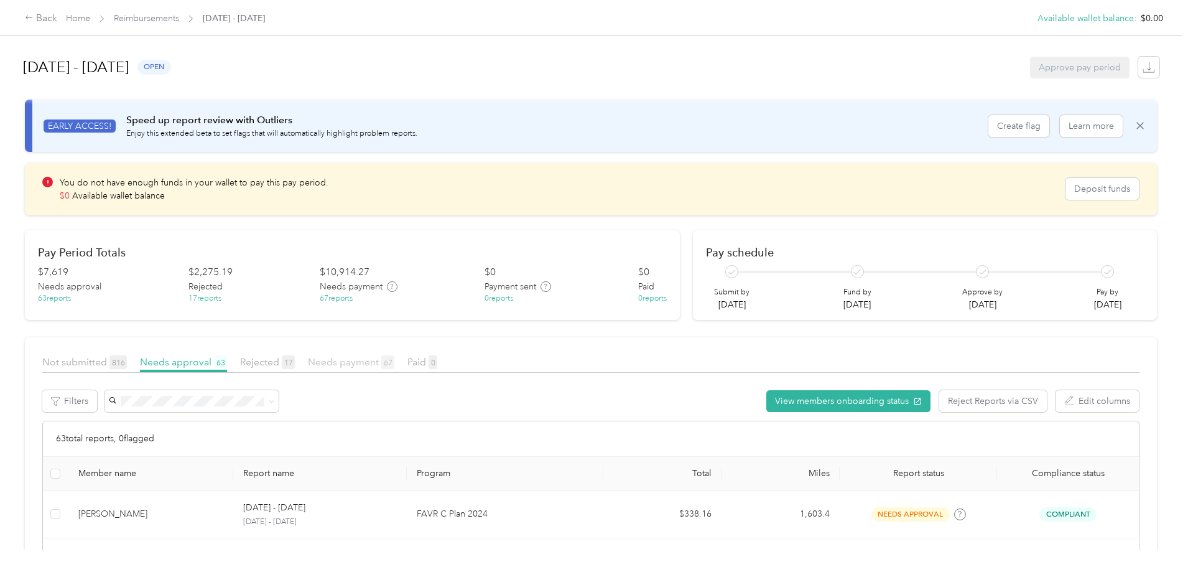
click at [394, 366] on span "Needs payment 67" at bounding box center [351, 362] width 86 height 12
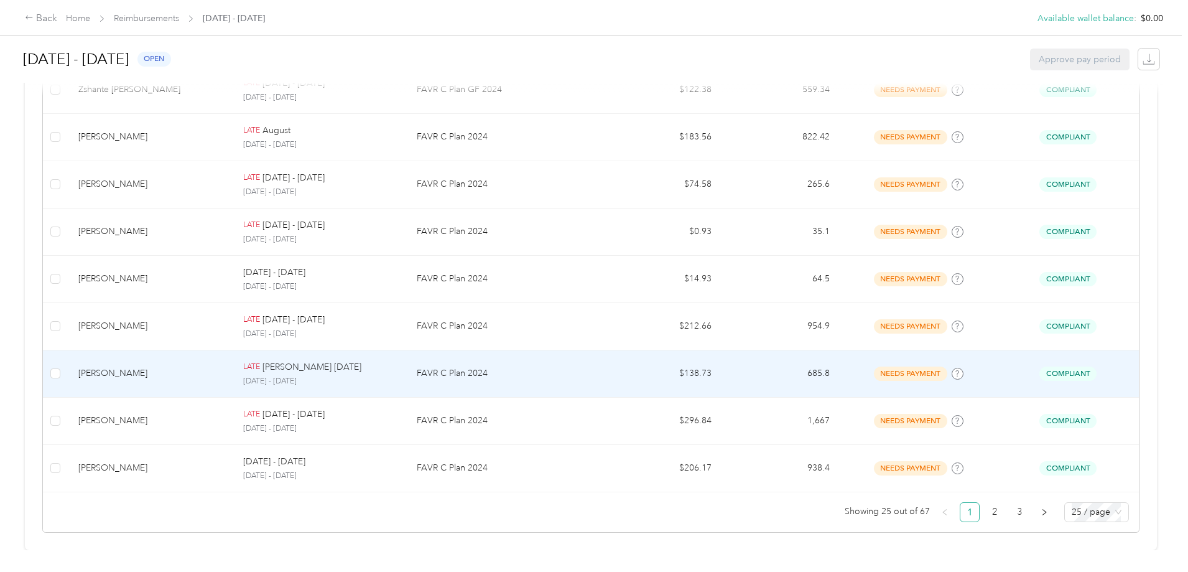
scroll to position [1190, 0]
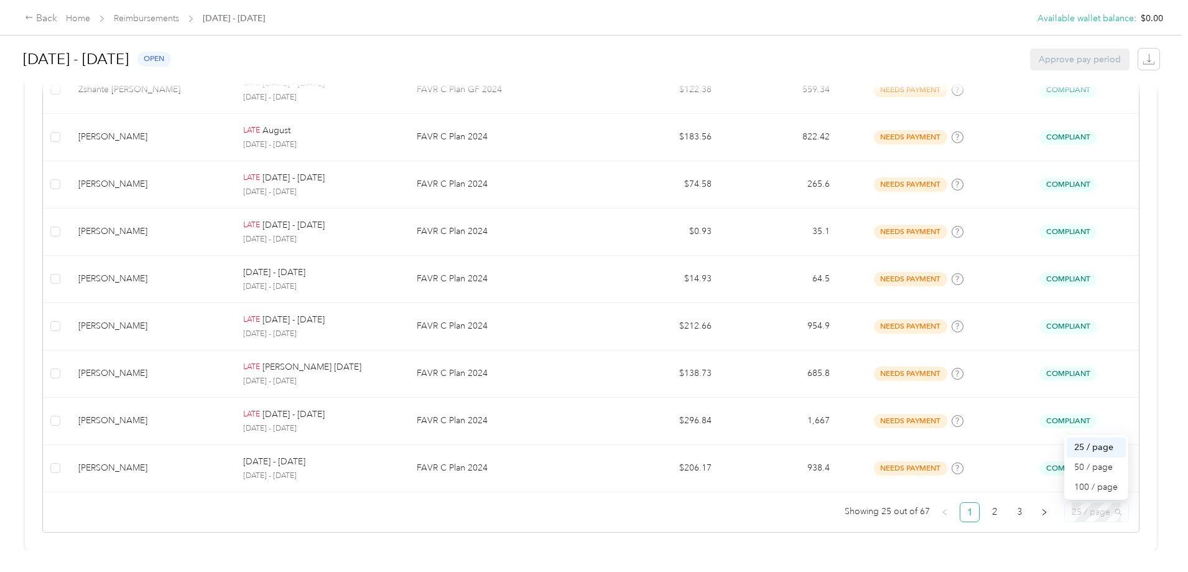
click at [1072, 503] on span "25 / page" at bounding box center [1097, 512] width 50 height 19
click at [1074, 480] on div "100 / page" at bounding box center [1096, 487] width 44 height 14
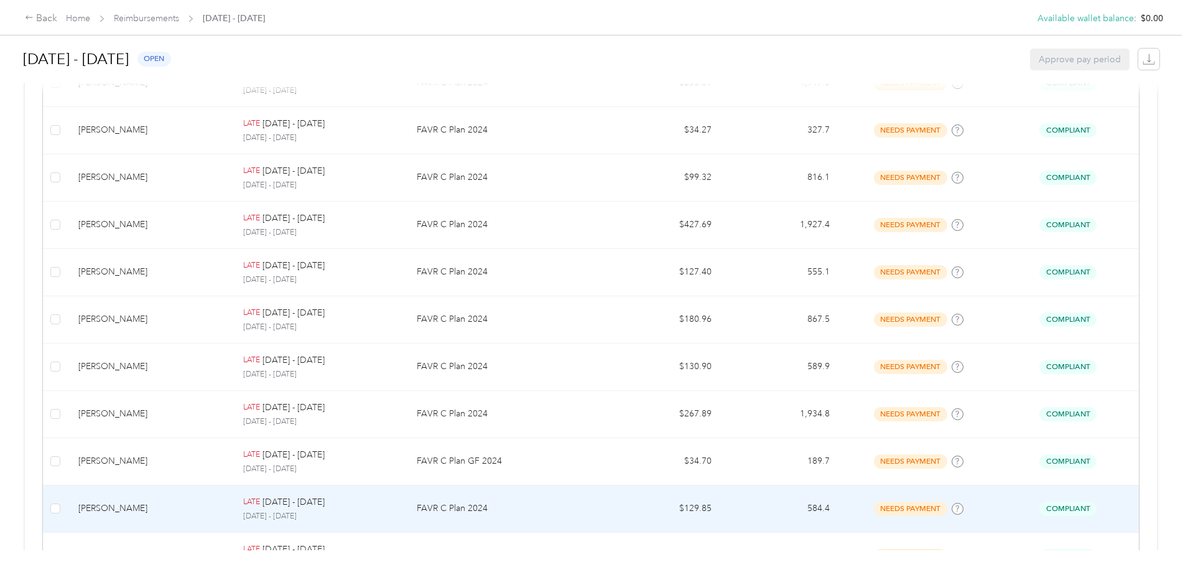
scroll to position [3176, 0]
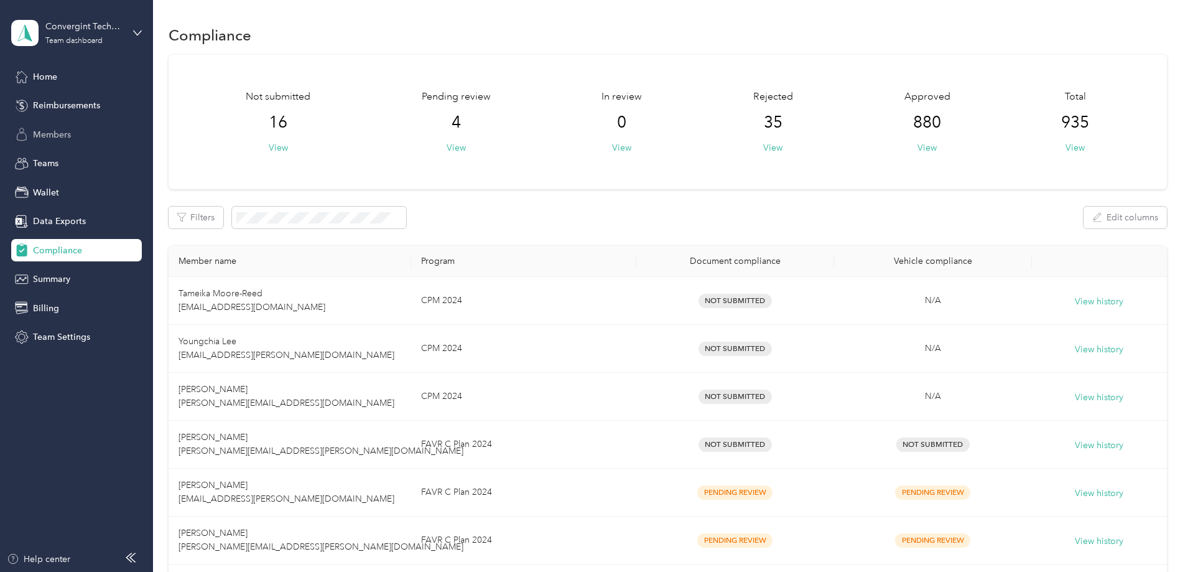
click at [46, 133] on span "Members" at bounding box center [52, 134] width 38 height 13
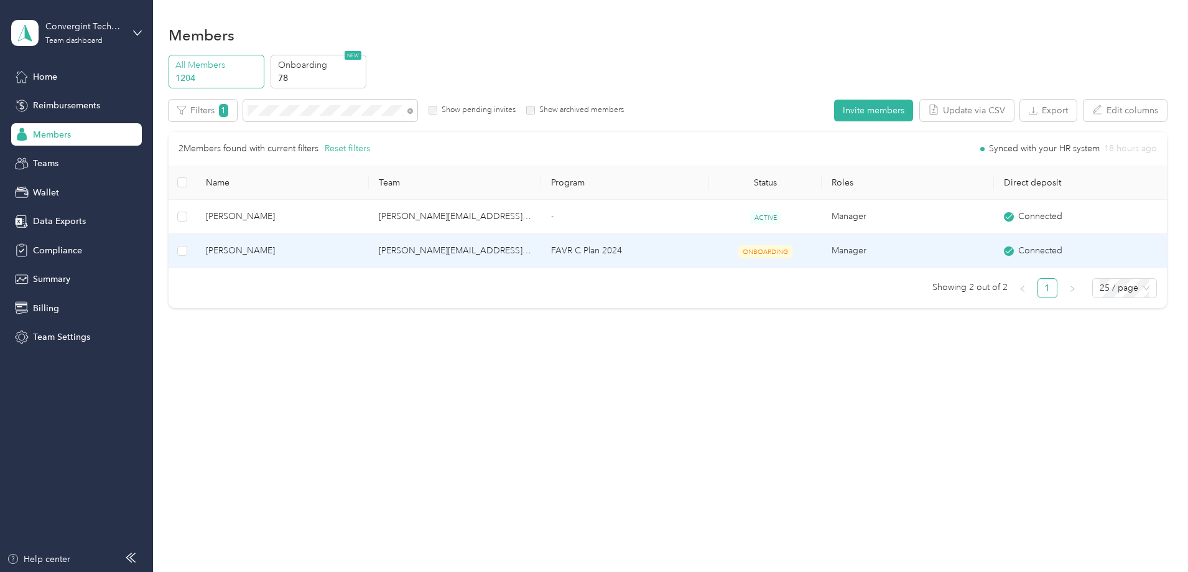
click at [457, 254] on td "[PERSON_NAME][EMAIL_ADDRESS][PERSON_NAME][DOMAIN_NAME]" at bounding box center [455, 251] width 172 height 34
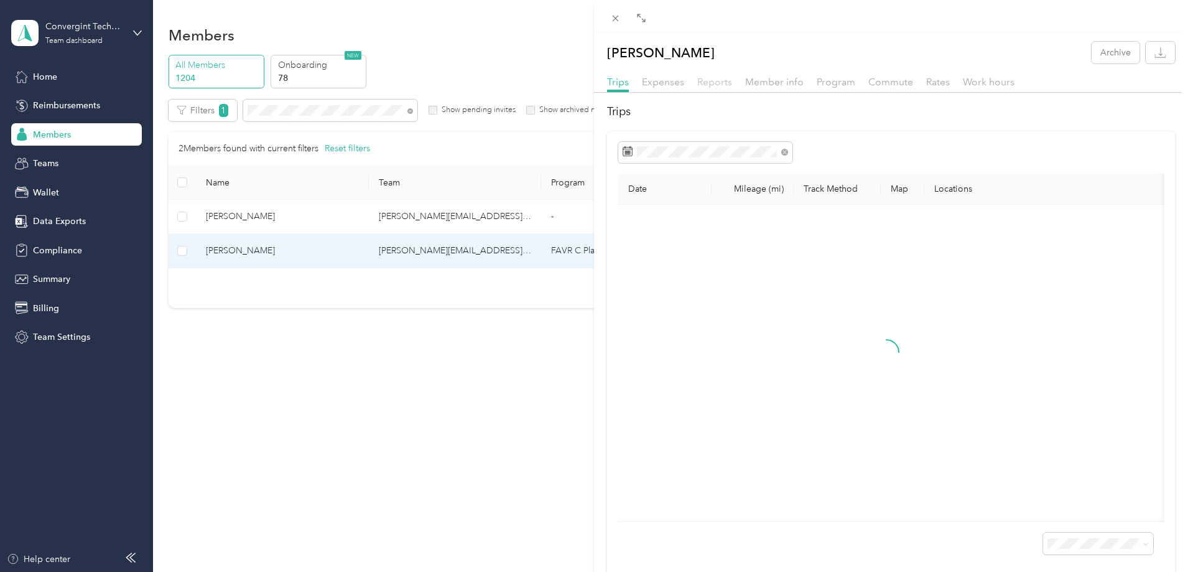
click at [719, 82] on span "Reports" at bounding box center [714, 82] width 35 height 12
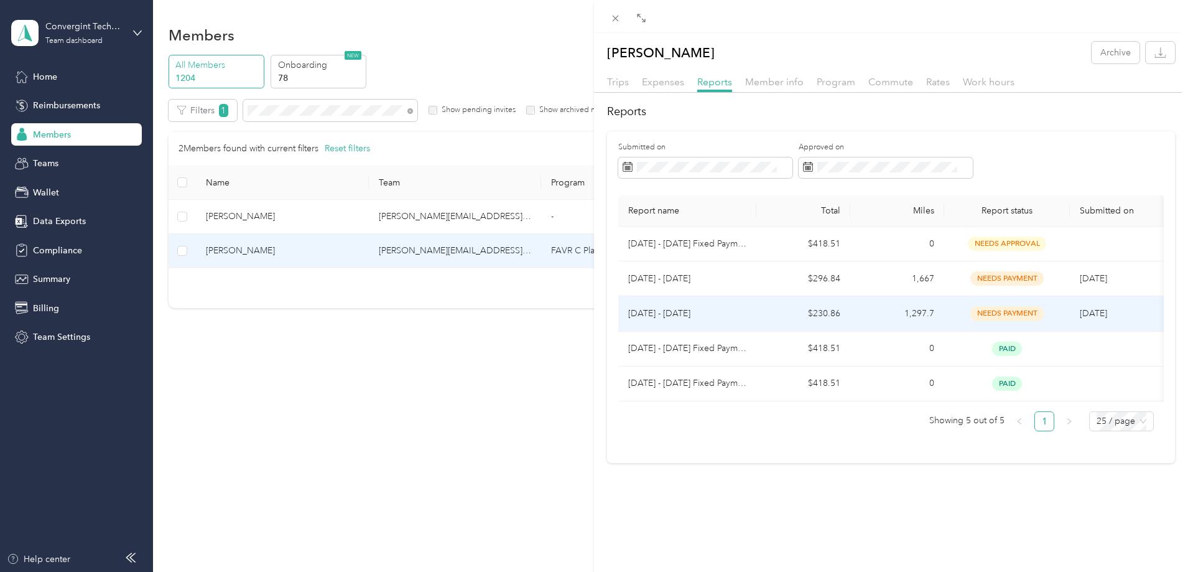
click at [852, 307] on td "1,297.7" at bounding box center [897, 313] width 94 height 35
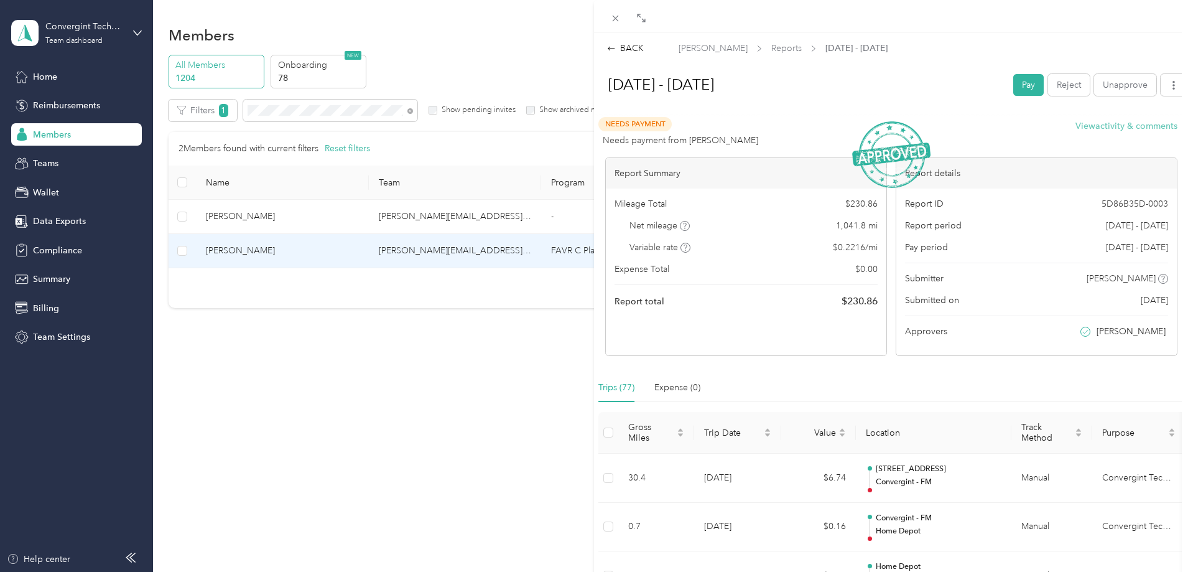
click at [1124, 123] on button "View activity & comments" at bounding box center [1127, 125] width 102 height 13
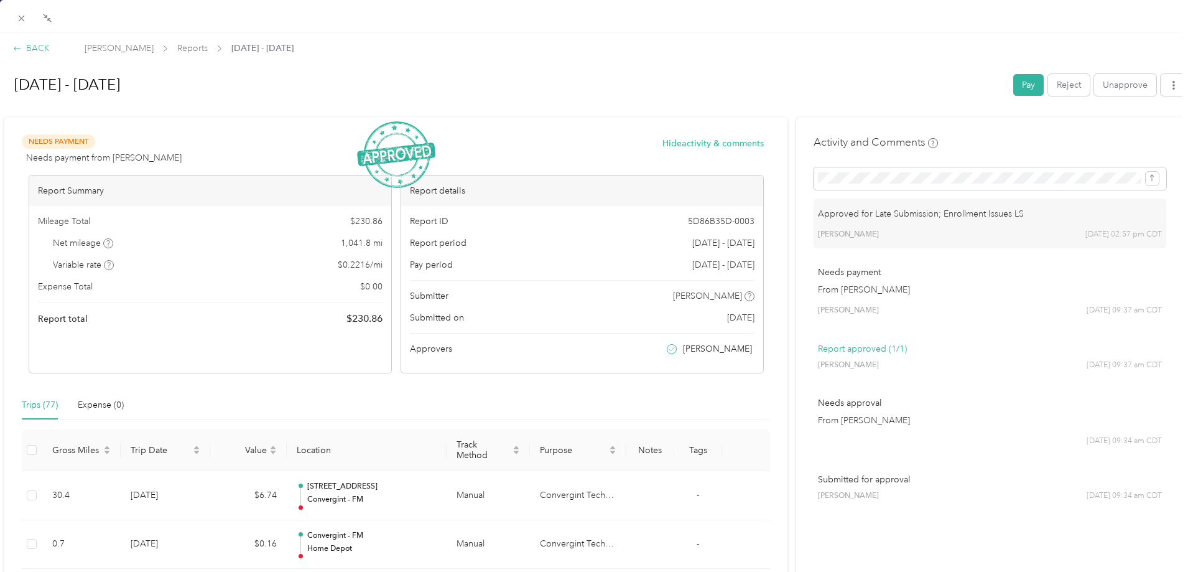
click at [22, 46] on div "BACK" at bounding box center [31, 48] width 37 height 13
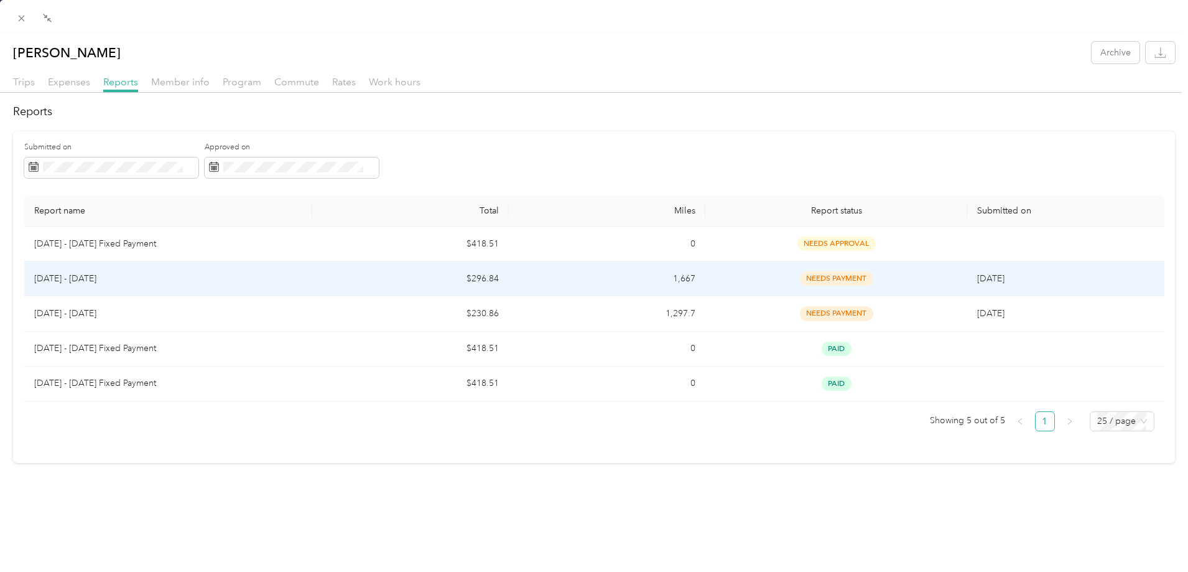
click at [118, 276] on p "[DATE] - [DATE]" at bounding box center [168, 279] width 269 height 14
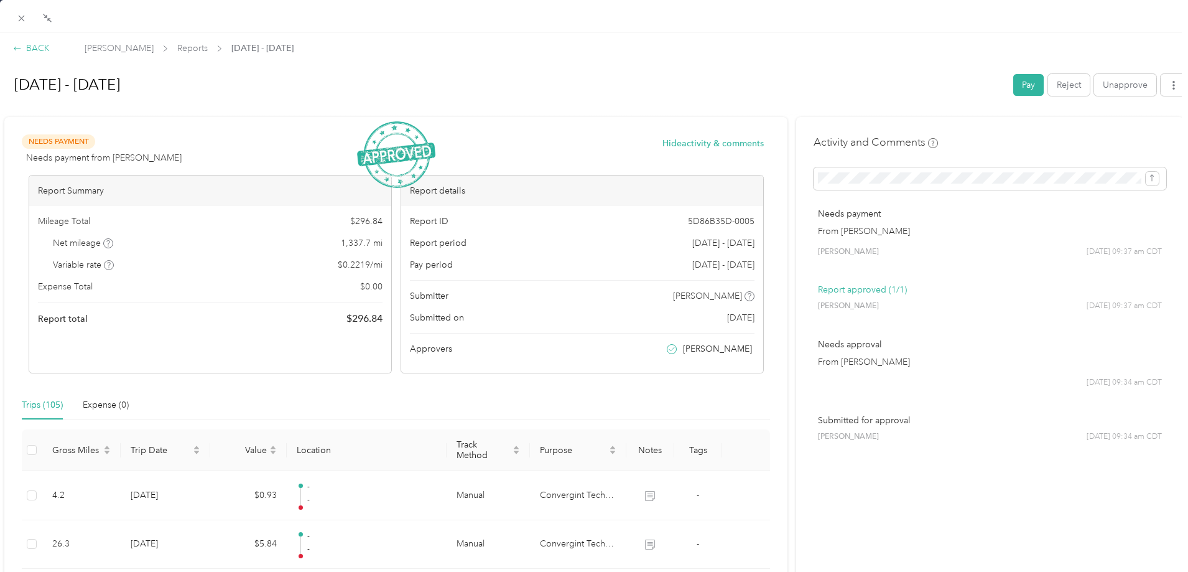
click at [32, 45] on div "BACK" at bounding box center [31, 48] width 37 height 13
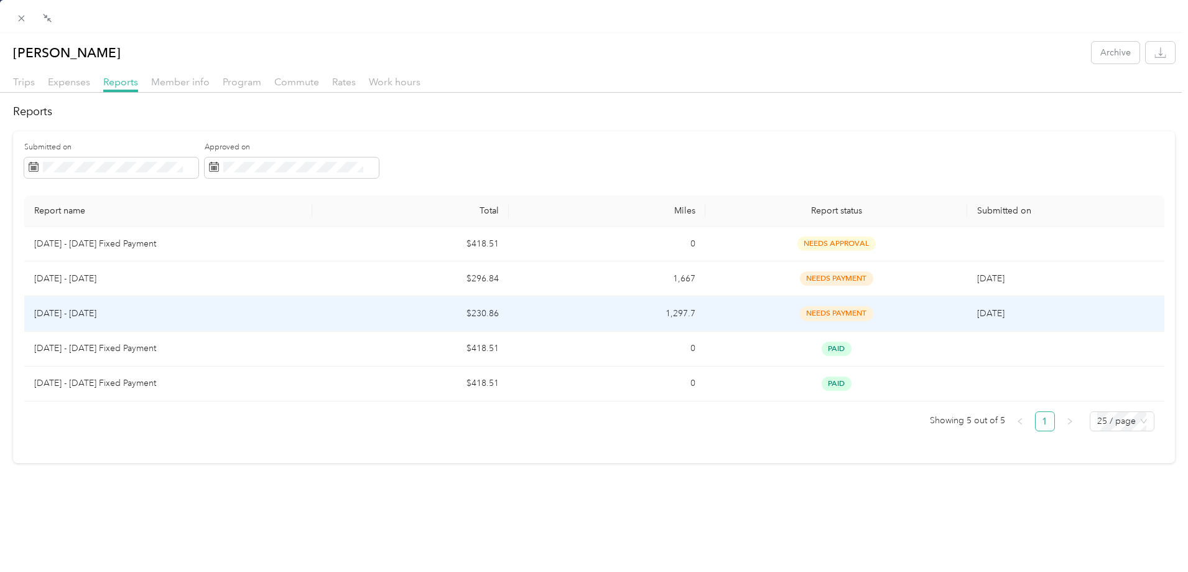
click at [677, 314] on td "1,297.7" at bounding box center [607, 313] width 197 height 35
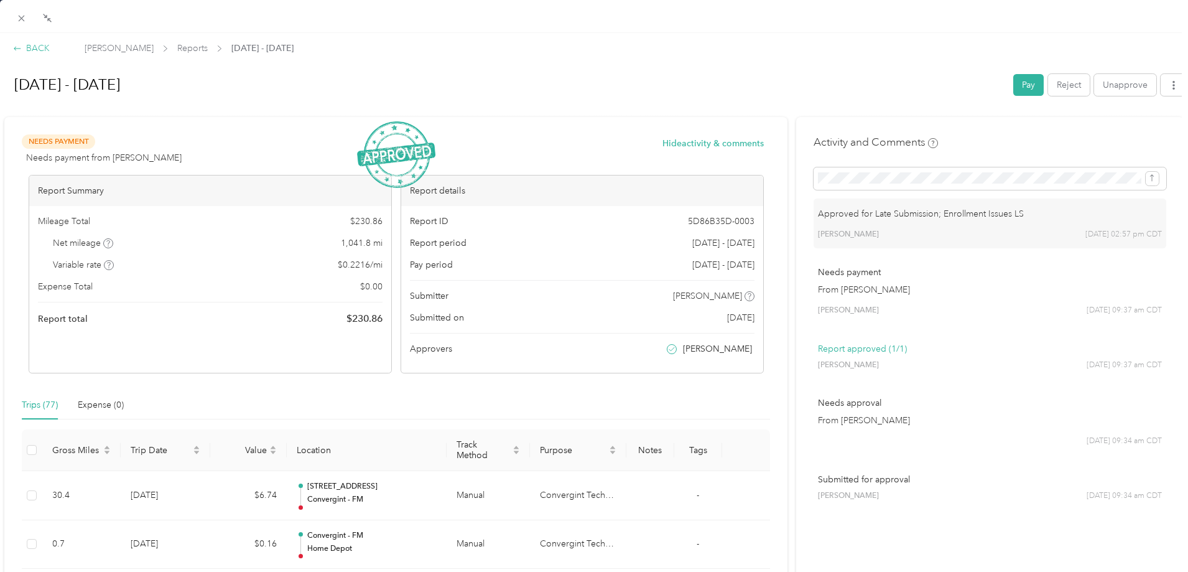
click at [42, 50] on div "BACK" at bounding box center [31, 48] width 37 height 13
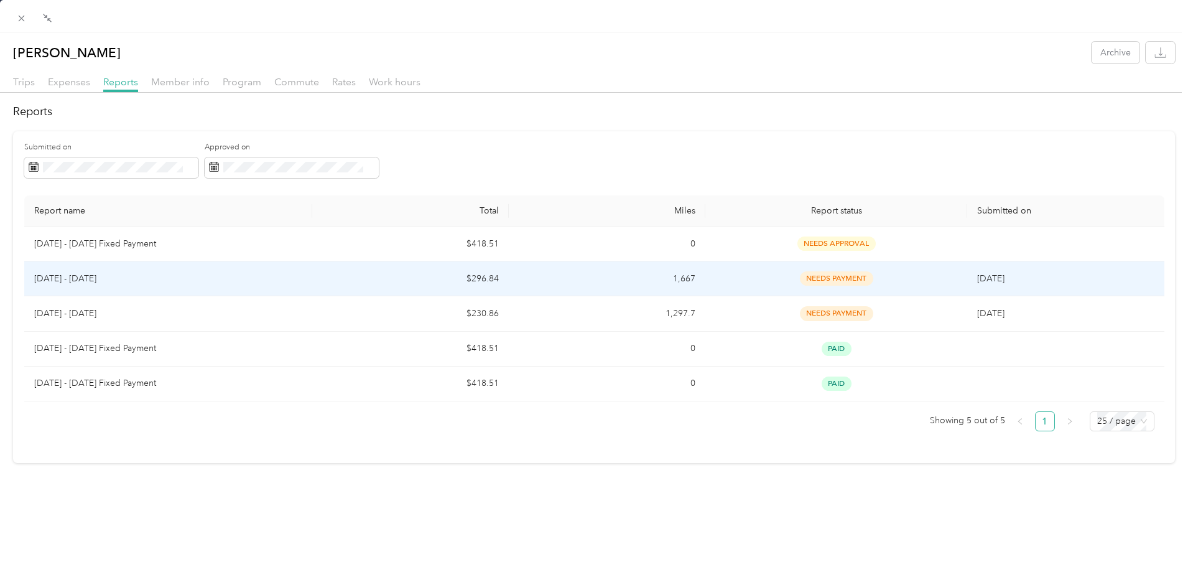
click at [749, 279] on div "needs payment" at bounding box center [836, 278] width 242 height 14
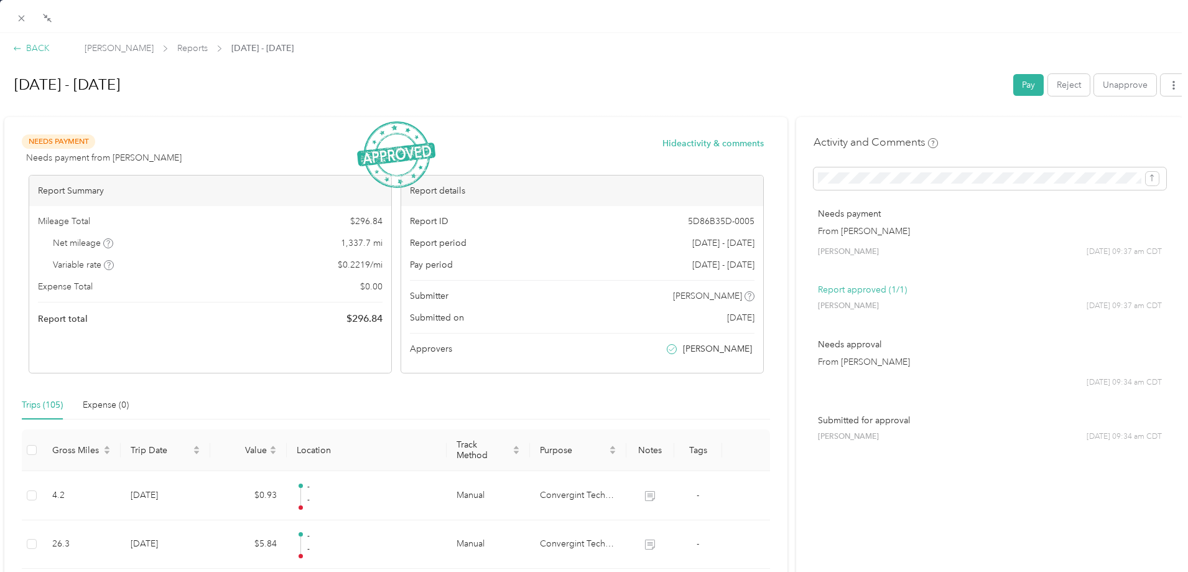
click at [39, 44] on div "BACK" at bounding box center [31, 48] width 37 height 13
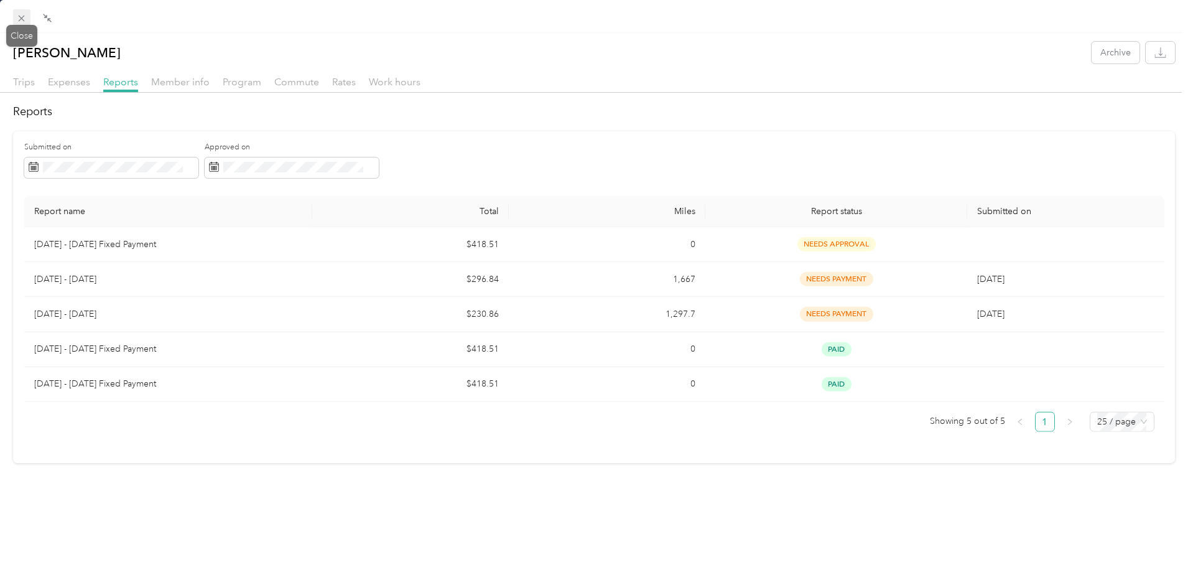
click at [21, 18] on icon at bounding box center [21, 18] width 11 height 11
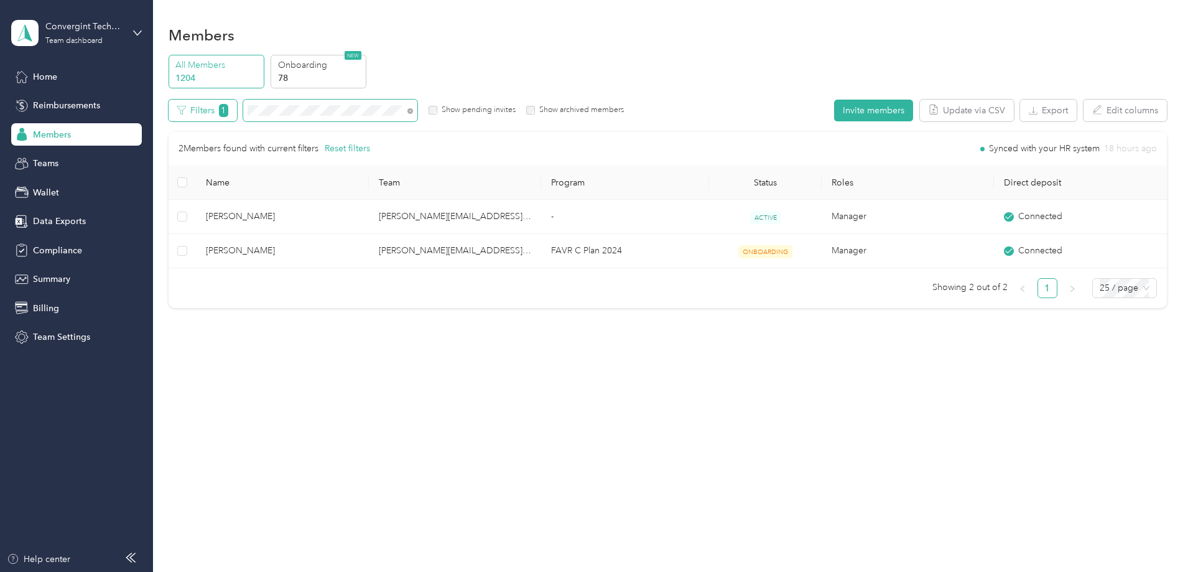
click at [307, 103] on div "Filters 1 Show pending invites Show archived members" at bounding box center [397, 111] width 456 height 22
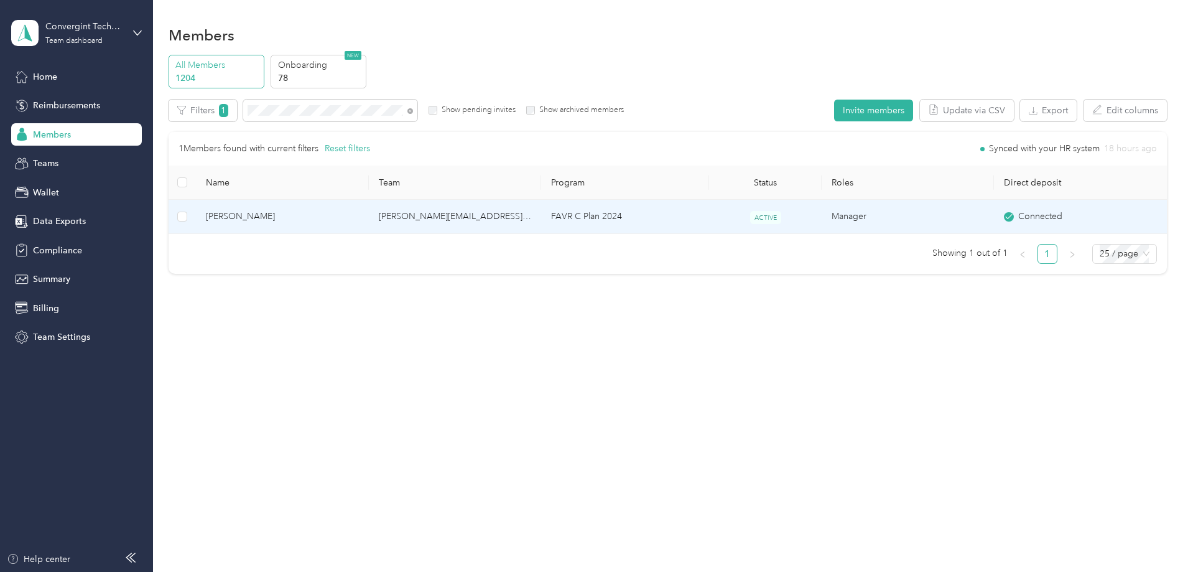
click at [526, 217] on td "emily.viau@convergint.com" at bounding box center [455, 217] width 172 height 34
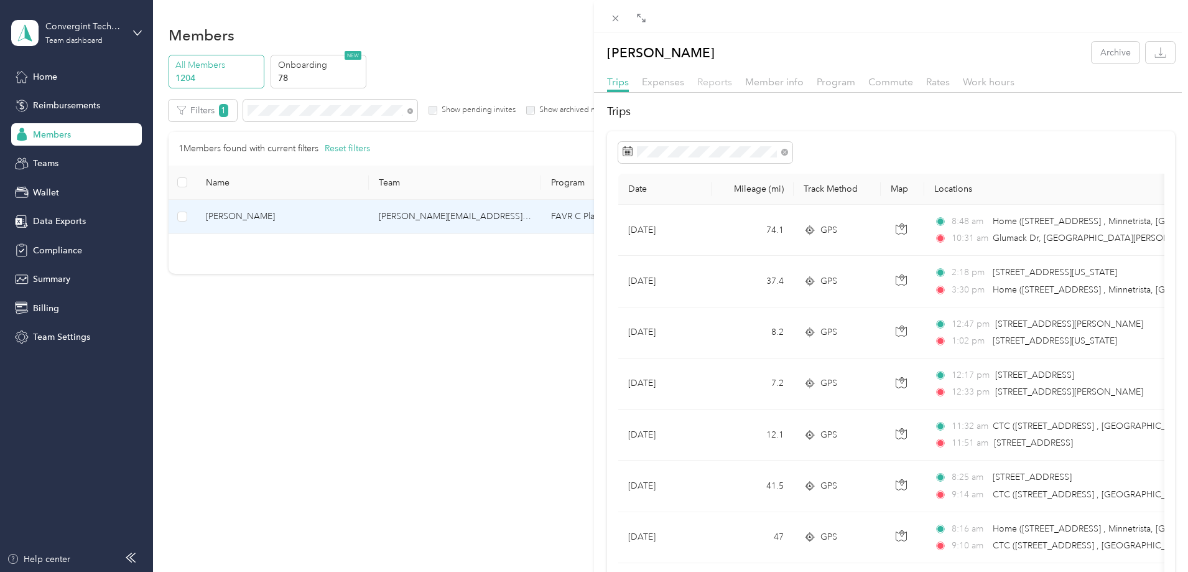
click at [697, 81] on span "Reports" at bounding box center [714, 82] width 35 height 12
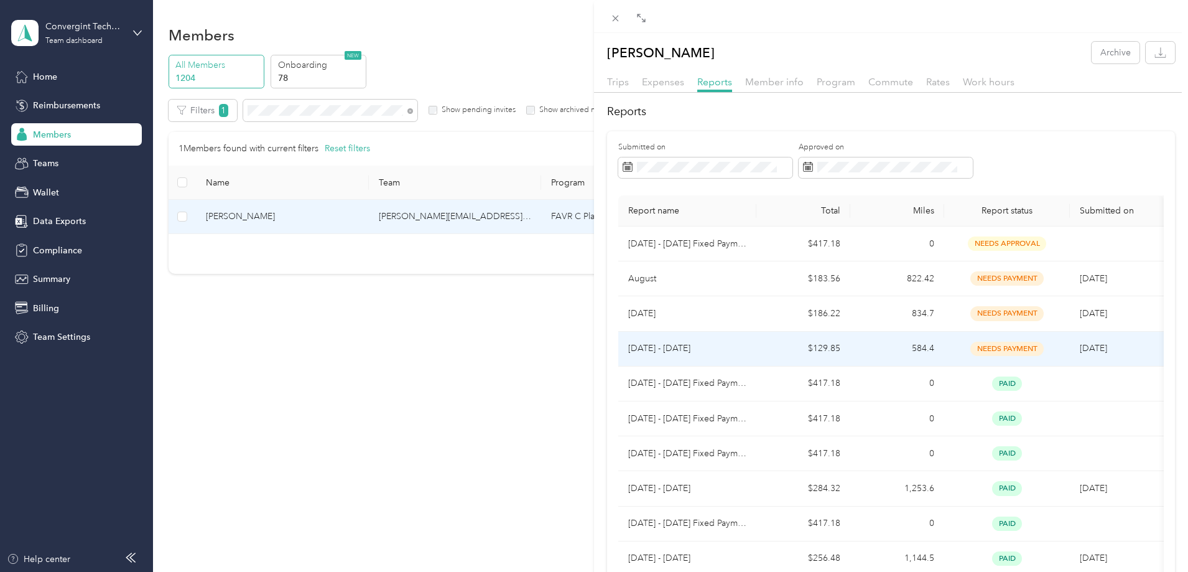
click at [878, 354] on td "584.4" at bounding box center [897, 349] width 94 height 35
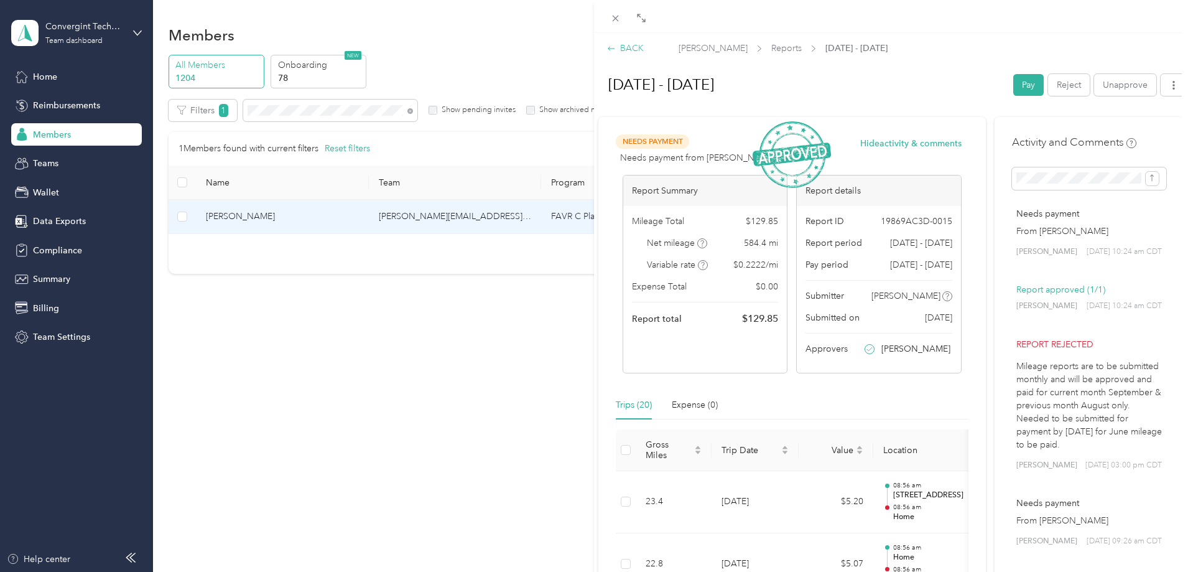
click at [628, 45] on div "BACK" at bounding box center [625, 48] width 37 height 13
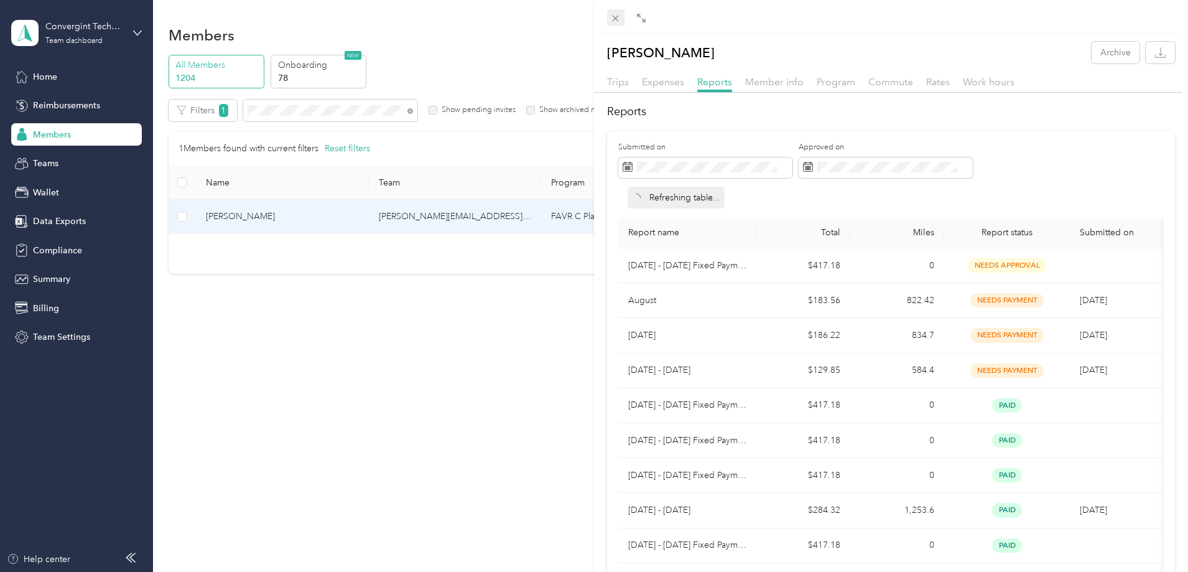
click at [615, 19] on icon at bounding box center [616, 19] width 6 height 6
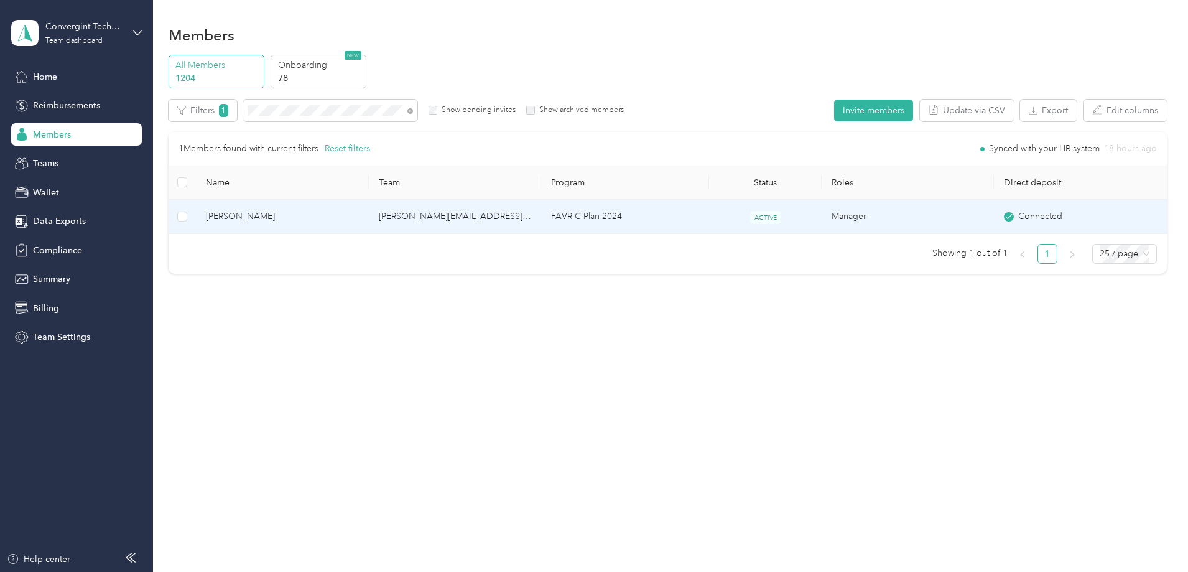
click at [569, 217] on td "FAVR C Plan 2024" at bounding box center [625, 217] width 168 height 34
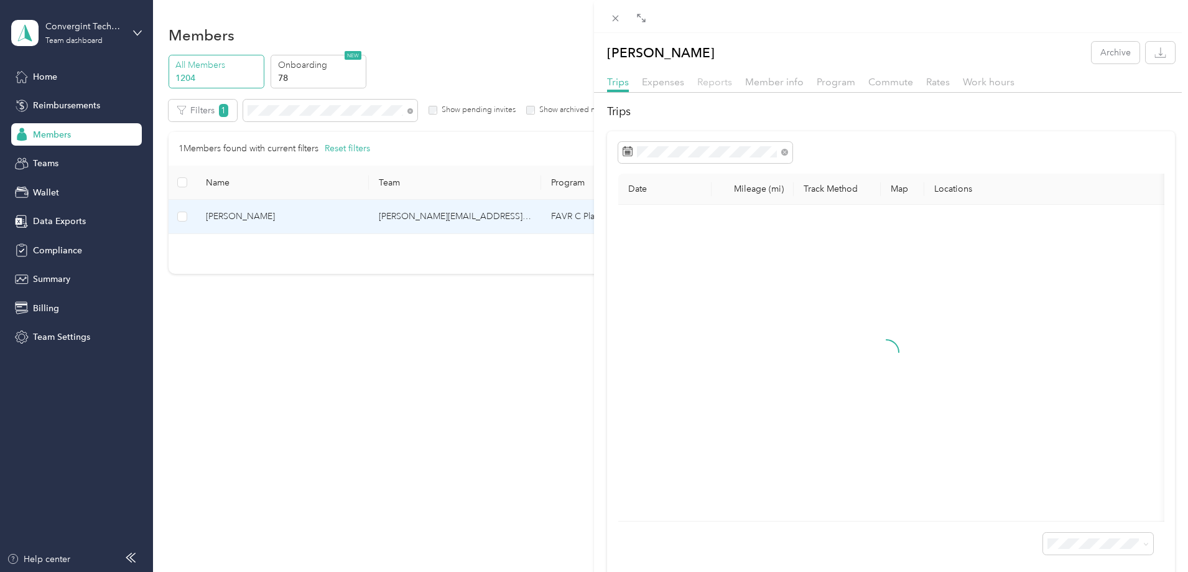
click at [718, 77] on span "Reports" at bounding box center [714, 82] width 35 height 12
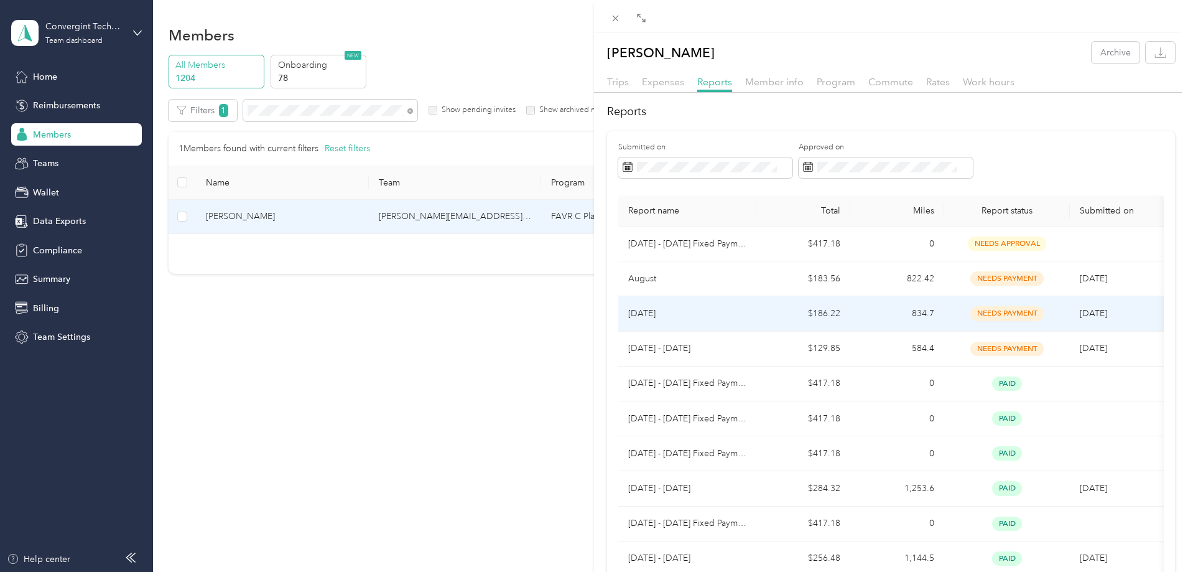
click at [1061, 312] on td "needs payment" at bounding box center [1007, 313] width 126 height 35
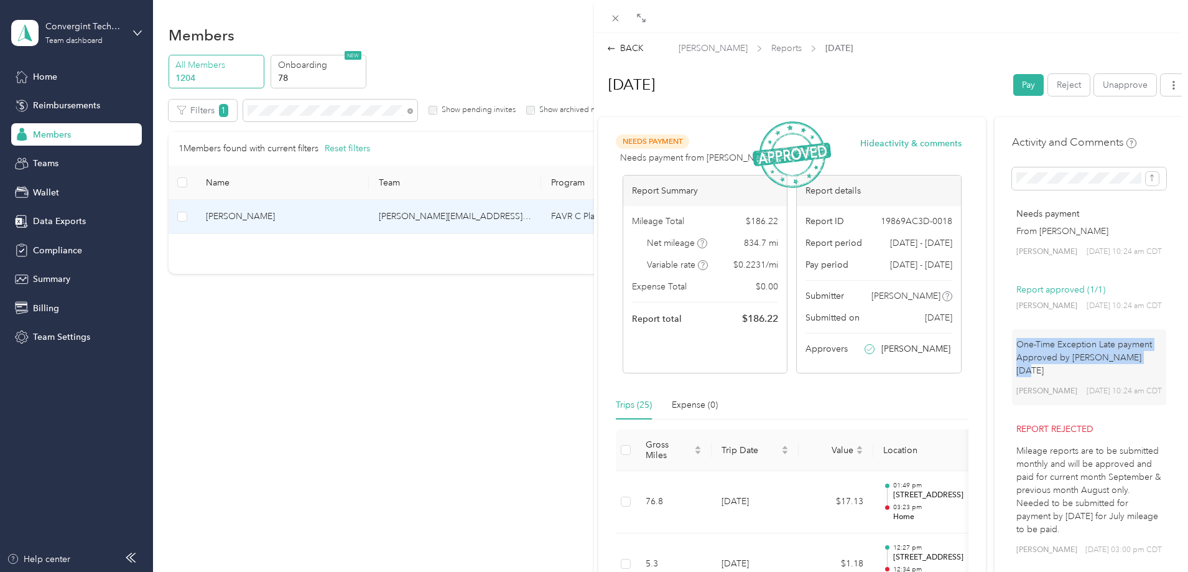
drag, startPoint x: 1139, startPoint y: 356, endPoint x: 1007, endPoint y: 341, distance: 133.4
click at [1012, 341] on div "One-Time Exception Late payment Approved by John Best 9/22/25 Lana Storto 09/29…" at bounding box center [1089, 367] width 154 height 77
copy p "One-Time Exception Late payment Approved by John Best 9/22/25"
click at [630, 45] on div "BACK" at bounding box center [625, 48] width 37 height 13
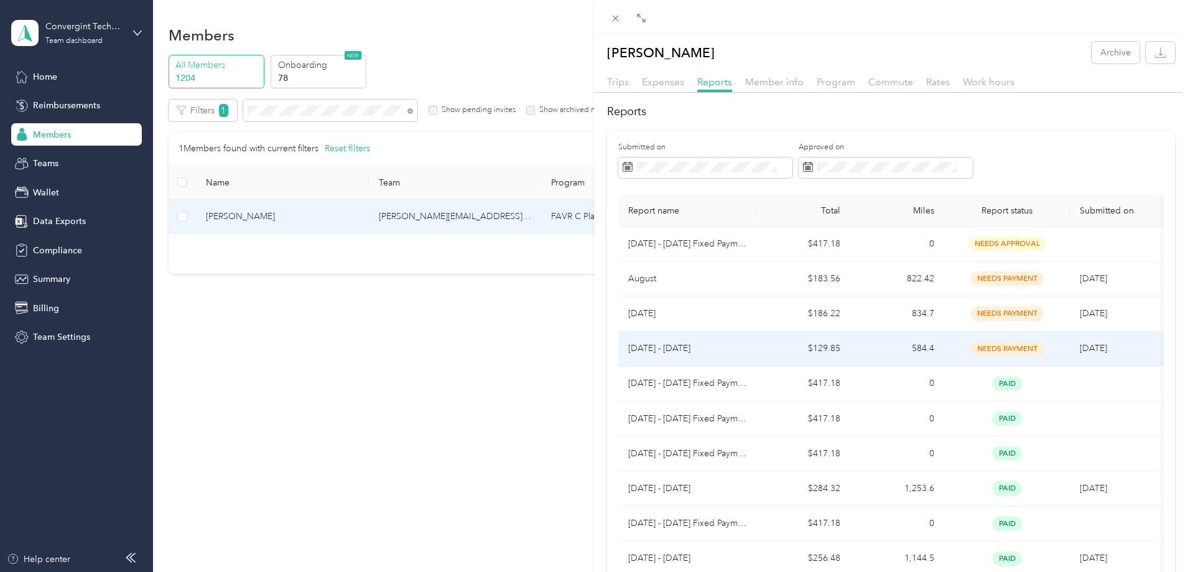
click at [677, 345] on p "[DATE] - [DATE]" at bounding box center [687, 349] width 118 height 14
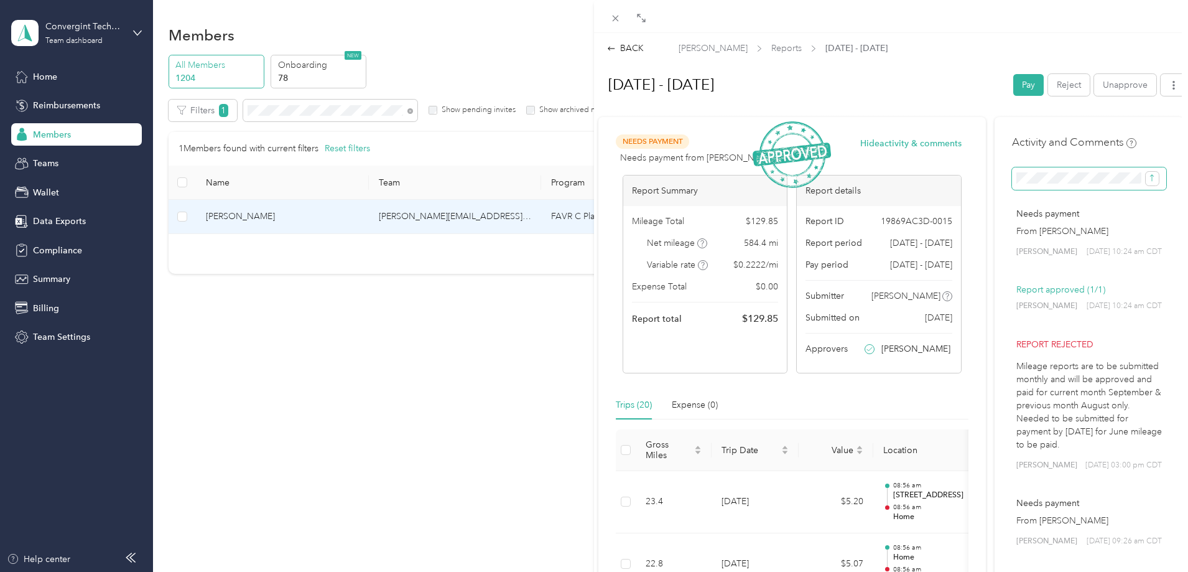
click at [1043, 171] on span at bounding box center [1089, 178] width 154 height 22
click at [1150, 178] on icon "submit" at bounding box center [1152, 178] width 4 height 7
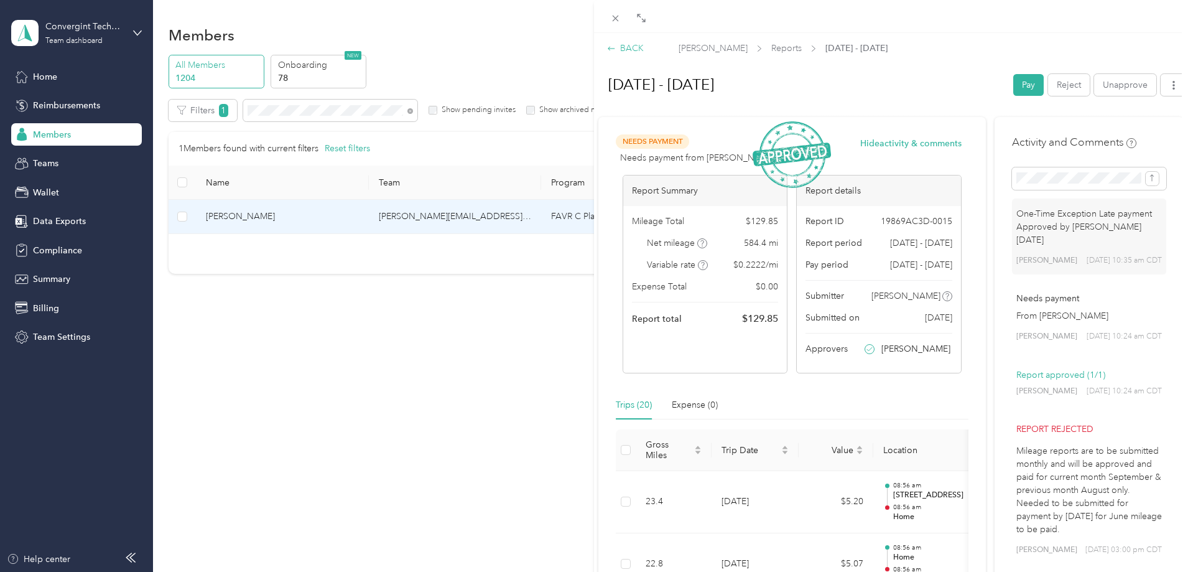
click at [638, 45] on div "BACK" at bounding box center [625, 48] width 37 height 13
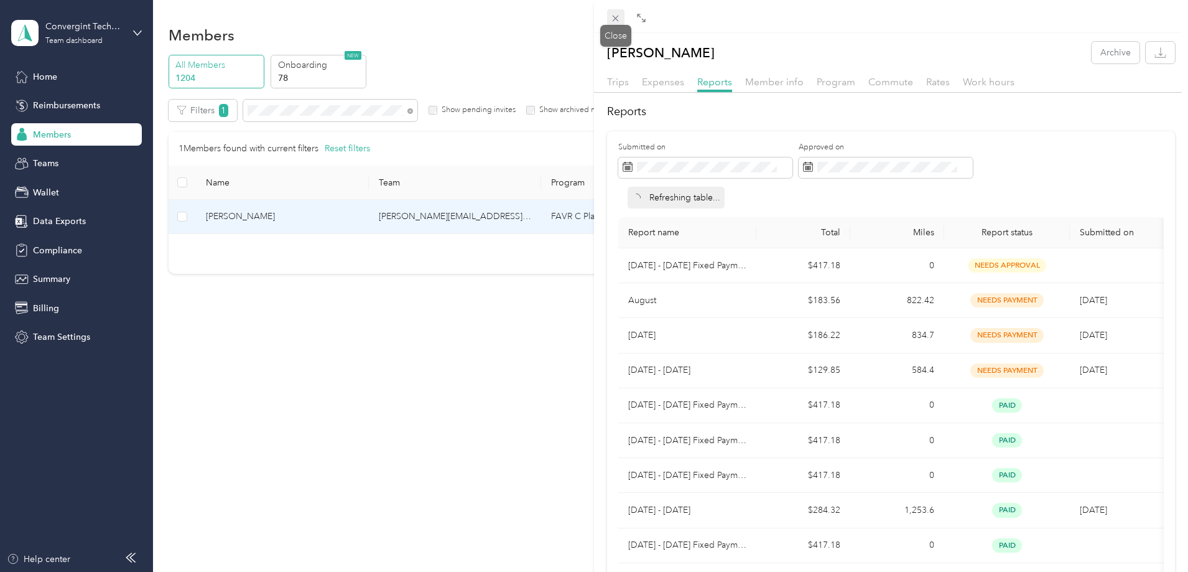
click at [621, 15] on icon at bounding box center [615, 18] width 11 height 11
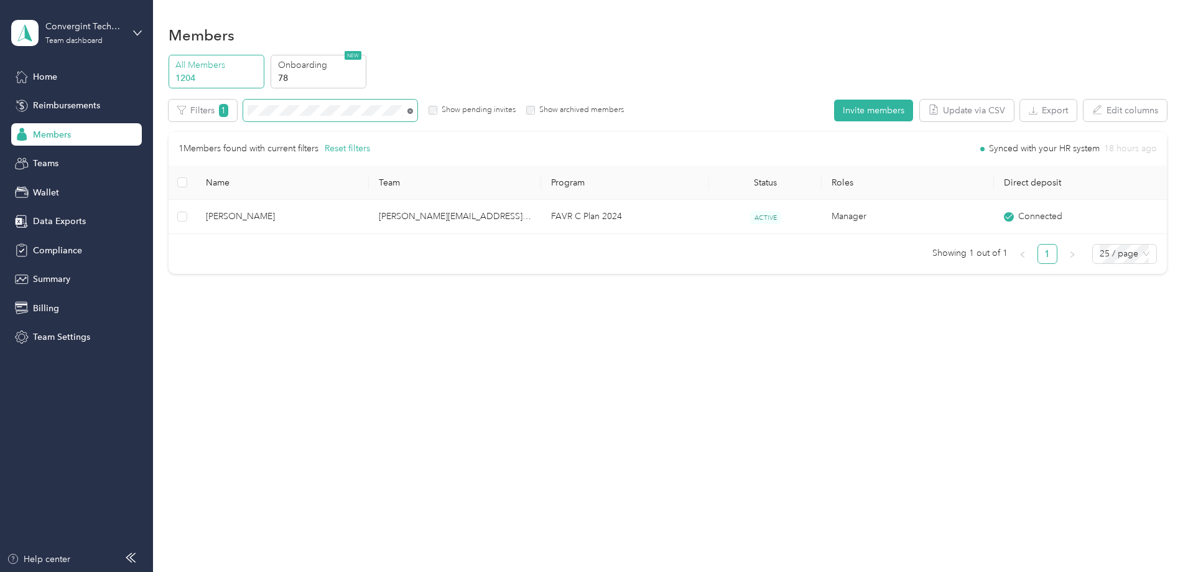
click at [413, 113] on icon at bounding box center [410, 111] width 6 height 6
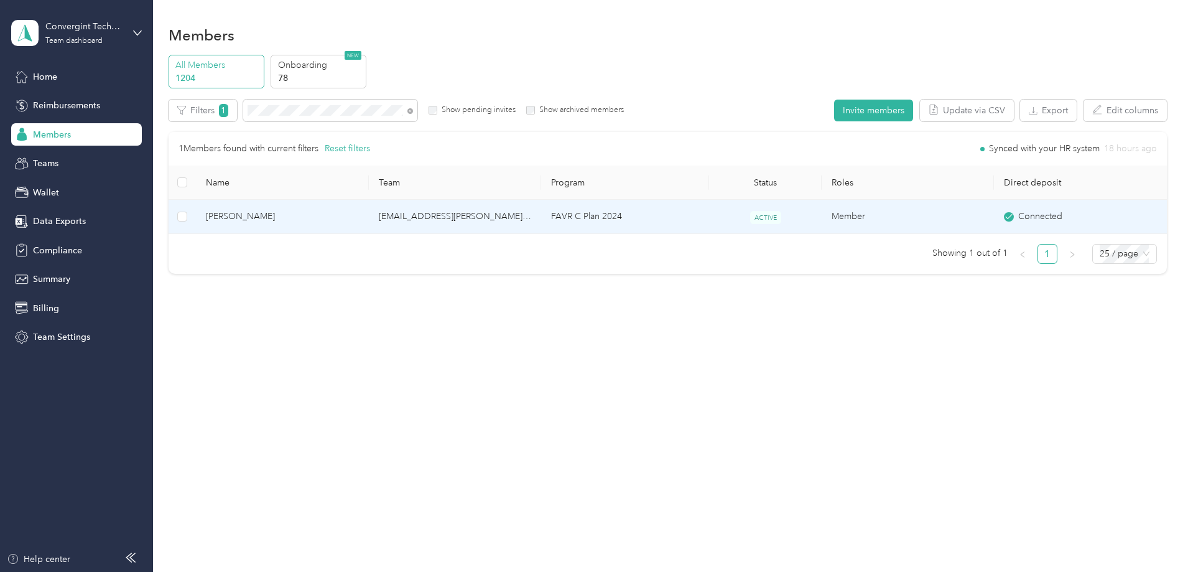
click at [531, 200] on td "austin.roberts@convergint.com" at bounding box center [455, 217] width 172 height 34
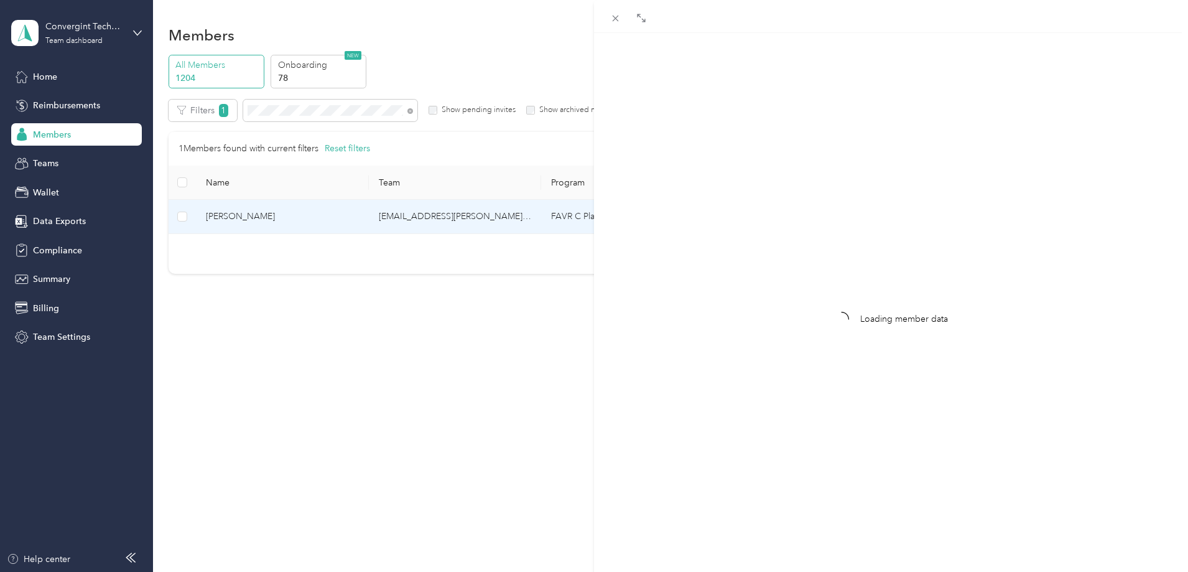
click at [528, 213] on div "Loading member data" at bounding box center [594, 286] width 1188 height 572
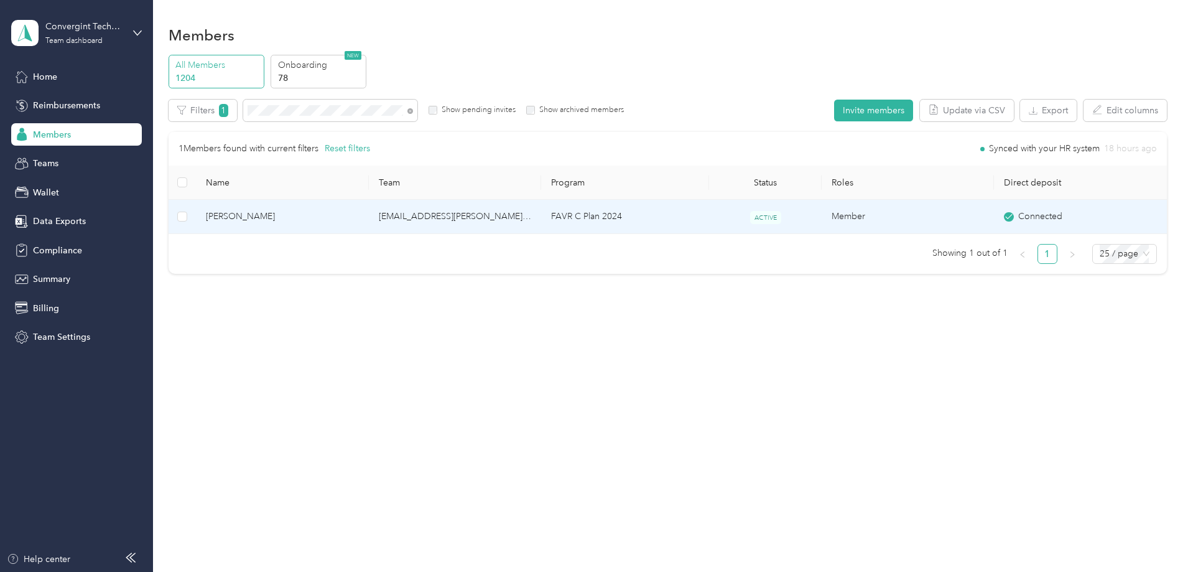
click at [528, 213] on td "austin.roberts@convergint.com" at bounding box center [455, 217] width 172 height 34
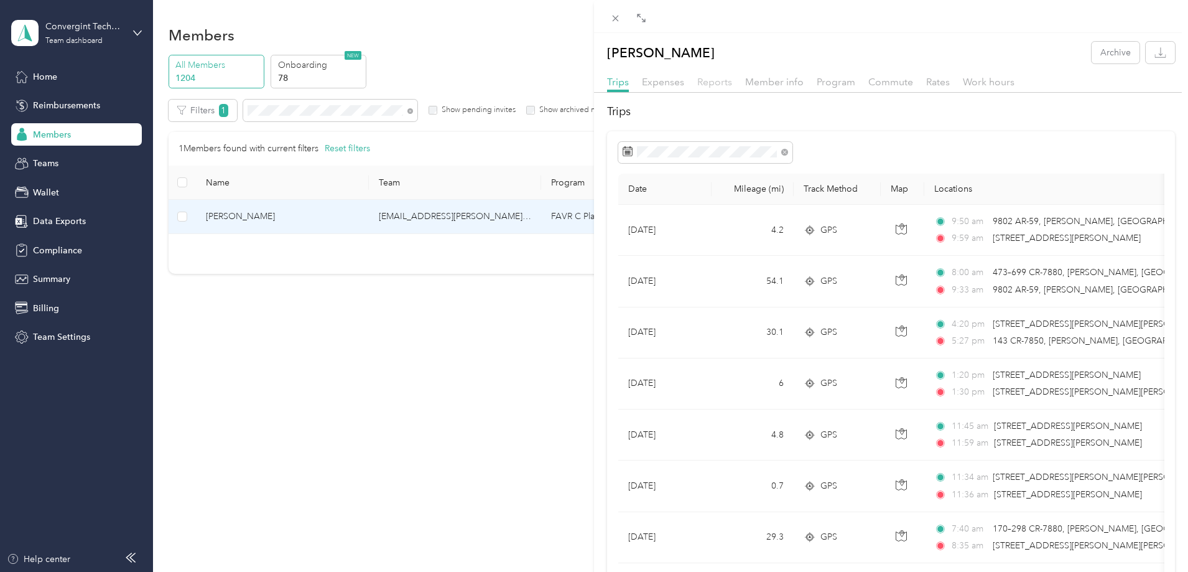
click at [714, 82] on span "Reports" at bounding box center [714, 82] width 35 height 12
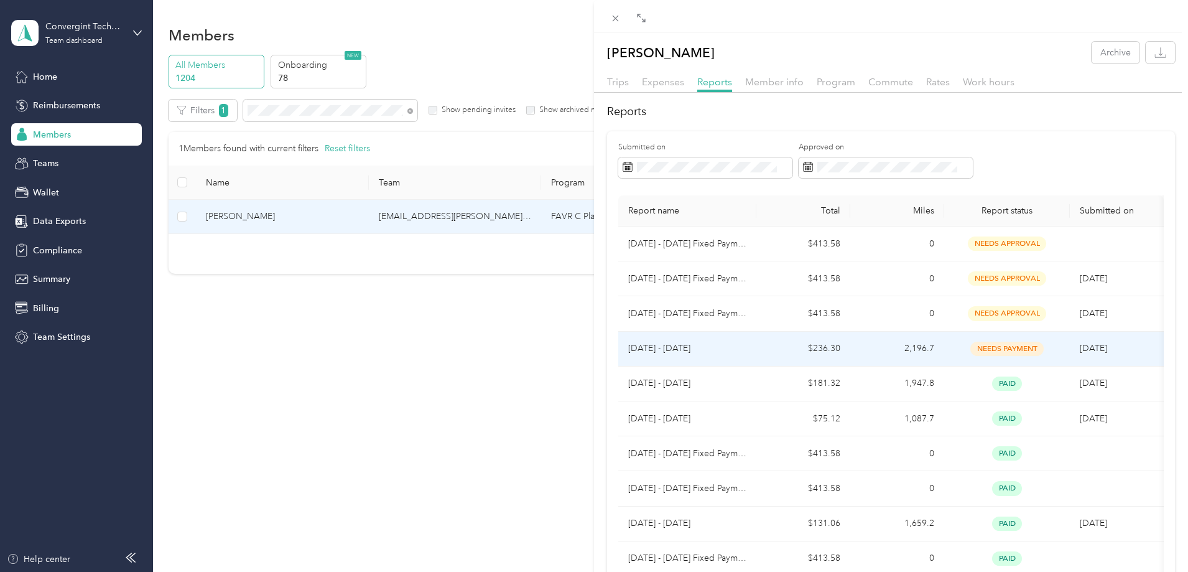
click at [896, 348] on td "2,196.7" at bounding box center [897, 349] width 94 height 35
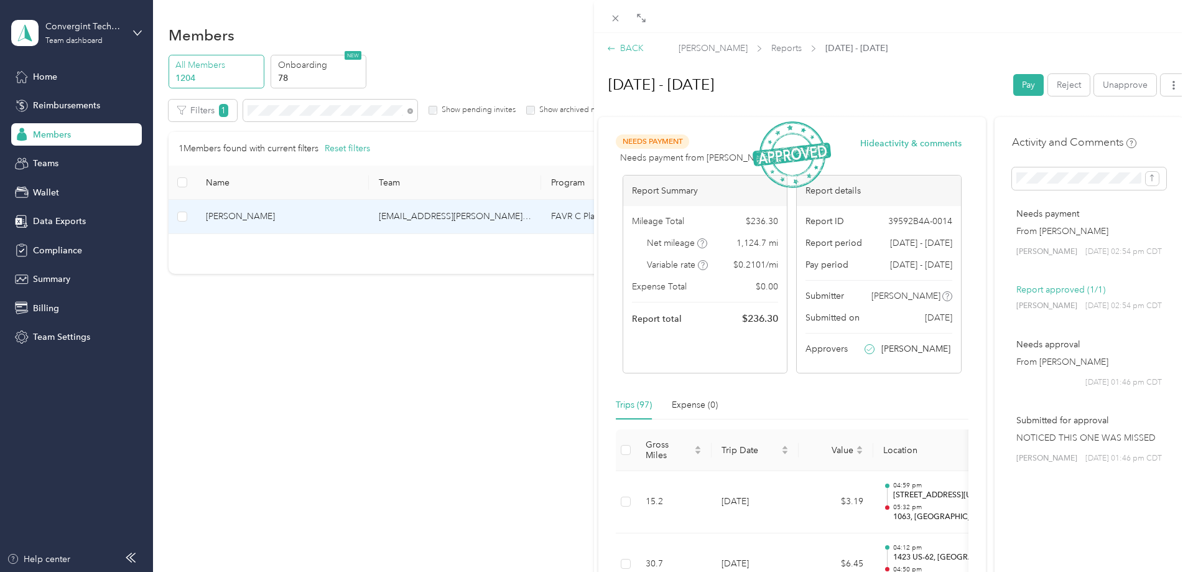
click at [625, 47] on div "BACK" at bounding box center [625, 48] width 37 height 13
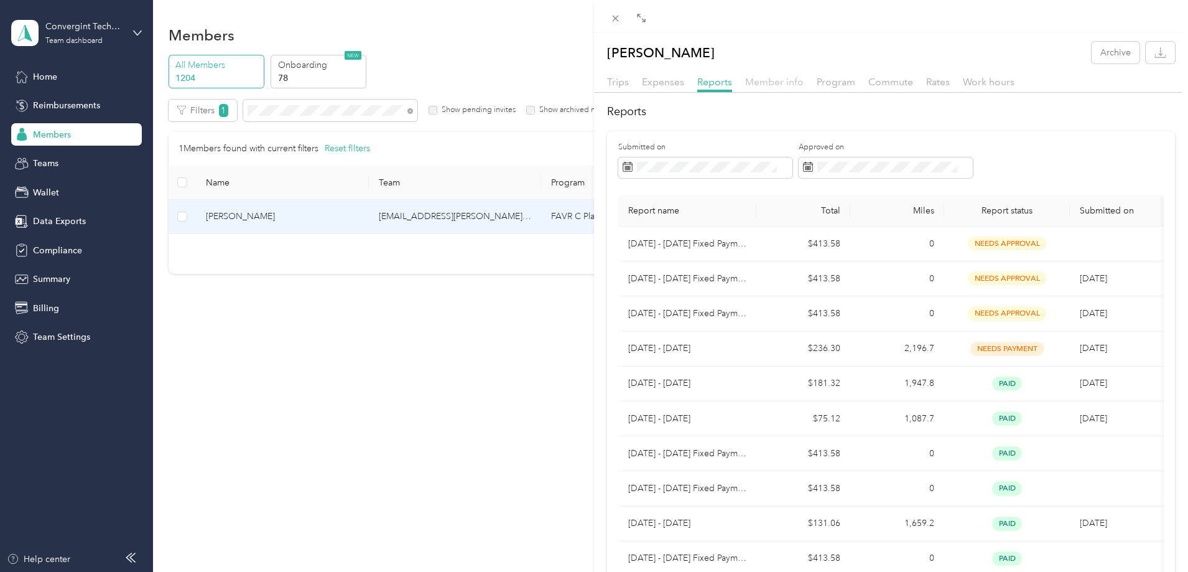
click at [767, 84] on span "Member info" at bounding box center [774, 82] width 58 height 12
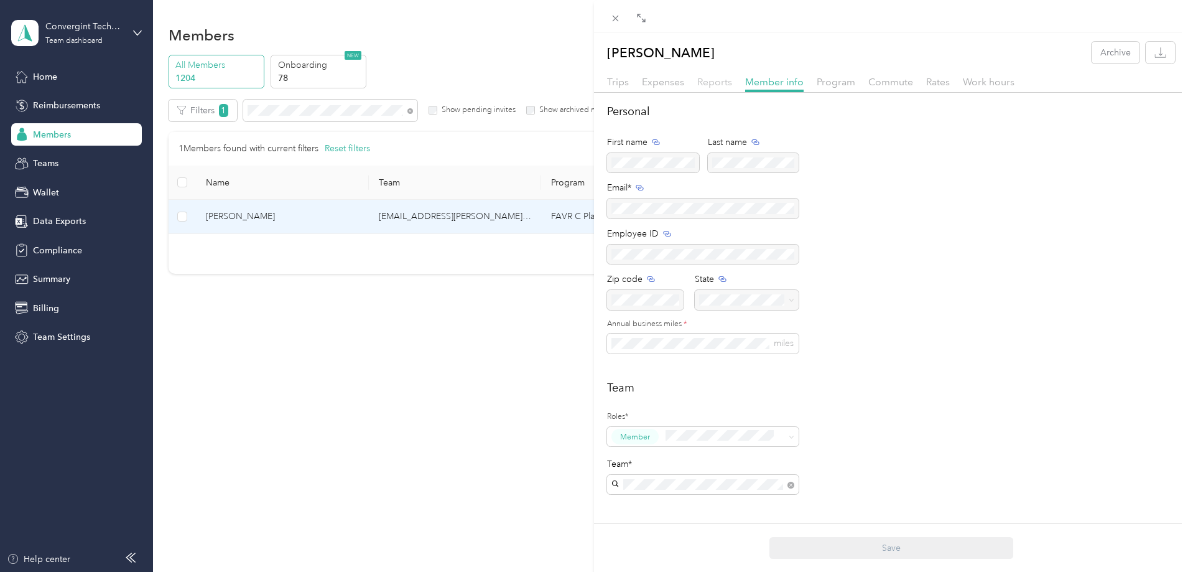
click at [715, 82] on span "Reports" at bounding box center [714, 82] width 35 height 12
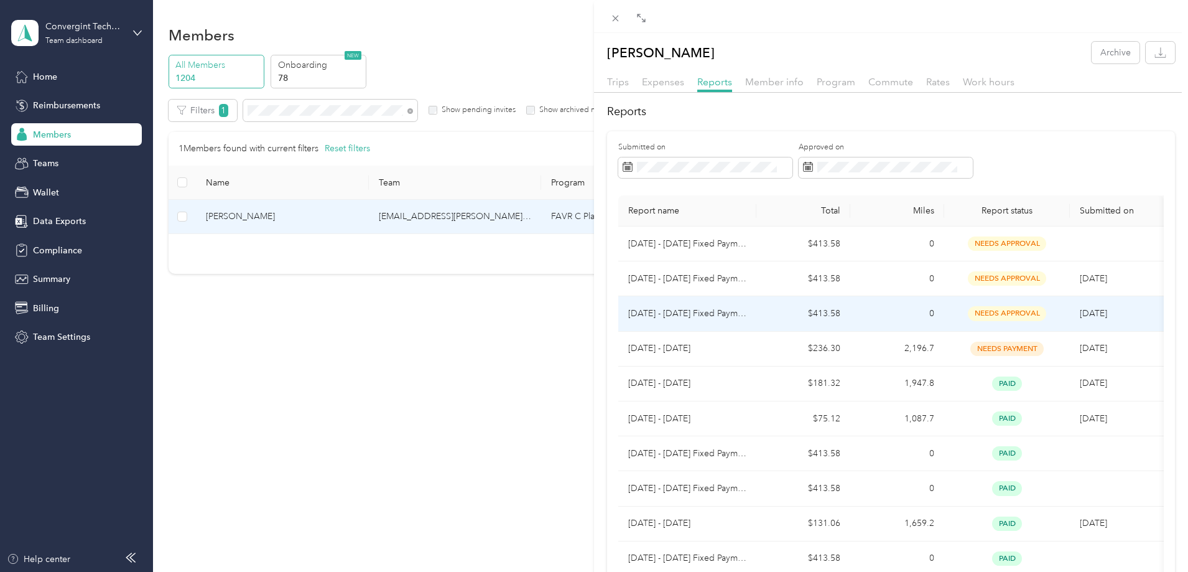
click at [744, 315] on p "[DATE] - [DATE] Fixed Payment" at bounding box center [687, 314] width 118 height 14
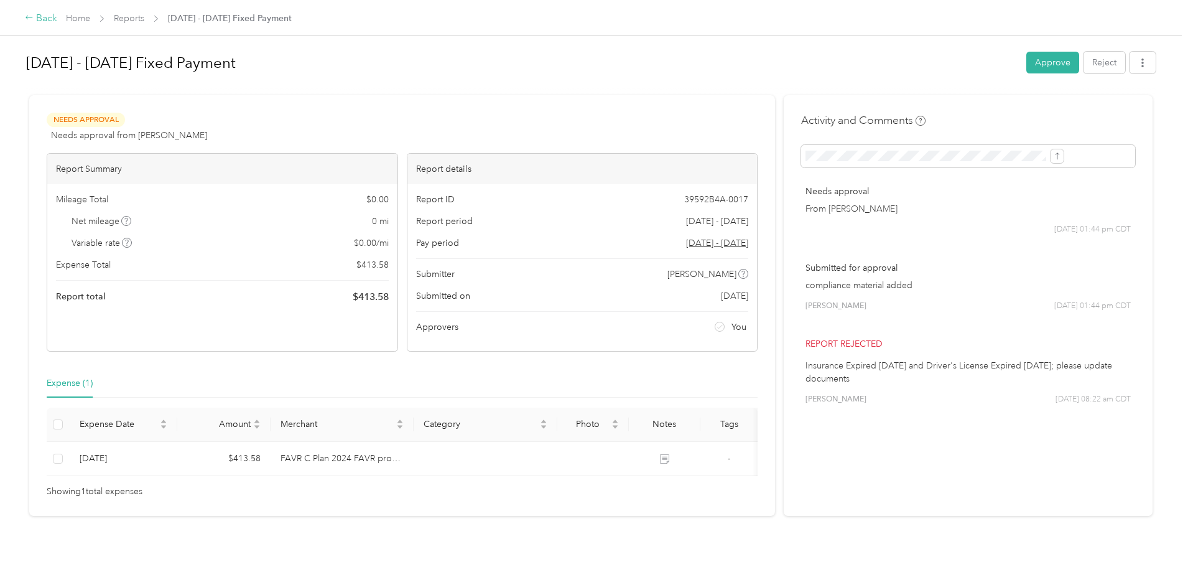
click at [57, 17] on div "Back" at bounding box center [41, 18] width 32 height 15
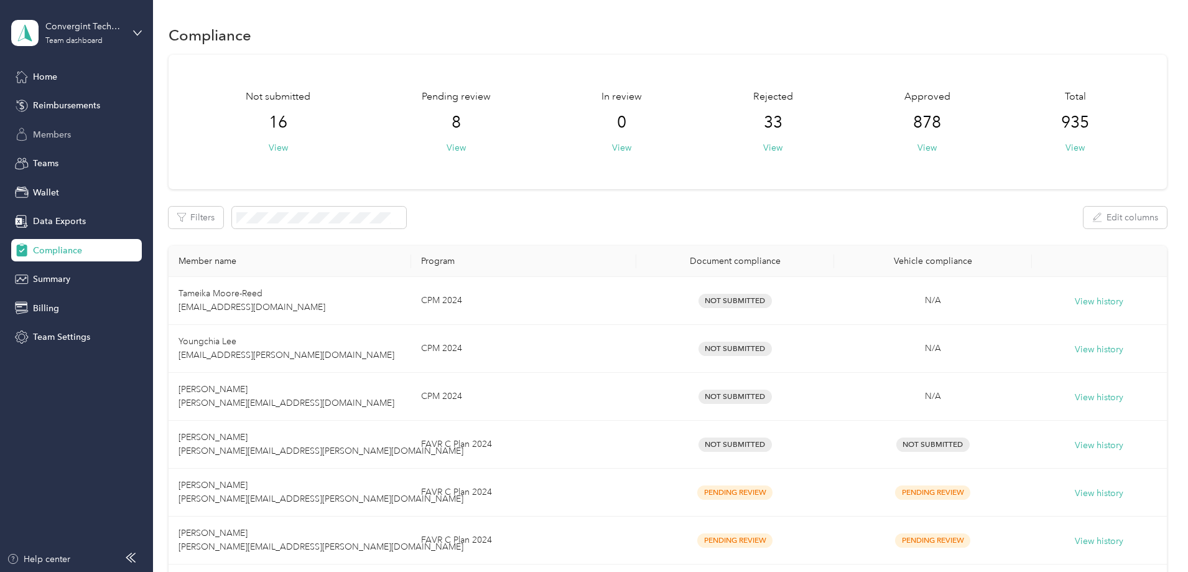
click at [65, 137] on span "Members" at bounding box center [52, 134] width 38 height 13
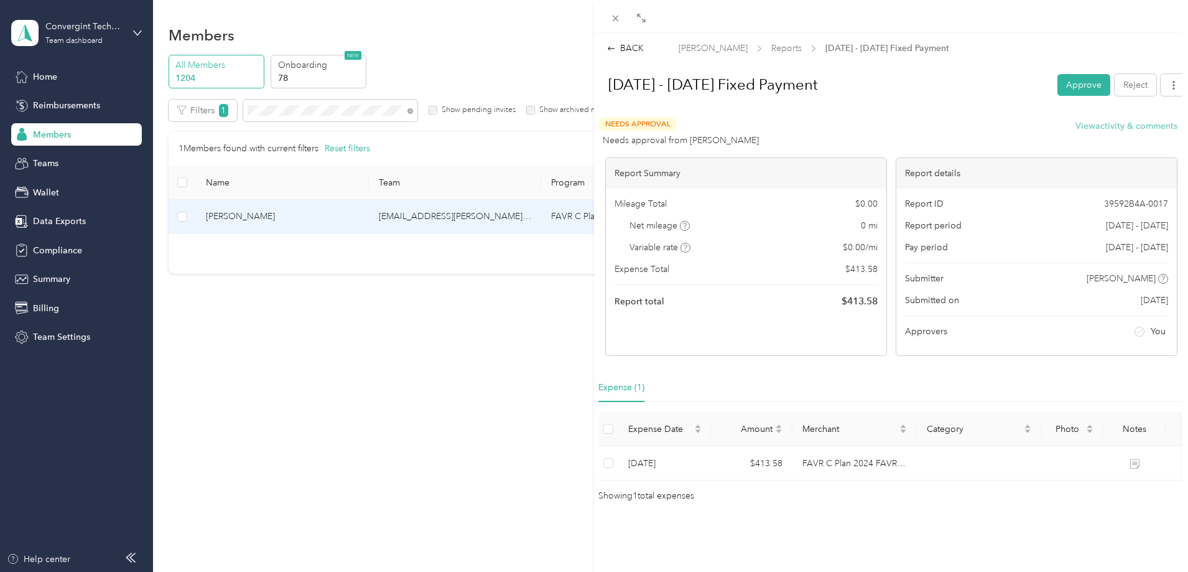
click at [1079, 129] on button "View activity & comments" at bounding box center [1127, 125] width 102 height 13
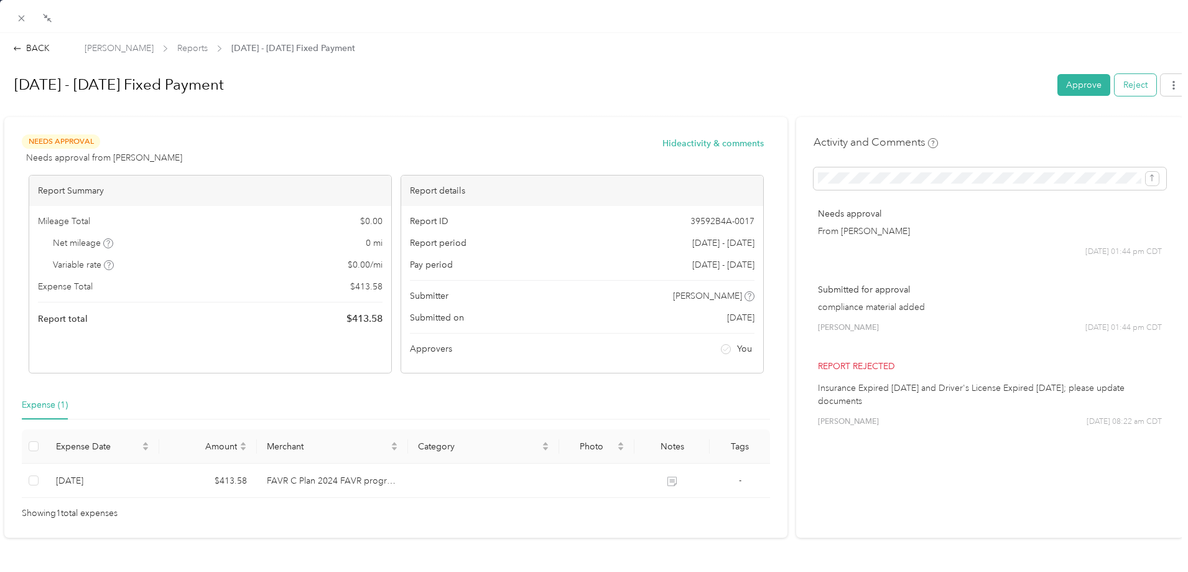
click at [1119, 86] on button "Reject" at bounding box center [1136, 85] width 42 height 22
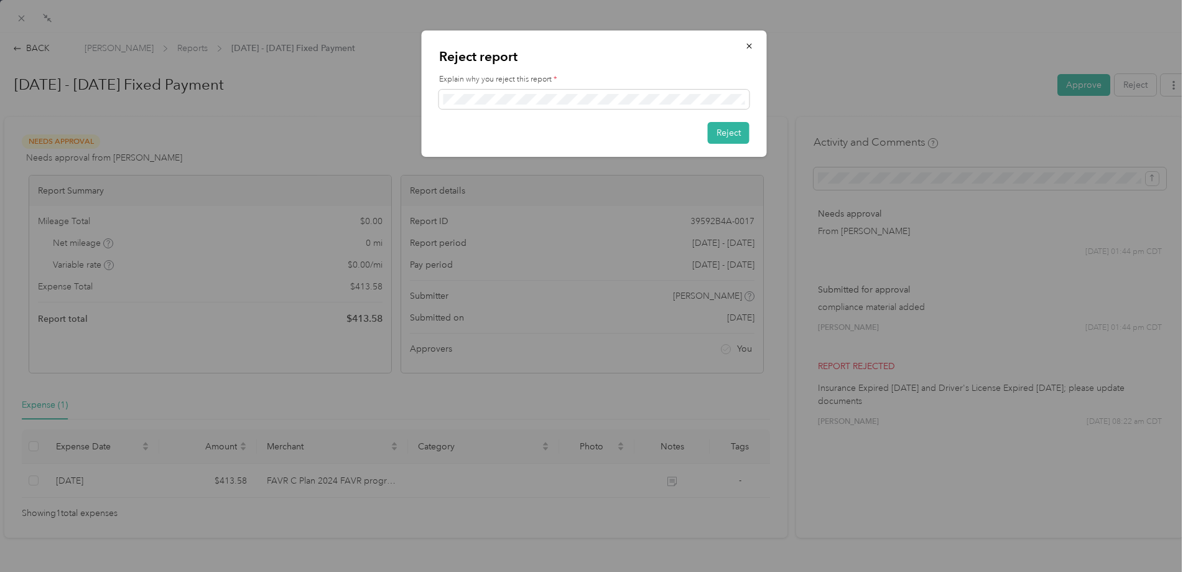
click at [589, 133] on div "Reject" at bounding box center [594, 133] width 310 height 22
click at [518, 103] on span at bounding box center [594, 100] width 310 height 20
drag, startPoint x: 442, startPoint y: 97, endPoint x: 761, endPoint y: 93, distance: 318.6
click at [761, 93] on div "Reject report Explain why you reject this report * Reject" at bounding box center [594, 93] width 345 height 126
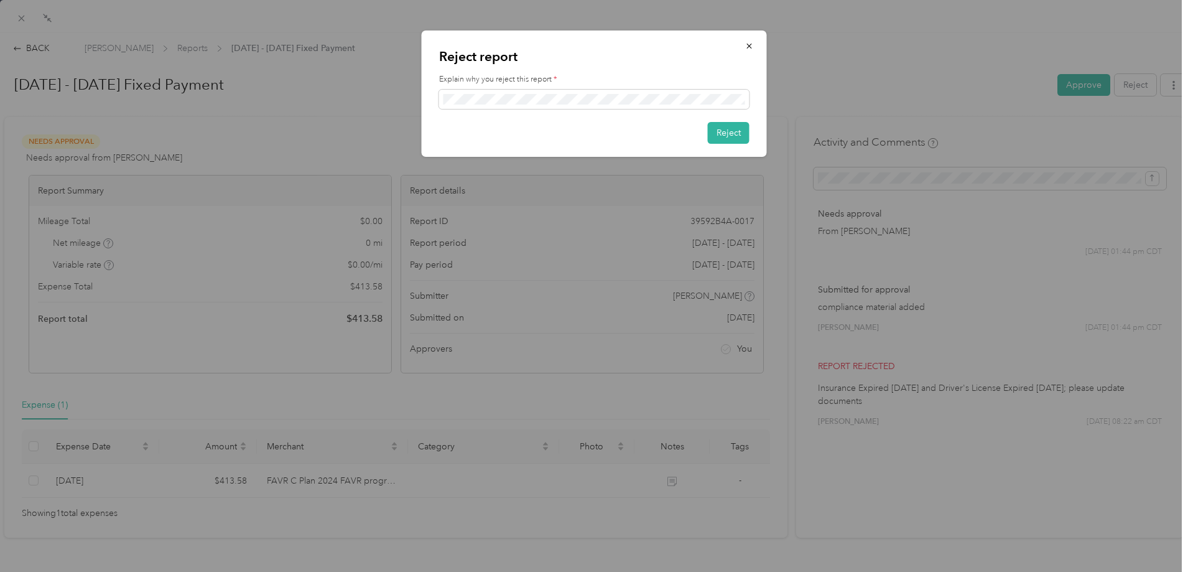
click at [638, 126] on div "Reject" at bounding box center [594, 133] width 310 height 22
click at [725, 128] on button "Reject" at bounding box center [729, 133] width 42 height 22
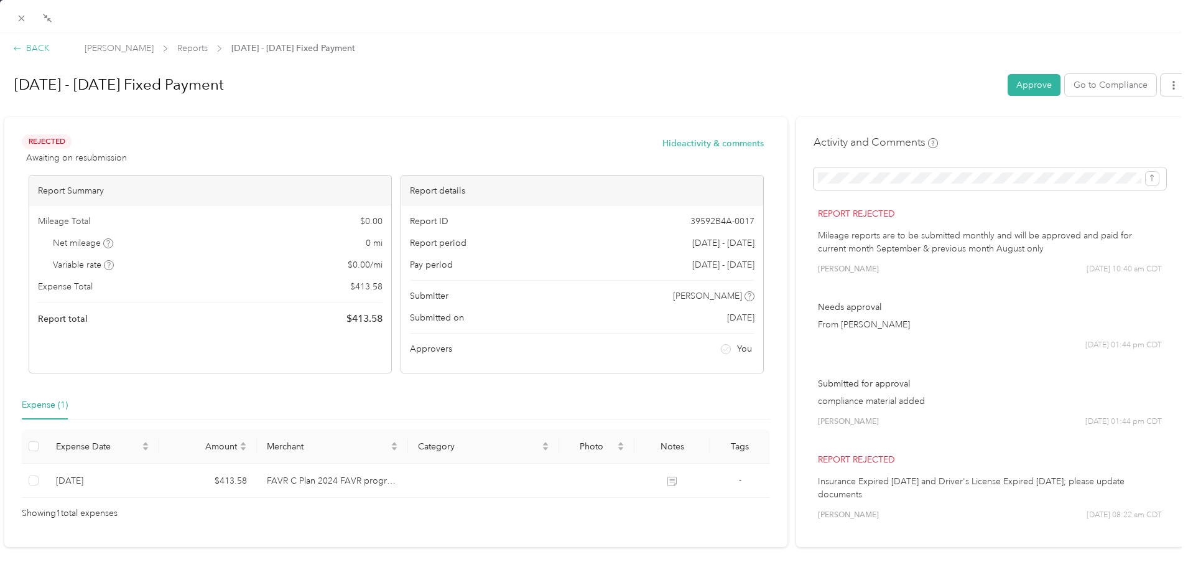
click at [29, 48] on div "BACK" at bounding box center [31, 48] width 37 height 13
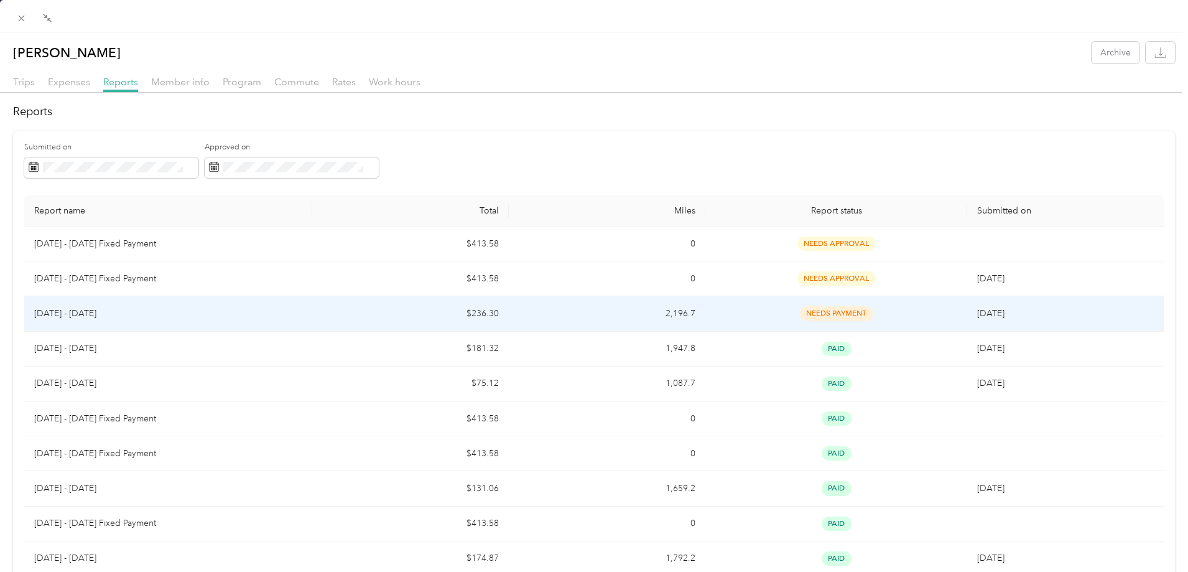
click at [245, 311] on p "[DATE] - [DATE]" at bounding box center [168, 314] width 269 height 14
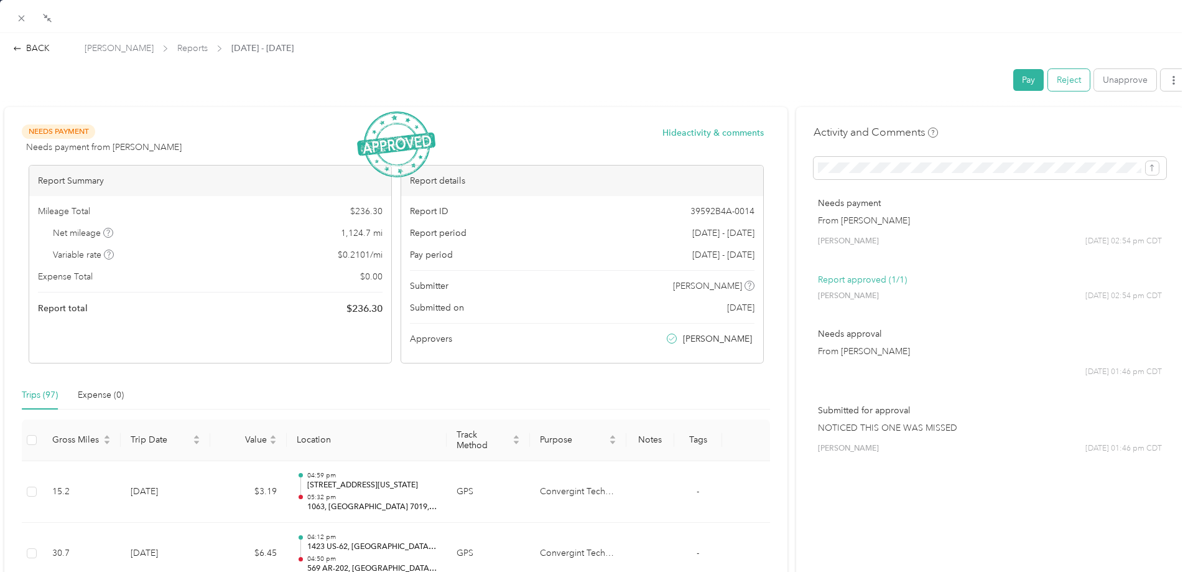
click at [1058, 86] on button "Reject" at bounding box center [1069, 80] width 42 height 22
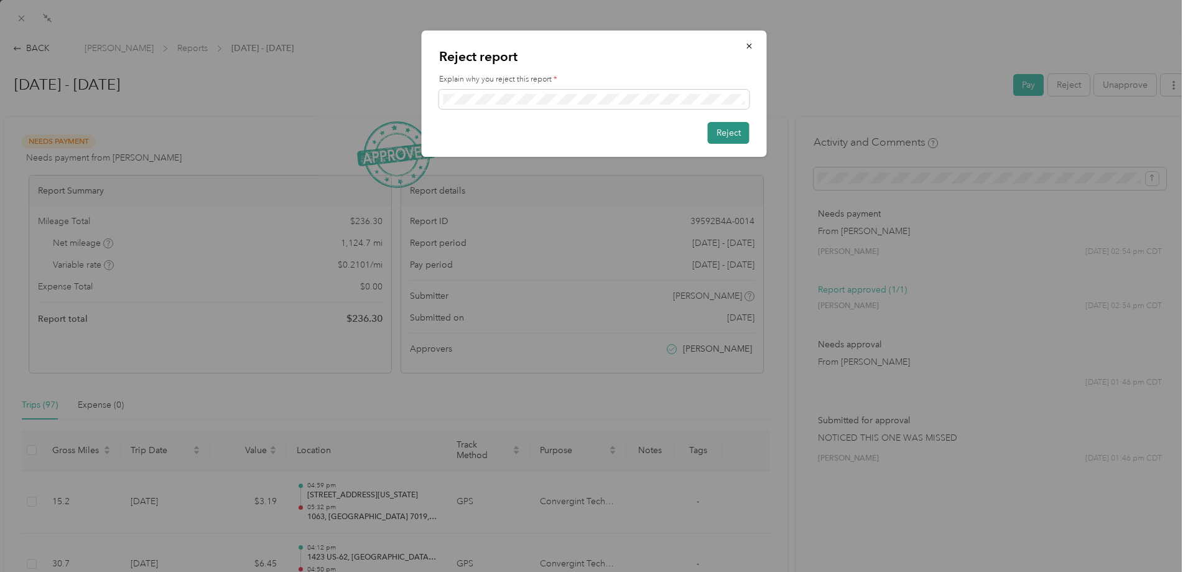
click at [726, 131] on button "Reject" at bounding box center [729, 133] width 42 height 22
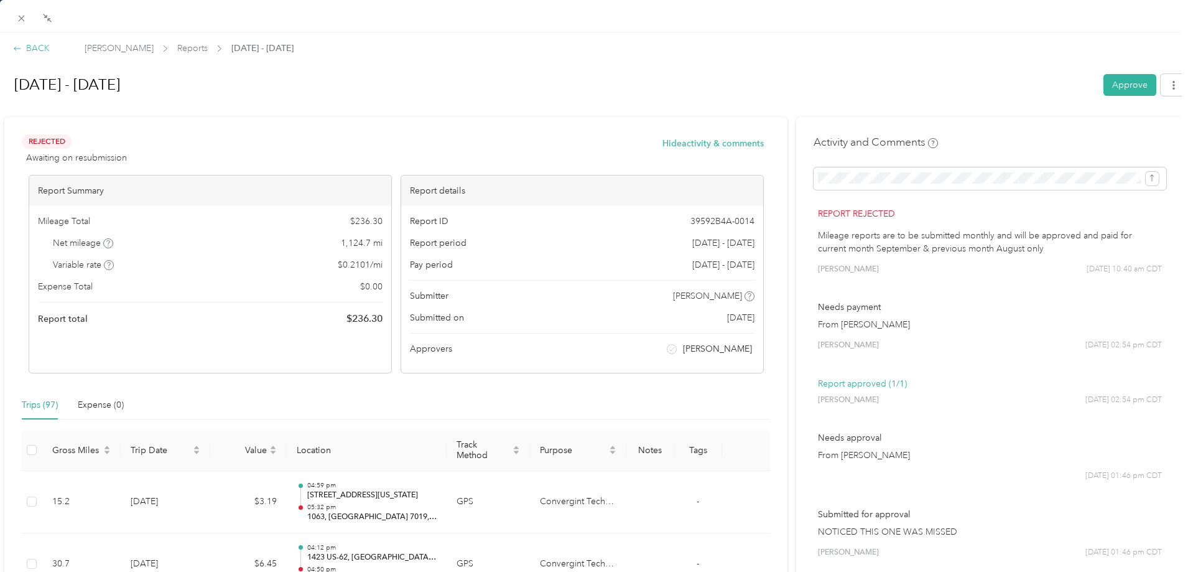
click at [32, 47] on div "BACK" at bounding box center [31, 48] width 37 height 13
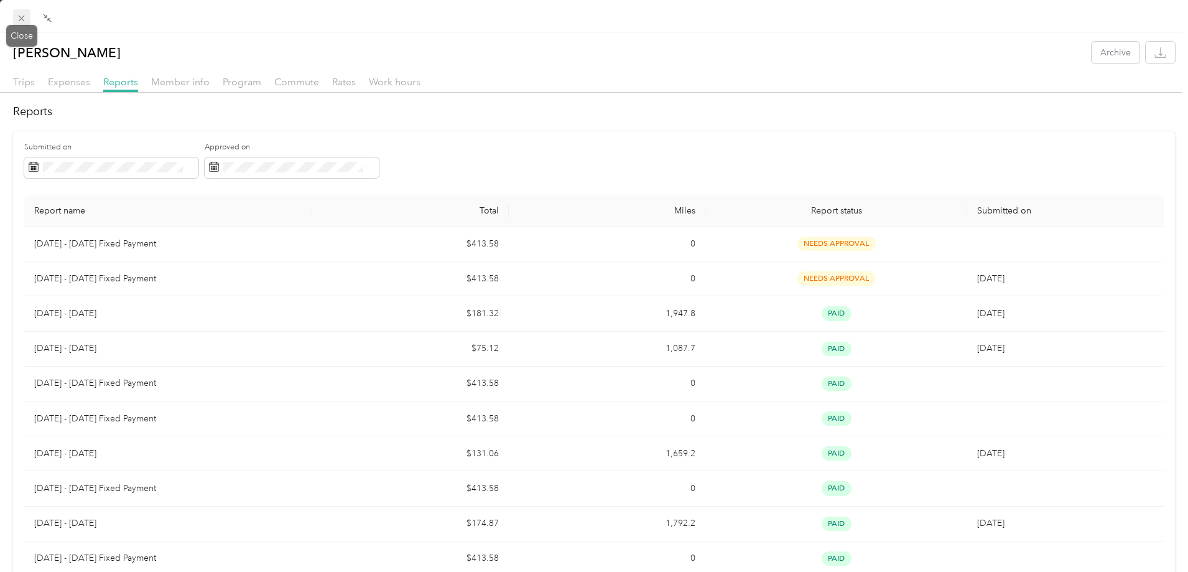
click at [20, 16] on icon at bounding box center [22, 19] width 6 height 6
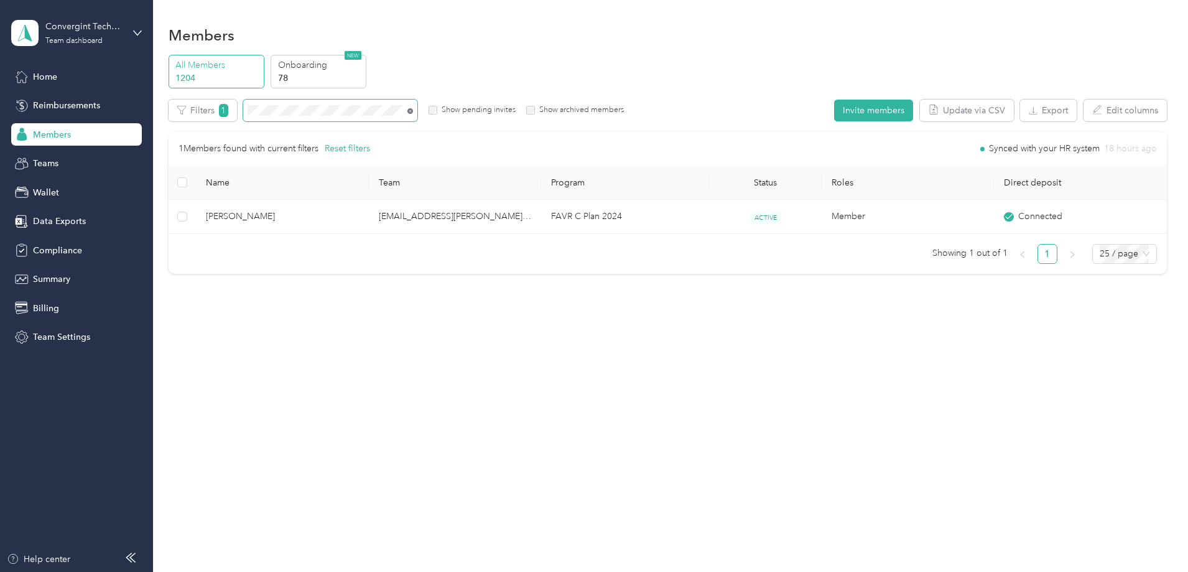
click at [413, 110] on icon at bounding box center [410, 111] width 6 height 6
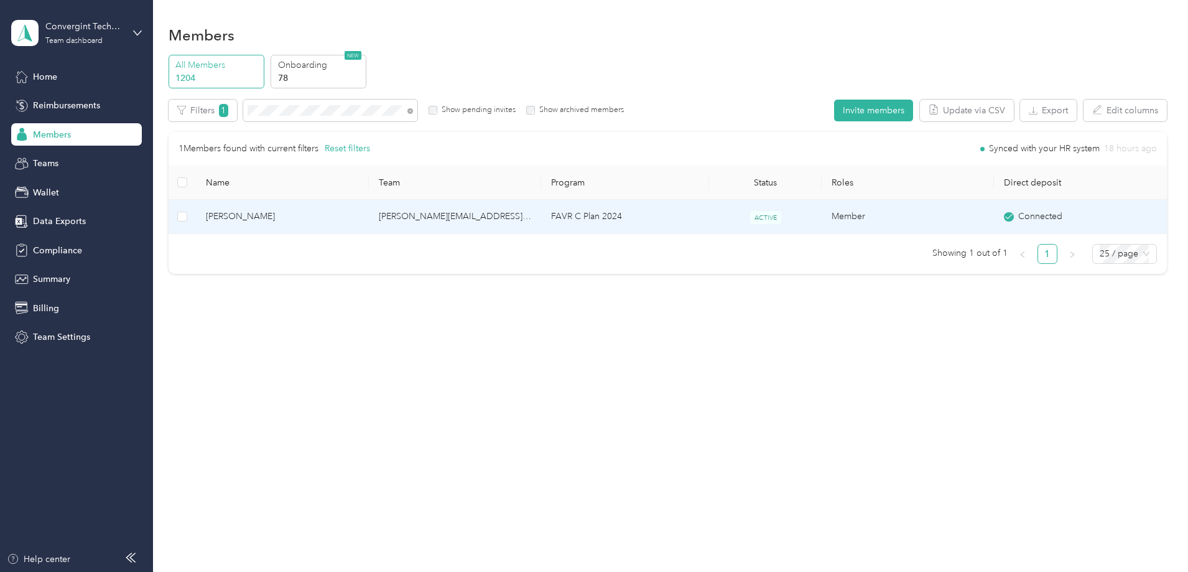
click at [452, 210] on td "greg.williams@convergint.com" at bounding box center [455, 217] width 172 height 34
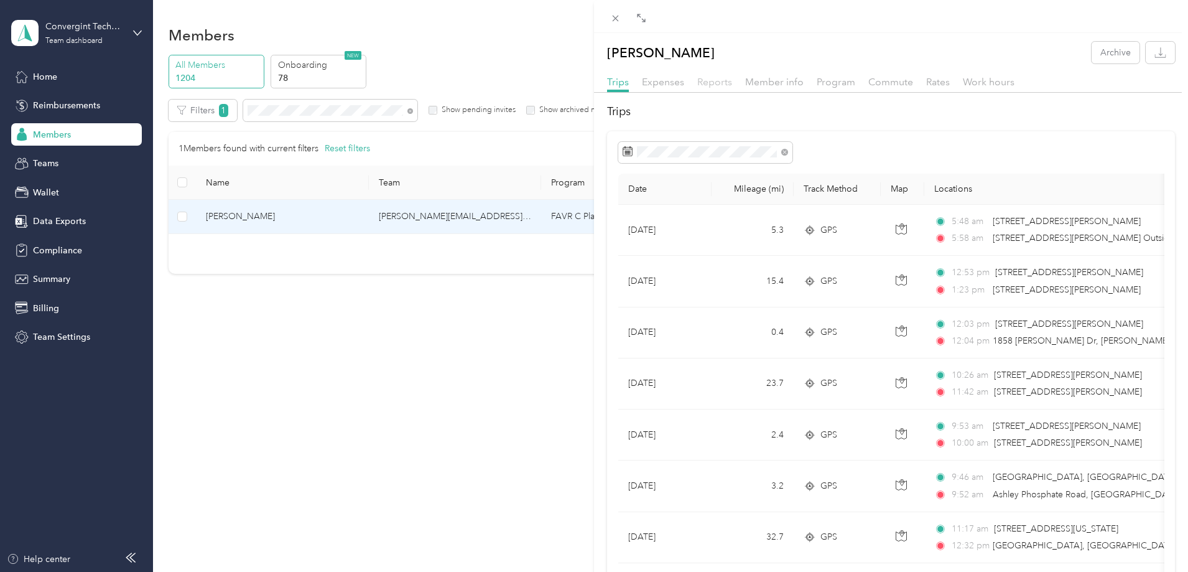
click at [707, 83] on span "Reports" at bounding box center [714, 82] width 35 height 12
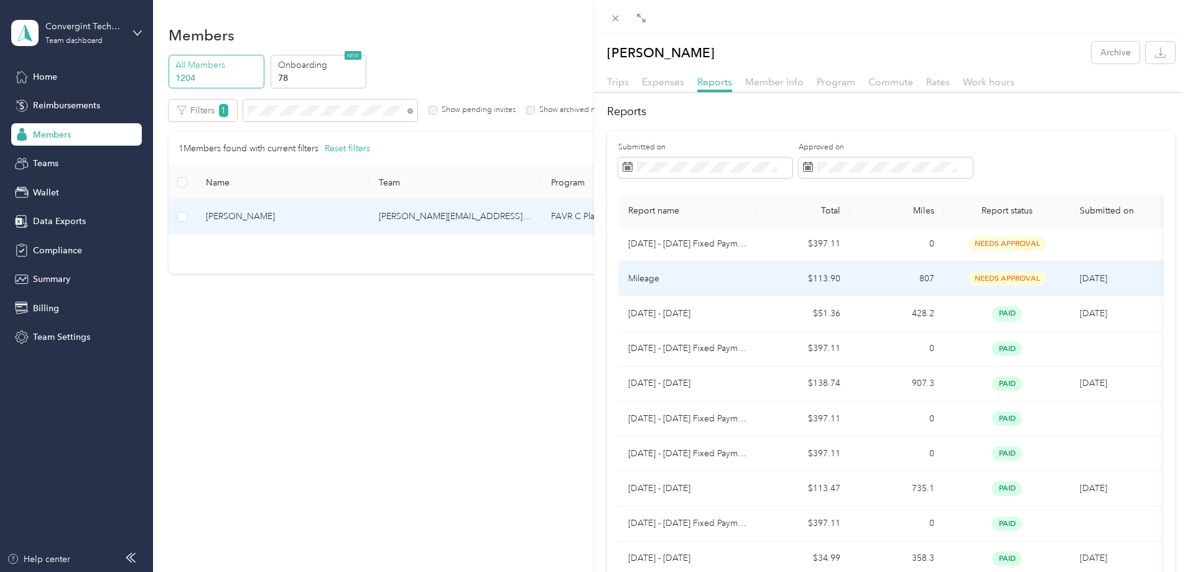
click at [774, 277] on td "$113.90" at bounding box center [804, 278] width 94 height 35
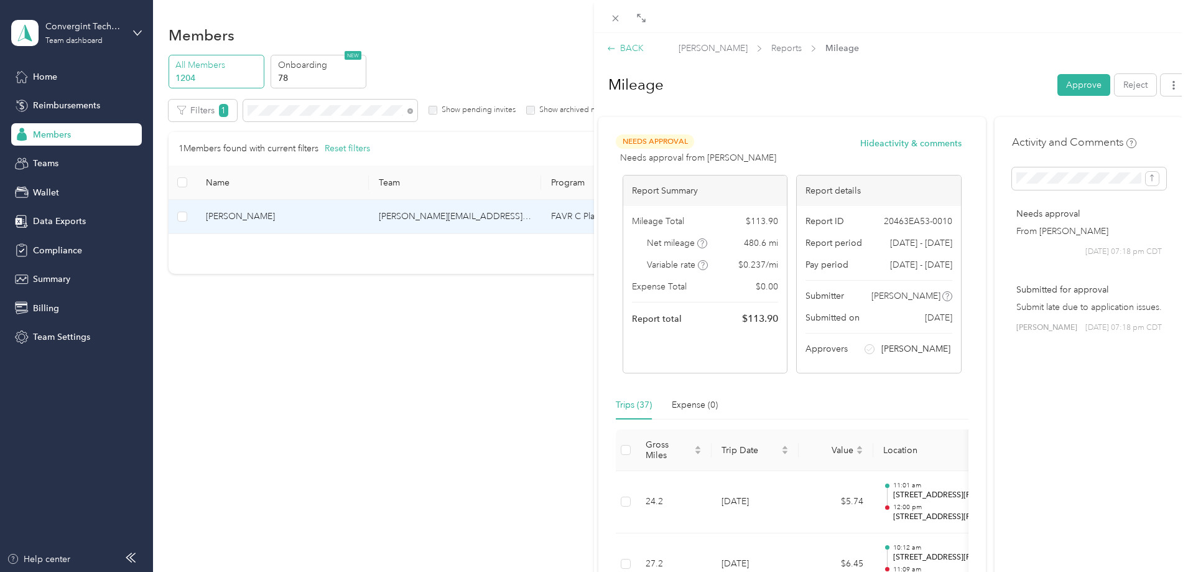
click at [624, 47] on div "BACK" at bounding box center [625, 48] width 37 height 13
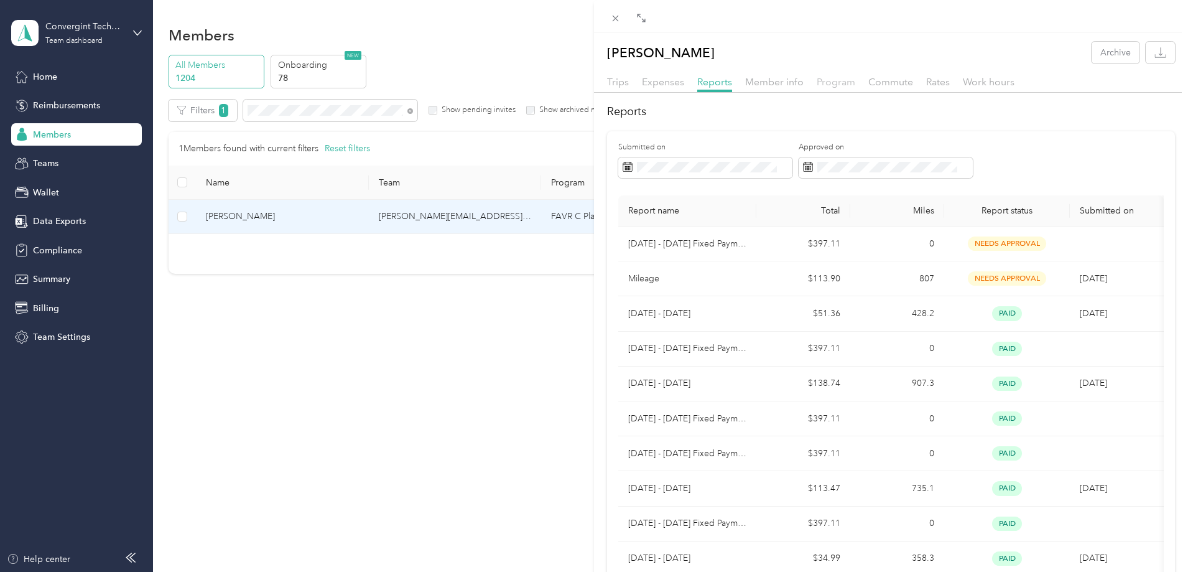
click at [821, 86] on span "Program" at bounding box center [836, 82] width 39 height 12
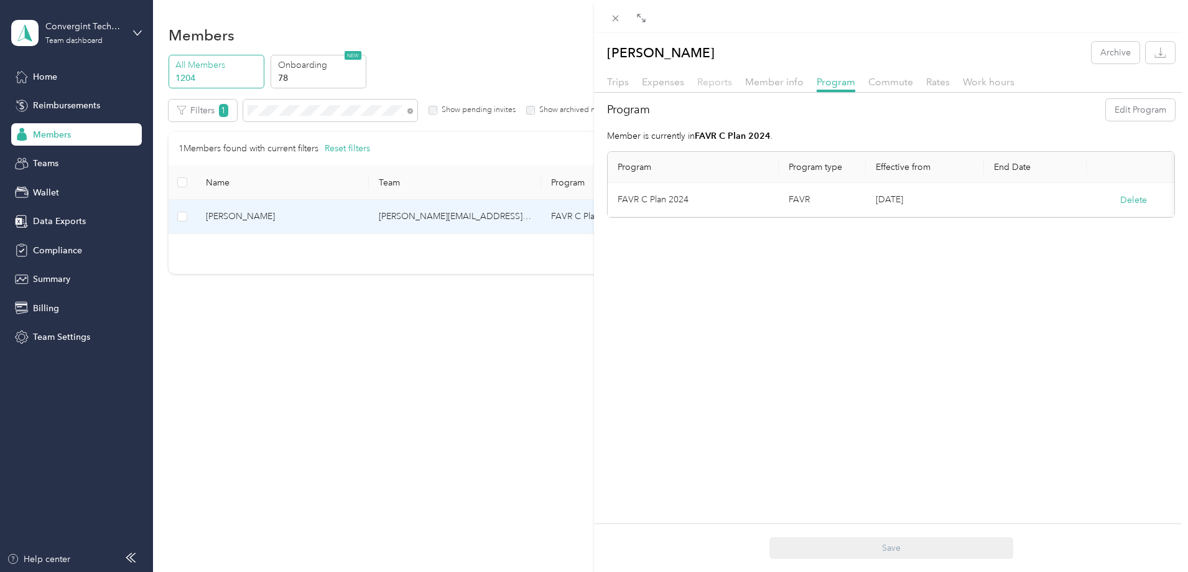
click at [699, 81] on span "Reports" at bounding box center [714, 82] width 35 height 12
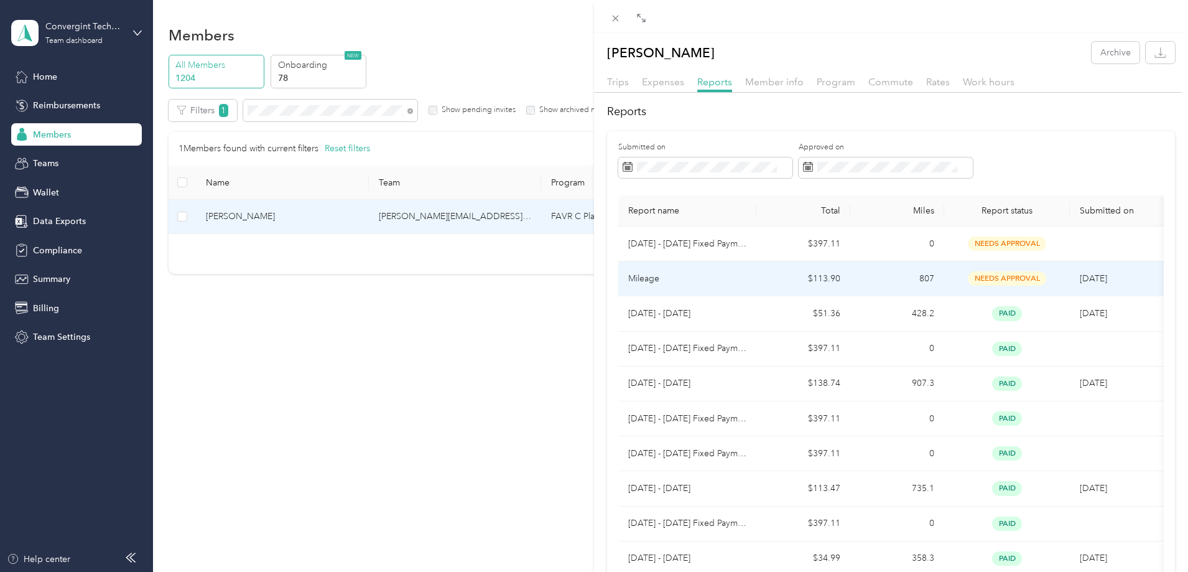
click at [714, 272] on p "Mileage" at bounding box center [687, 279] width 118 height 14
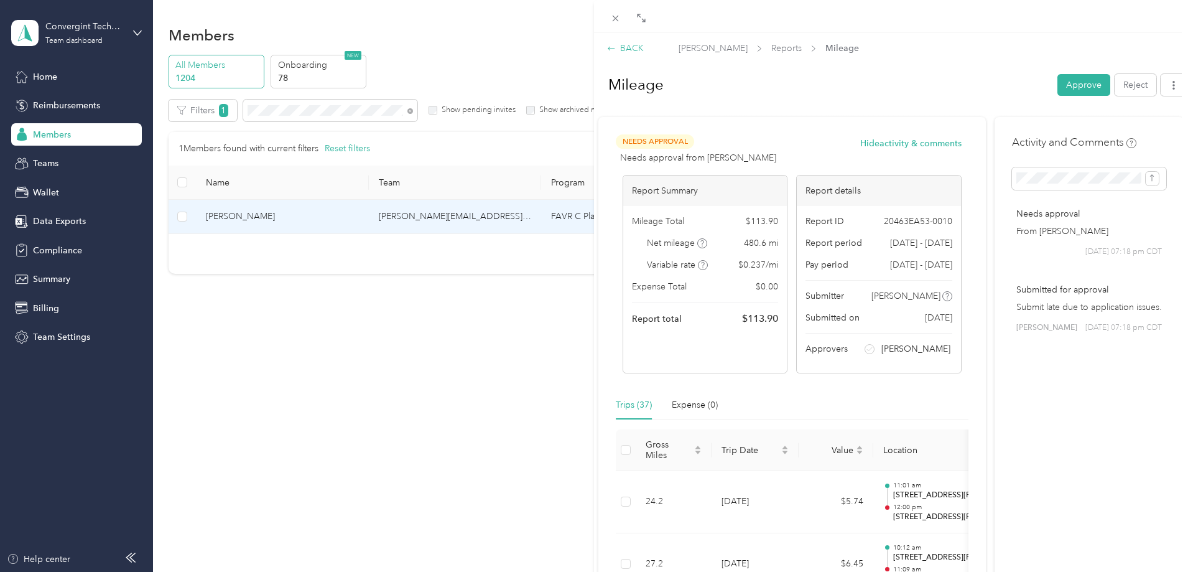
click at [638, 47] on div "BACK" at bounding box center [625, 48] width 37 height 13
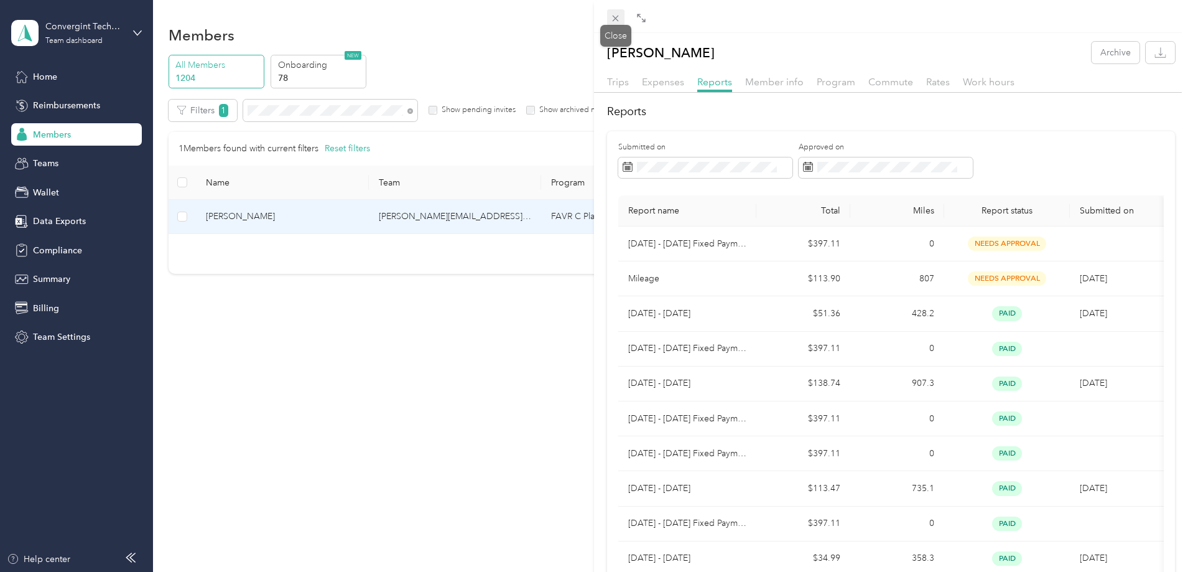
click at [612, 14] on icon at bounding box center [615, 18] width 11 height 11
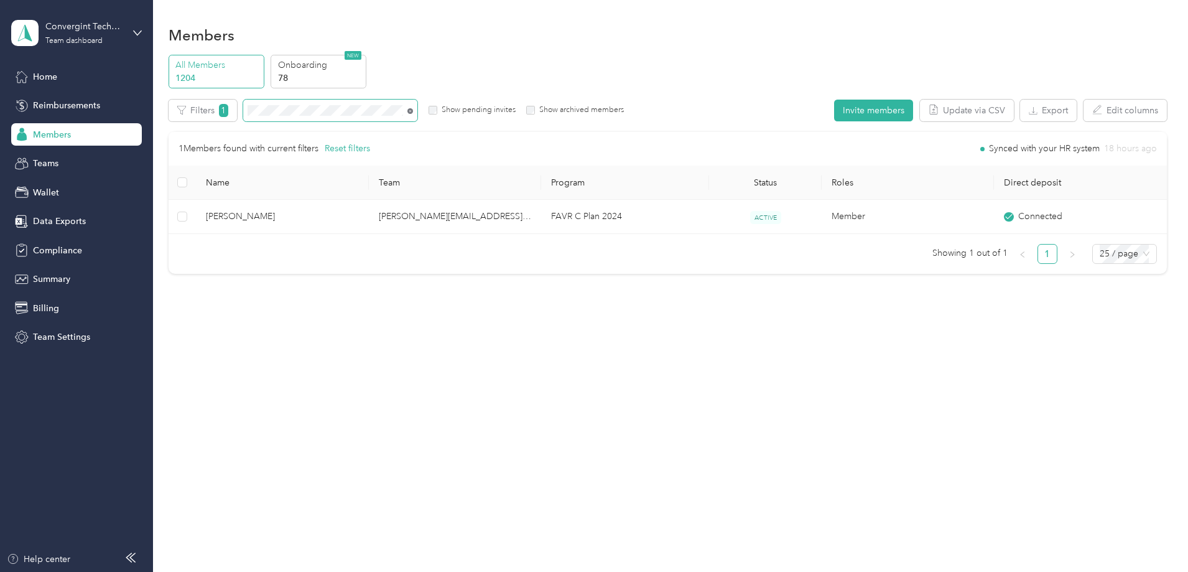
click at [413, 109] on icon at bounding box center [410, 111] width 6 height 6
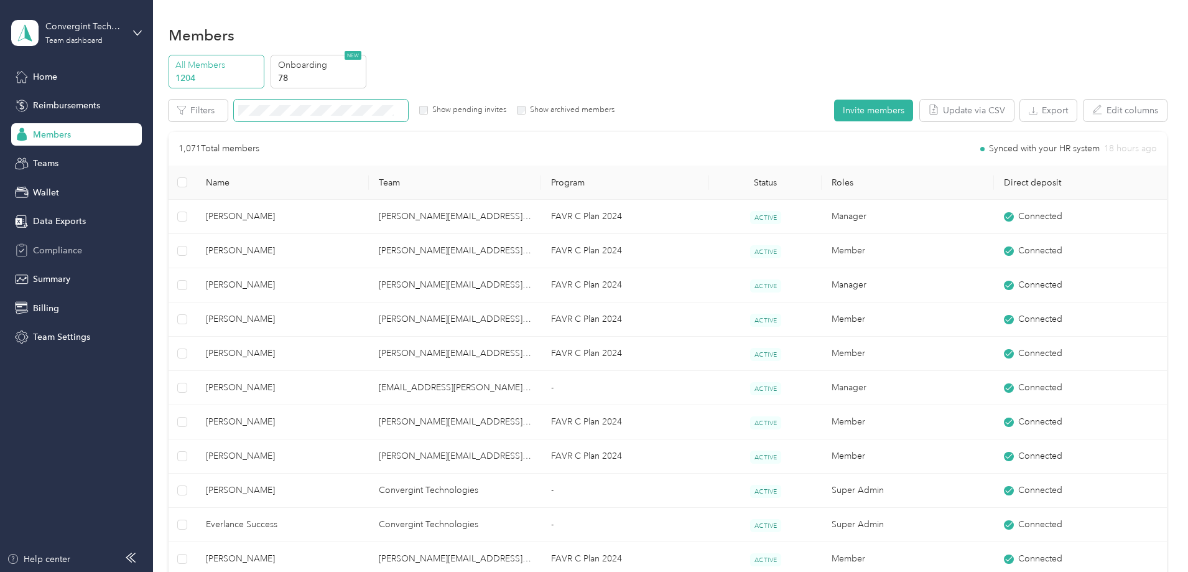
click at [80, 253] on span "Compliance" at bounding box center [57, 250] width 49 height 13
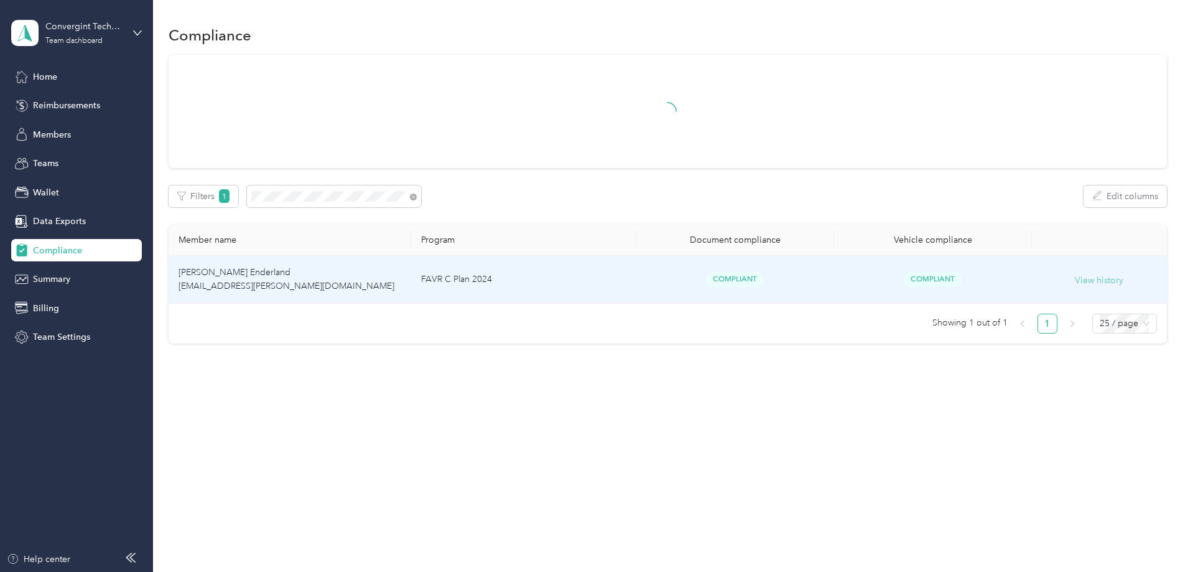
click at [1075, 277] on button "View history" at bounding box center [1099, 281] width 49 height 14
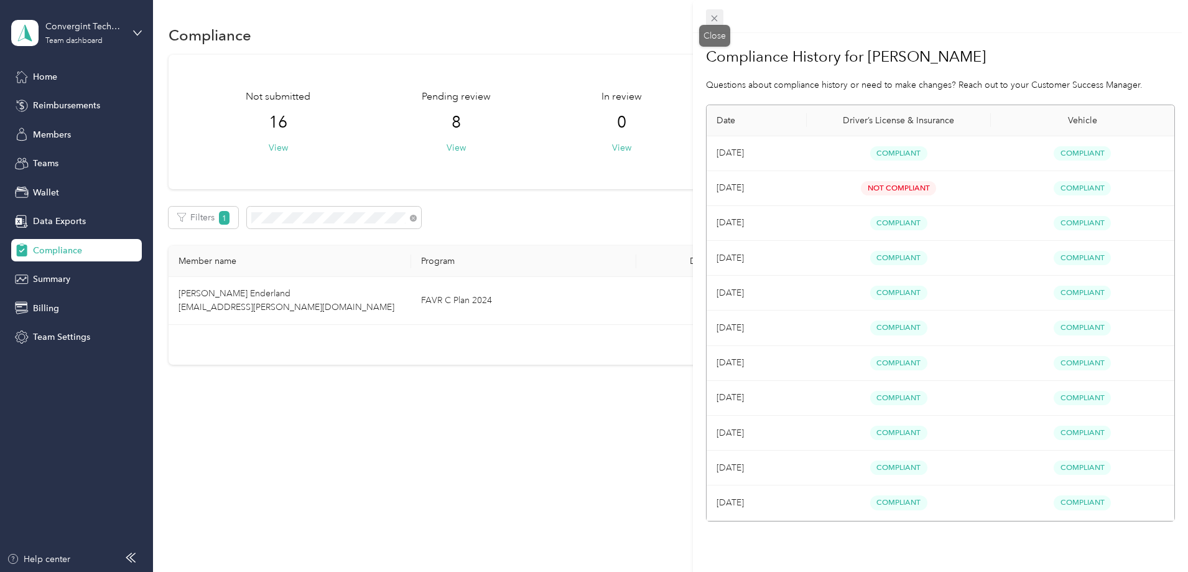
click at [719, 19] on icon at bounding box center [714, 18] width 11 height 11
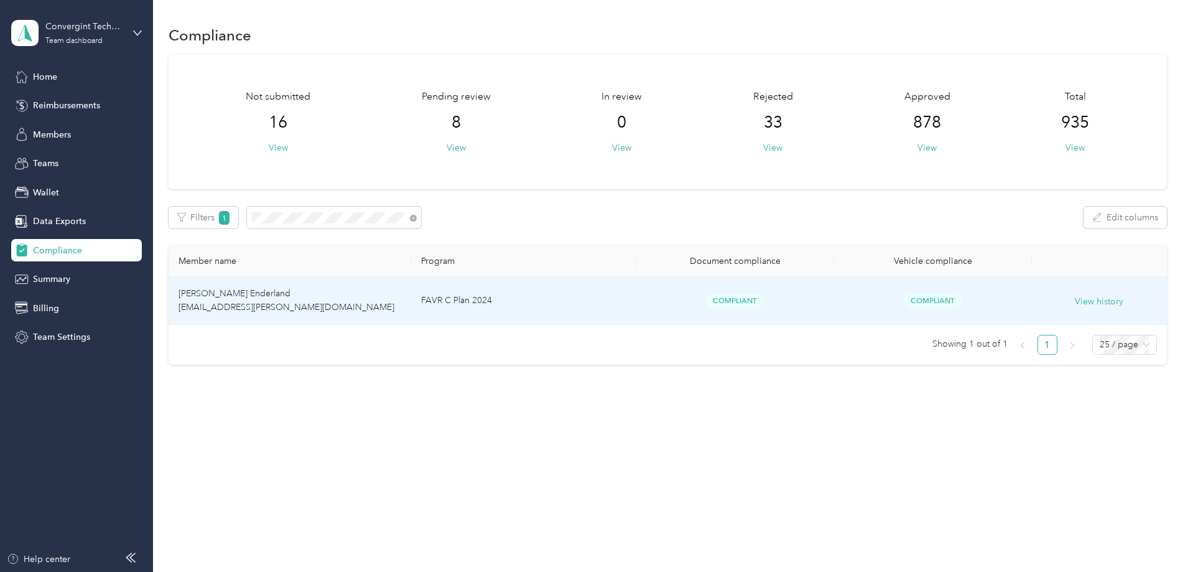
click at [468, 297] on td "FAVR C Plan 2024" at bounding box center [523, 301] width 225 height 48
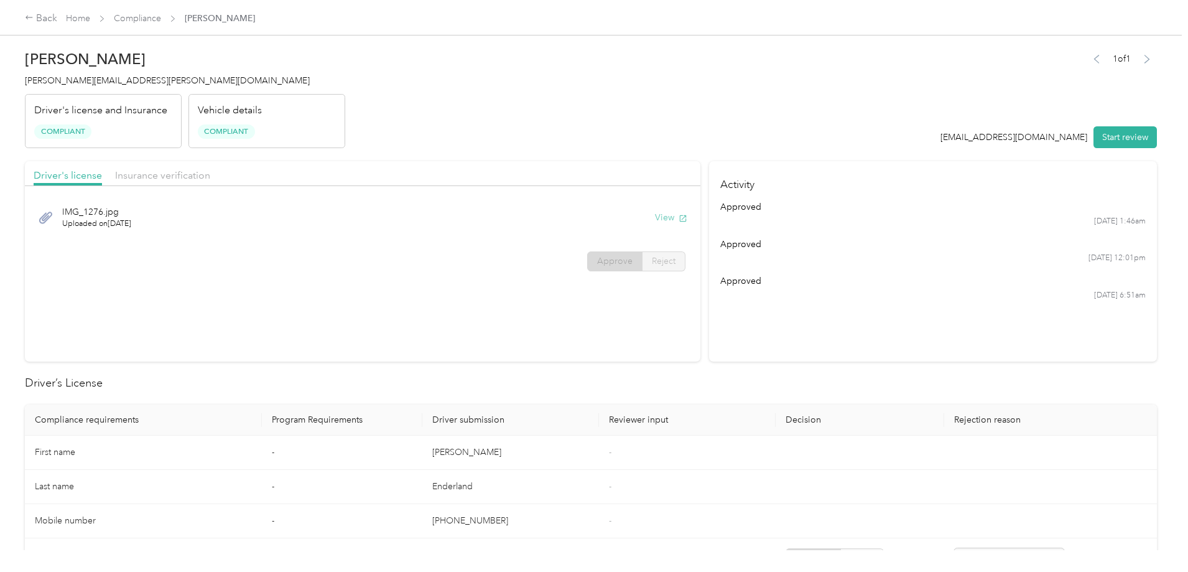
click at [655, 215] on button "View" at bounding box center [671, 217] width 32 height 13
click at [210, 174] on span "Insurance verification" at bounding box center [162, 175] width 95 height 12
click at [655, 219] on button "View" at bounding box center [671, 217] width 32 height 13
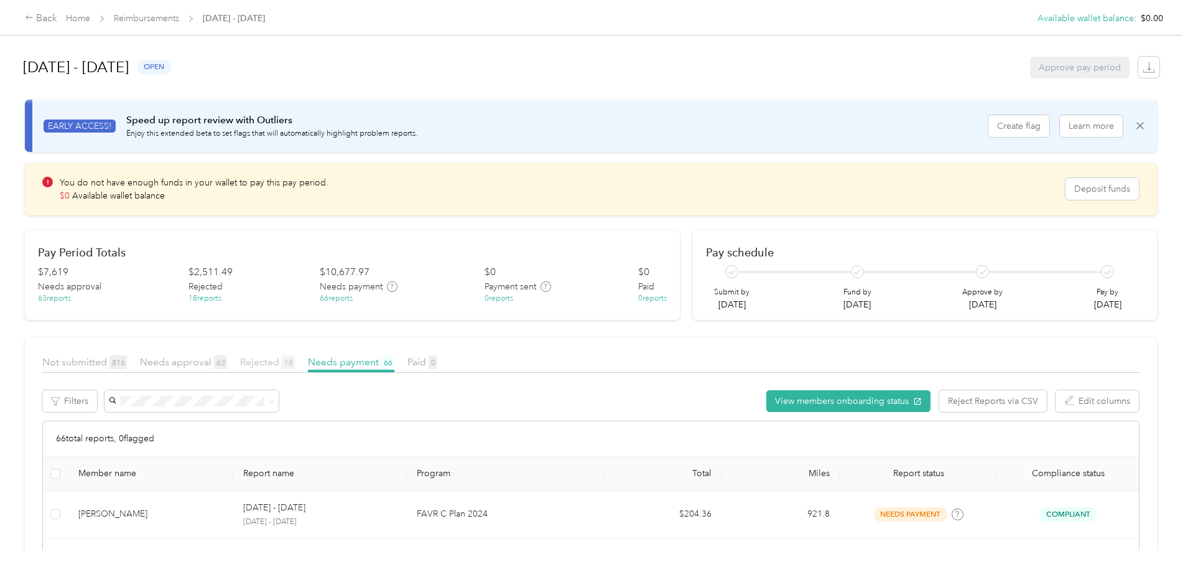
click at [295, 365] on span "Rejected 18" at bounding box center [267, 362] width 55 height 12
click at [227, 365] on span "Needs approval 63" at bounding box center [183, 362] width 87 height 12
click at [90, 16] on link "Home" at bounding box center [78, 18] width 24 height 11
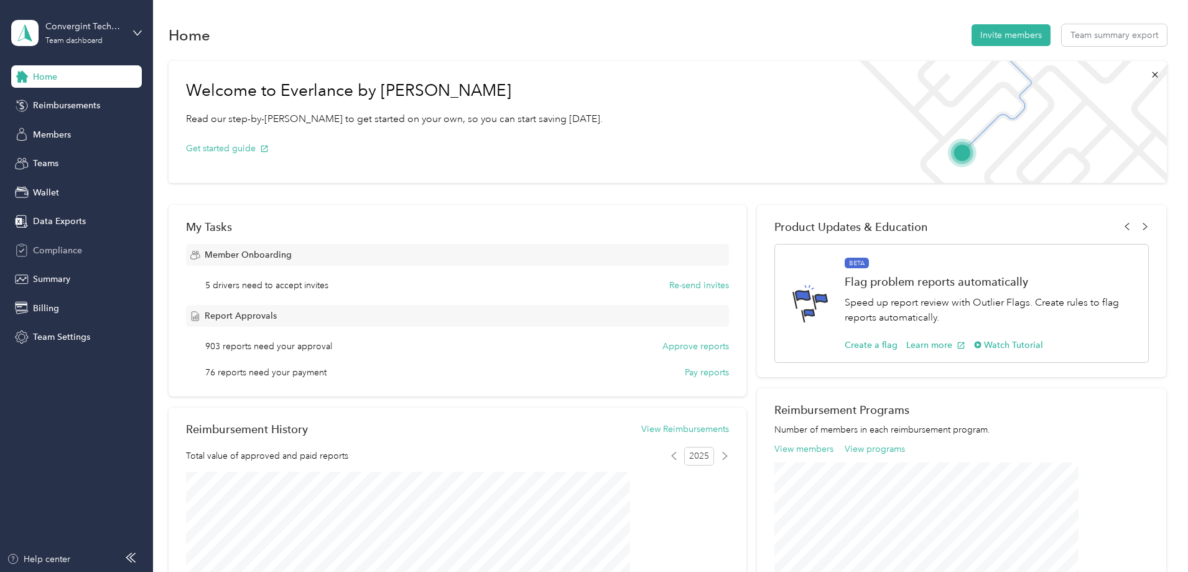
click at [58, 251] on span "Compliance" at bounding box center [57, 250] width 49 height 13
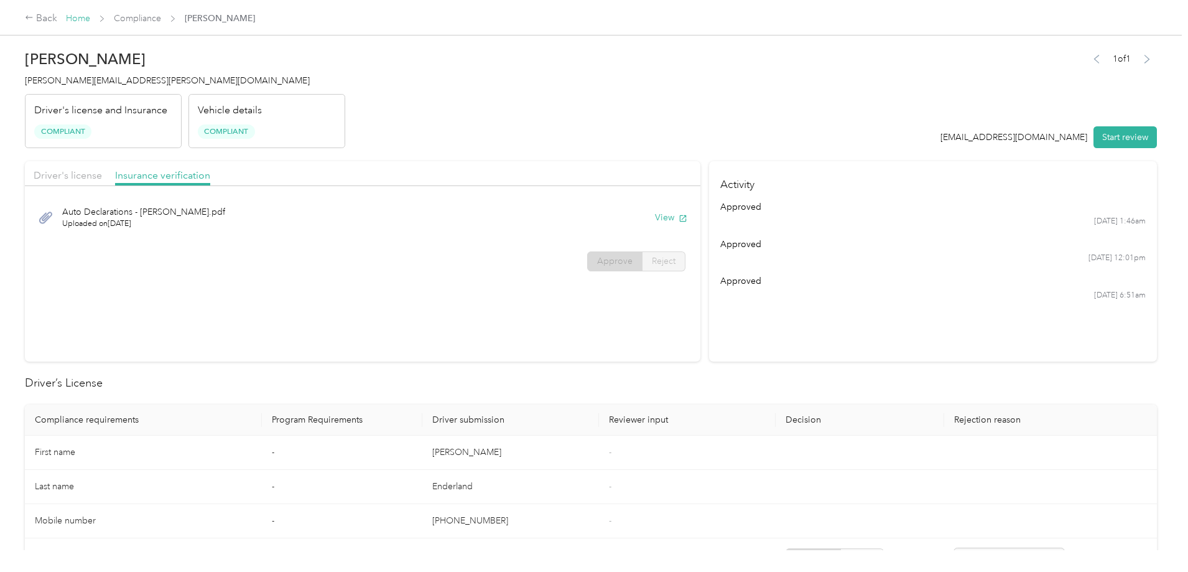
click at [90, 22] on link "Home" at bounding box center [78, 18] width 24 height 11
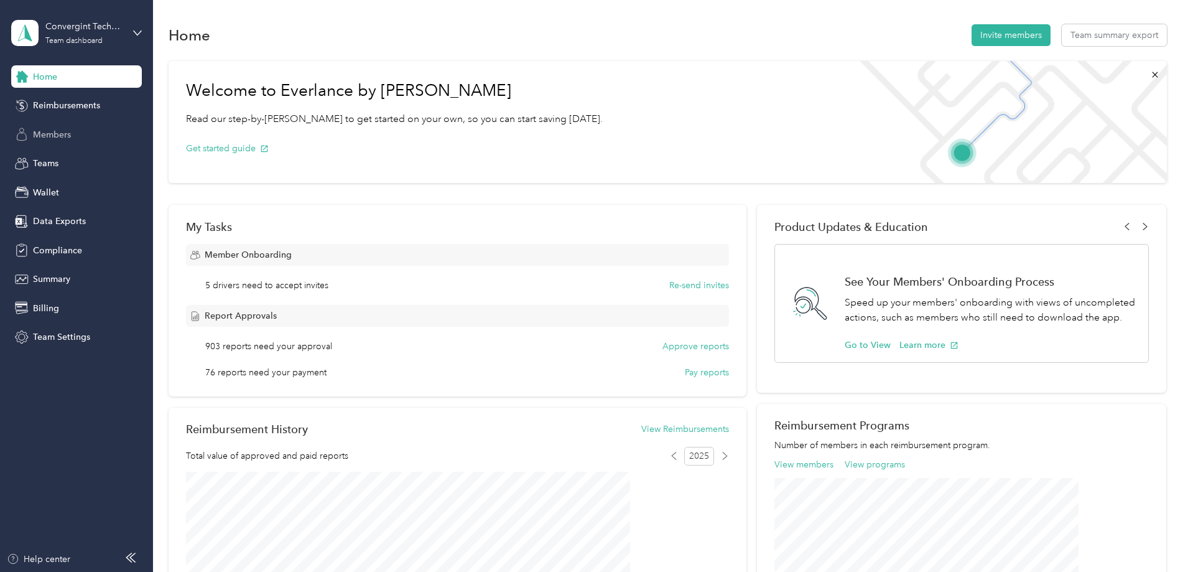
click at [50, 133] on span "Members" at bounding box center [52, 134] width 38 height 13
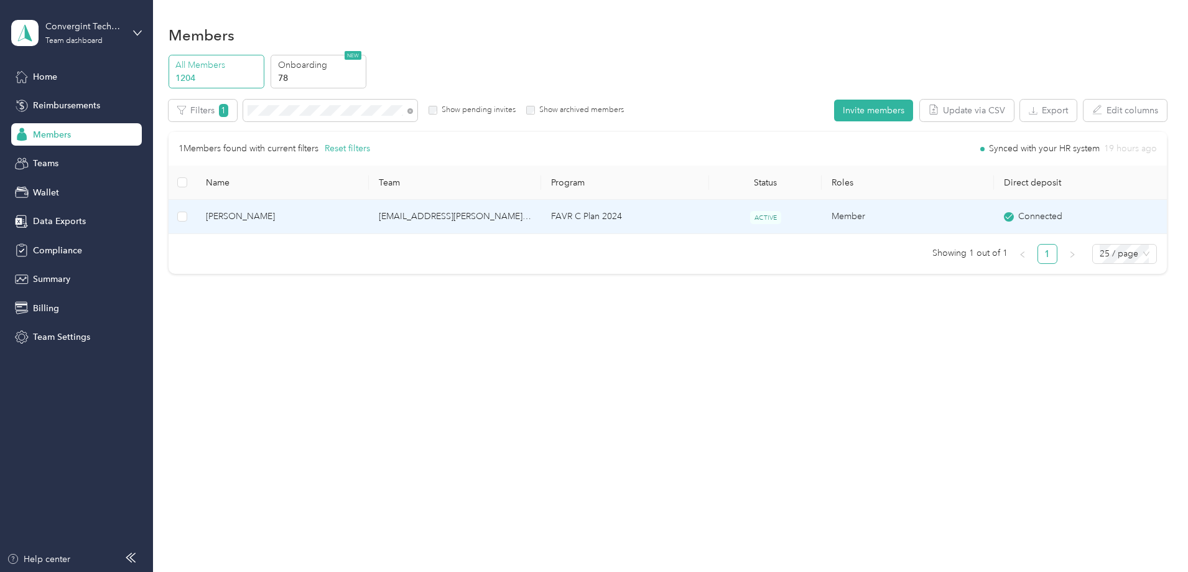
click at [485, 208] on td "[EMAIL_ADDRESS][PERSON_NAME][DOMAIN_NAME]" at bounding box center [455, 217] width 172 height 34
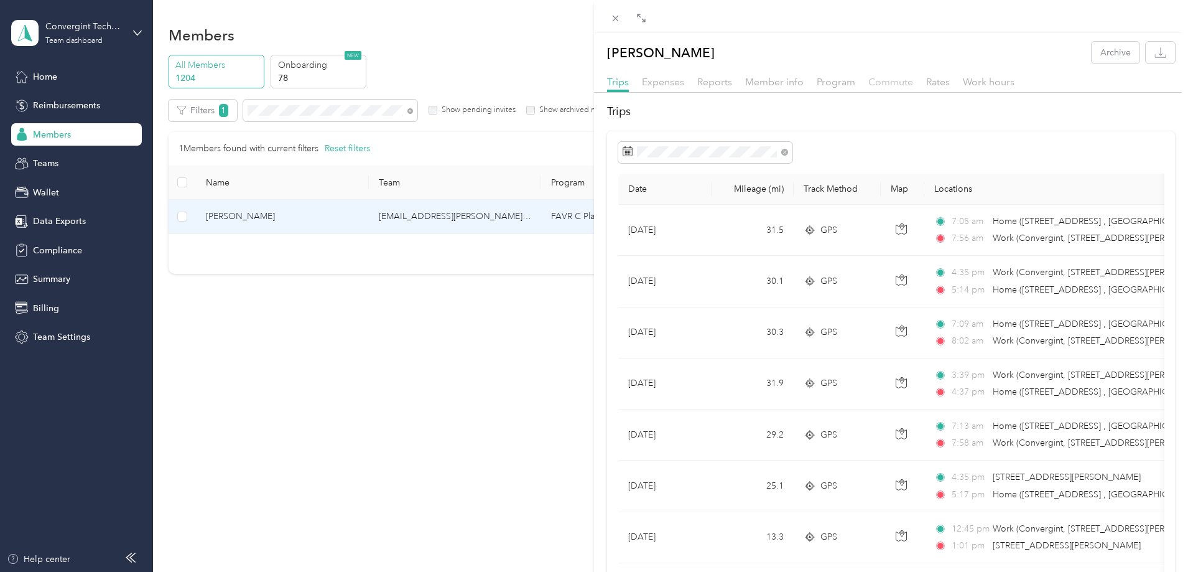
click at [880, 79] on span "Commute" at bounding box center [890, 82] width 45 height 12
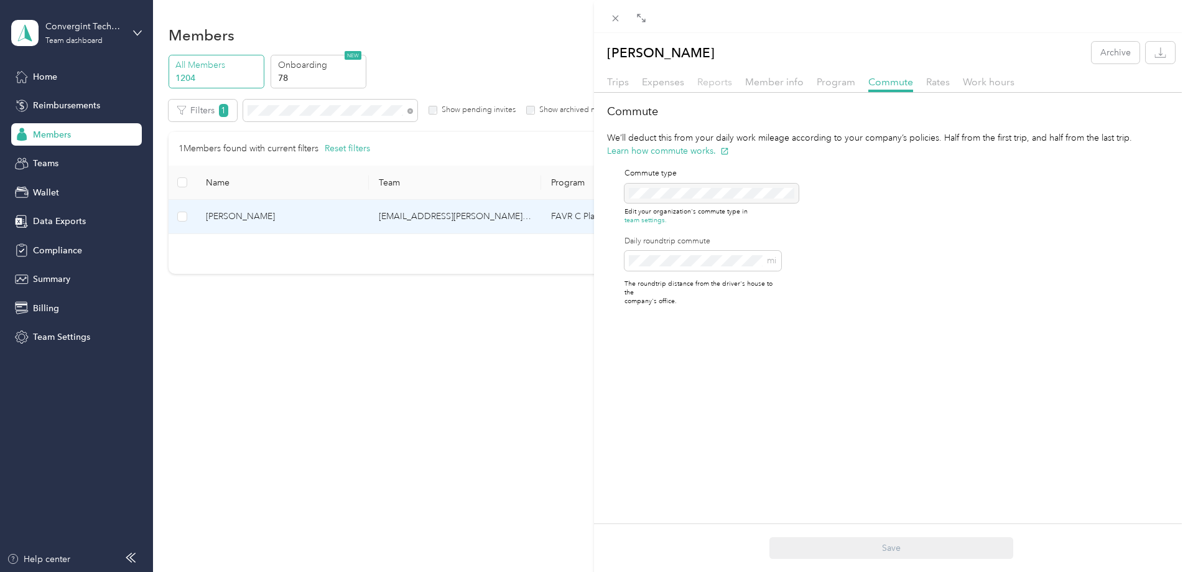
click at [699, 83] on span "Reports" at bounding box center [714, 82] width 35 height 12
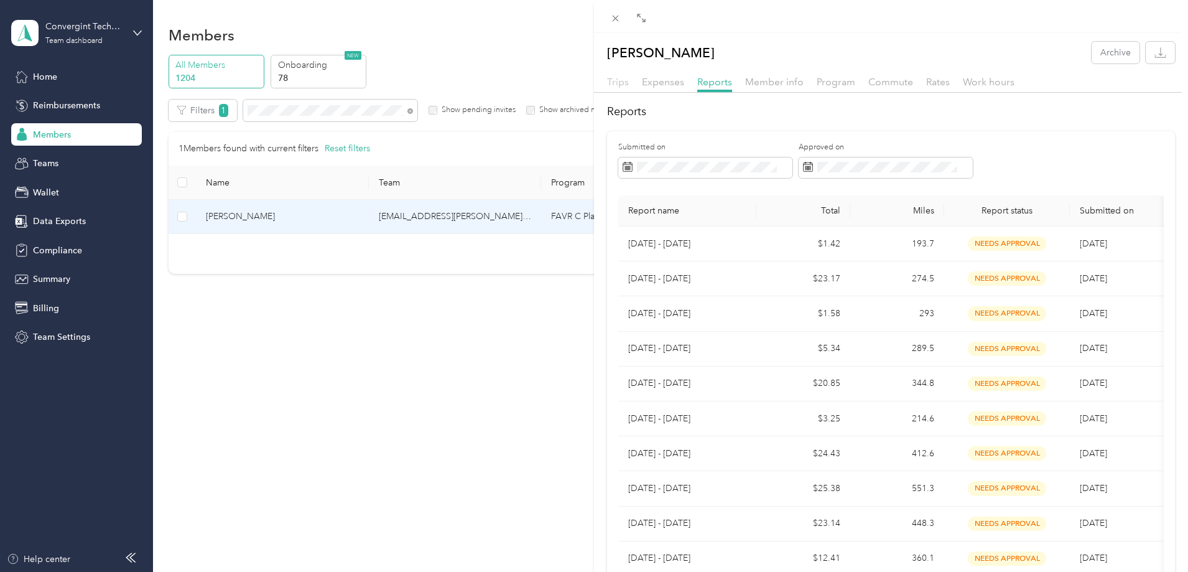
click at [623, 82] on span "Trips" at bounding box center [618, 82] width 22 height 12
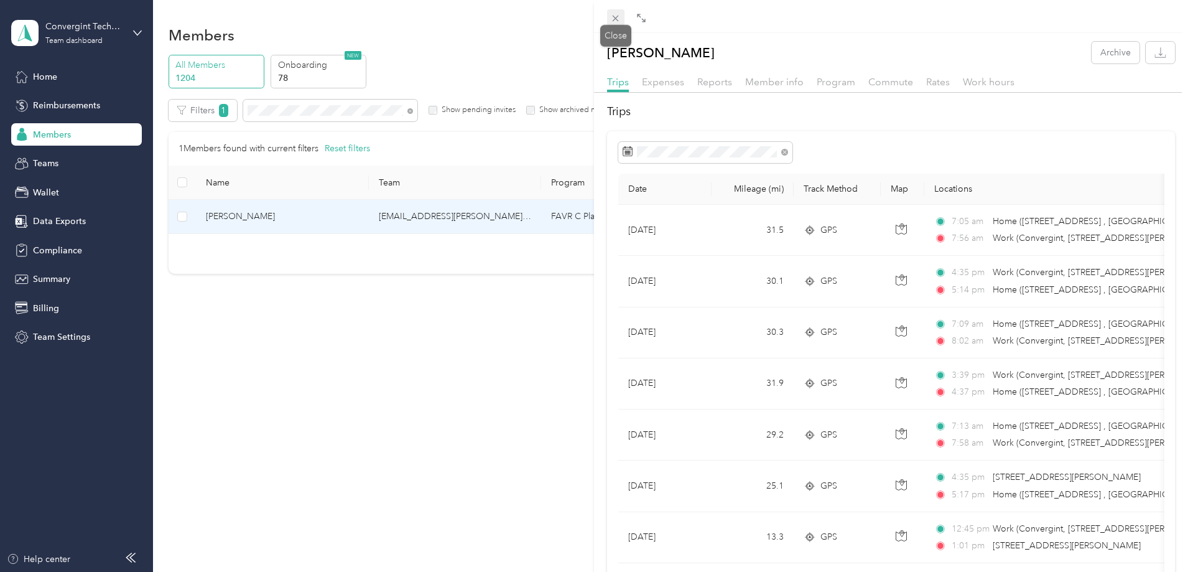
click at [610, 12] on span at bounding box center [615, 17] width 17 height 17
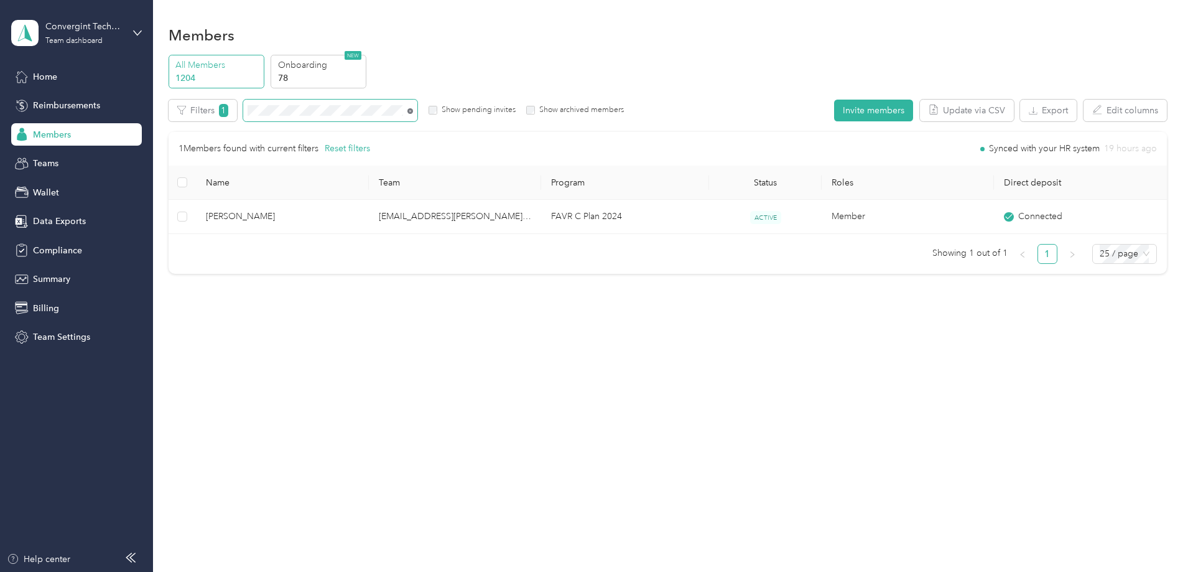
click at [413, 110] on icon at bounding box center [410, 111] width 6 height 6
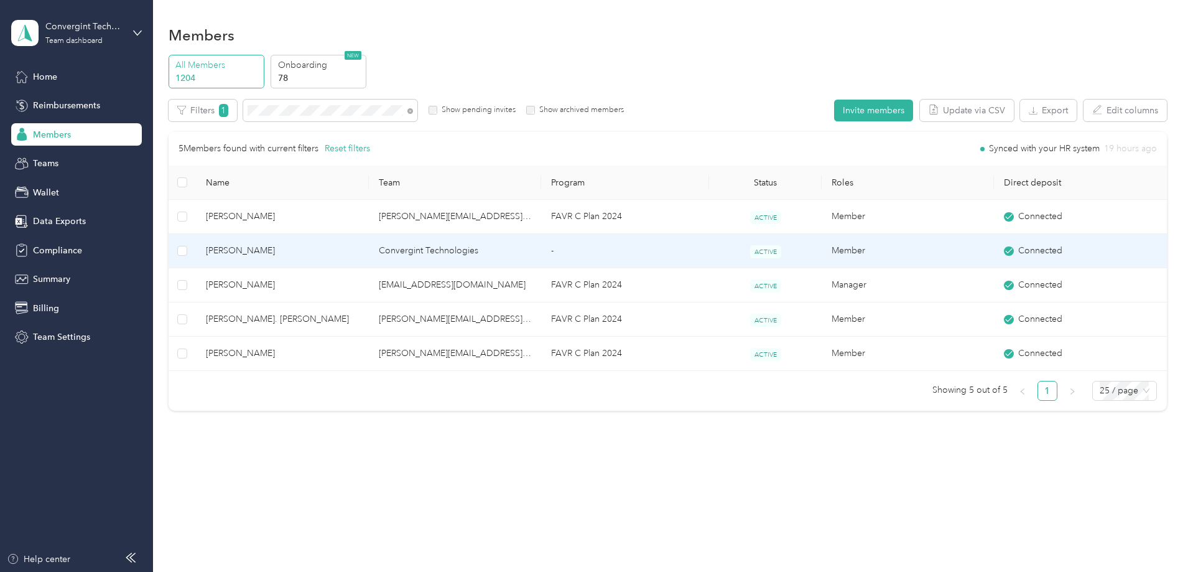
click at [368, 248] on td "[PERSON_NAME]" at bounding box center [282, 251] width 172 height 34
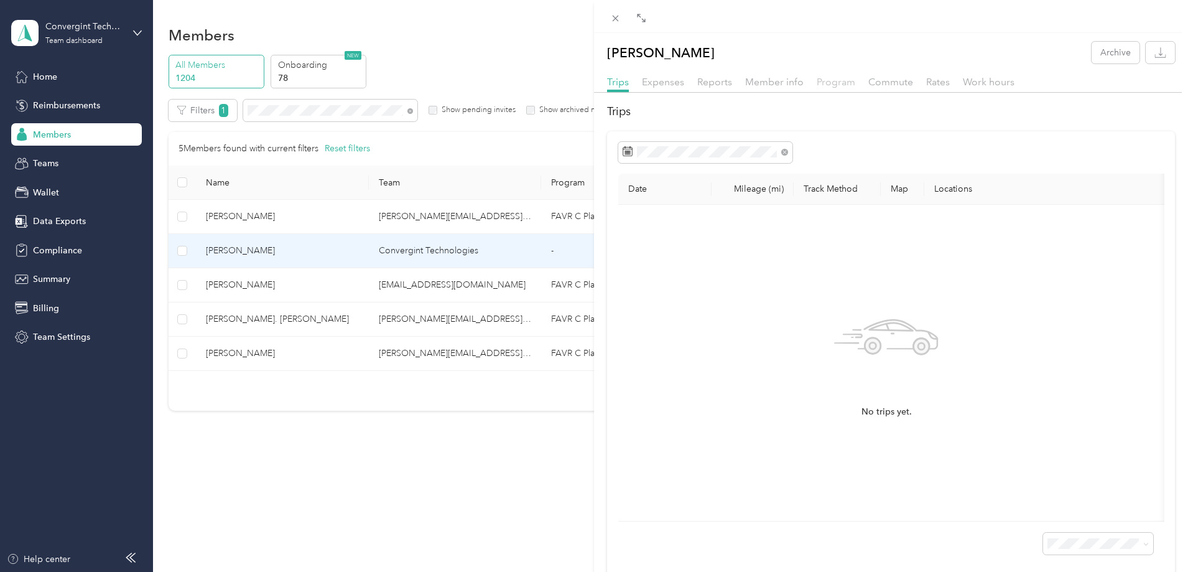
click at [822, 81] on span "Program" at bounding box center [836, 82] width 39 height 12
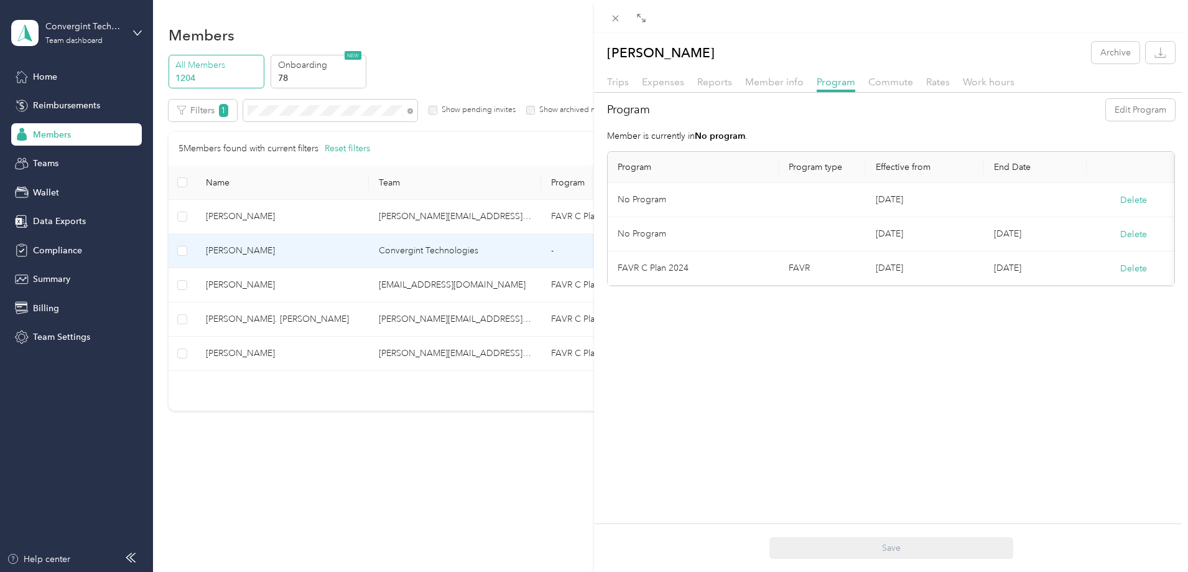
drag, startPoint x: 618, startPoint y: 16, endPoint x: 603, endPoint y: 32, distance: 22.9
click at [618, 16] on icon at bounding box center [616, 19] width 6 height 6
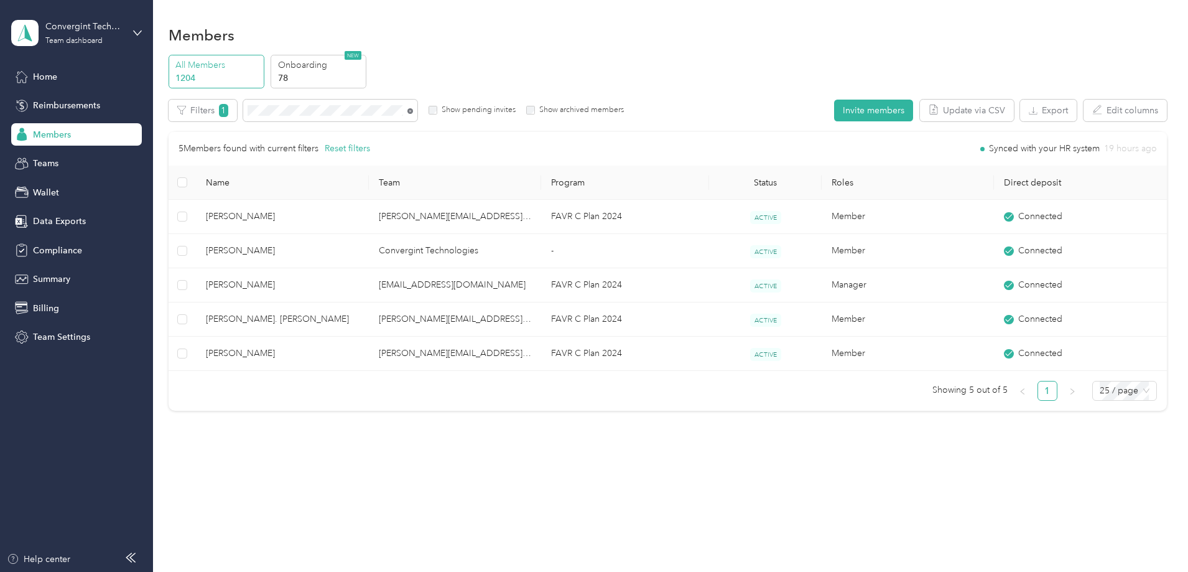
click at [413, 111] on icon at bounding box center [410, 111] width 6 height 6
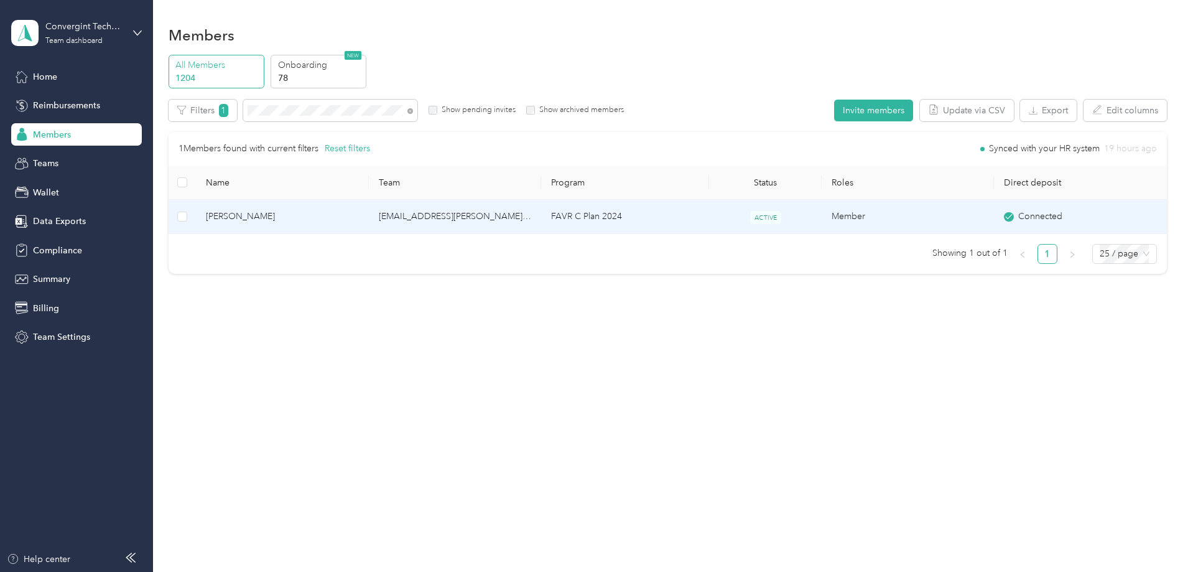
click at [428, 214] on td "[EMAIL_ADDRESS][PERSON_NAME][DOMAIN_NAME]" at bounding box center [455, 217] width 172 height 34
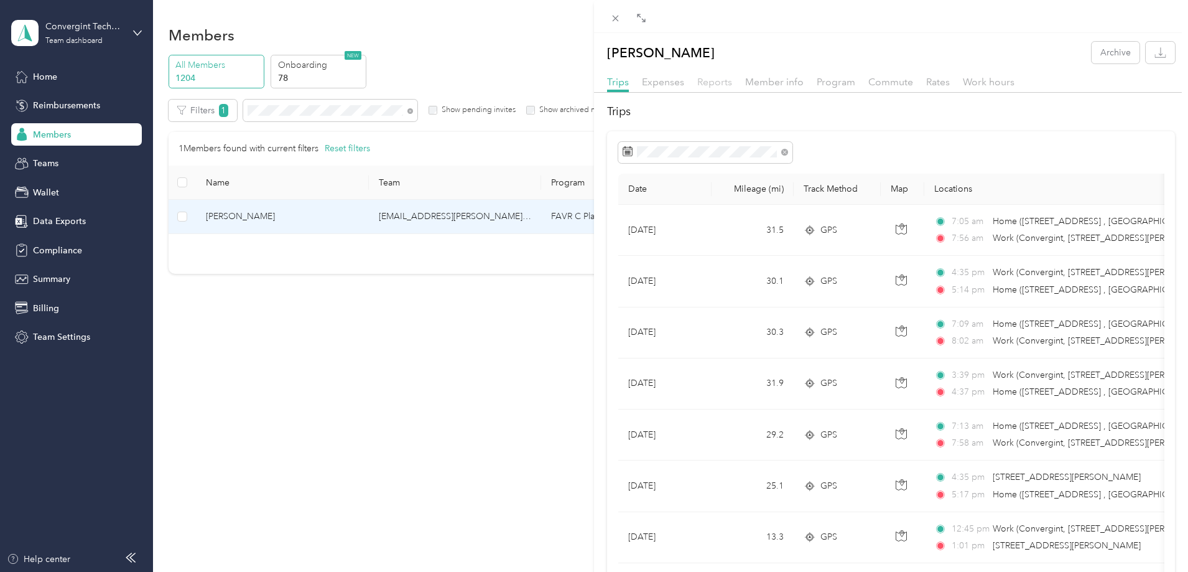
click at [721, 82] on span "Reports" at bounding box center [714, 82] width 35 height 12
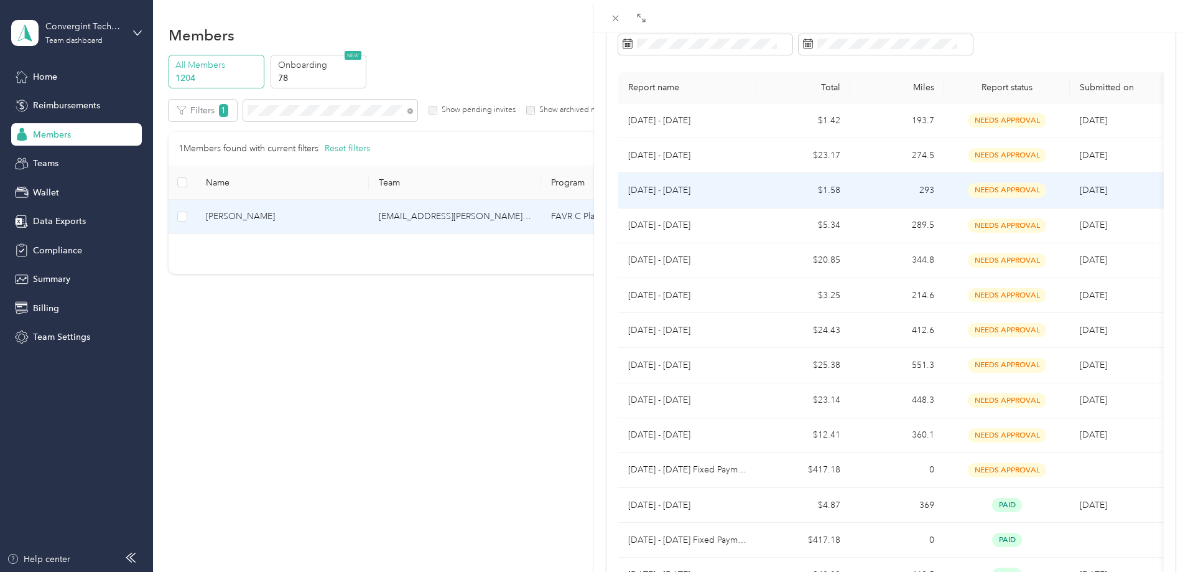
scroll to position [124, 0]
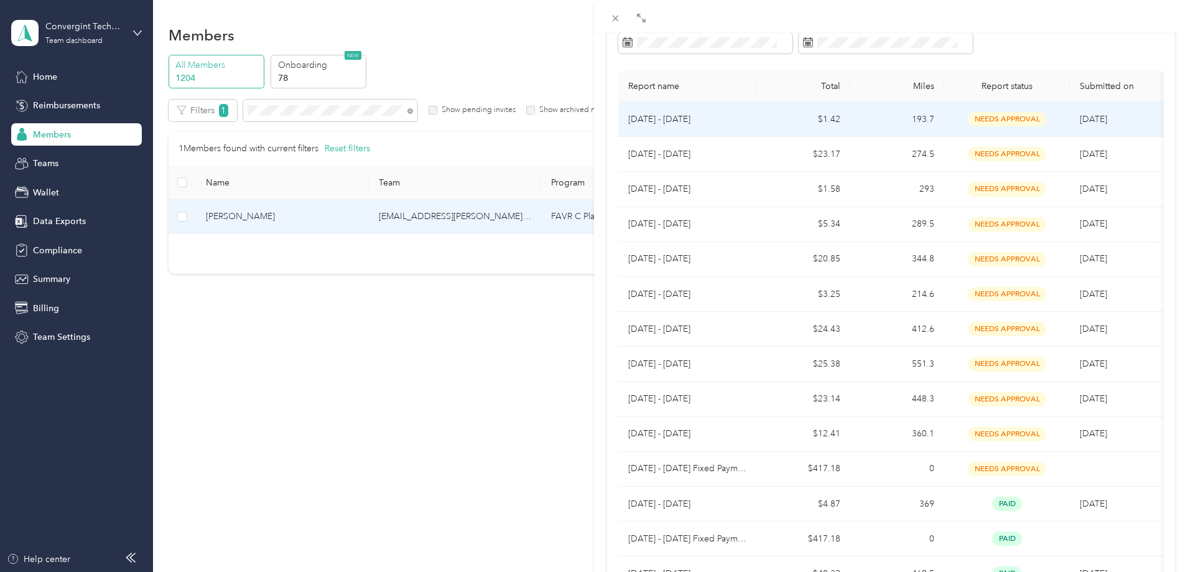
click at [746, 122] on td "[DATE] - [DATE]" at bounding box center [687, 119] width 138 height 35
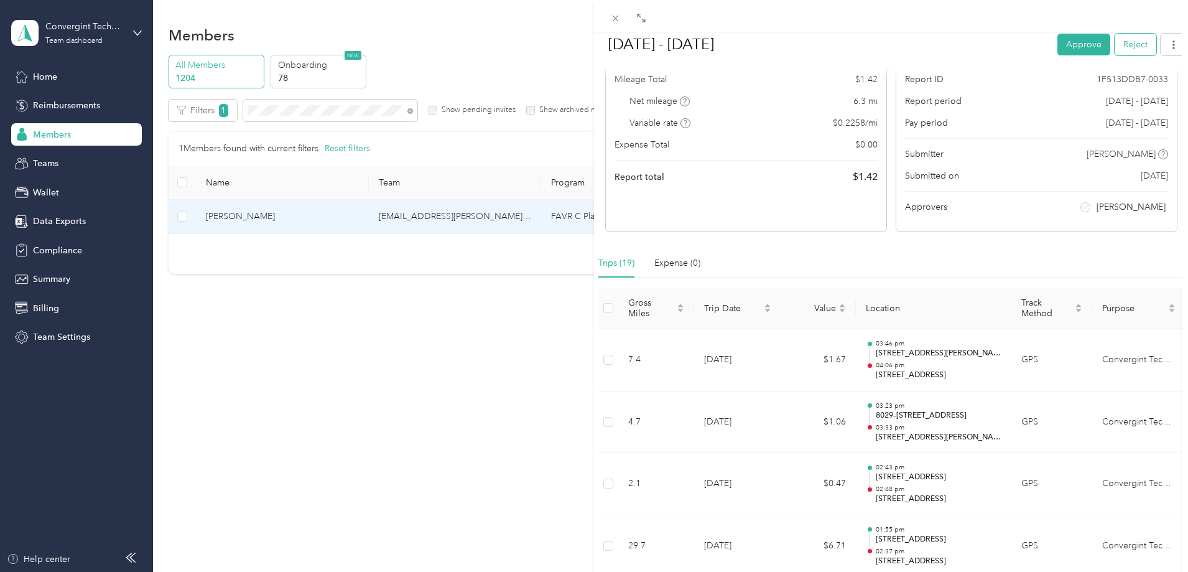
click at [1129, 44] on button "Reject" at bounding box center [1136, 44] width 42 height 22
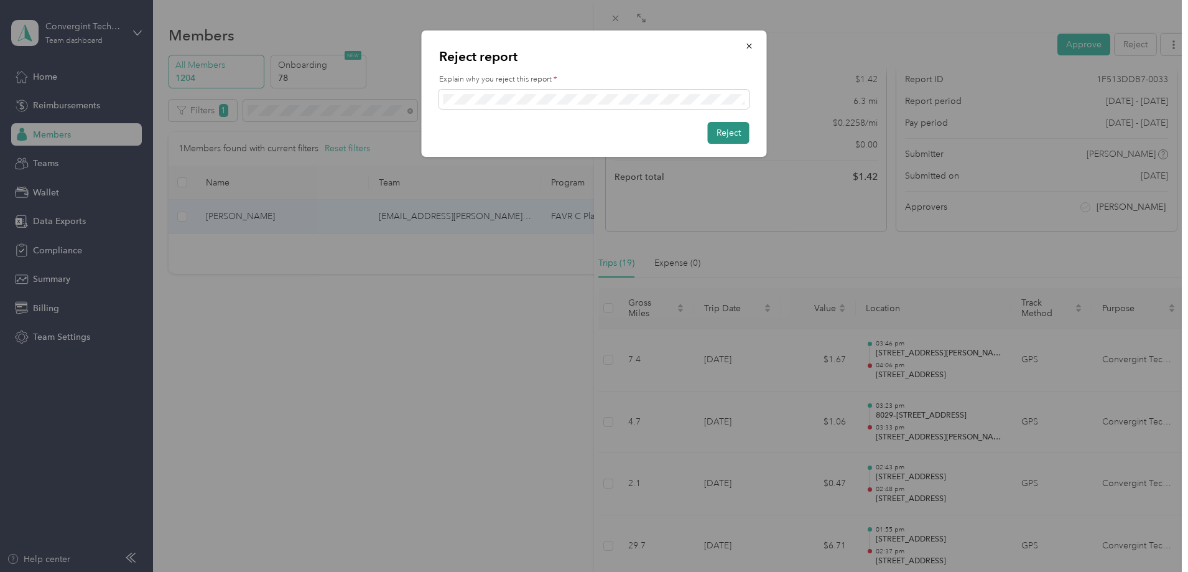
click at [726, 137] on button "Reject" at bounding box center [729, 133] width 42 height 22
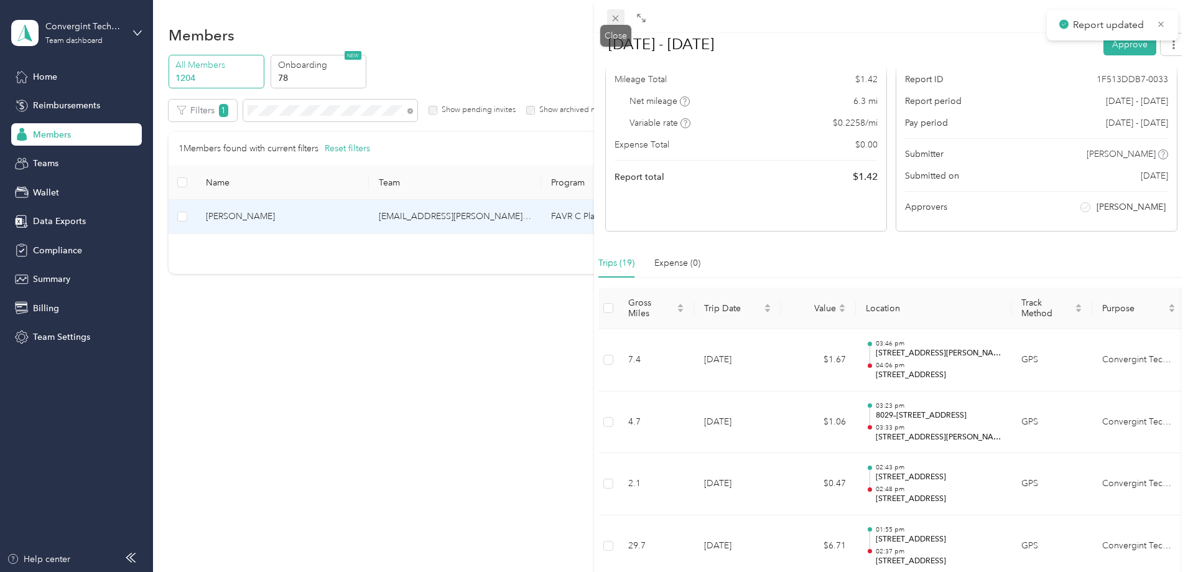
click at [615, 14] on icon at bounding box center [615, 18] width 11 height 11
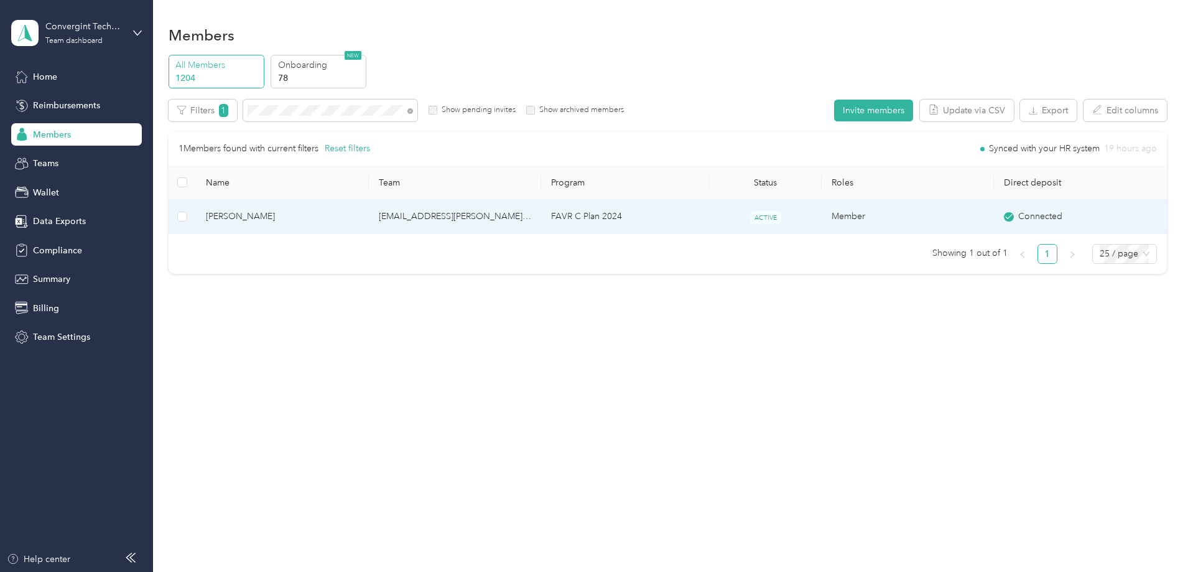
click at [592, 217] on td "FAVR C Plan 2024" at bounding box center [625, 217] width 168 height 34
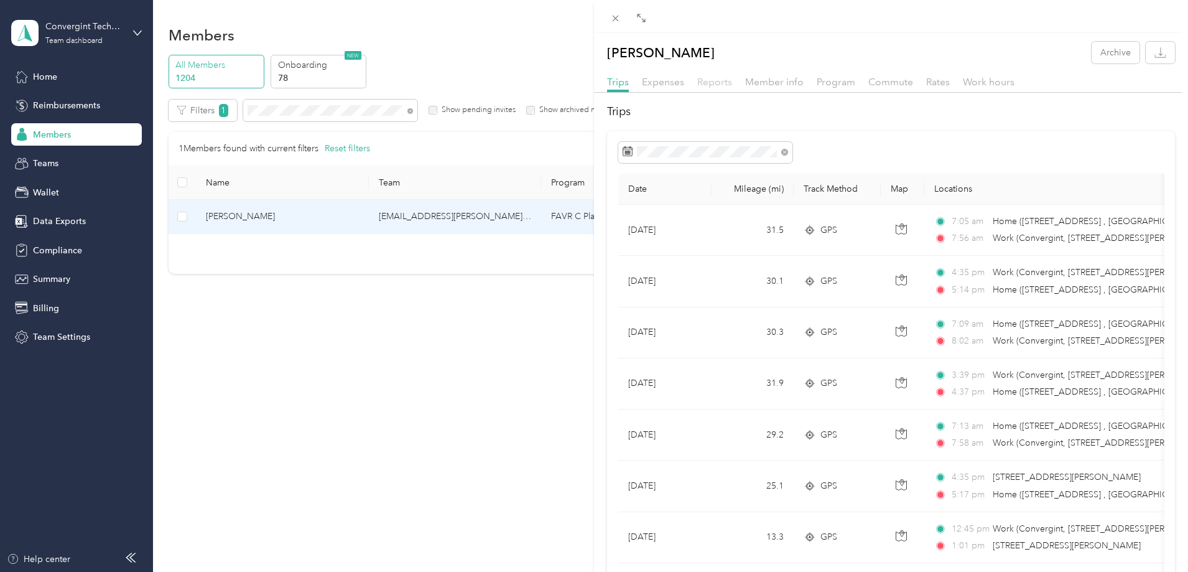
click at [728, 86] on span "Reports" at bounding box center [714, 82] width 35 height 12
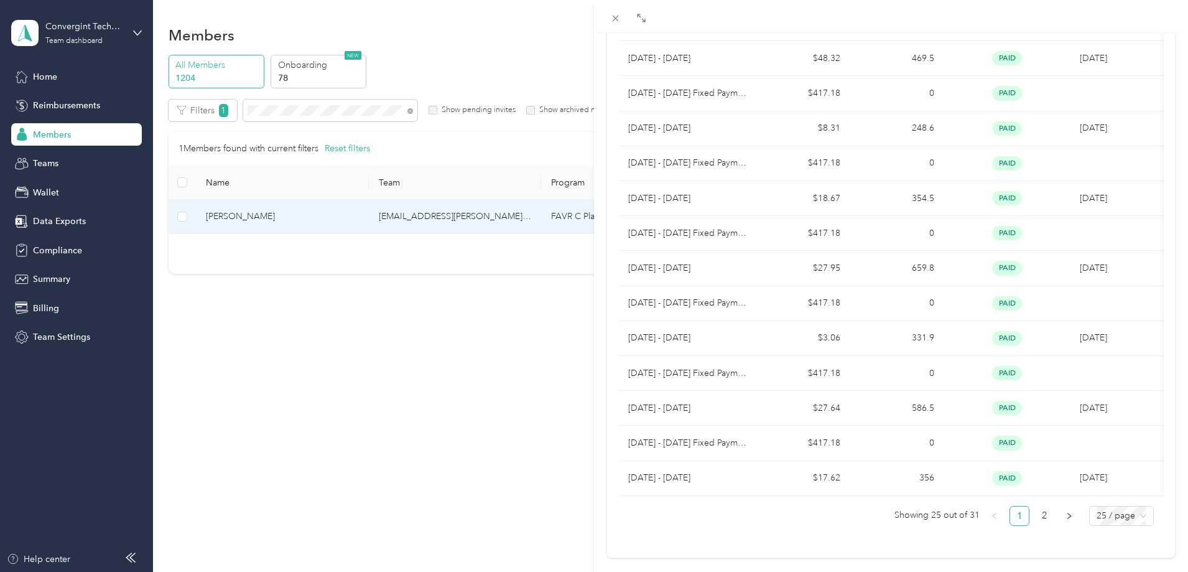
scroll to position [641, 0]
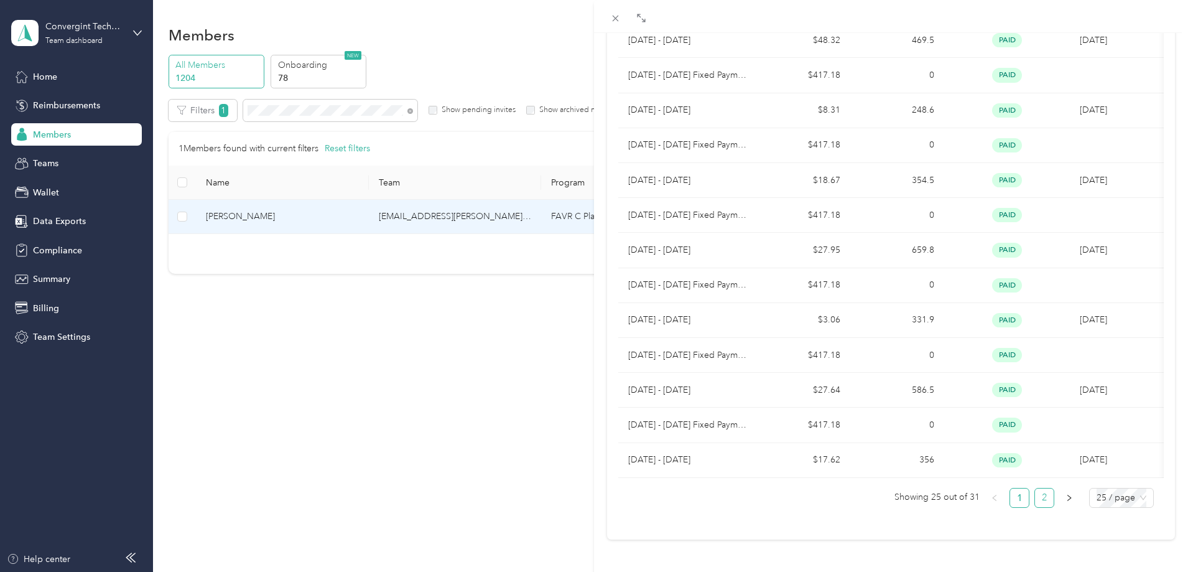
click at [1035, 491] on link "2" at bounding box center [1044, 497] width 19 height 19
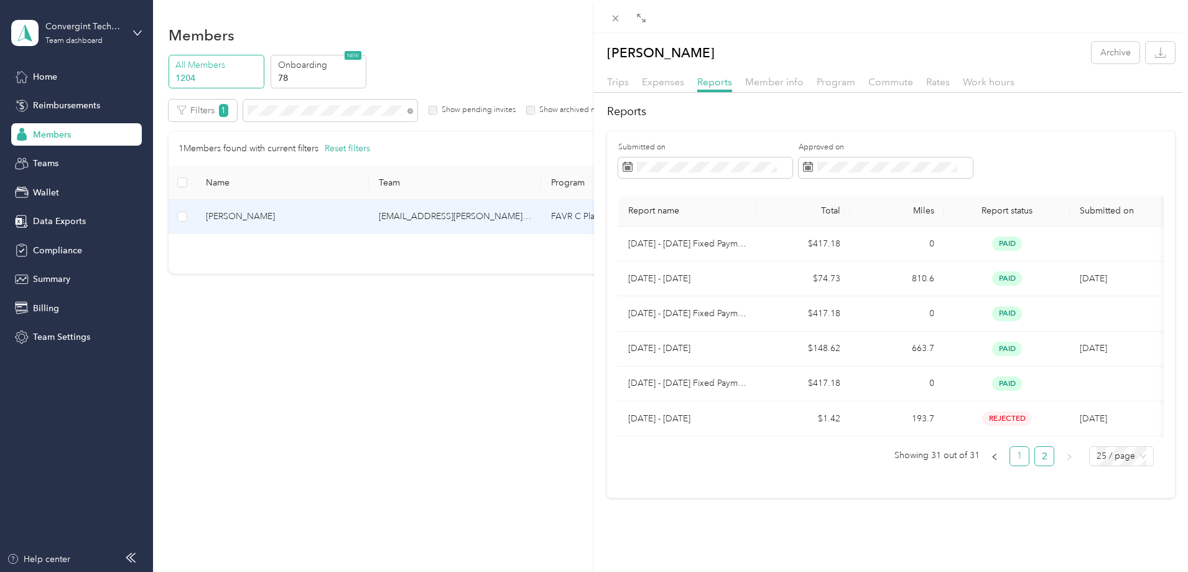
click at [1018, 465] on link "1" at bounding box center [1019, 456] width 19 height 19
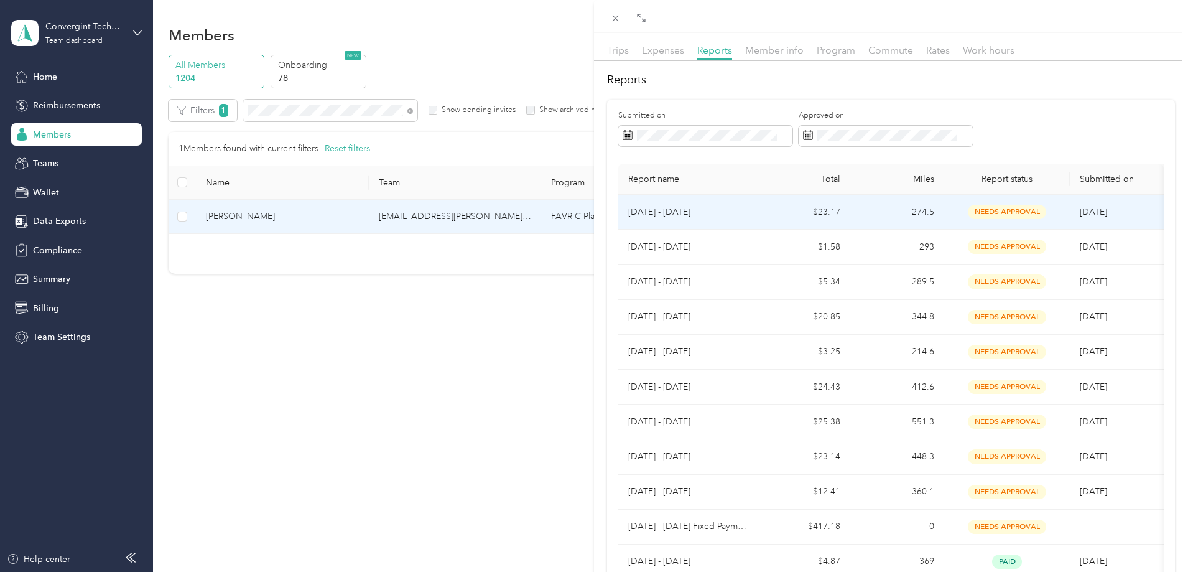
scroll to position [62, 0]
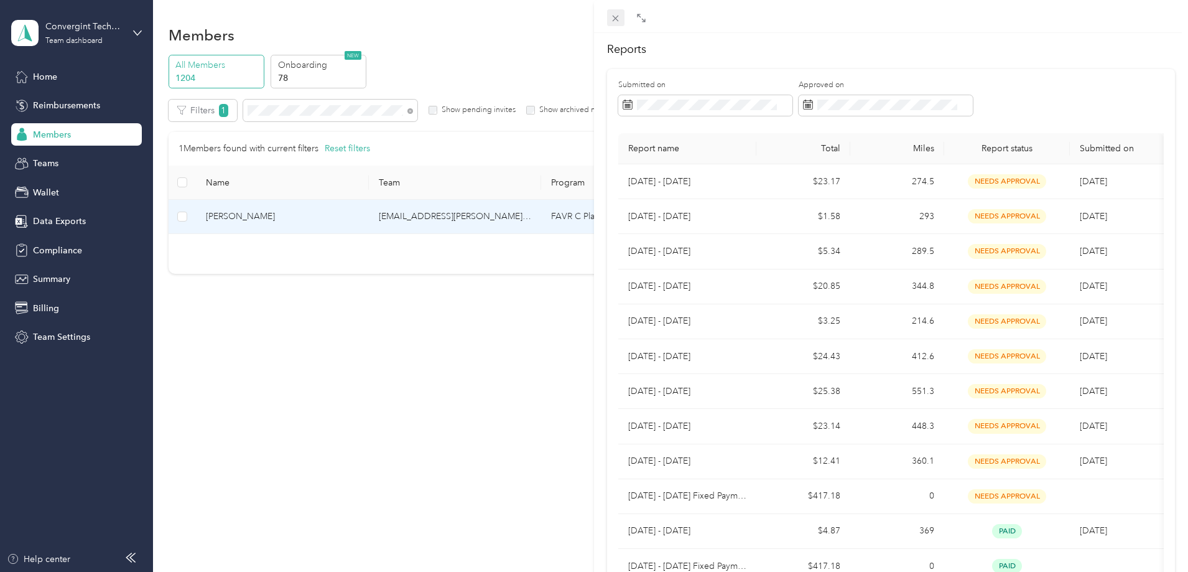
click at [614, 19] on icon at bounding box center [615, 18] width 11 height 11
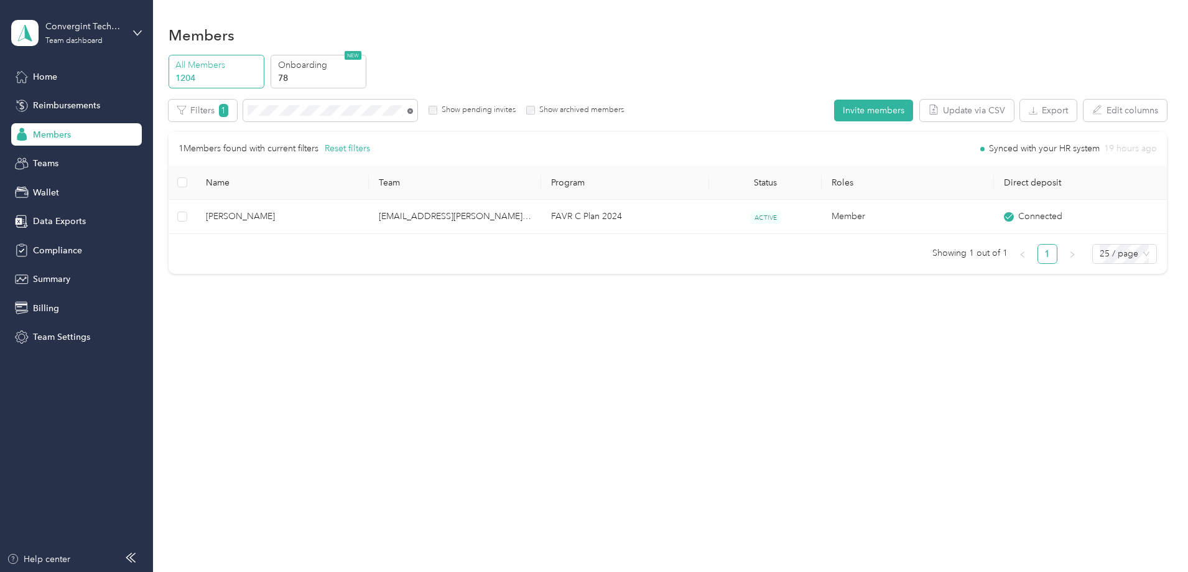
click at [413, 112] on icon at bounding box center [410, 111] width 6 height 6
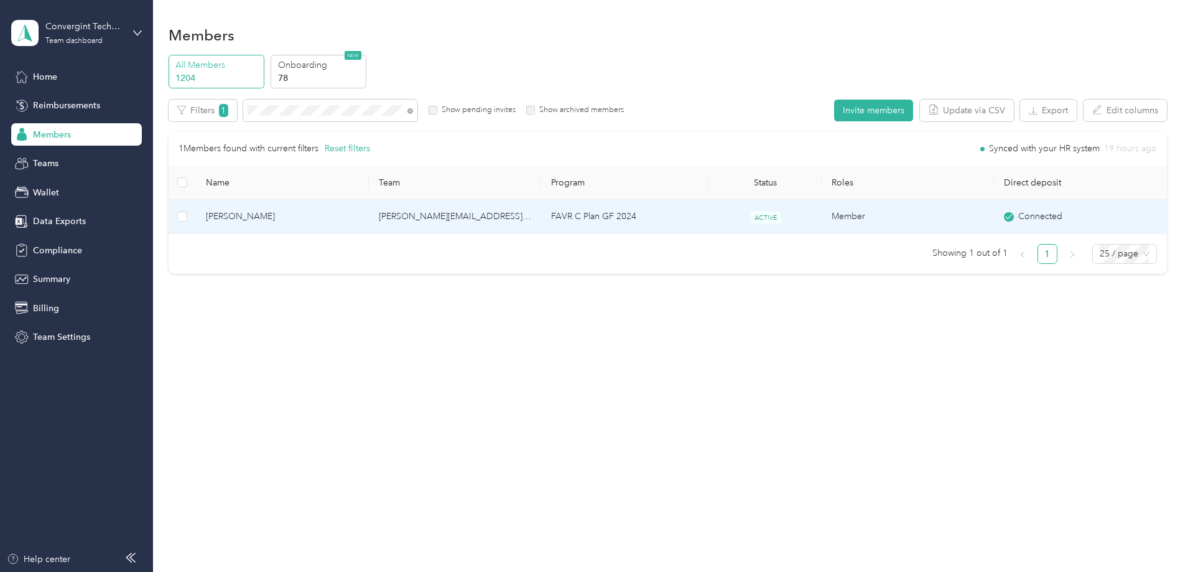
click at [579, 218] on td "FAVR C Plan GF 2024" at bounding box center [625, 217] width 168 height 34
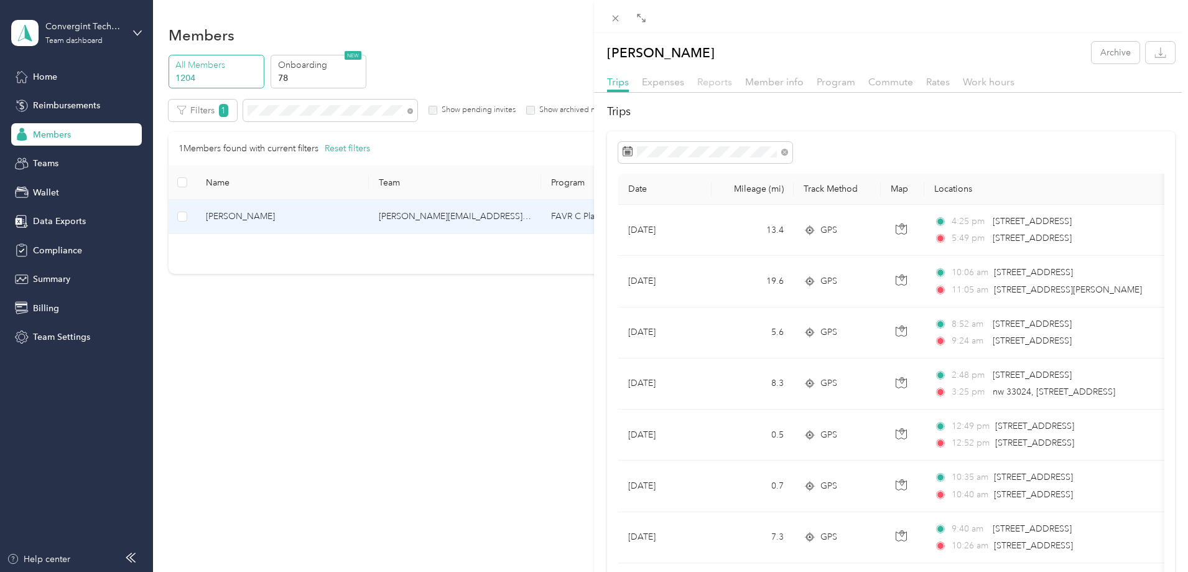
click at [705, 86] on span "Reports" at bounding box center [714, 82] width 35 height 12
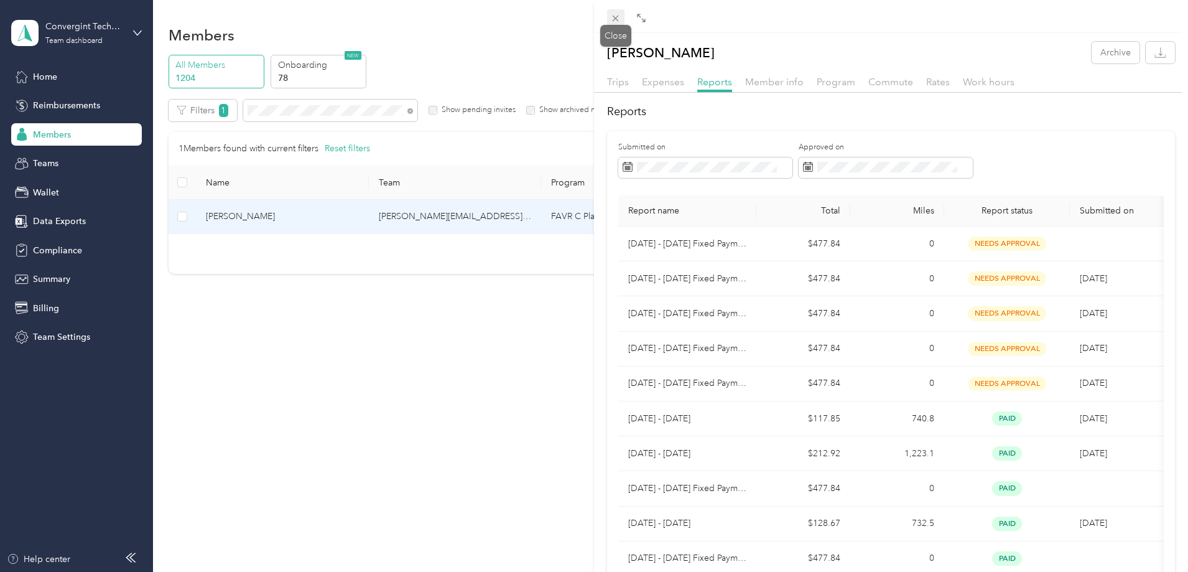
click at [617, 16] on icon at bounding box center [615, 18] width 11 height 11
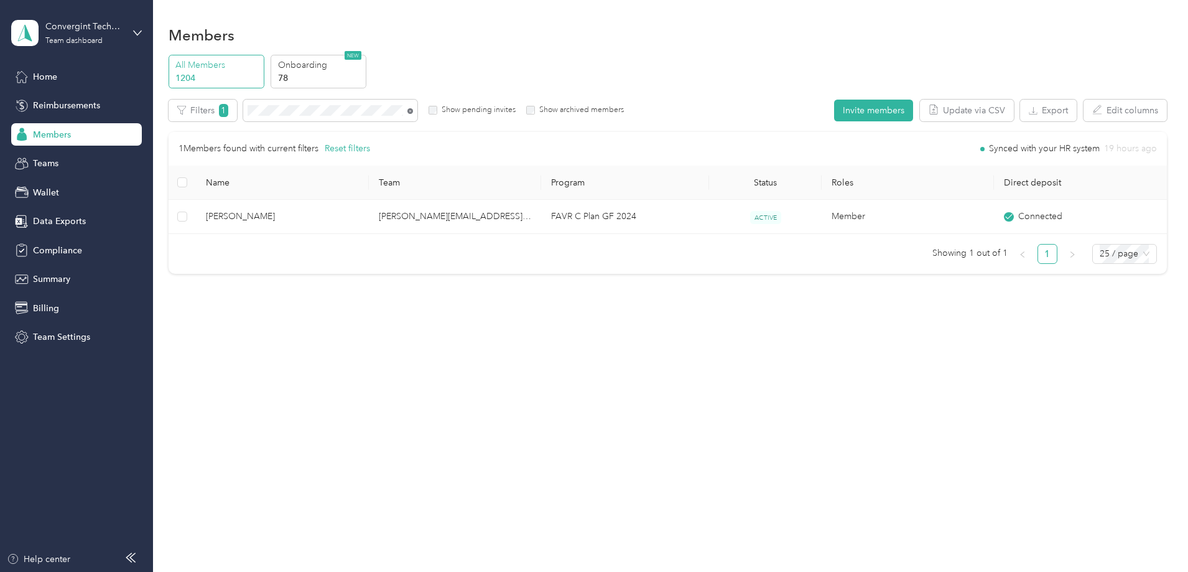
click at [413, 111] on icon at bounding box center [410, 111] width 6 height 6
